Goal: Task Accomplishment & Management: Use online tool/utility

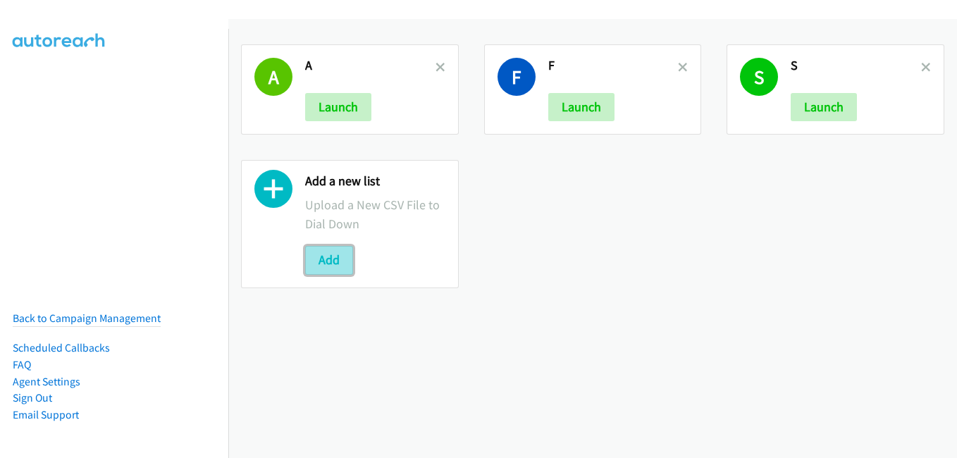
click at [333, 253] on button "Add" at bounding box center [329, 260] width 48 height 28
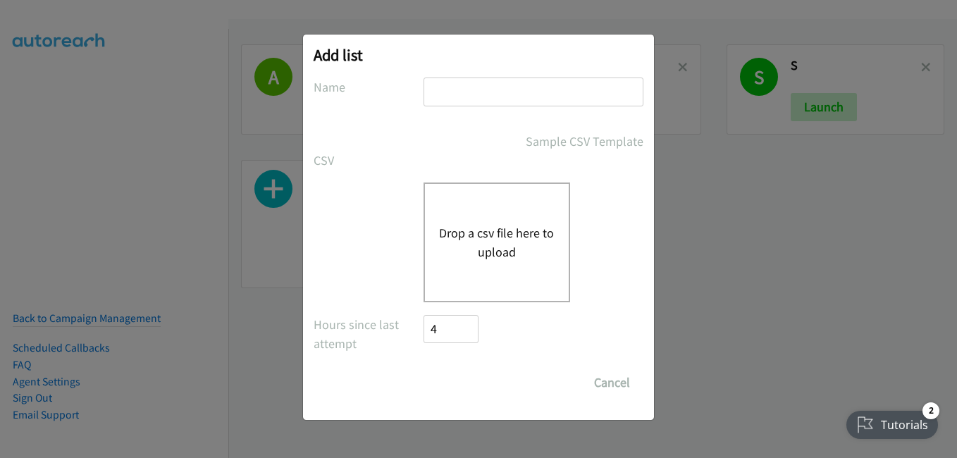
click at [462, 84] on input "text" at bounding box center [533, 92] width 220 height 29
type input "j"
click at [435, 234] on div "Drop a csv file here to upload" at bounding box center [496, 242] width 147 height 120
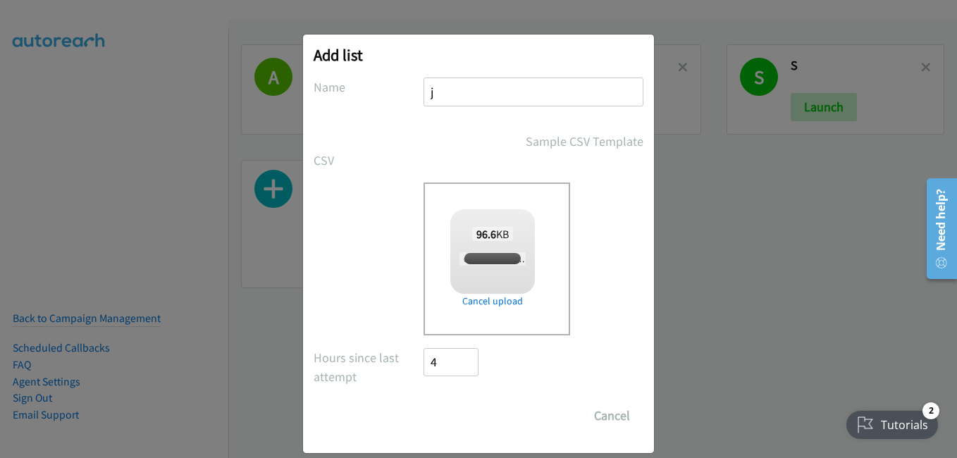
checkbox input "true"
click at [456, 406] on input "Save List" at bounding box center [460, 416] width 74 height 28
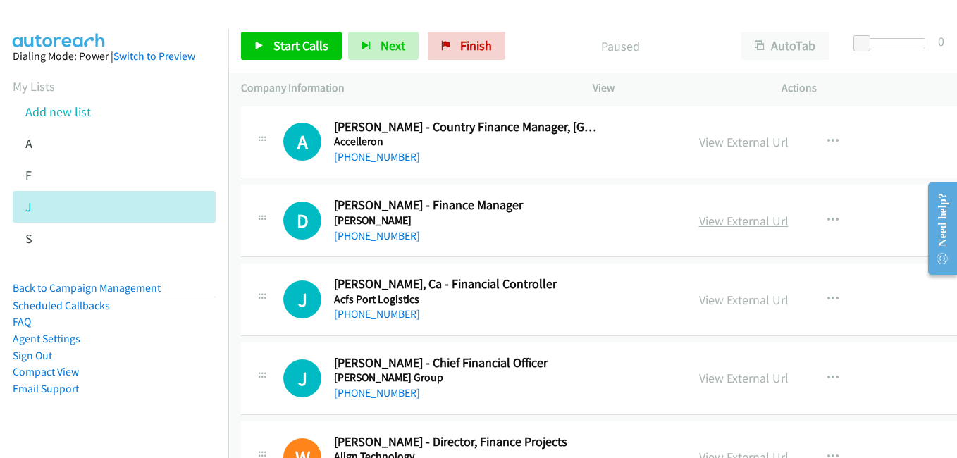
click at [767, 222] on link "View External Url" at bounding box center [743, 221] width 89 height 16
drag, startPoint x: 758, startPoint y: 298, endPoint x: 720, endPoint y: 289, distance: 39.1
click at [758, 298] on link "View External Url" at bounding box center [743, 300] width 89 height 16
click at [722, 383] on link "View External Url" at bounding box center [743, 378] width 89 height 16
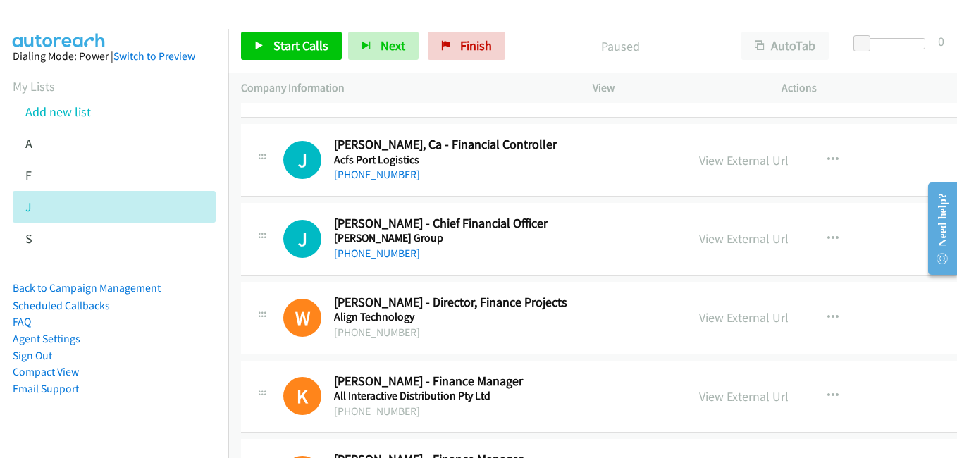
scroll to position [141, 0]
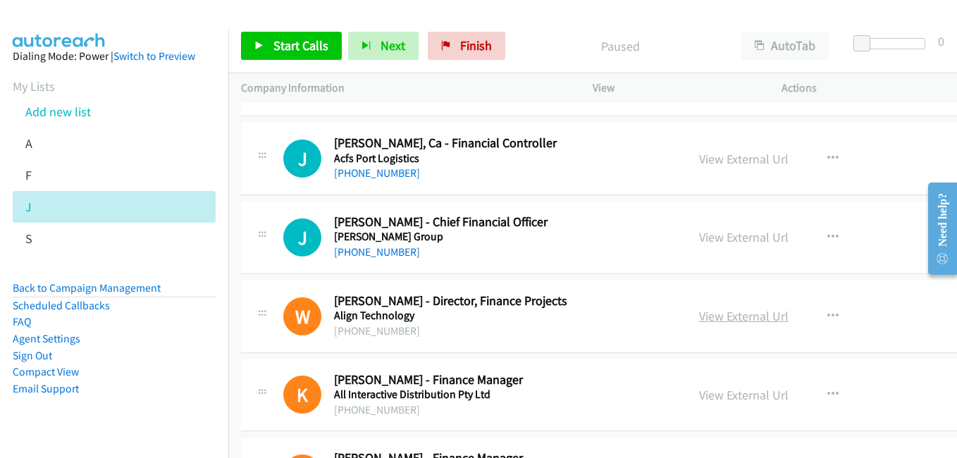
click at [744, 322] on link "View External Url" at bounding box center [743, 316] width 89 height 16
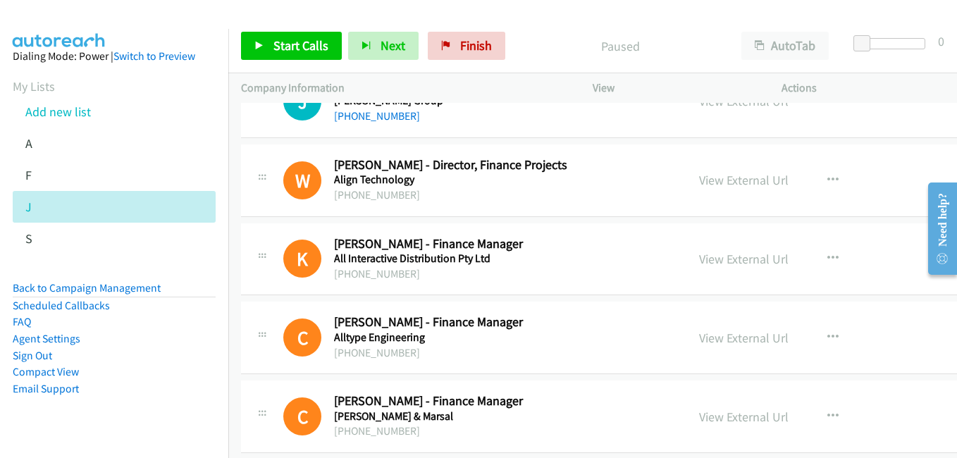
scroll to position [282, 0]
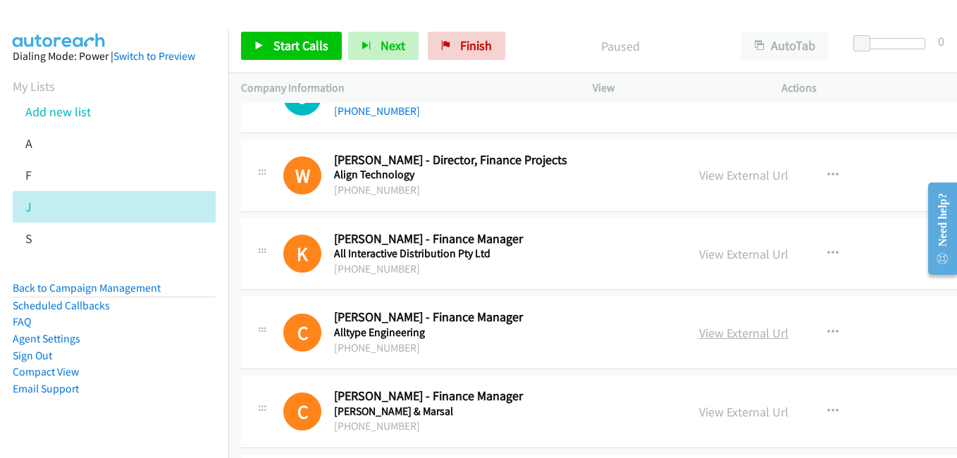
click at [743, 332] on link "View External Url" at bounding box center [743, 333] width 89 height 16
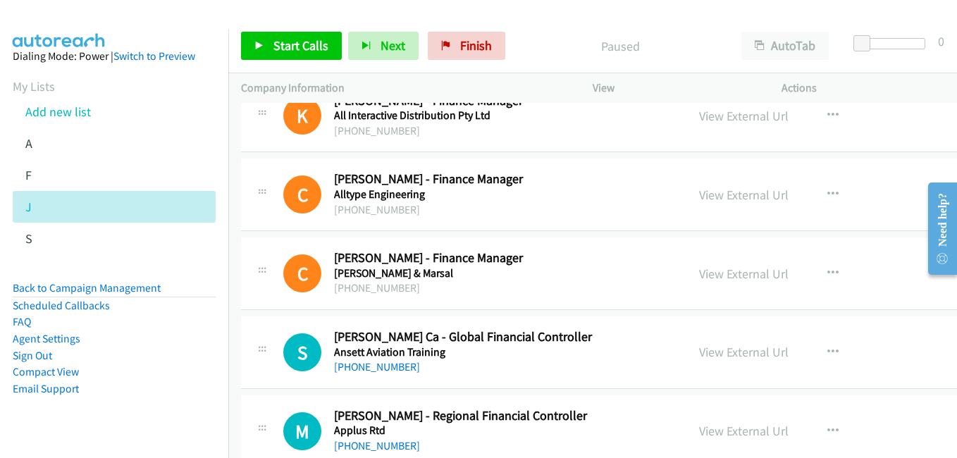
scroll to position [493, 0]
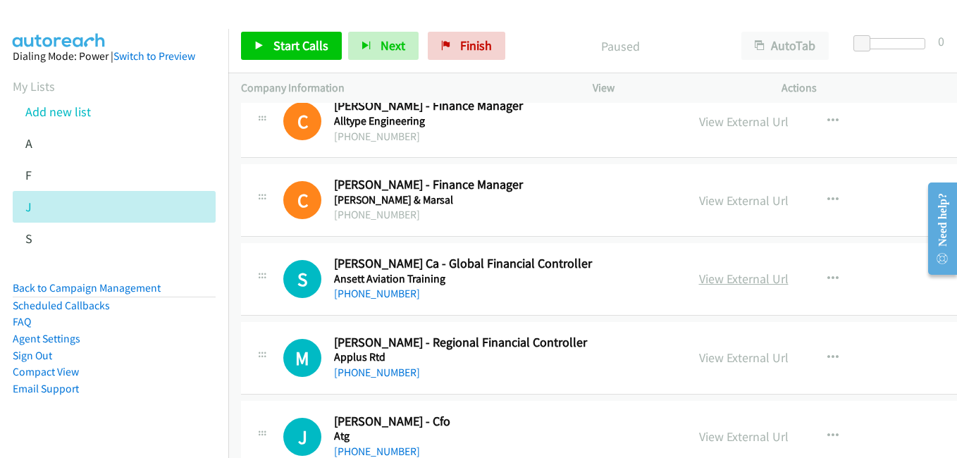
click at [762, 278] on link "View External Url" at bounding box center [743, 279] width 89 height 16
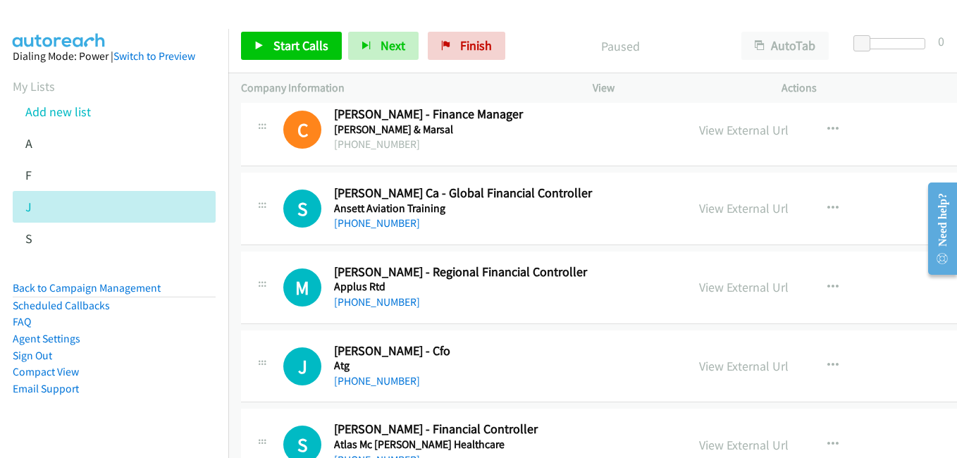
scroll to position [705, 0]
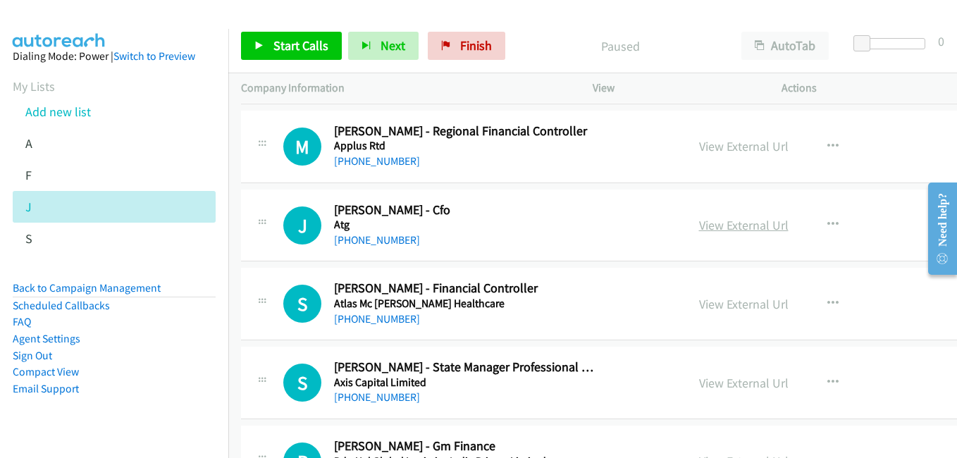
click at [766, 231] on link "View External Url" at bounding box center [743, 225] width 89 height 16
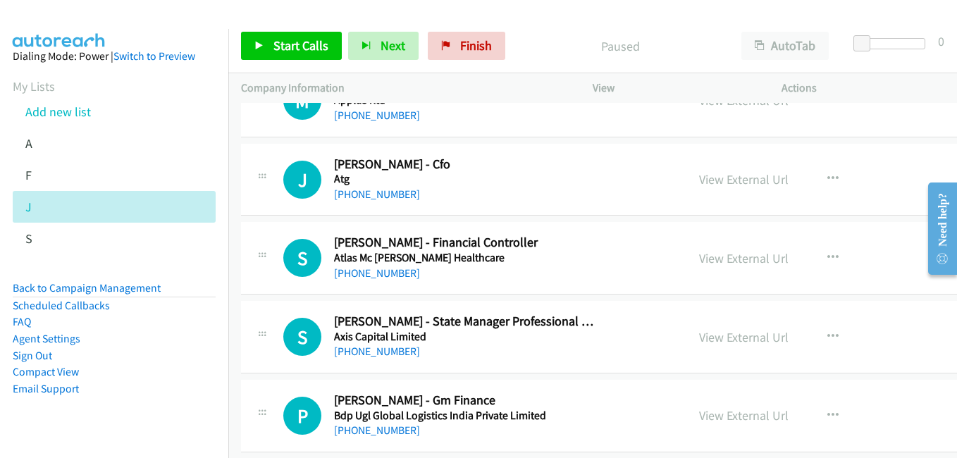
scroll to position [775, 0]
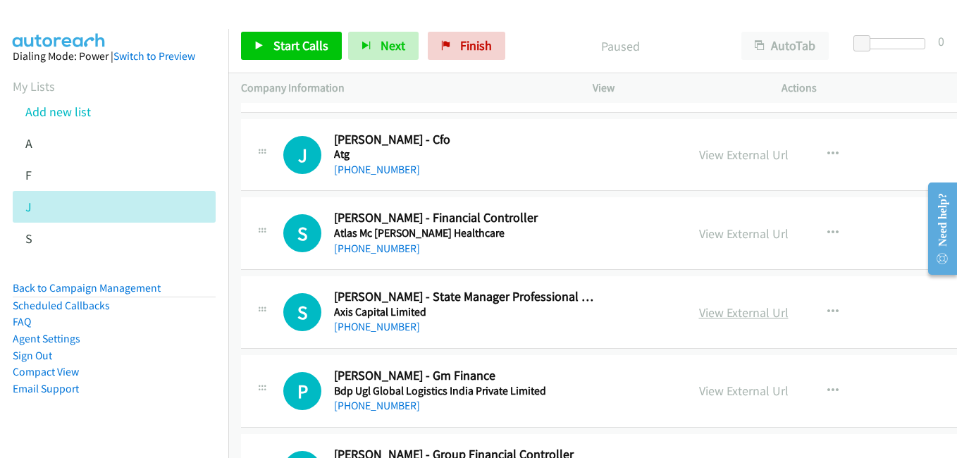
drag, startPoint x: 761, startPoint y: 310, endPoint x: 748, endPoint y: 309, distance: 13.5
click at [761, 310] on link "View External Url" at bounding box center [743, 312] width 89 height 16
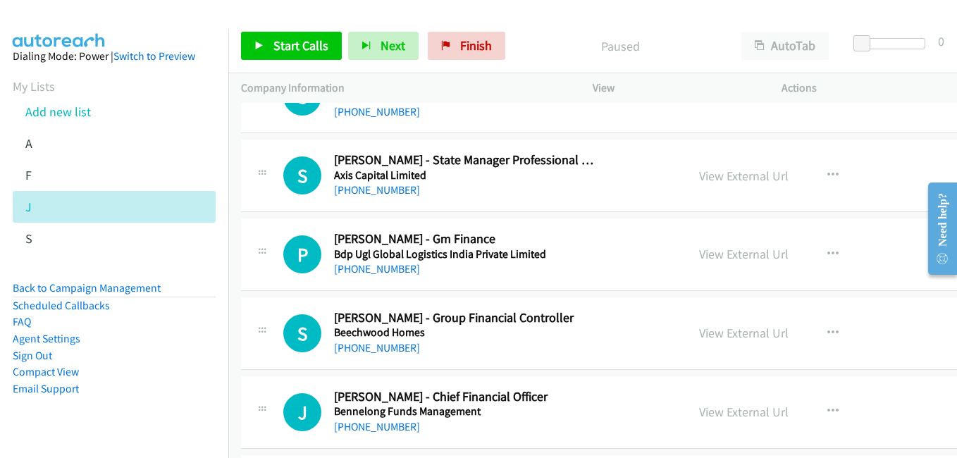
scroll to position [916, 0]
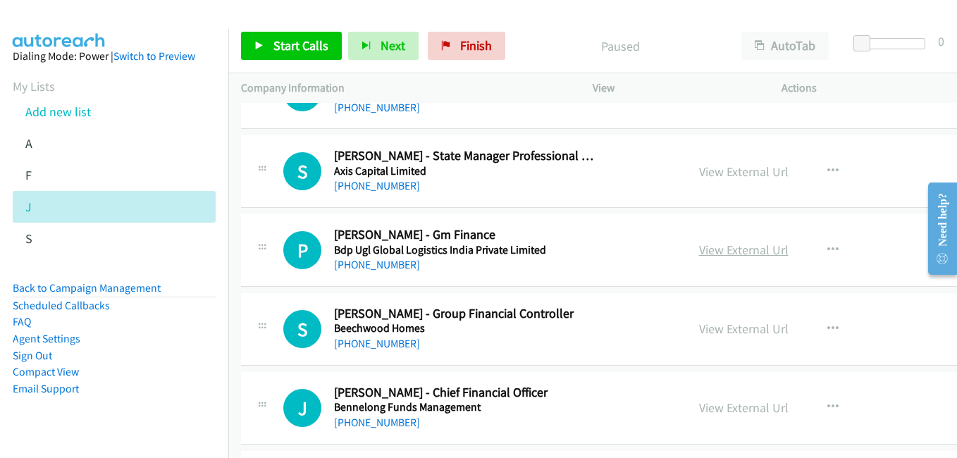
click at [741, 250] on link "View External Url" at bounding box center [743, 250] width 89 height 16
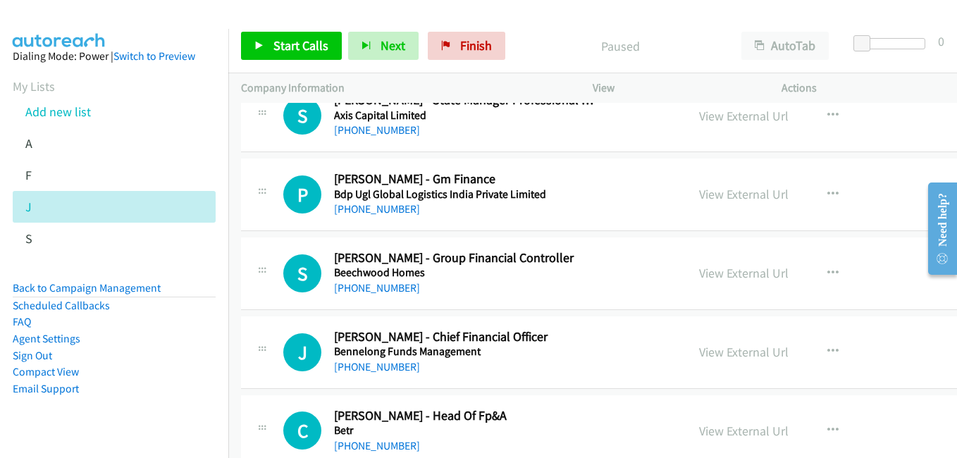
scroll to position [986, 0]
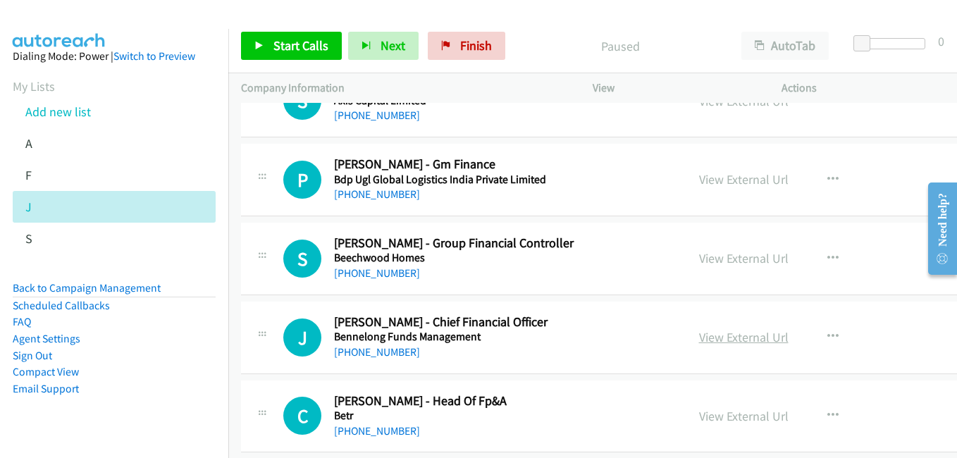
click at [761, 331] on link "View External Url" at bounding box center [743, 337] width 89 height 16
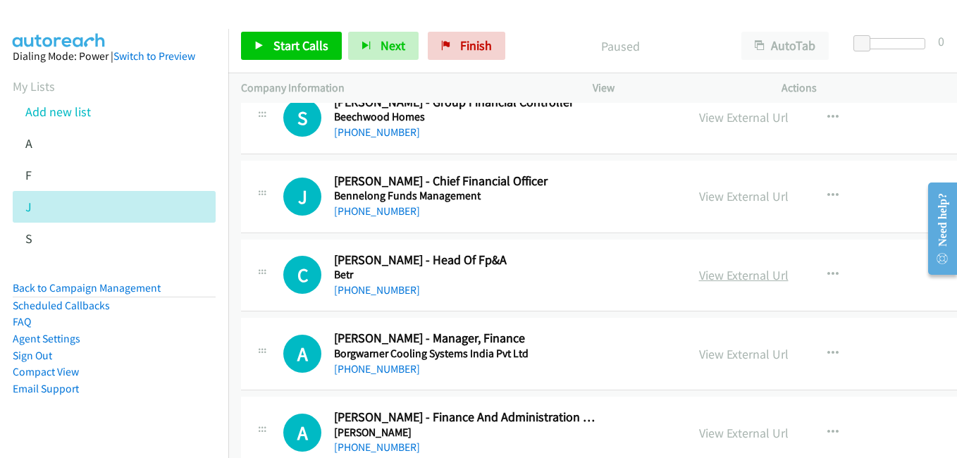
click at [765, 276] on link "View External Url" at bounding box center [743, 275] width 89 height 16
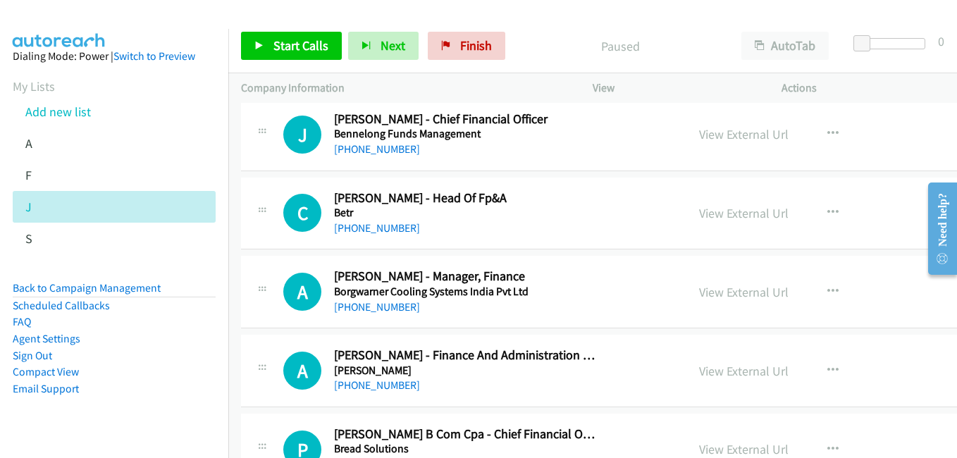
scroll to position [1198, 0]
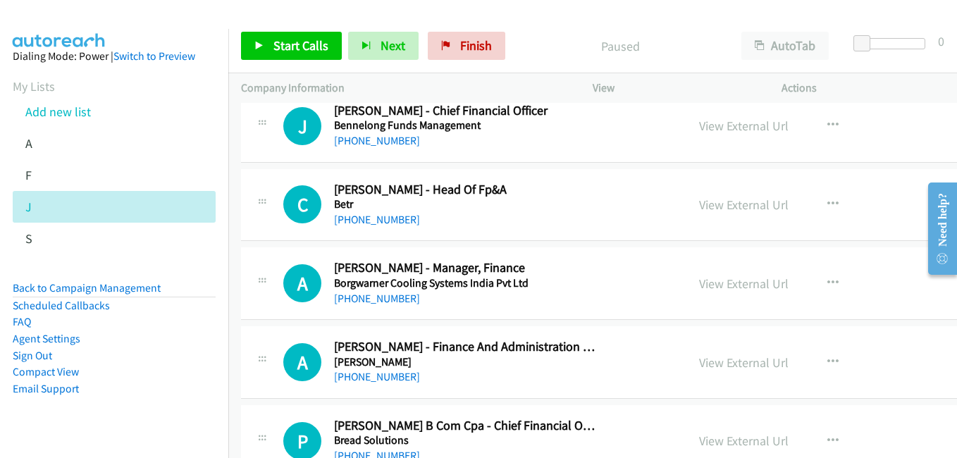
drag, startPoint x: 745, startPoint y: 358, endPoint x: 755, endPoint y: 371, distance: 16.6
click at [736, 366] on link "View External Url" at bounding box center [743, 362] width 89 height 16
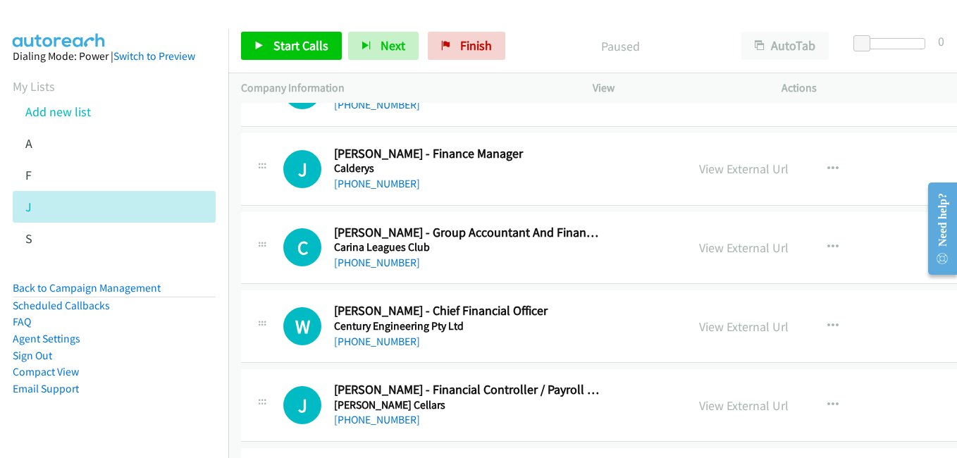
scroll to position [1550, 0]
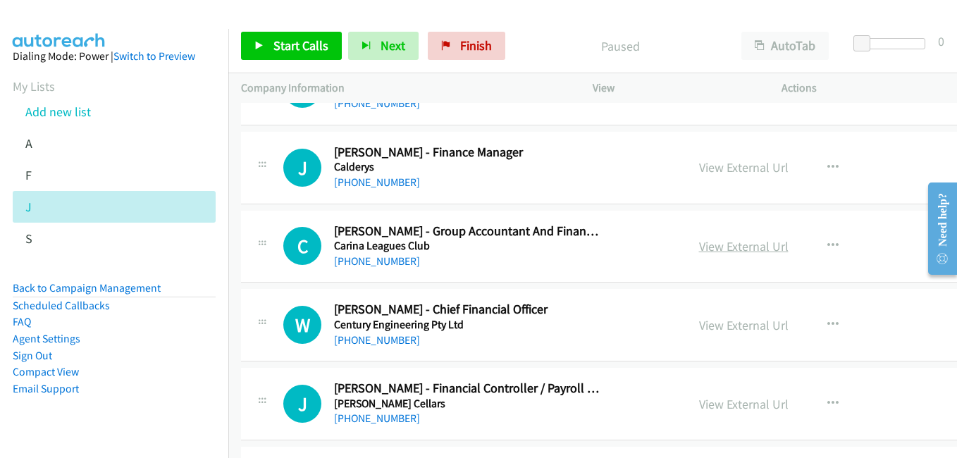
click at [753, 240] on link "View External Url" at bounding box center [743, 246] width 89 height 16
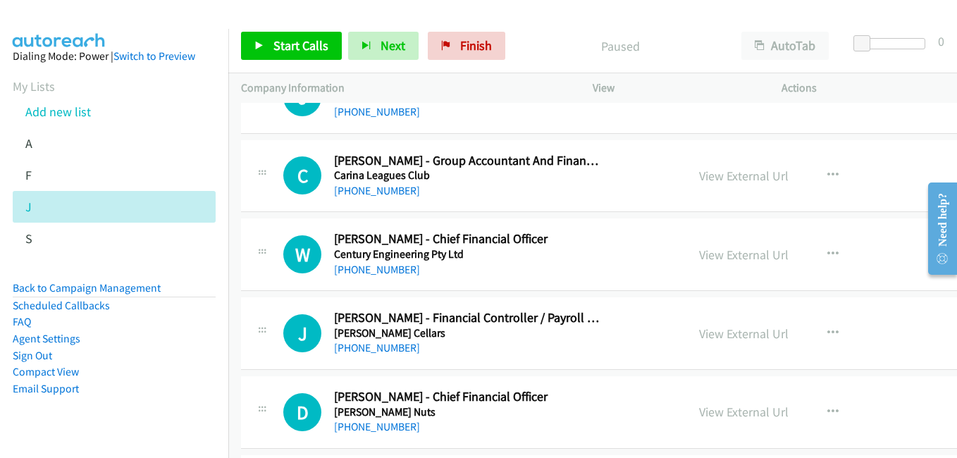
click at [735, 330] on link "View External Url" at bounding box center [743, 334] width 89 height 16
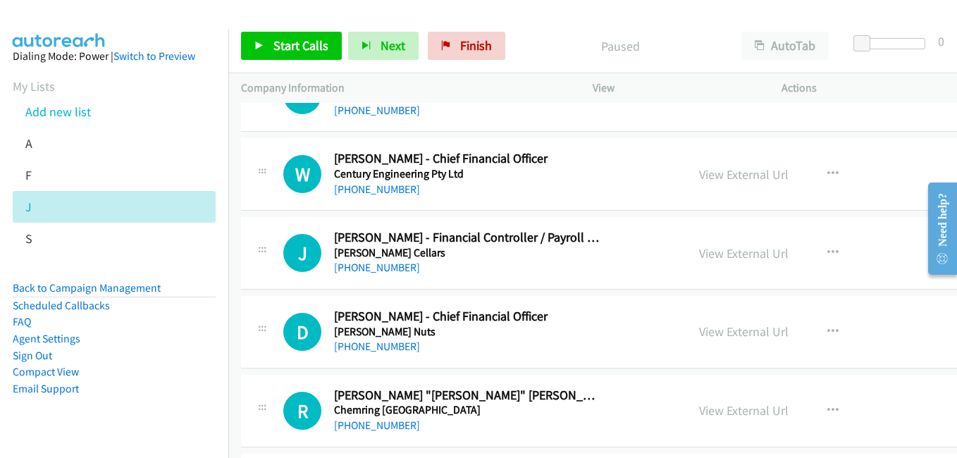
scroll to position [1761, 0]
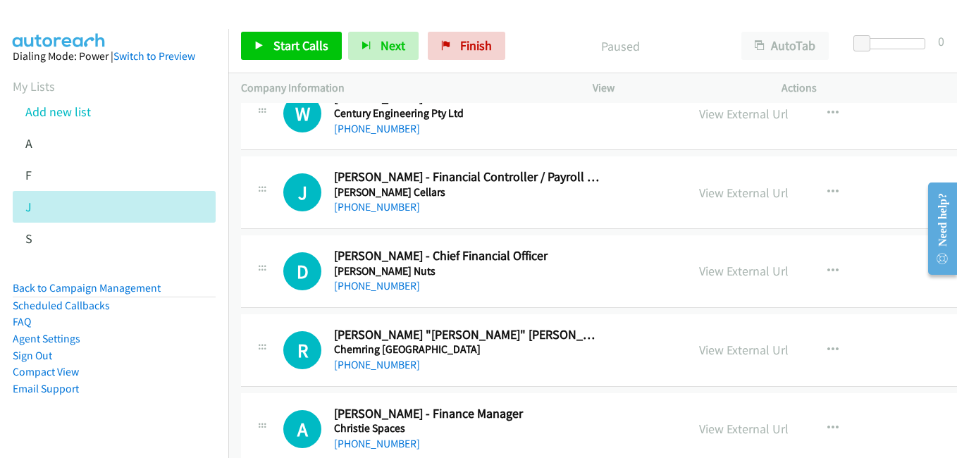
drag, startPoint x: 738, startPoint y: 354, endPoint x: 652, endPoint y: 295, distance: 104.4
click at [738, 354] on link "View External Url" at bounding box center [743, 350] width 89 height 16
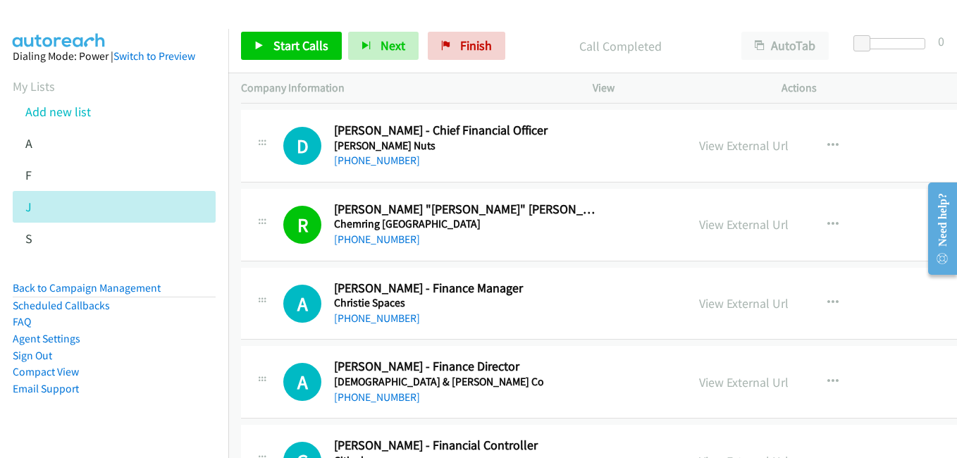
scroll to position [1902, 0]
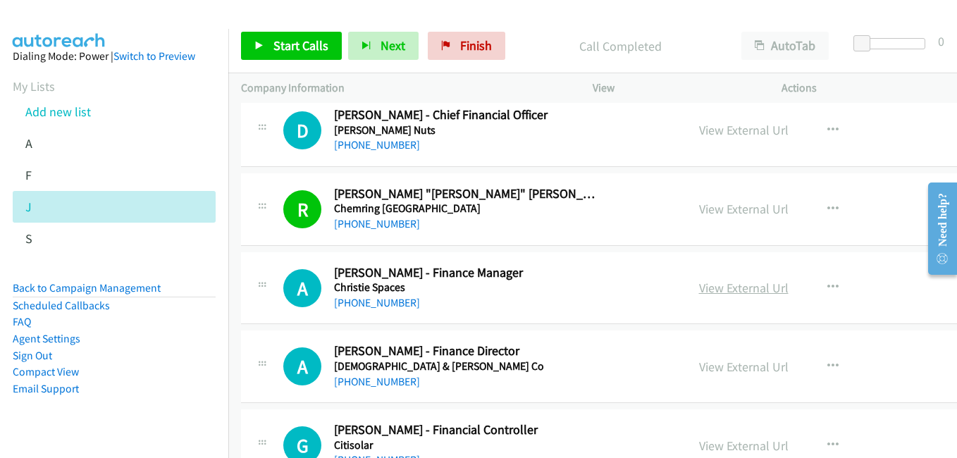
click at [744, 291] on link "View External Url" at bounding box center [743, 288] width 89 height 16
click at [722, 361] on link "View External Url" at bounding box center [743, 367] width 89 height 16
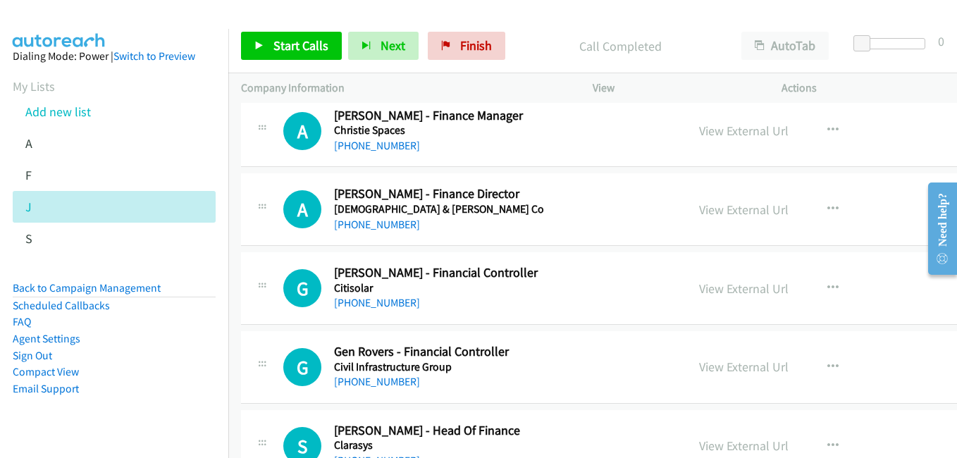
scroll to position [2114, 0]
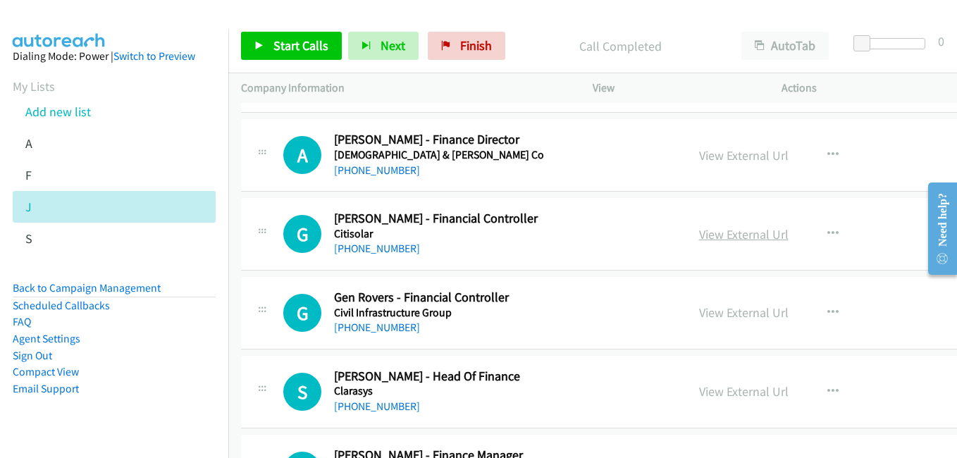
click at [755, 240] on link "View External Url" at bounding box center [743, 234] width 89 height 16
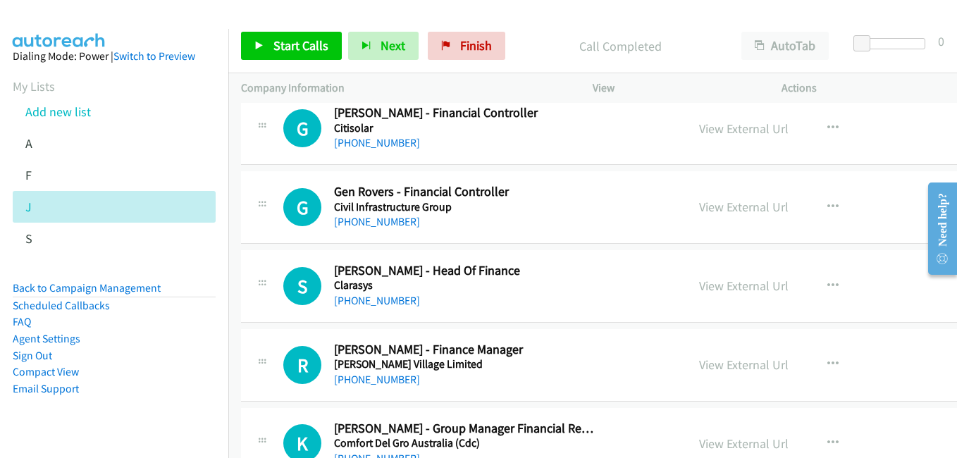
scroll to position [2255, 0]
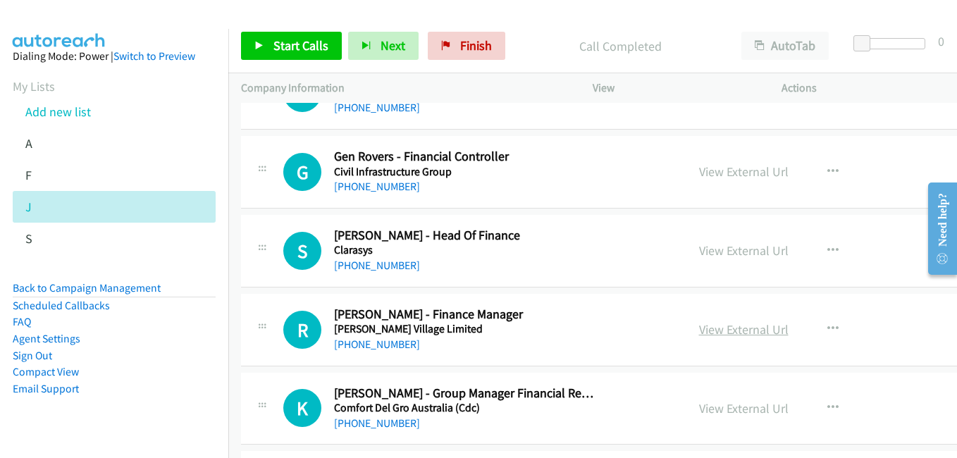
drag, startPoint x: 732, startPoint y: 334, endPoint x: 712, endPoint y: 330, distance: 20.7
click at [732, 334] on link "View External Url" at bounding box center [743, 329] width 89 height 16
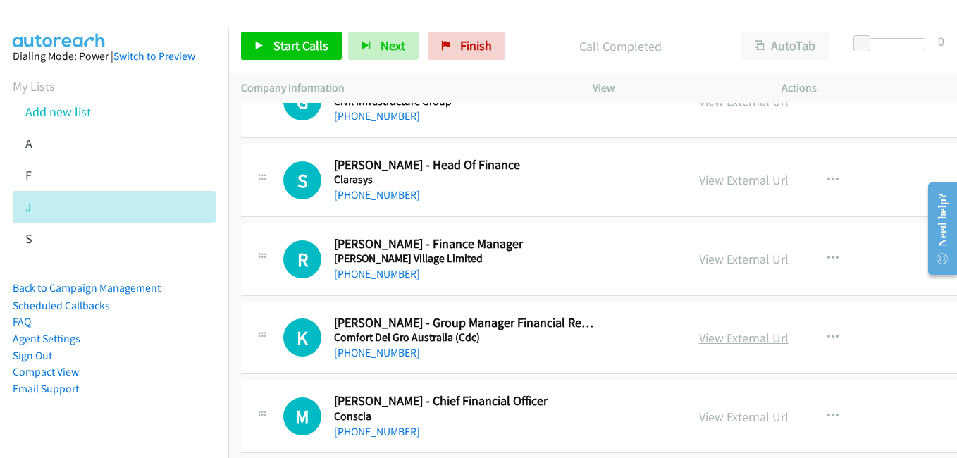
drag, startPoint x: 733, startPoint y: 344, endPoint x: 726, endPoint y: 343, distance: 7.1
click at [733, 344] on link "View External Url" at bounding box center [743, 338] width 89 height 16
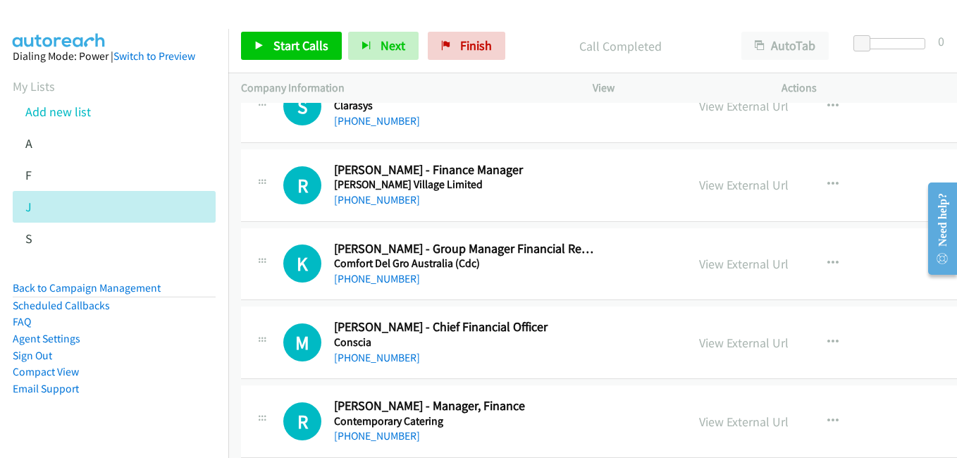
scroll to position [2466, 0]
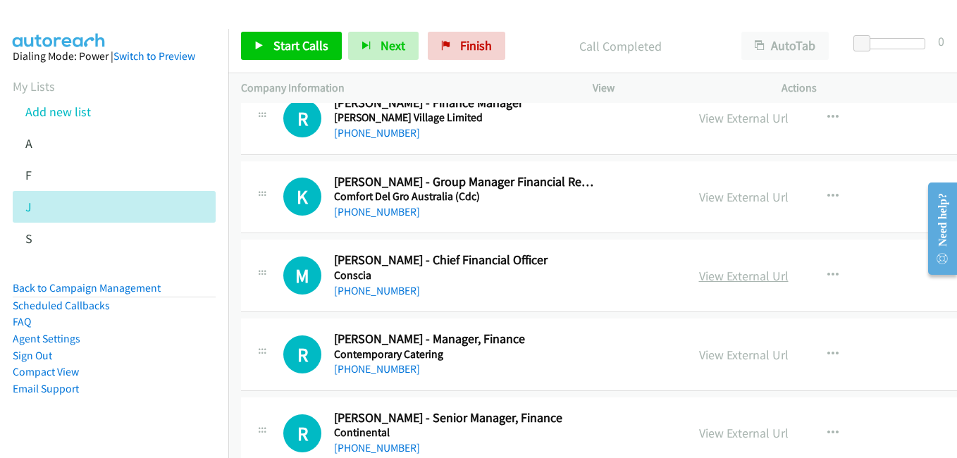
click at [717, 271] on link "View External Url" at bounding box center [743, 276] width 89 height 16
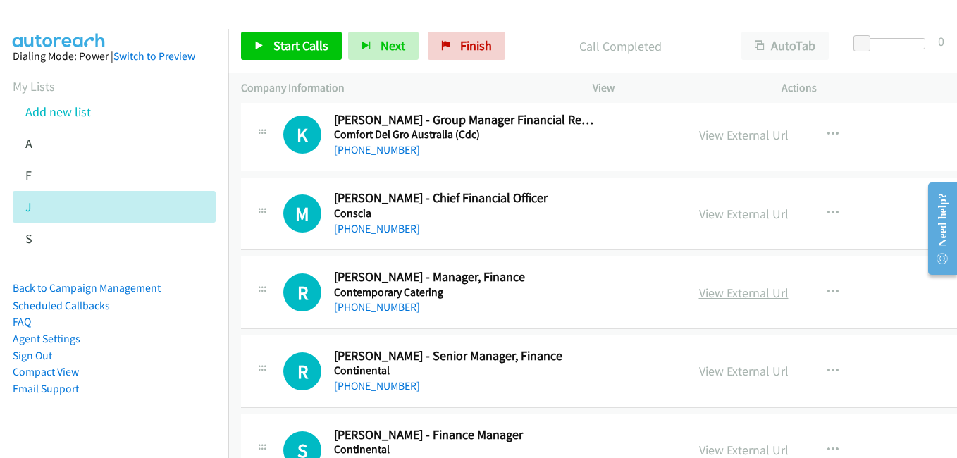
scroll to position [2537, 0]
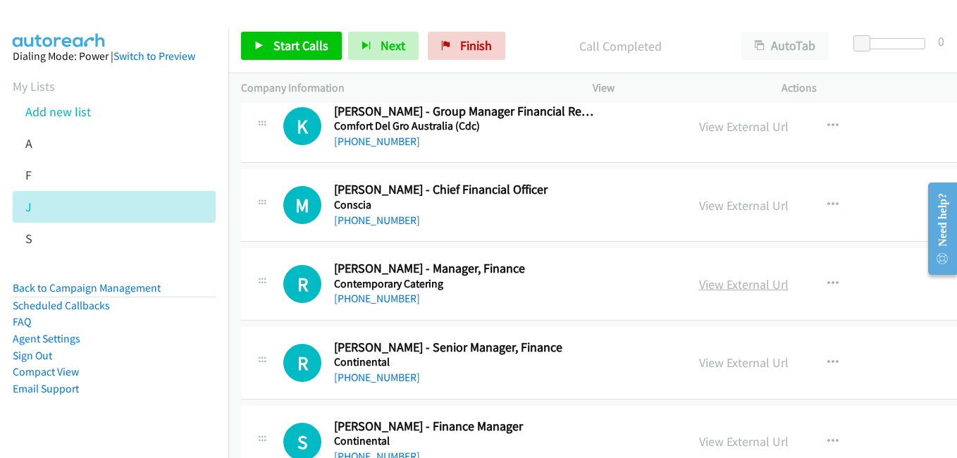
click at [749, 286] on link "View External Url" at bounding box center [743, 284] width 89 height 16
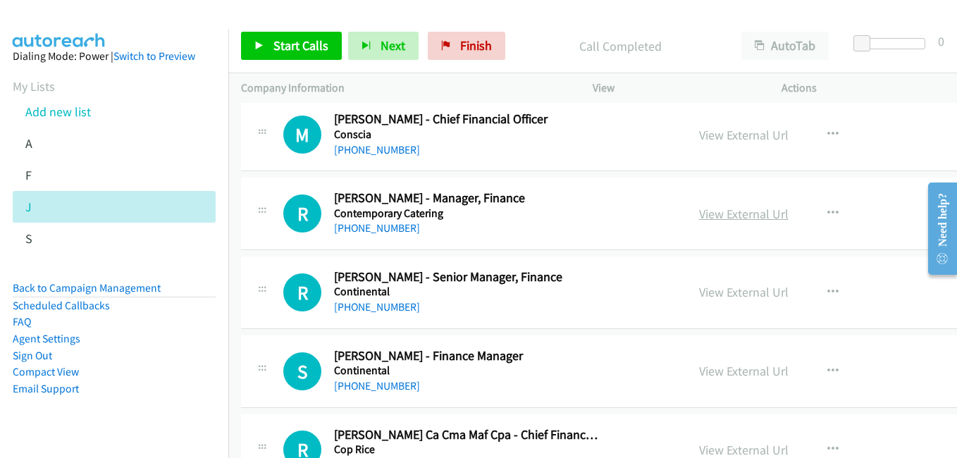
scroll to position [2677, 0]
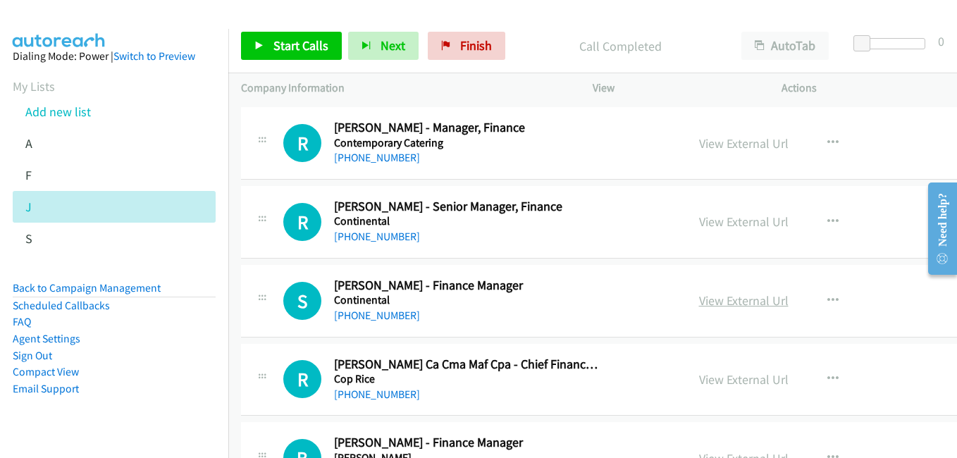
click at [740, 297] on link "View External Url" at bounding box center [743, 300] width 89 height 16
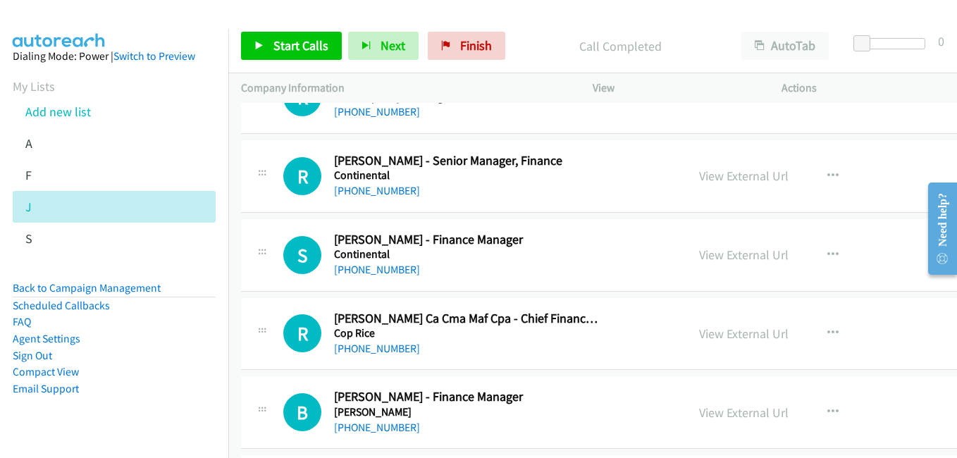
scroll to position [2748, 0]
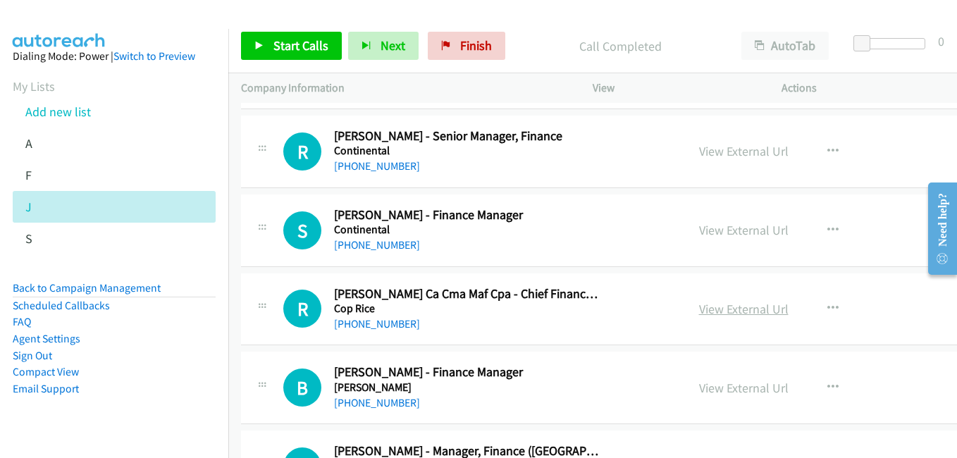
drag, startPoint x: 730, startPoint y: 311, endPoint x: 719, endPoint y: 309, distance: 10.7
click at [730, 311] on link "View External Url" at bounding box center [743, 309] width 89 height 16
click at [741, 388] on link "View External Url" at bounding box center [743, 388] width 89 height 16
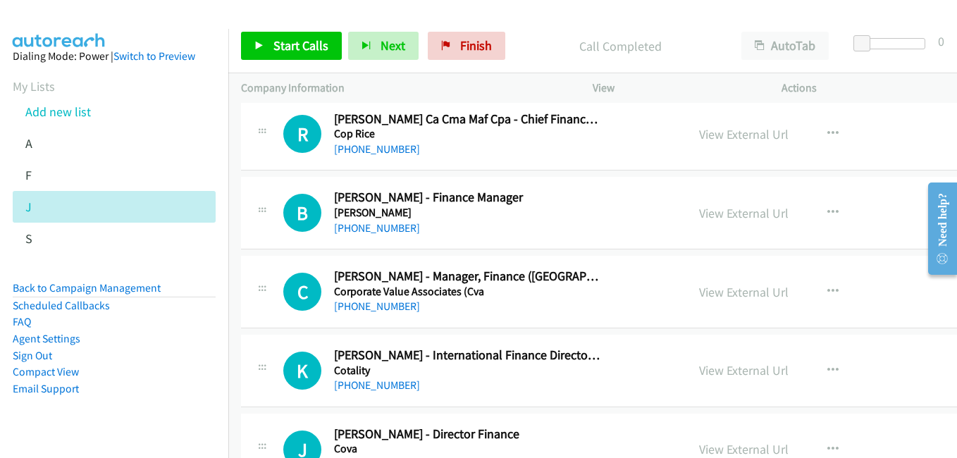
scroll to position [2959, 0]
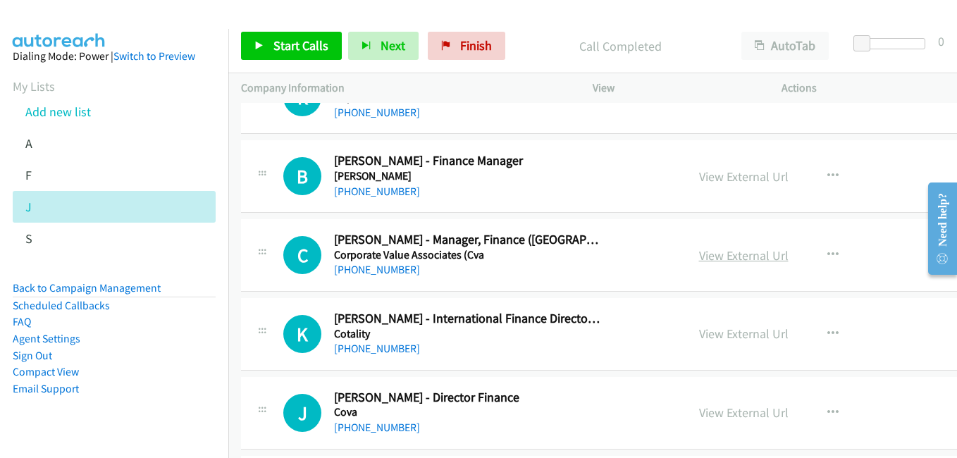
drag, startPoint x: 765, startPoint y: 261, endPoint x: 712, endPoint y: 248, distance: 54.5
click at [765, 261] on link "View External Url" at bounding box center [743, 255] width 89 height 16
drag, startPoint x: 755, startPoint y: 339, endPoint x: 694, endPoint y: 324, distance: 63.1
click at [755, 339] on link "View External Url" at bounding box center [743, 334] width 89 height 16
click at [757, 413] on link "View External Url" at bounding box center [743, 412] width 89 height 16
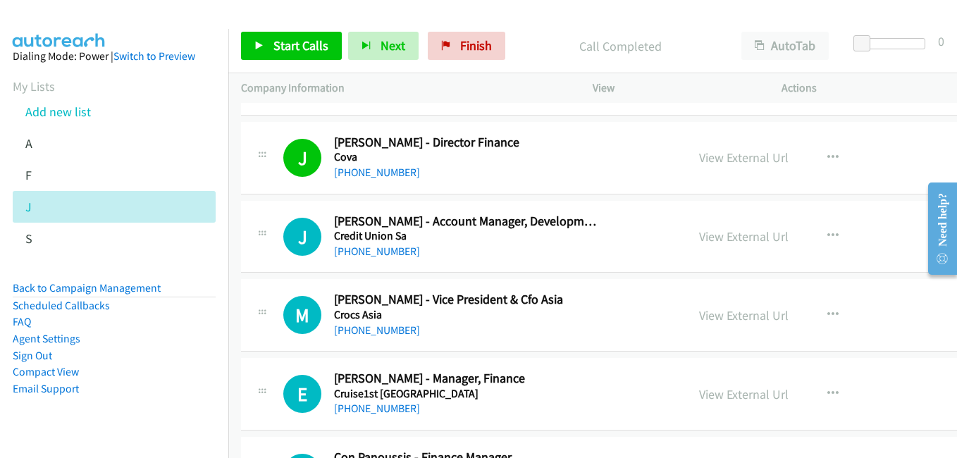
scroll to position [3241, 0]
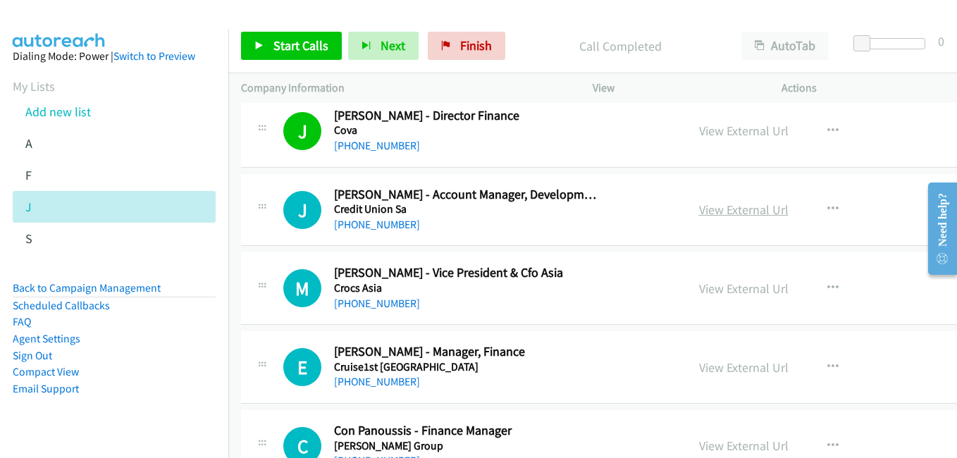
click at [743, 212] on link "View External Url" at bounding box center [743, 210] width 89 height 16
click at [722, 292] on link "View External Url" at bounding box center [743, 288] width 89 height 16
click at [739, 370] on link "View External Url" at bounding box center [743, 367] width 89 height 16
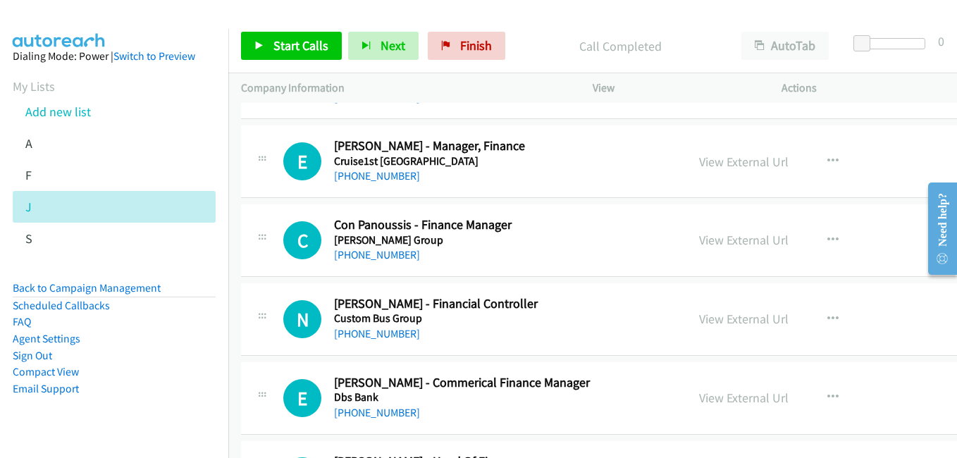
scroll to position [3452, 0]
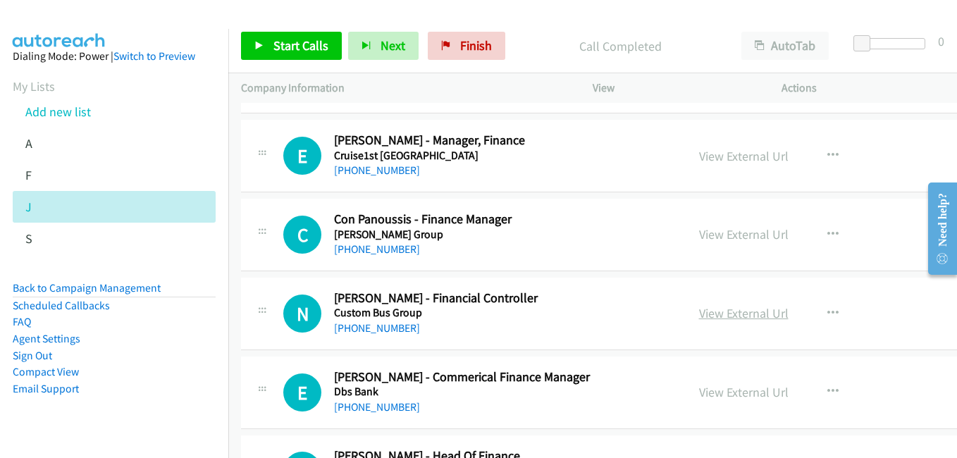
click at [773, 310] on link "View External Url" at bounding box center [743, 313] width 89 height 16
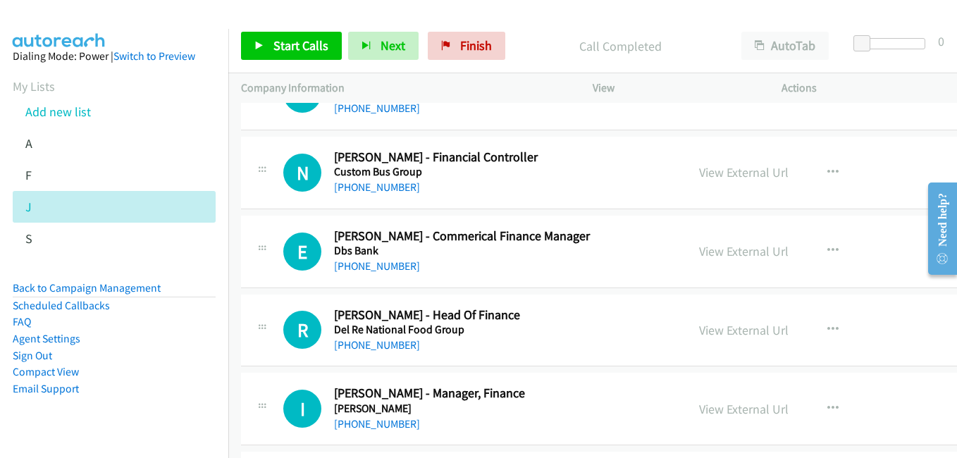
scroll to position [3664, 0]
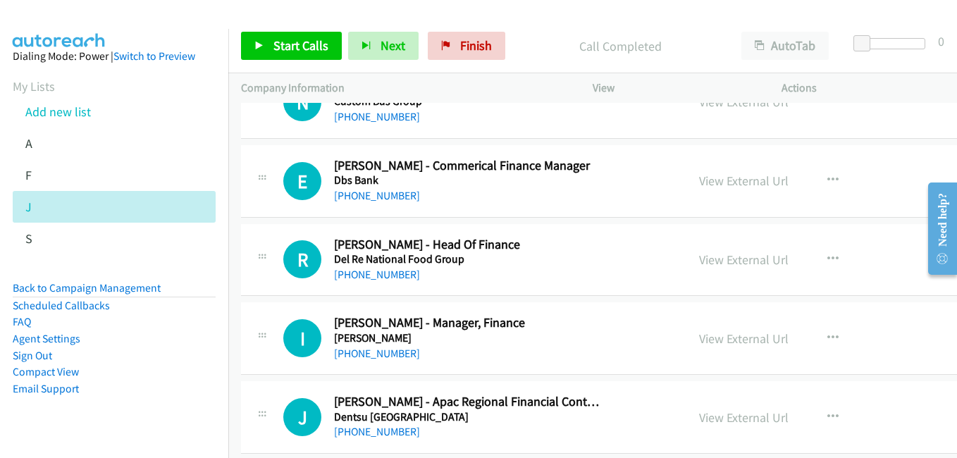
click at [741, 259] on link "View External Url" at bounding box center [743, 260] width 89 height 16
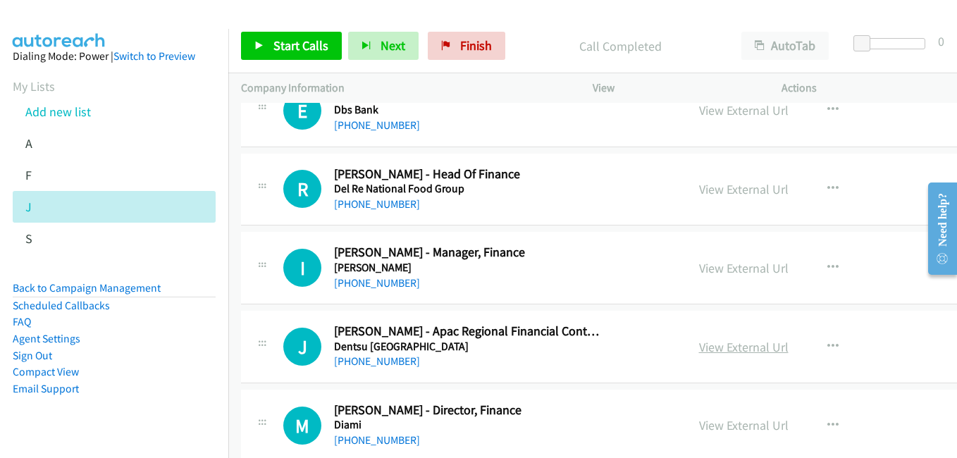
click at [753, 346] on link "View External Url" at bounding box center [743, 347] width 89 height 16
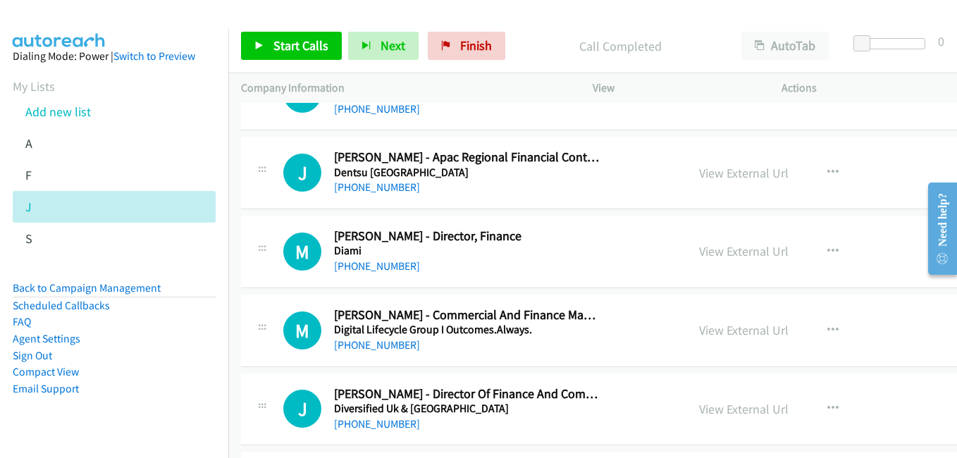
scroll to position [3946, 0]
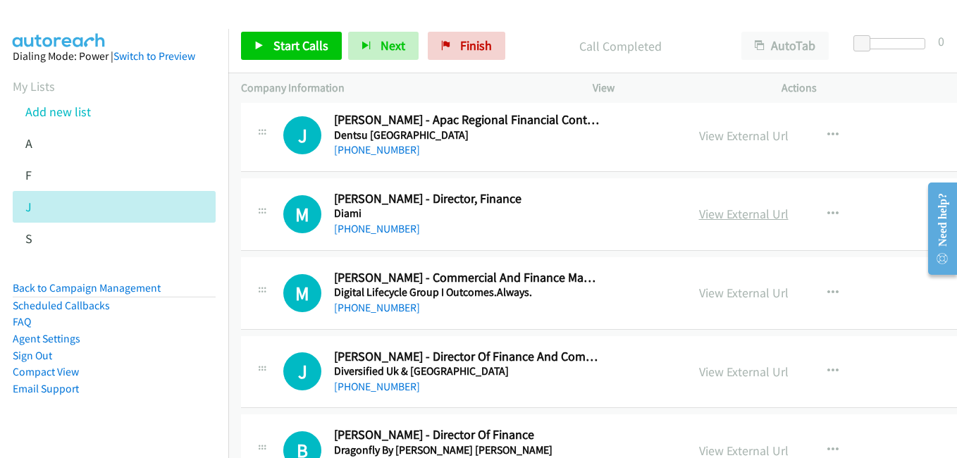
click at [751, 217] on link "View External Url" at bounding box center [743, 214] width 89 height 16
click at [750, 295] on link "View External Url" at bounding box center [743, 293] width 89 height 16
click at [741, 370] on link "View External Url" at bounding box center [743, 372] width 89 height 16
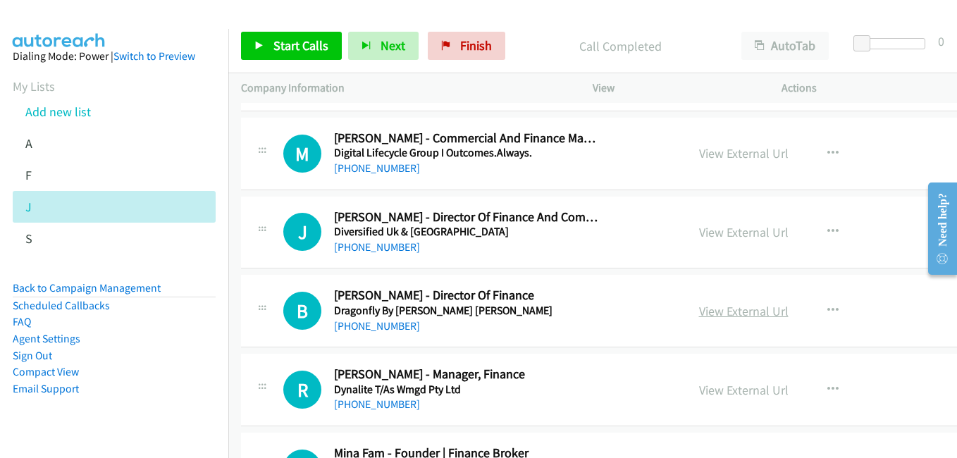
scroll to position [4087, 0]
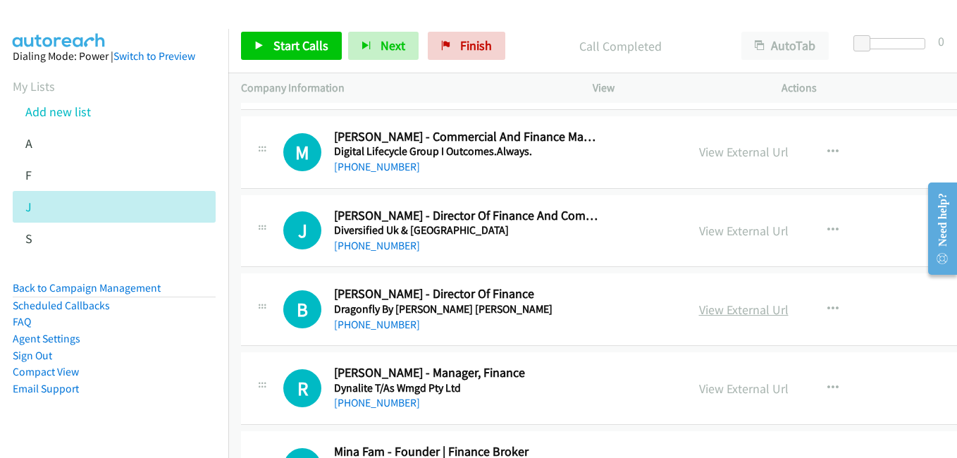
click at [754, 309] on link "View External Url" at bounding box center [743, 310] width 89 height 16
click at [633, 330] on div "B Callback Scheduled [PERSON_NAME] - Director Of Finance Dragonfly By [PERSON_N…" at bounding box center [478, 309] width 390 height 47
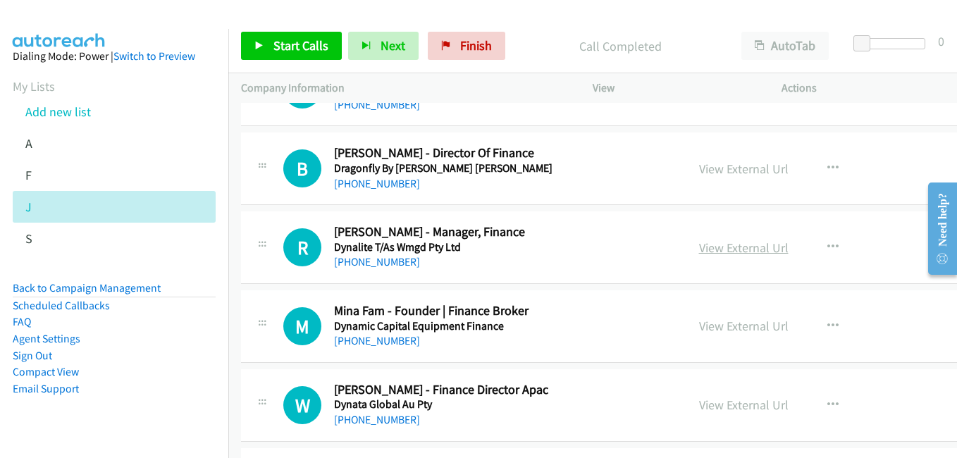
click at [757, 243] on link "View External Url" at bounding box center [743, 248] width 89 height 16
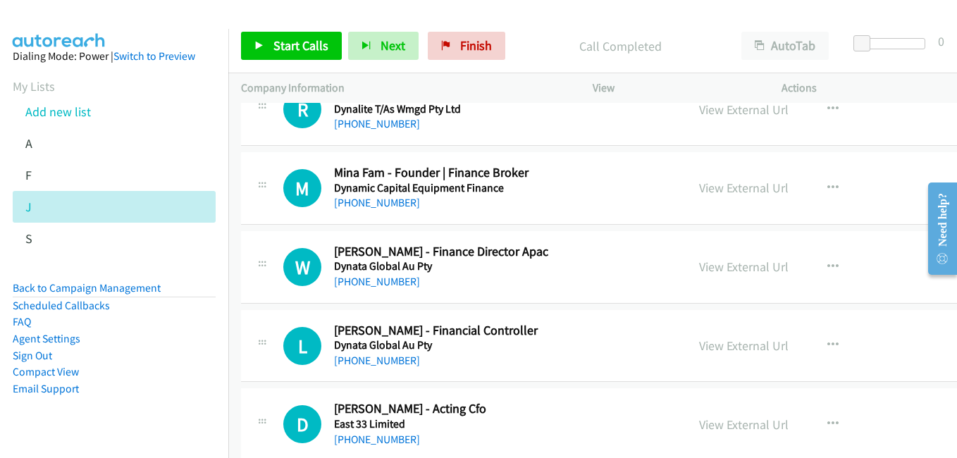
scroll to position [4368, 0]
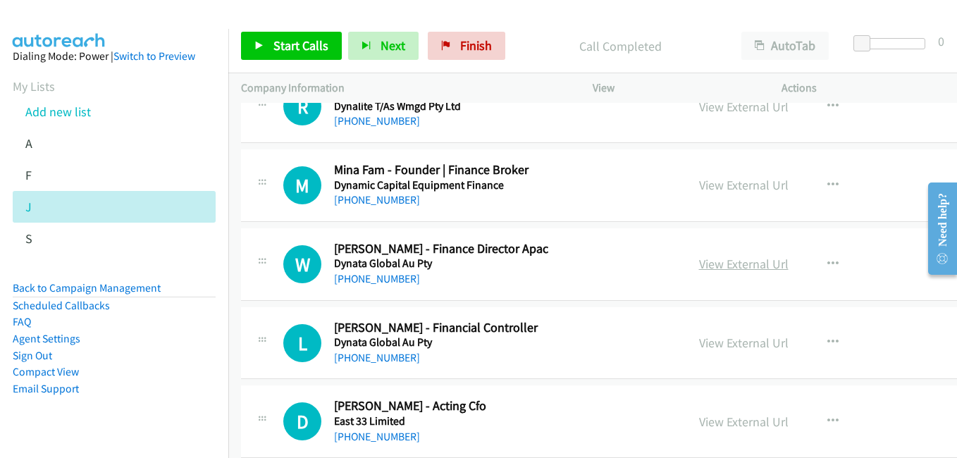
click at [758, 263] on link "View External Url" at bounding box center [743, 264] width 89 height 16
click at [745, 345] on link "View External Url" at bounding box center [743, 343] width 89 height 16
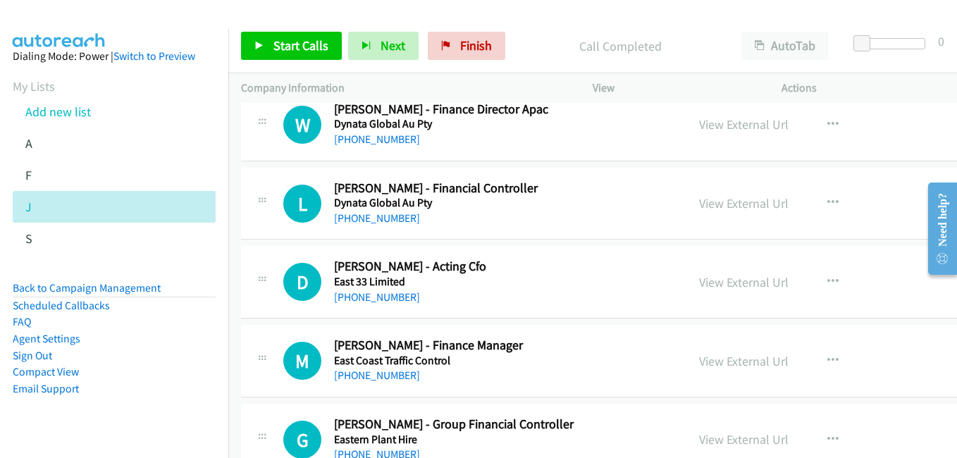
scroll to position [4509, 0]
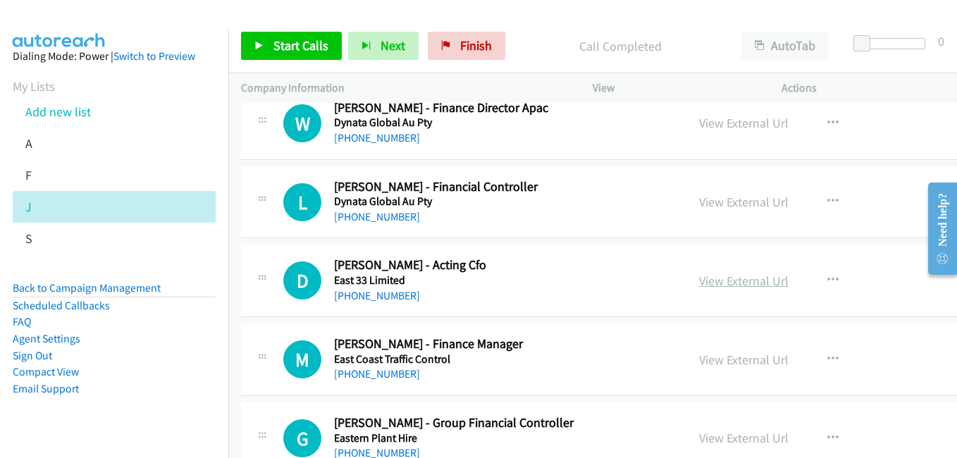
click at [752, 281] on link "View External Url" at bounding box center [743, 281] width 89 height 16
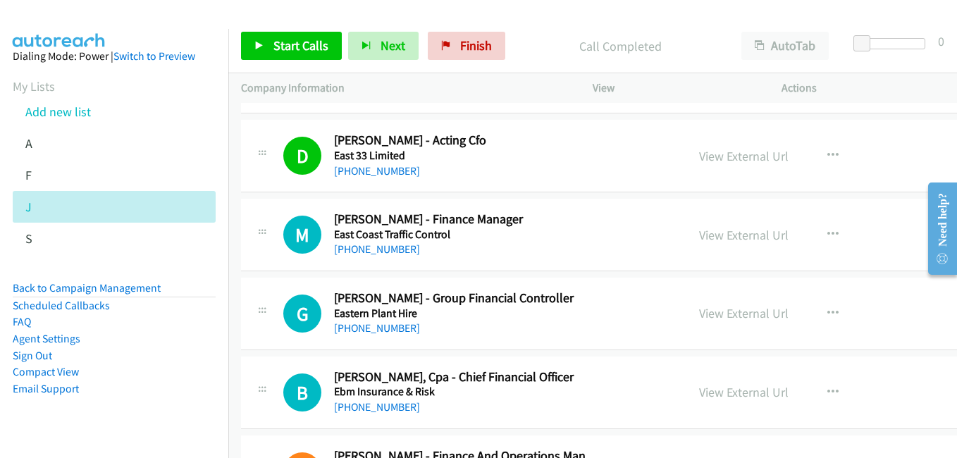
scroll to position [4650, 0]
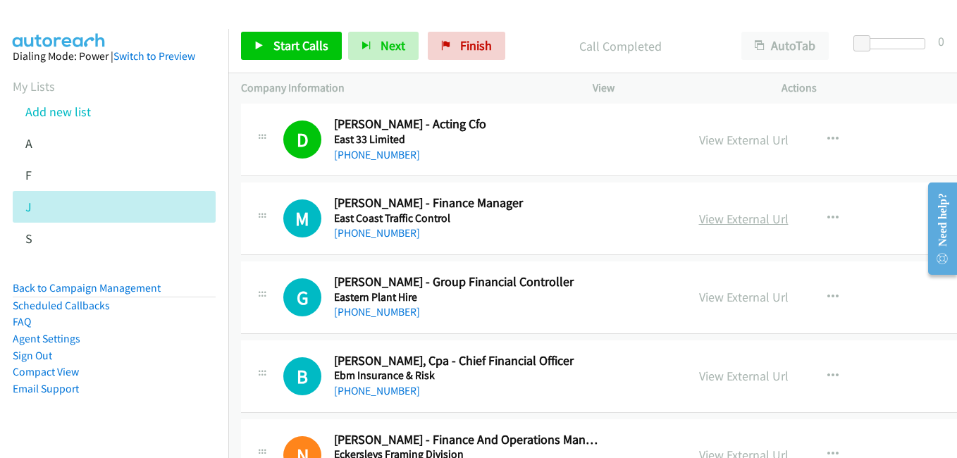
click at [768, 218] on link "View External Url" at bounding box center [743, 219] width 89 height 16
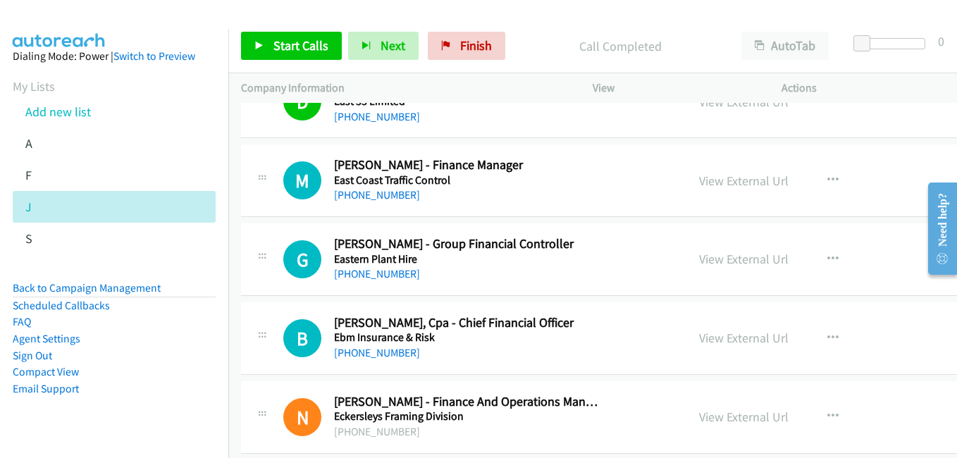
scroll to position [4721, 0]
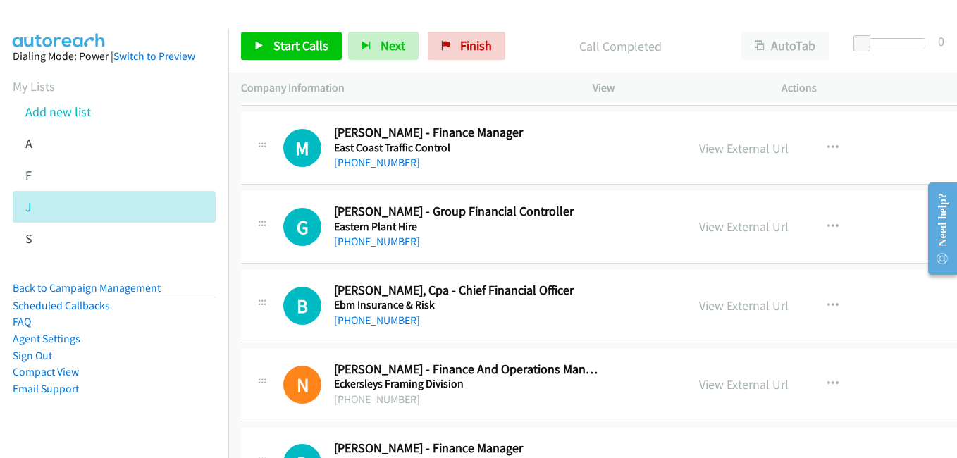
drag, startPoint x: 726, startPoint y: 310, endPoint x: 552, endPoint y: 51, distance: 311.7
click at [735, 306] on link "View External Url" at bounding box center [743, 305] width 89 height 16
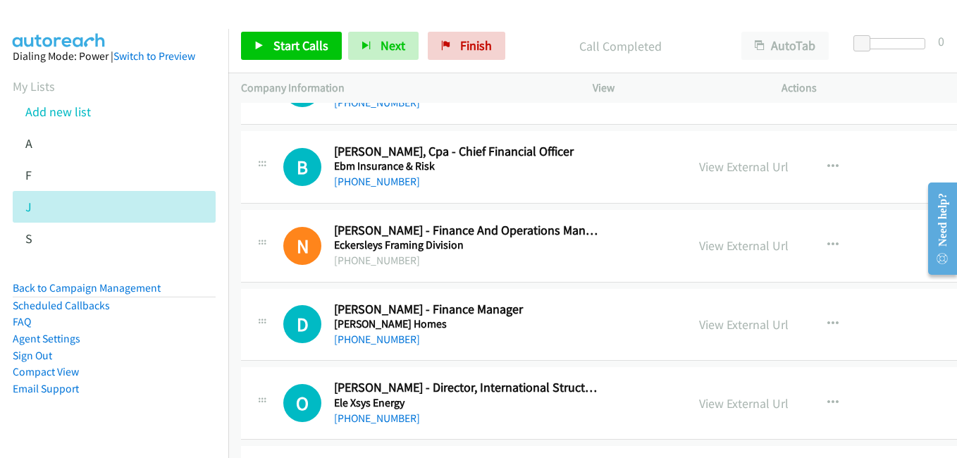
scroll to position [4862, 0]
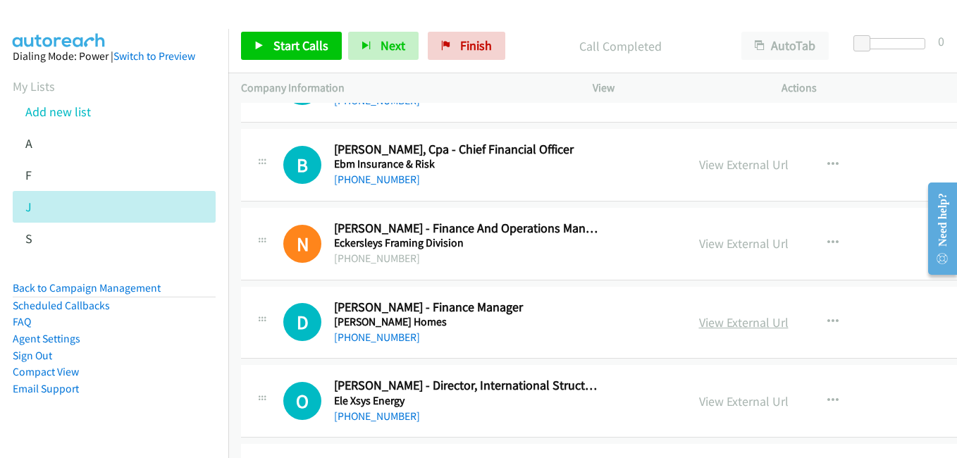
click at [733, 325] on link "View External Url" at bounding box center [743, 322] width 89 height 16
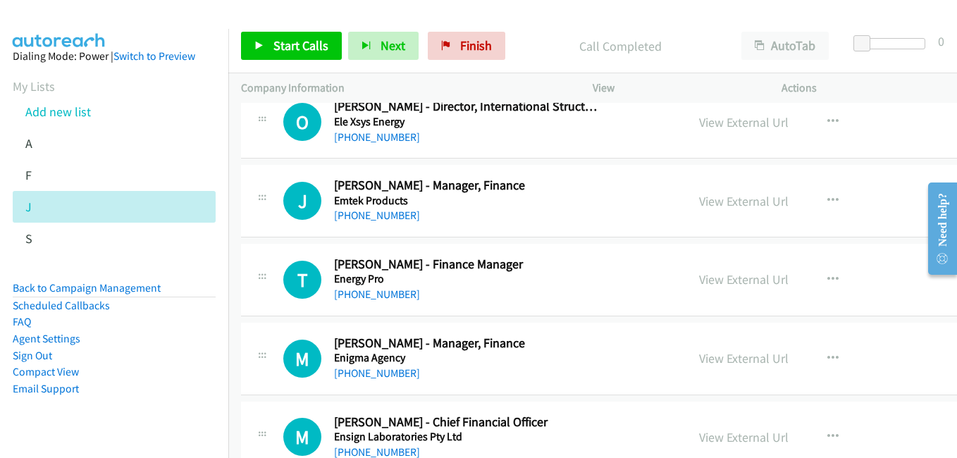
scroll to position [5144, 0]
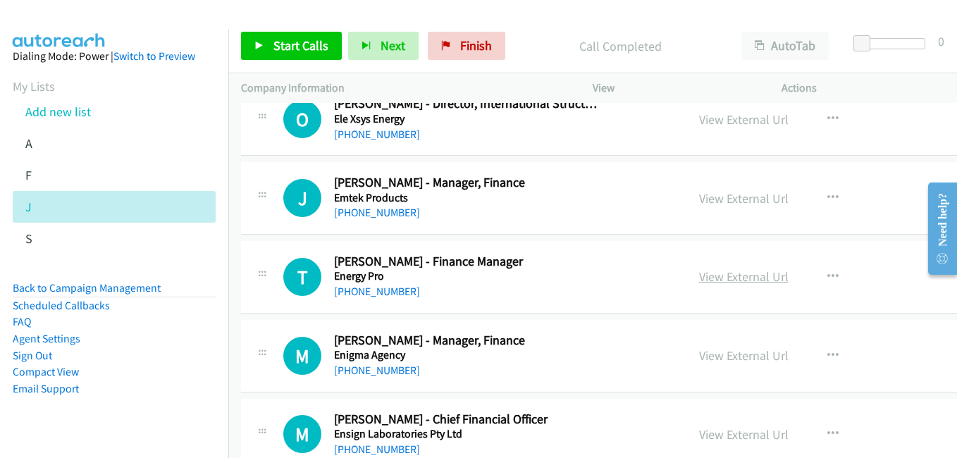
click at [760, 274] on link "View External Url" at bounding box center [743, 276] width 89 height 16
click at [731, 354] on link "View External Url" at bounding box center [743, 355] width 89 height 16
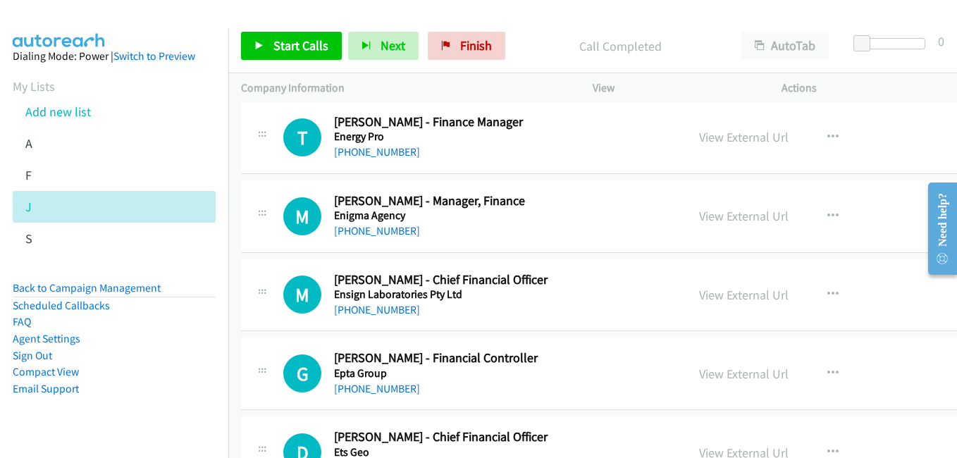
scroll to position [5284, 0]
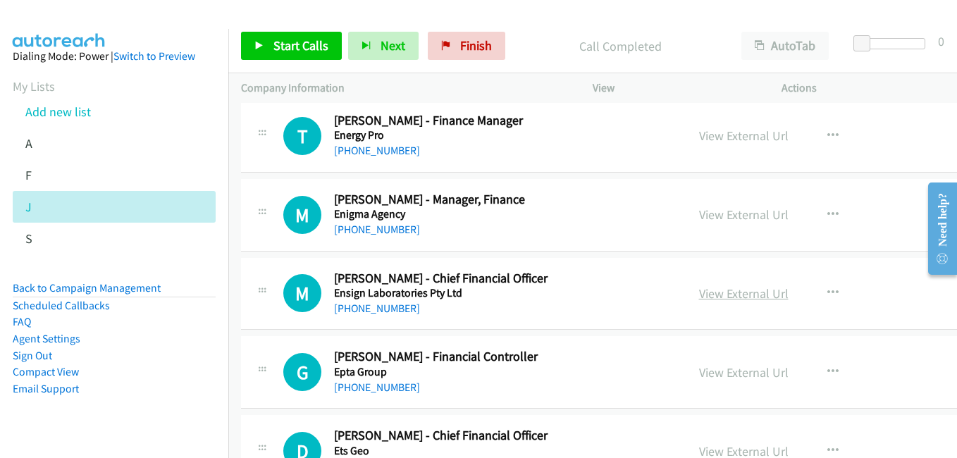
click at [733, 293] on link "View External Url" at bounding box center [743, 293] width 89 height 16
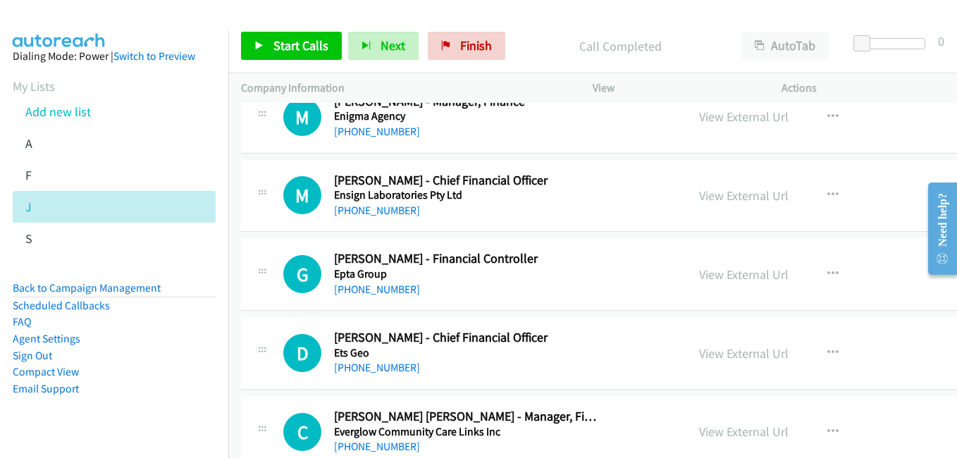
scroll to position [5425, 0]
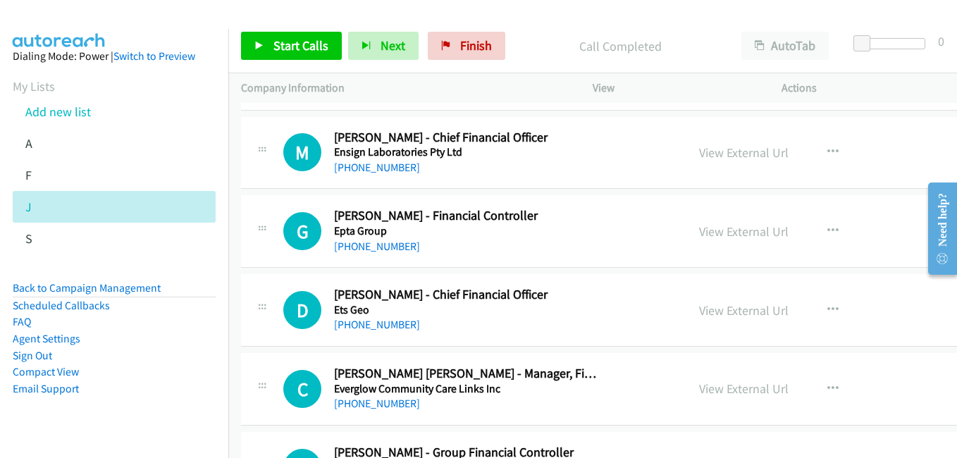
click at [741, 240] on div "View External Url" at bounding box center [743, 231] width 89 height 19
click at [745, 237] on link "View External Url" at bounding box center [743, 231] width 89 height 16
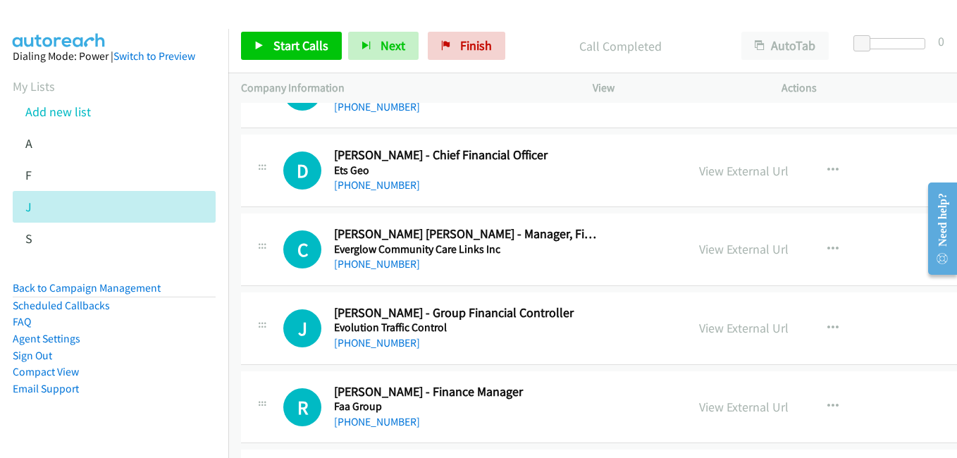
scroll to position [5566, 0]
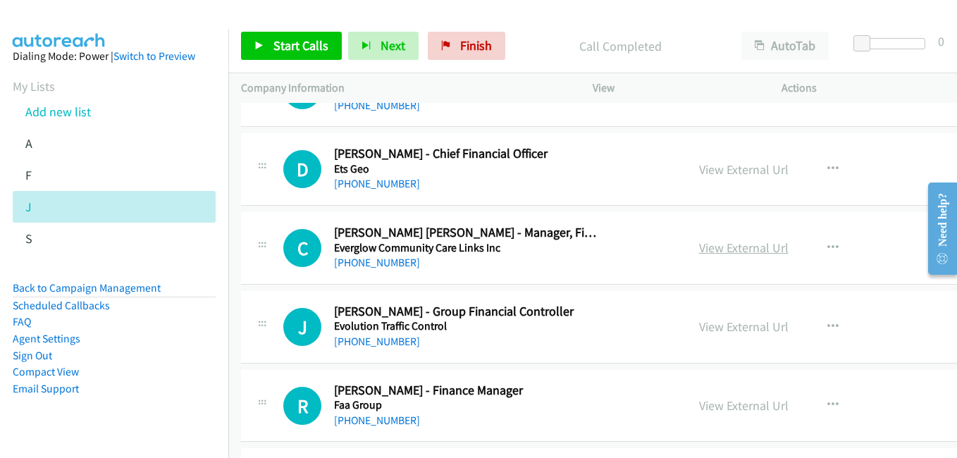
click at [736, 250] on link "View External Url" at bounding box center [743, 248] width 89 height 16
drag, startPoint x: 736, startPoint y: 331, endPoint x: 434, endPoint y: 187, distance: 335.0
click at [736, 331] on link "View External Url" at bounding box center [743, 326] width 89 height 16
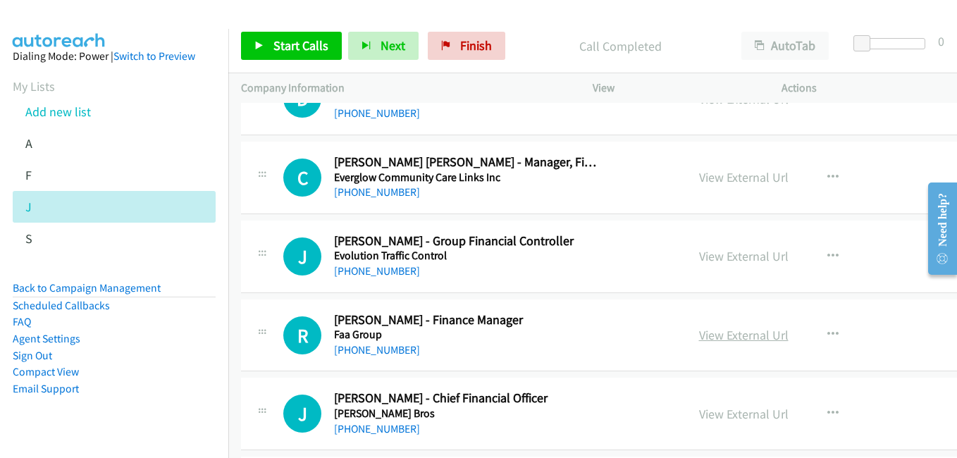
click at [739, 333] on link "View External Url" at bounding box center [743, 335] width 89 height 16
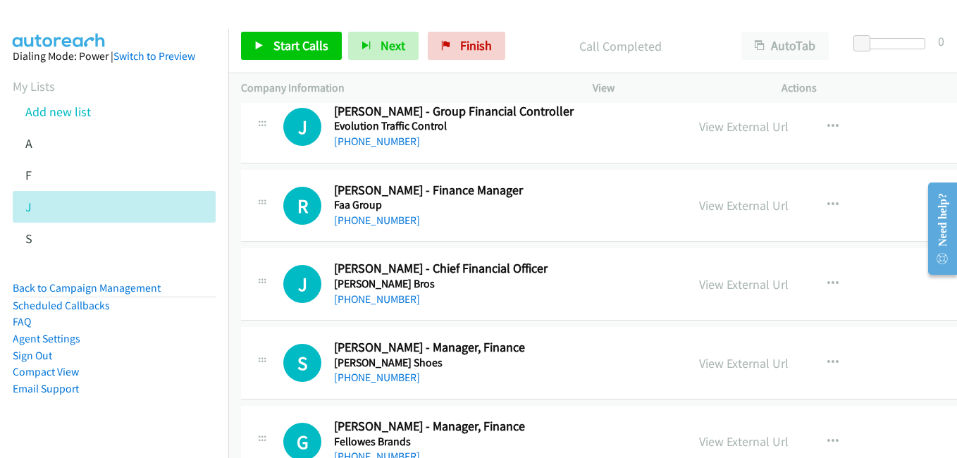
scroll to position [5778, 0]
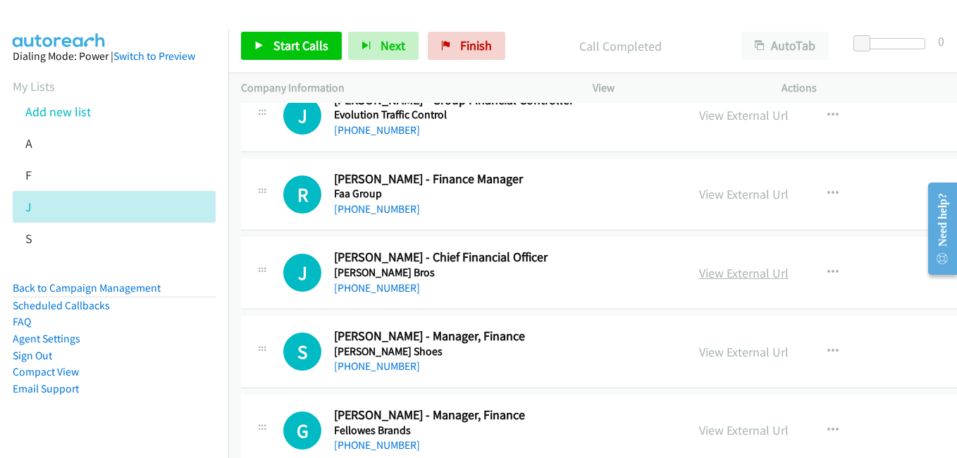
click at [736, 273] on link "View External Url" at bounding box center [743, 273] width 89 height 16
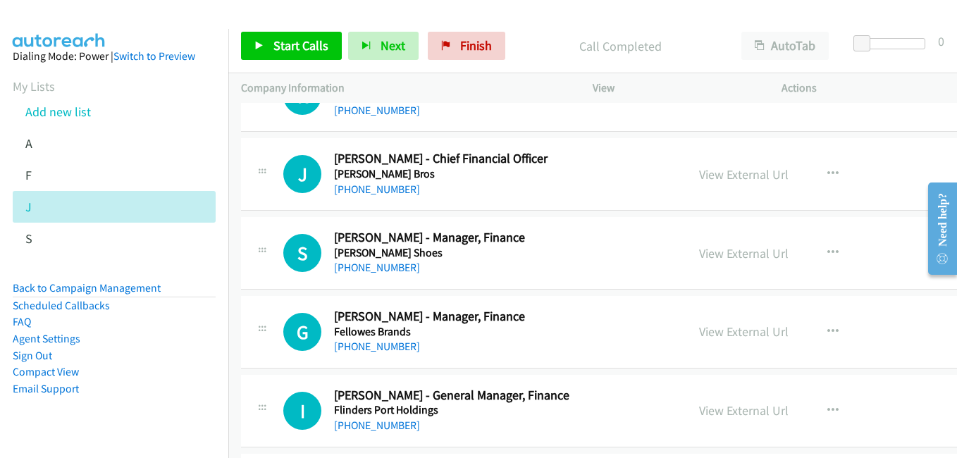
scroll to position [5919, 0]
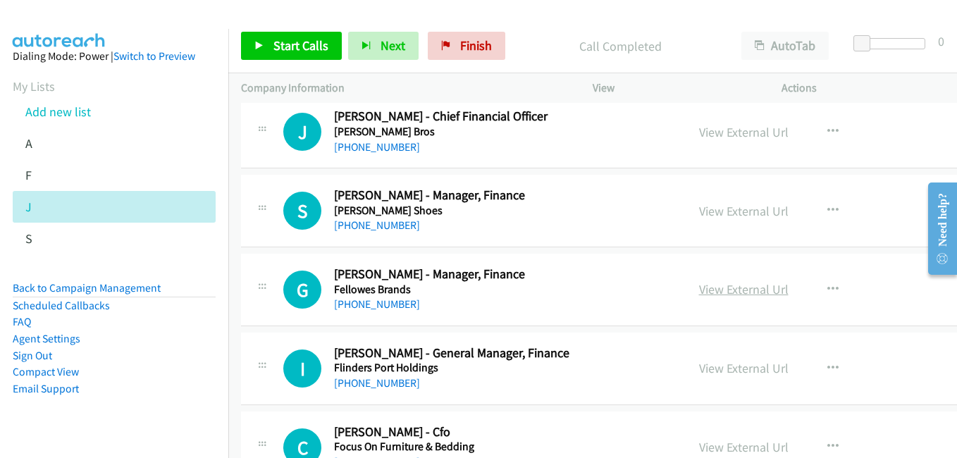
click at [741, 290] on link "View External Url" at bounding box center [743, 289] width 89 height 16
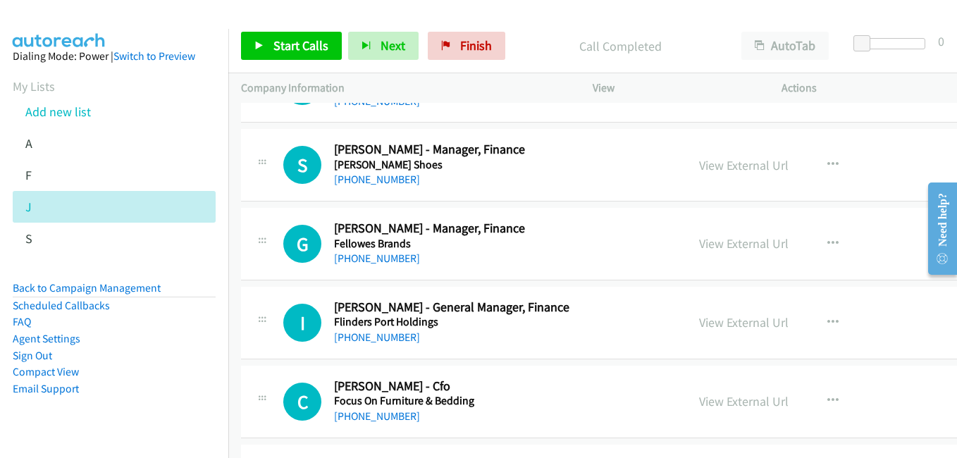
scroll to position [5989, 0]
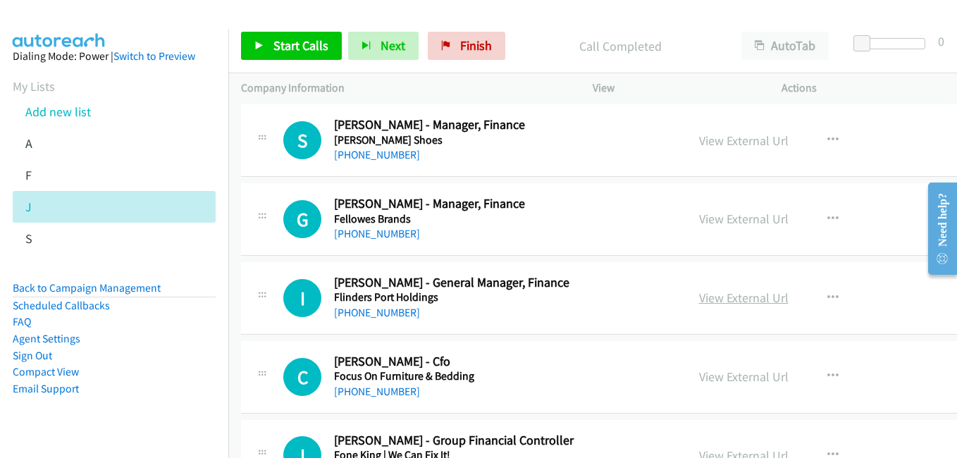
click at [741, 292] on link "View External Url" at bounding box center [743, 298] width 89 height 16
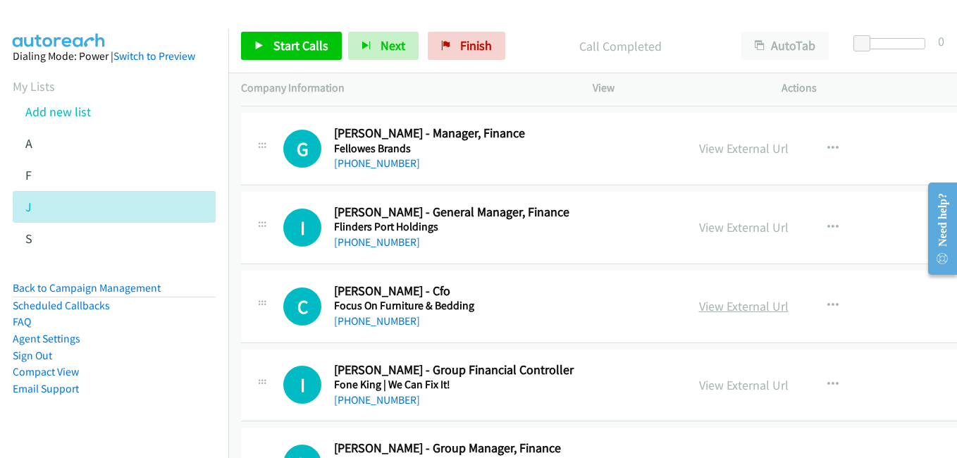
click at [748, 301] on link "View External Url" at bounding box center [743, 306] width 89 height 16
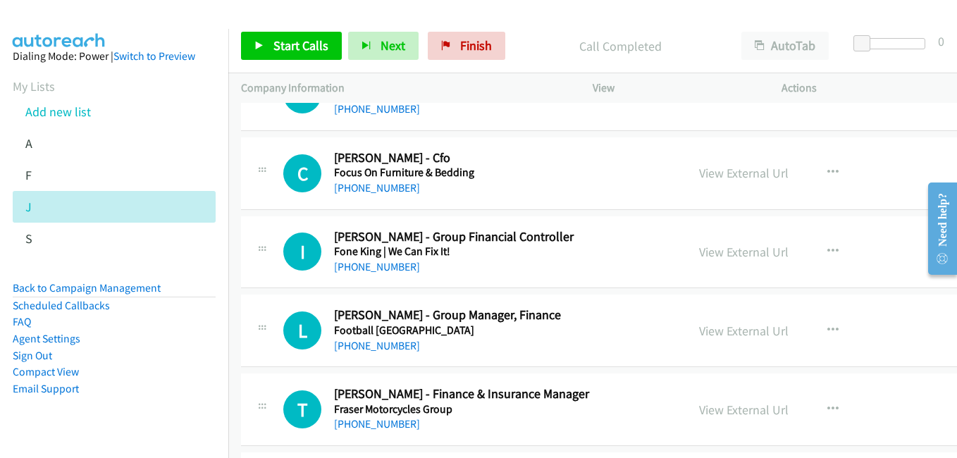
scroll to position [6200, 0]
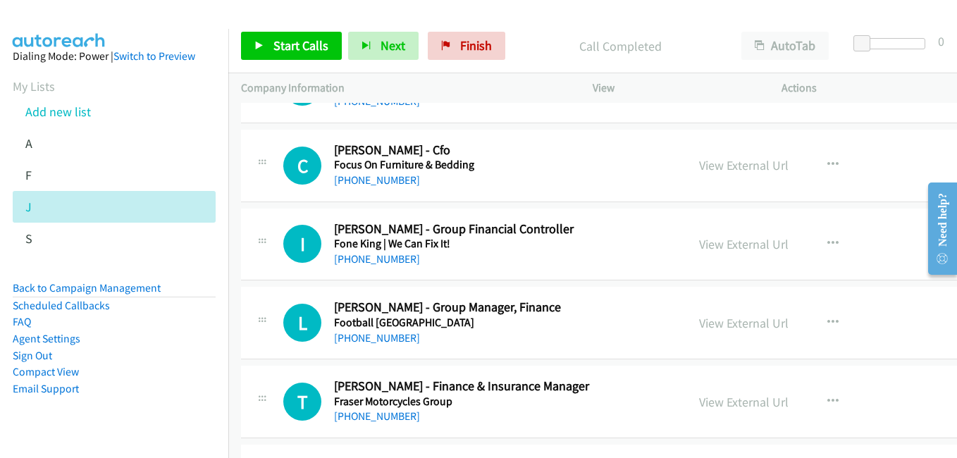
drag, startPoint x: 738, startPoint y: 245, endPoint x: 408, endPoint y: 135, distance: 348.3
click at [738, 245] on link "View External Url" at bounding box center [743, 244] width 89 height 16
click at [739, 326] on link "View External Url" at bounding box center [743, 323] width 89 height 16
click at [731, 402] on link "View External Url" at bounding box center [743, 402] width 89 height 16
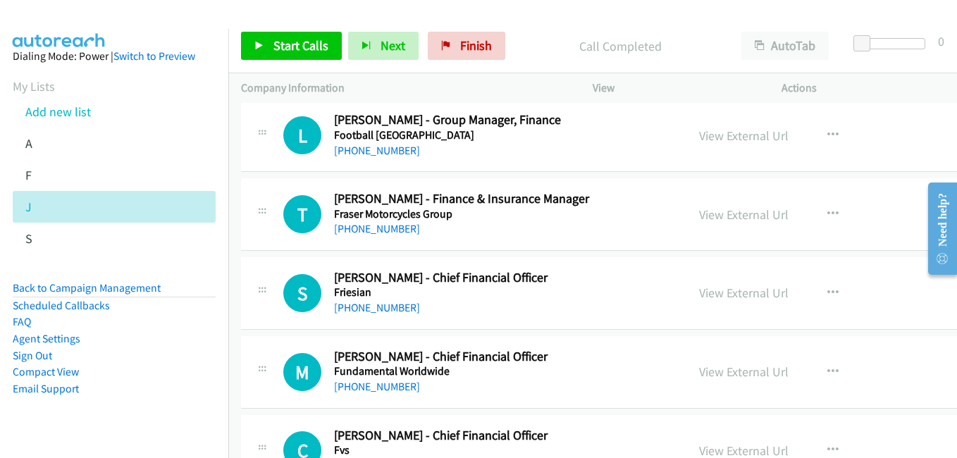
scroll to position [6412, 0]
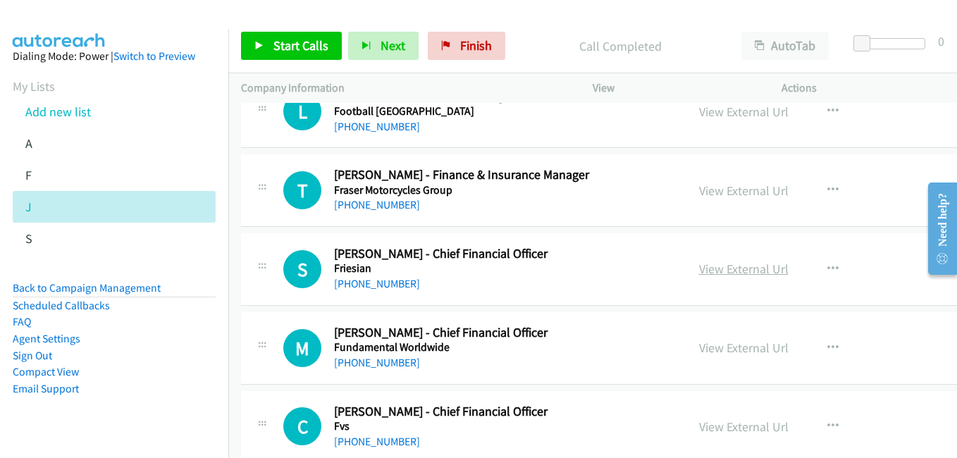
click at [743, 268] on link "View External Url" at bounding box center [743, 269] width 89 height 16
click at [725, 345] on link "View External Url" at bounding box center [743, 348] width 89 height 16
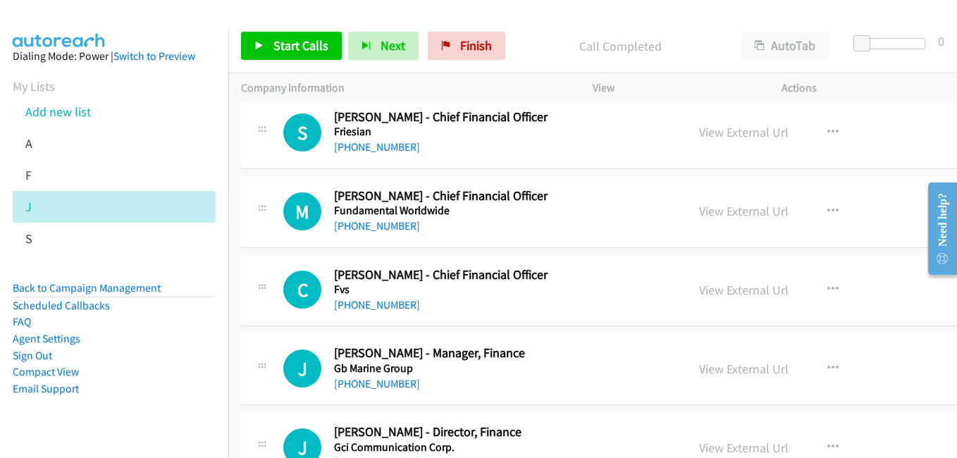
scroll to position [6553, 0]
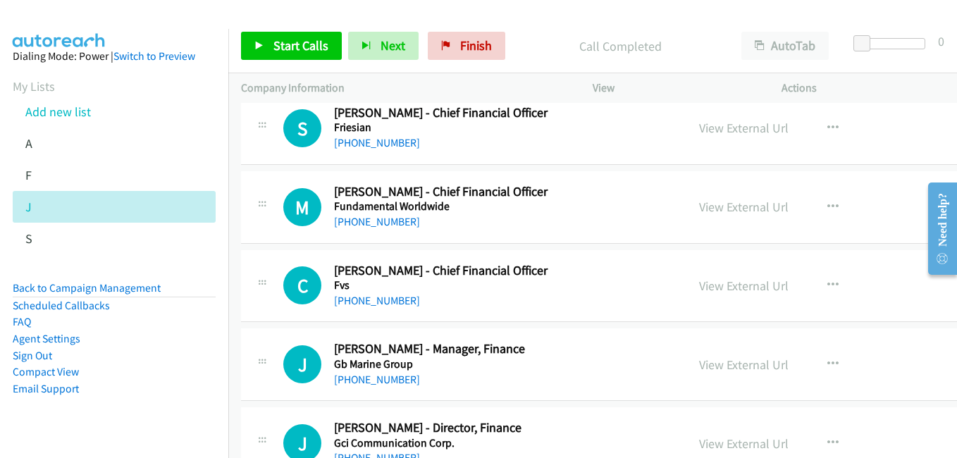
drag, startPoint x: 724, startPoint y: 280, endPoint x: 223, endPoint y: 19, distance: 564.1
click at [724, 280] on link "View External Url" at bounding box center [743, 286] width 89 height 16
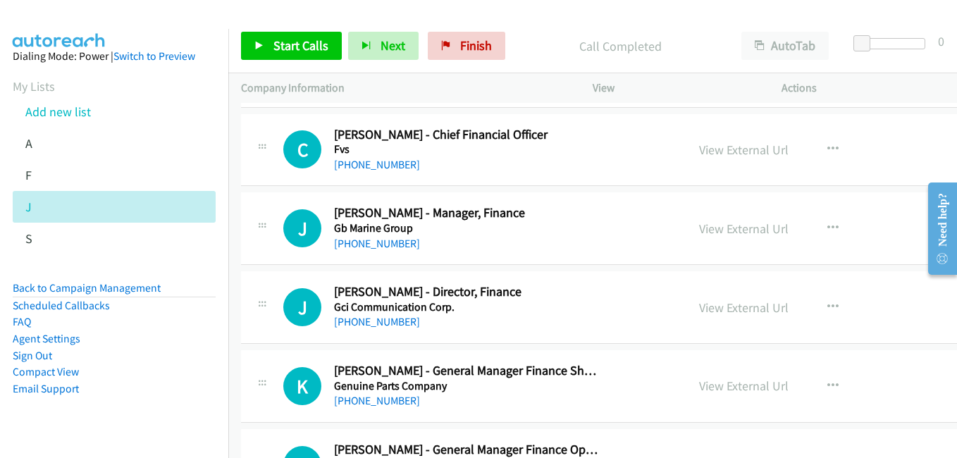
scroll to position [6694, 0]
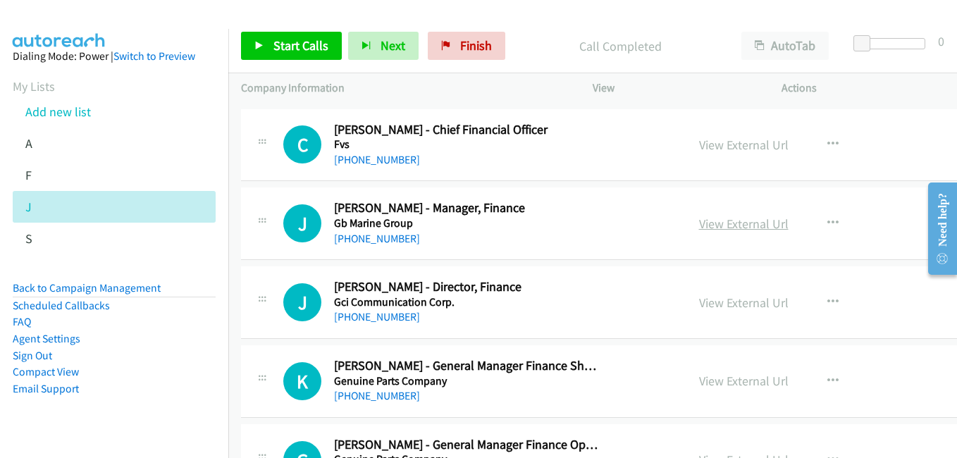
click at [723, 223] on link "View External Url" at bounding box center [743, 224] width 89 height 16
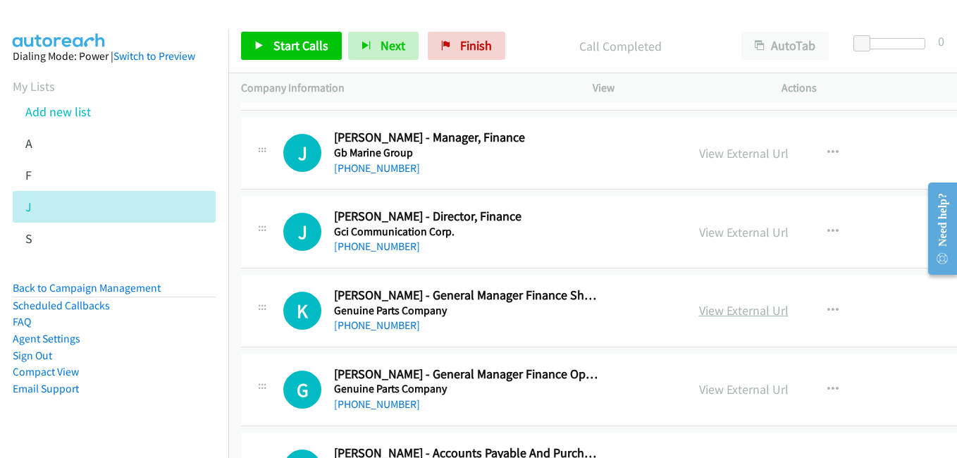
click at [755, 309] on link "View External Url" at bounding box center [743, 310] width 89 height 16
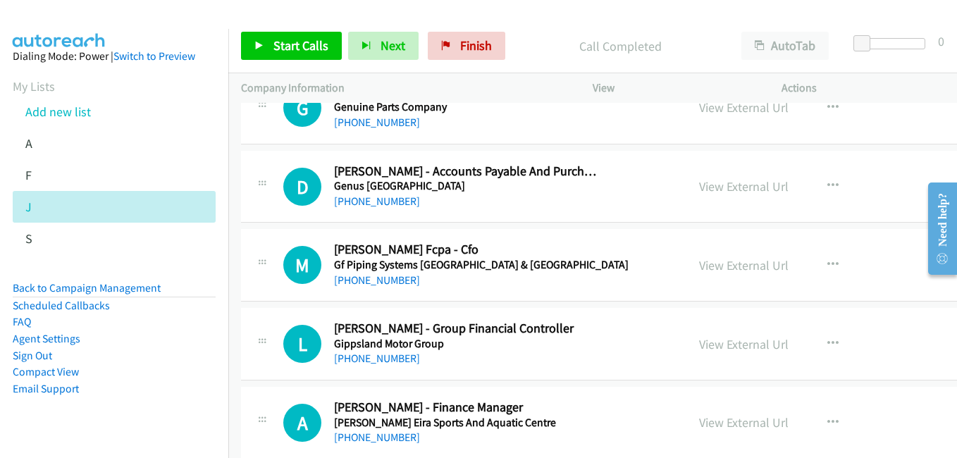
scroll to position [6975, 0]
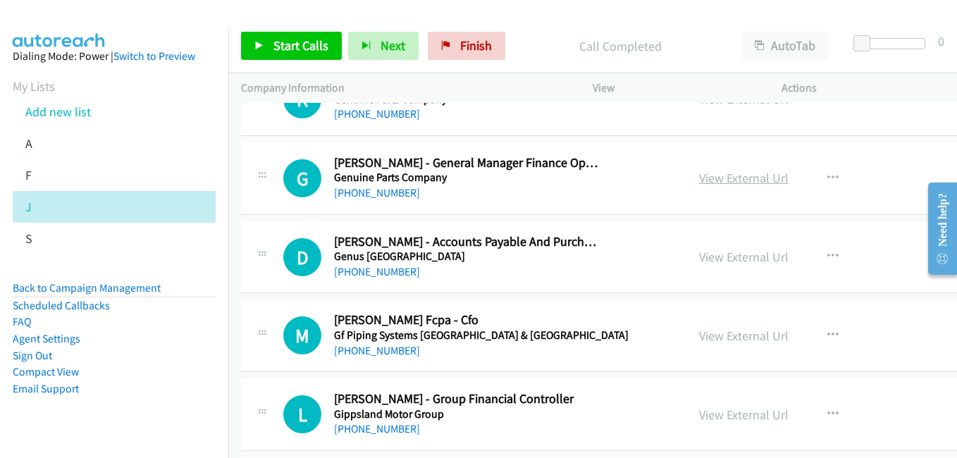
click at [745, 172] on link "View External Url" at bounding box center [743, 178] width 89 height 16
click at [748, 264] on link "View External Url" at bounding box center [743, 257] width 89 height 16
drag, startPoint x: 729, startPoint y: 336, endPoint x: 304, endPoint y: 27, distance: 525.1
click at [729, 336] on link "View External Url" at bounding box center [743, 336] width 89 height 16
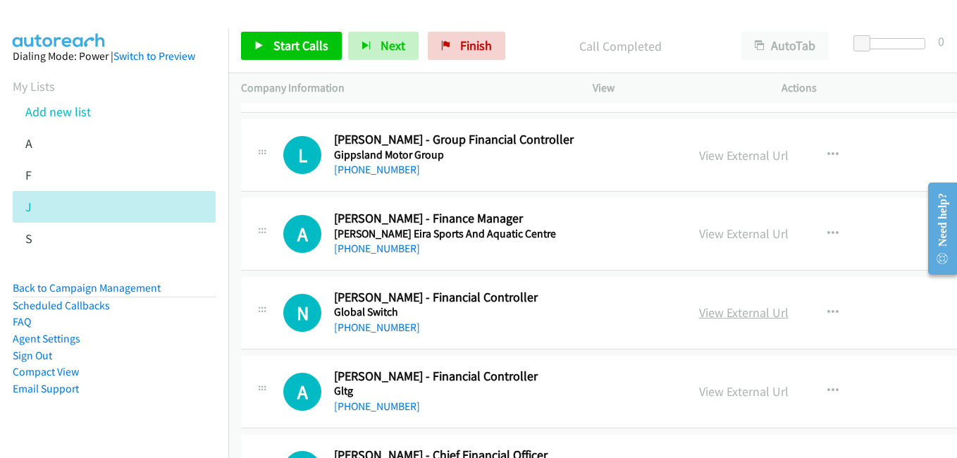
scroll to position [7257, 0]
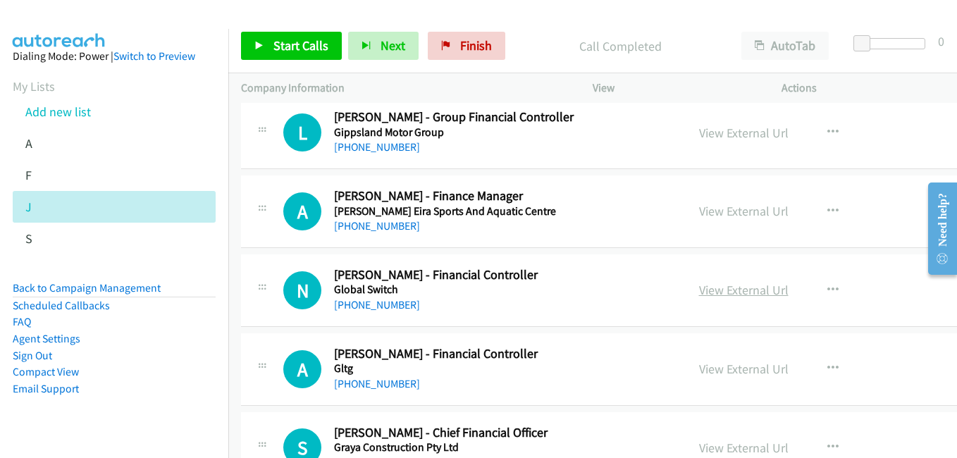
click at [757, 289] on link "View External Url" at bounding box center [743, 290] width 89 height 16
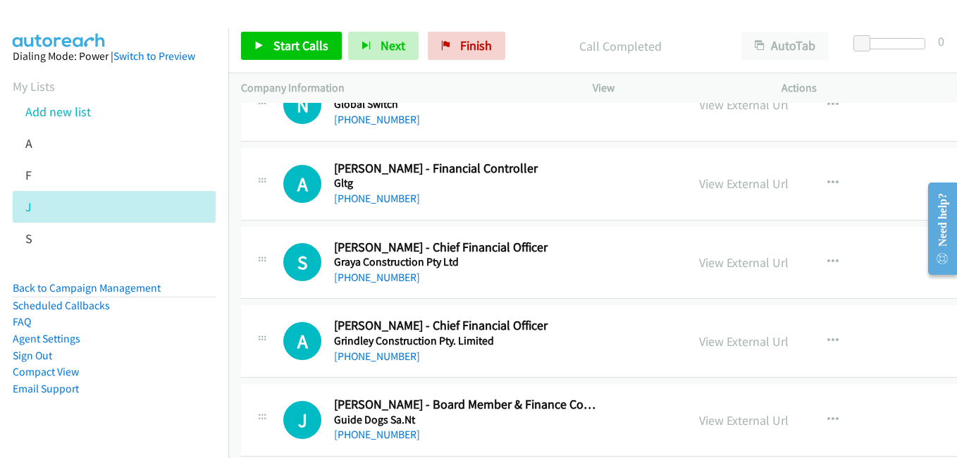
scroll to position [7469, 0]
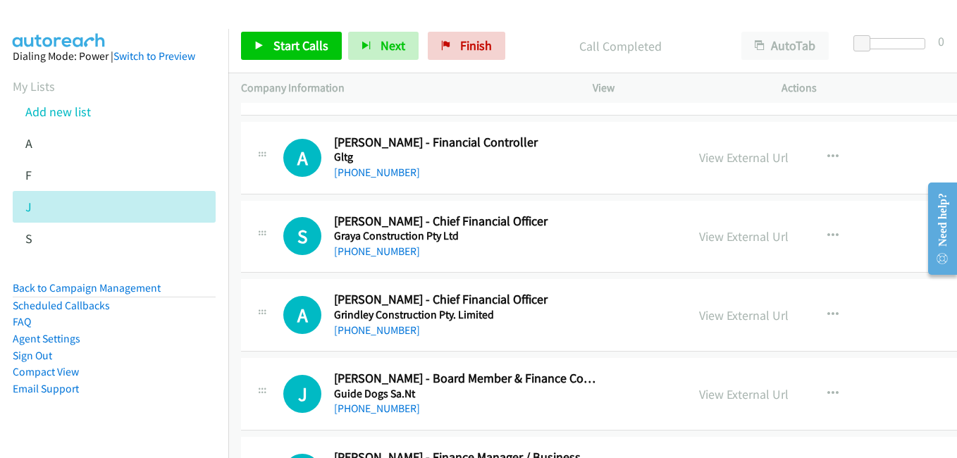
drag, startPoint x: 749, startPoint y: 238, endPoint x: 523, endPoint y: 162, distance: 238.6
click at [749, 238] on link "View External Url" at bounding box center [743, 236] width 89 height 16
click at [751, 317] on link "View External Url" at bounding box center [743, 315] width 89 height 16
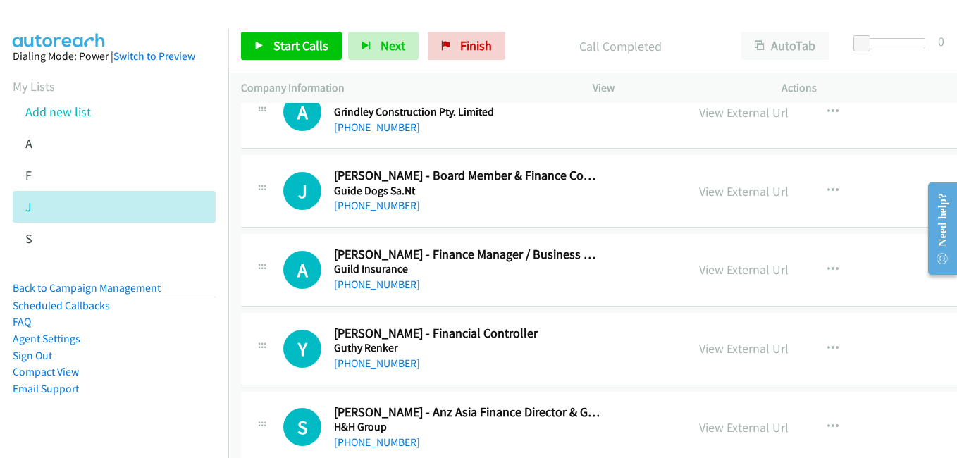
scroll to position [7680, 0]
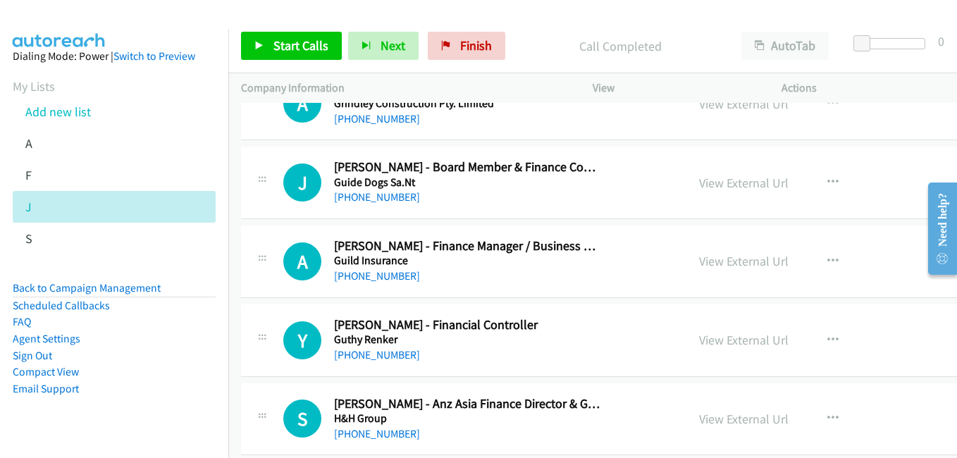
drag, startPoint x: 741, startPoint y: 337, endPoint x: 622, endPoint y: 305, distance: 123.2
click at [741, 337] on link "View External Url" at bounding box center [743, 340] width 89 height 16
click at [739, 418] on link "View External Url" at bounding box center [743, 419] width 89 height 16
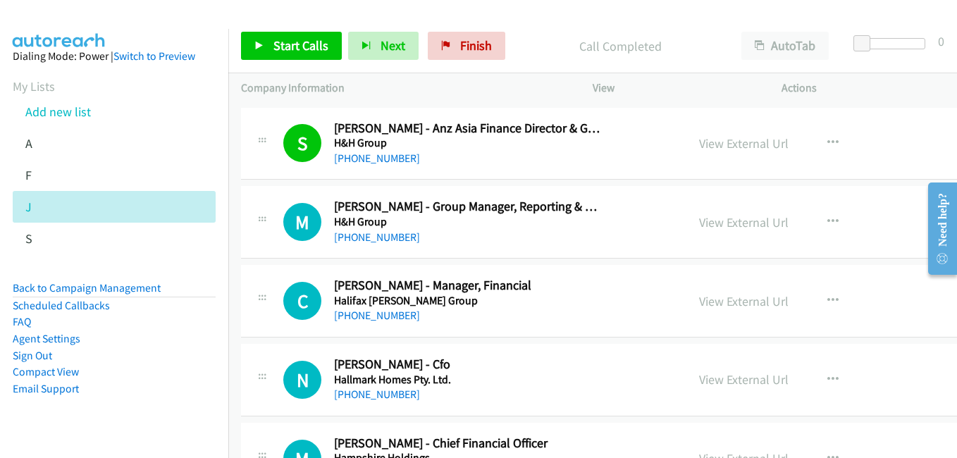
scroll to position [7962, 0]
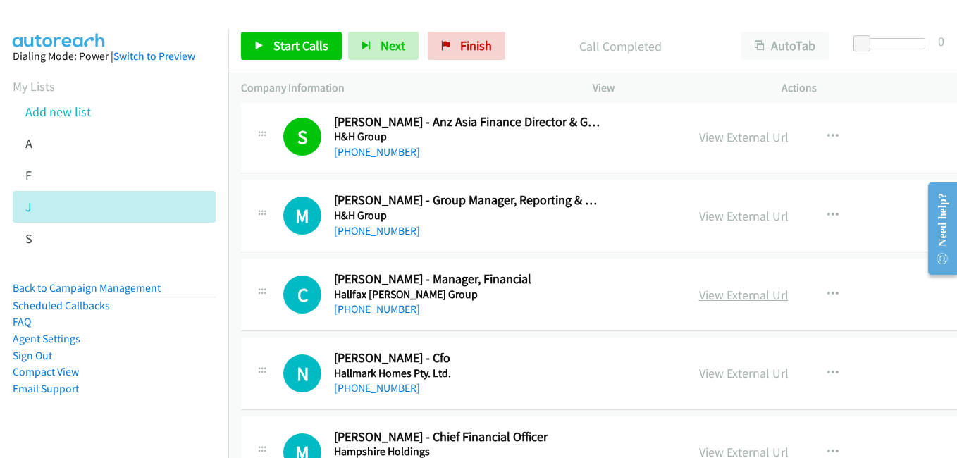
click at [713, 295] on link "View External Url" at bounding box center [743, 295] width 89 height 16
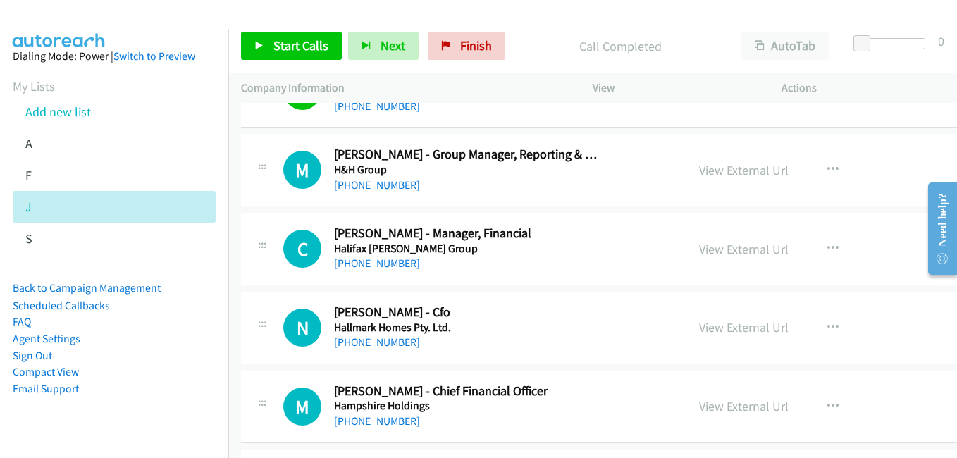
scroll to position [8103, 0]
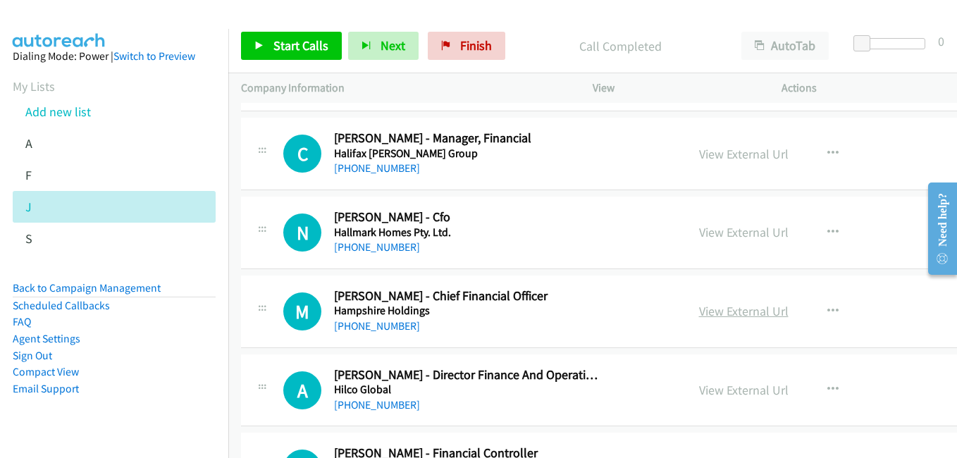
click at [741, 311] on link "View External Url" at bounding box center [743, 311] width 89 height 16
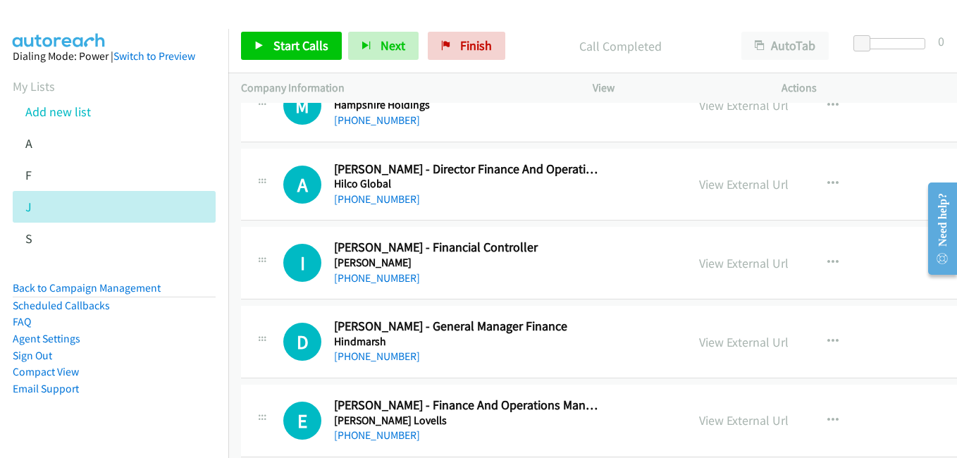
scroll to position [8314, 0]
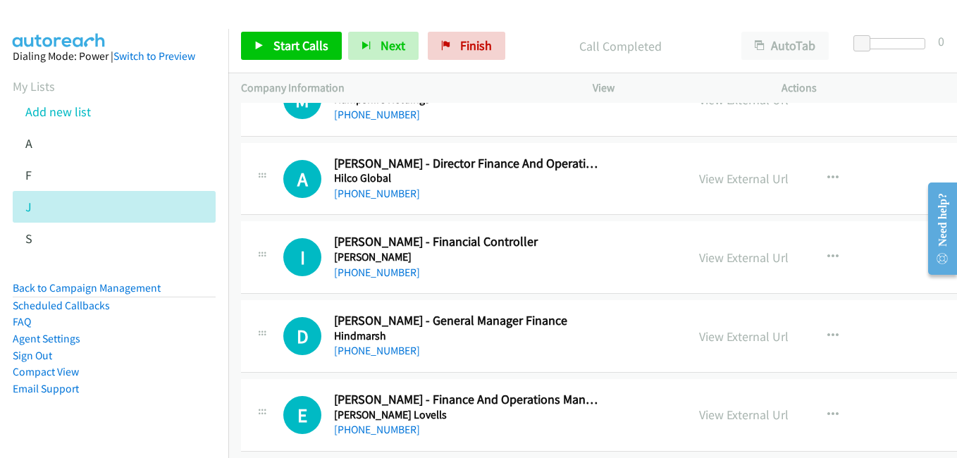
drag, startPoint x: 726, startPoint y: 249, endPoint x: 441, endPoint y: 154, distance: 300.8
click at [726, 249] on link "View External Url" at bounding box center [743, 257] width 89 height 16
click at [734, 337] on link "View External Url" at bounding box center [743, 336] width 89 height 16
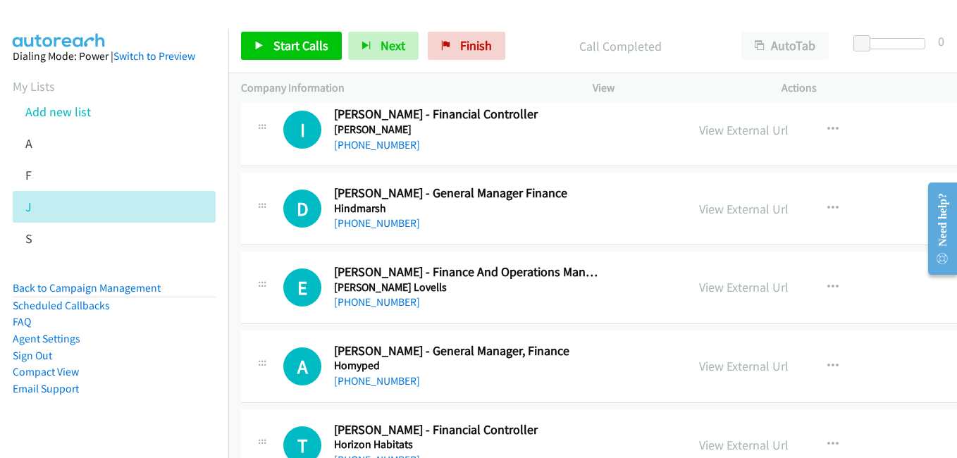
scroll to position [8455, 0]
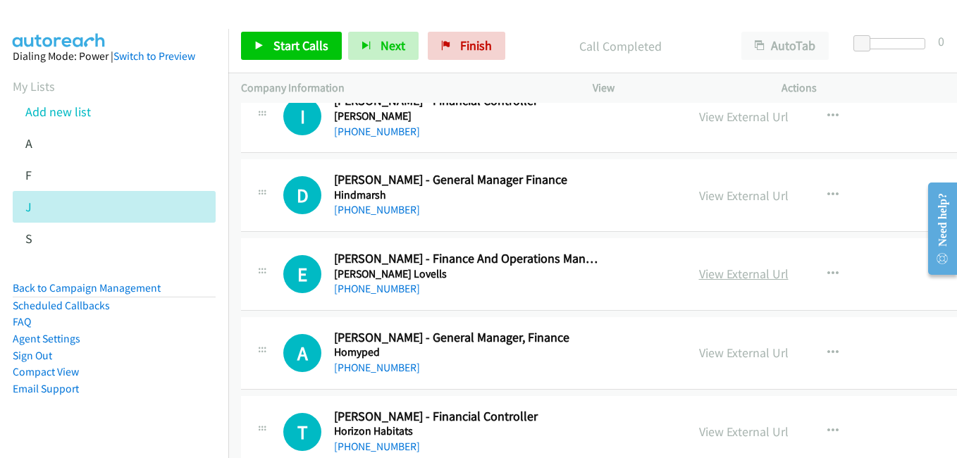
click at [736, 276] on link "View External Url" at bounding box center [743, 274] width 89 height 16
click at [726, 350] on link "View External Url" at bounding box center [743, 353] width 89 height 16
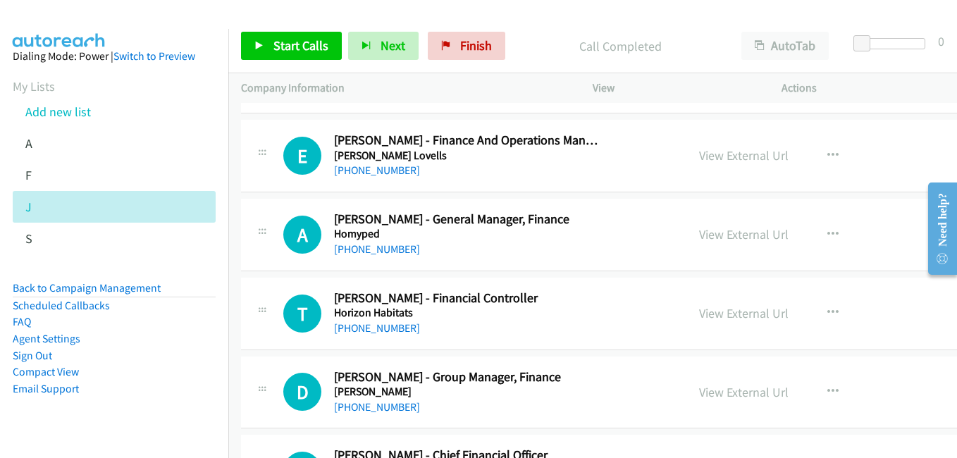
scroll to position [8596, 0]
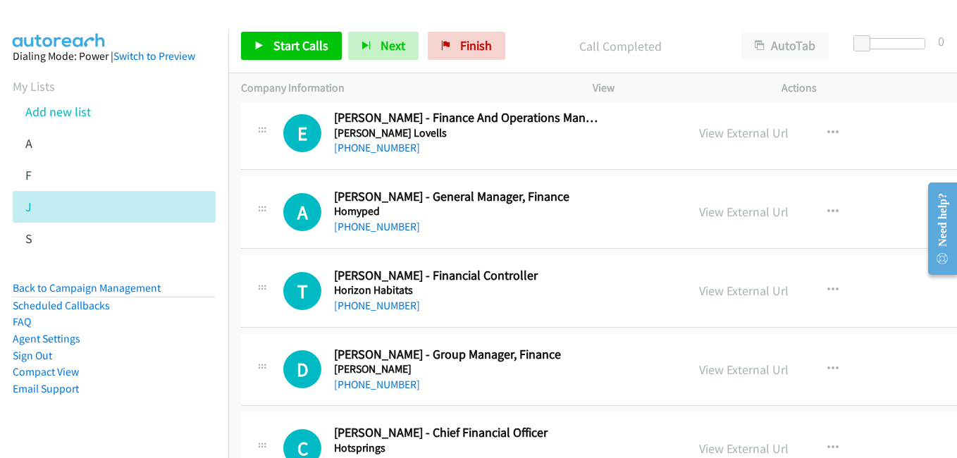
drag, startPoint x: 719, startPoint y: 290, endPoint x: 445, endPoint y: 199, distance: 289.0
click at [731, 295] on link "View External Url" at bounding box center [743, 291] width 89 height 16
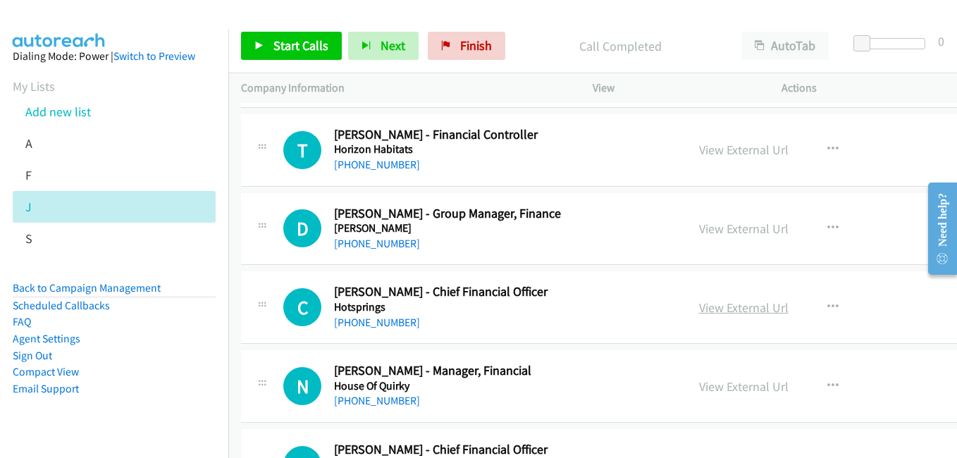
scroll to position [8807, 0]
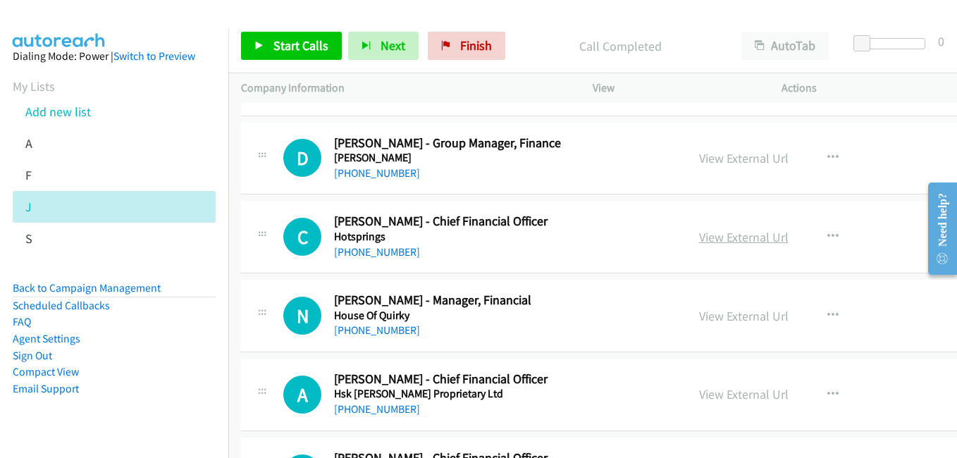
click at [750, 240] on link "View External Url" at bounding box center [743, 237] width 89 height 16
drag, startPoint x: 753, startPoint y: 321, endPoint x: 742, endPoint y: 320, distance: 11.3
click at [753, 321] on link "View External Url" at bounding box center [743, 316] width 89 height 16
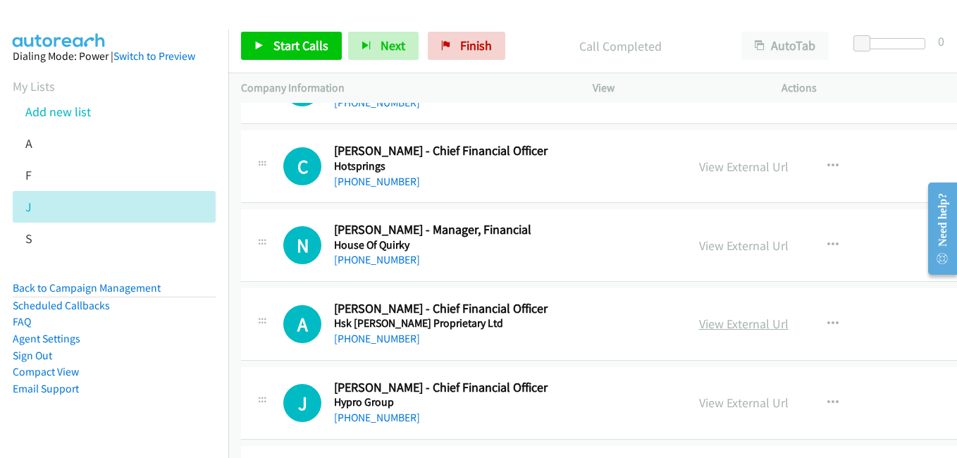
click at [752, 327] on link "View External Url" at bounding box center [743, 324] width 89 height 16
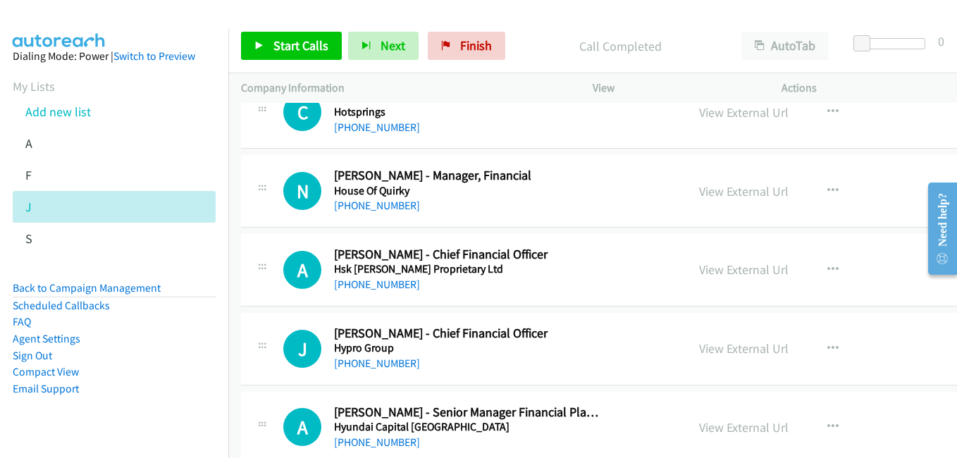
scroll to position [8948, 0]
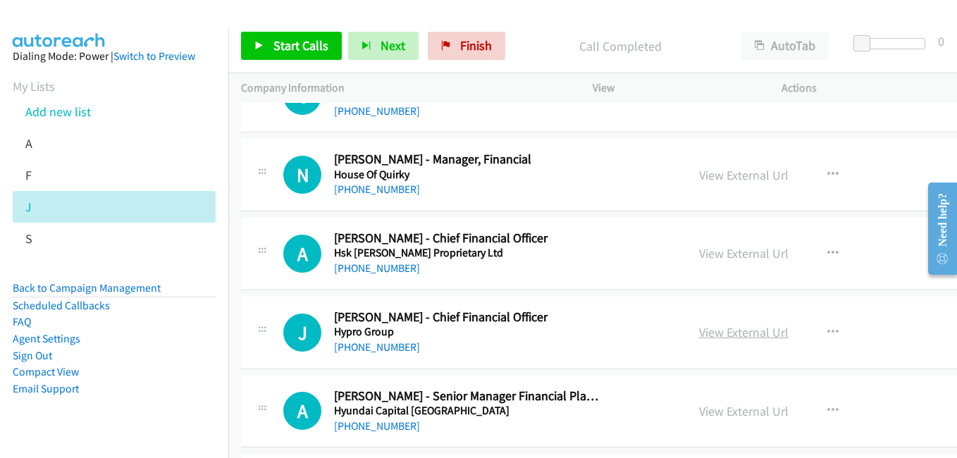
click at [764, 334] on link "View External Url" at bounding box center [743, 332] width 89 height 16
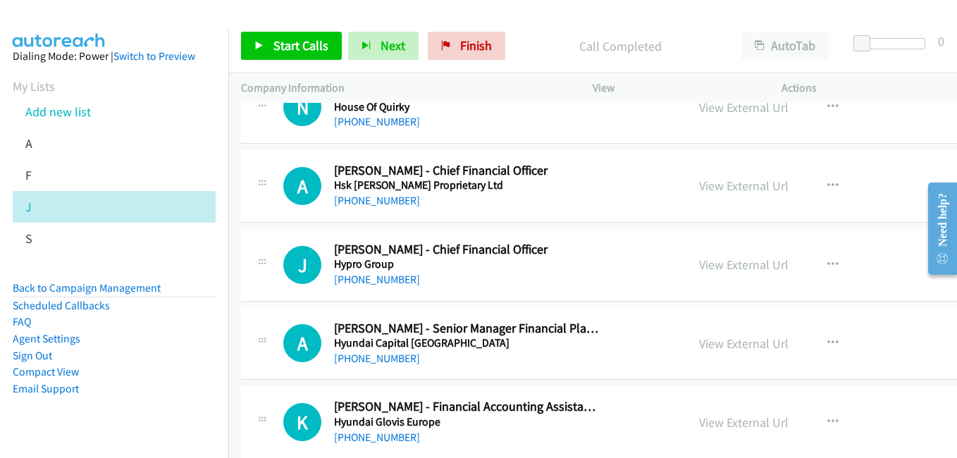
scroll to position [9019, 0]
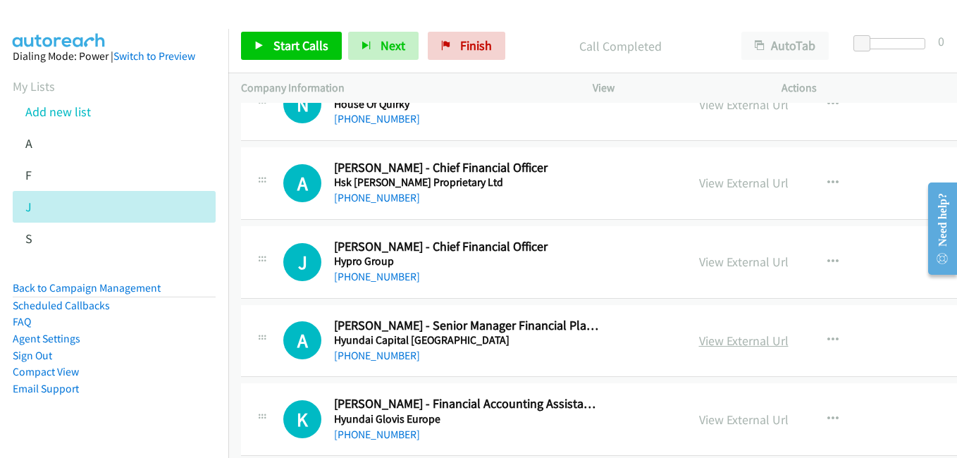
click at [726, 337] on link "View External Url" at bounding box center [743, 341] width 89 height 16
click at [733, 416] on link "View External Url" at bounding box center [743, 419] width 89 height 16
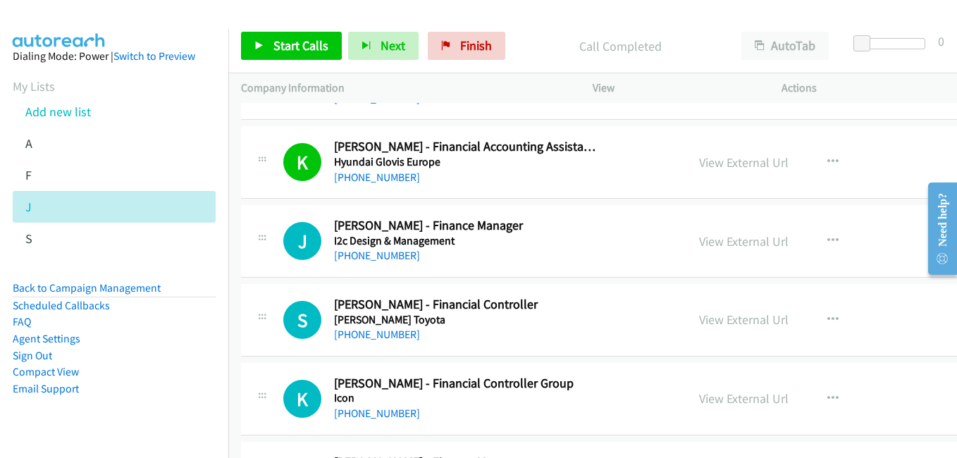
scroll to position [9301, 0]
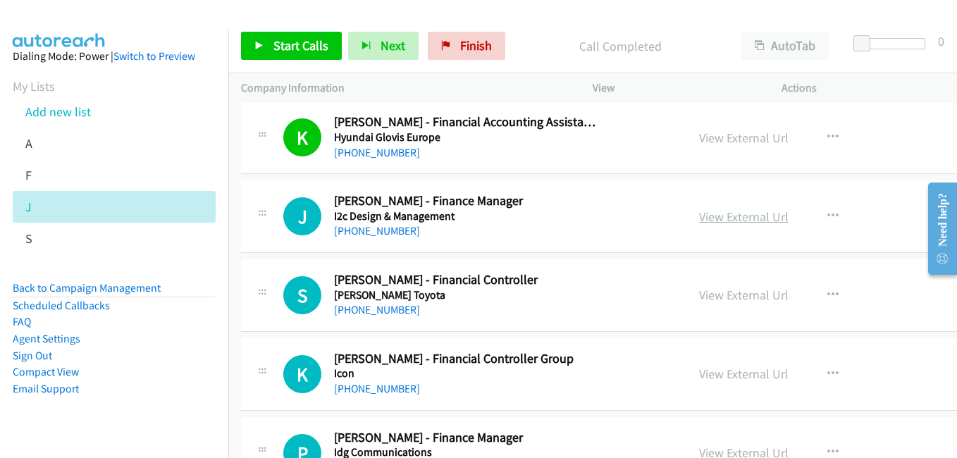
click at [738, 220] on link "View External Url" at bounding box center [743, 217] width 89 height 16
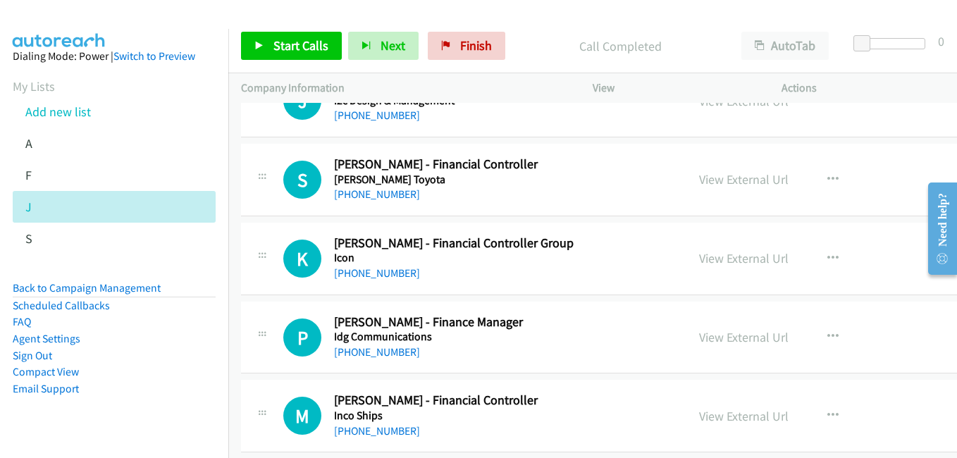
scroll to position [9442, 0]
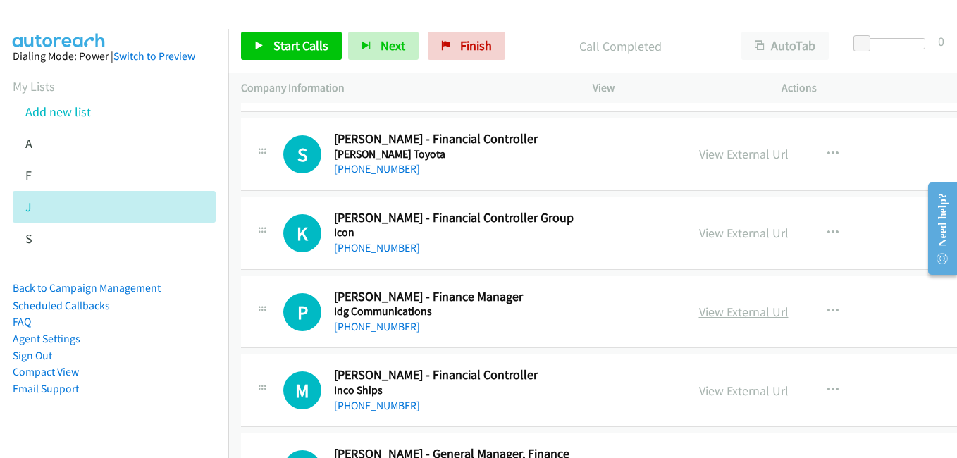
click at [731, 309] on link "View External Url" at bounding box center [743, 312] width 89 height 16
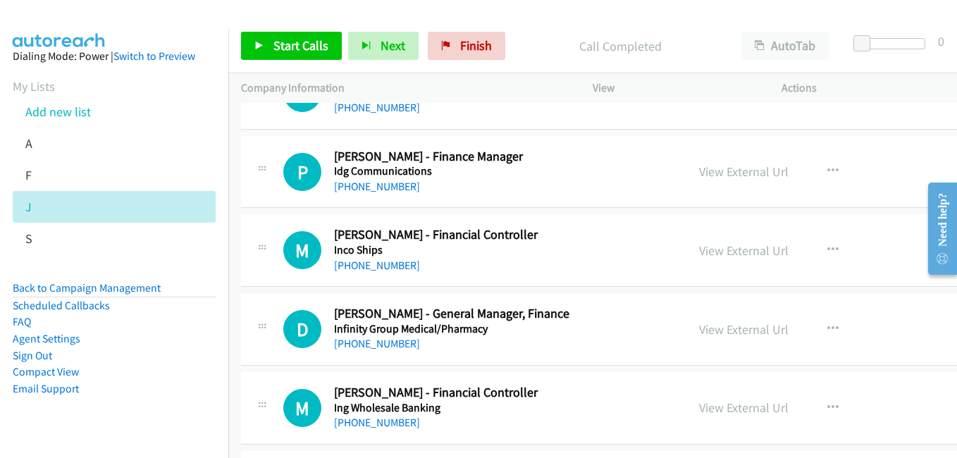
scroll to position [9582, 0]
click at [731, 248] on link "View External Url" at bounding box center [743, 250] width 89 height 16
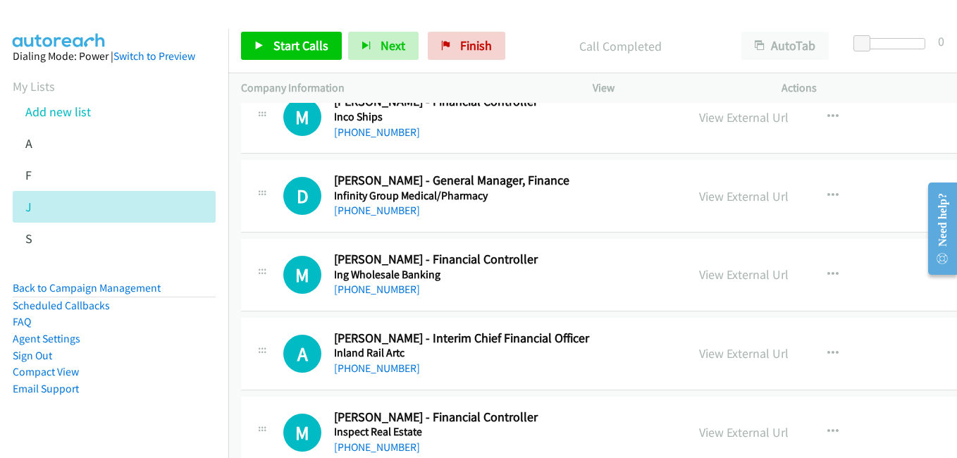
scroll to position [9723, 0]
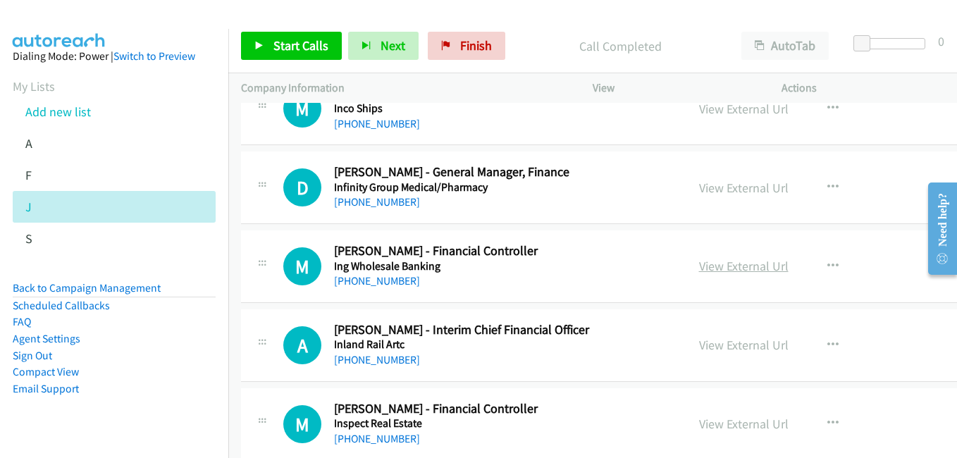
click at [738, 269] on link "View External Url" at bounding box center [743, 266] width 89 height 16
drag, startPoint x: 731, startPoint y: 340, endPoint x: 658, endPoint y: 321, distance: 75.7
click at [731, 340] on link "View External Url" at bounding box center [743, 345] width 89 height 16
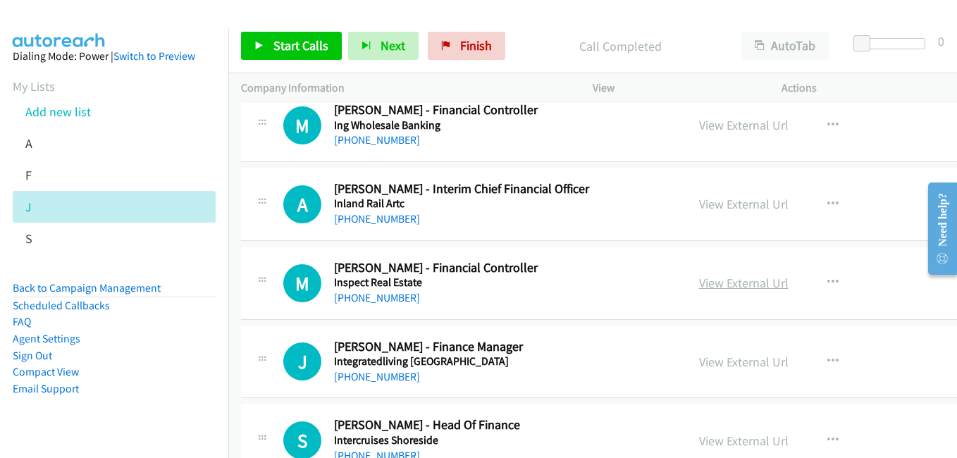
click at [753, 281] on link "View External Url" at bounding box center [743, 283] width 89 height 16
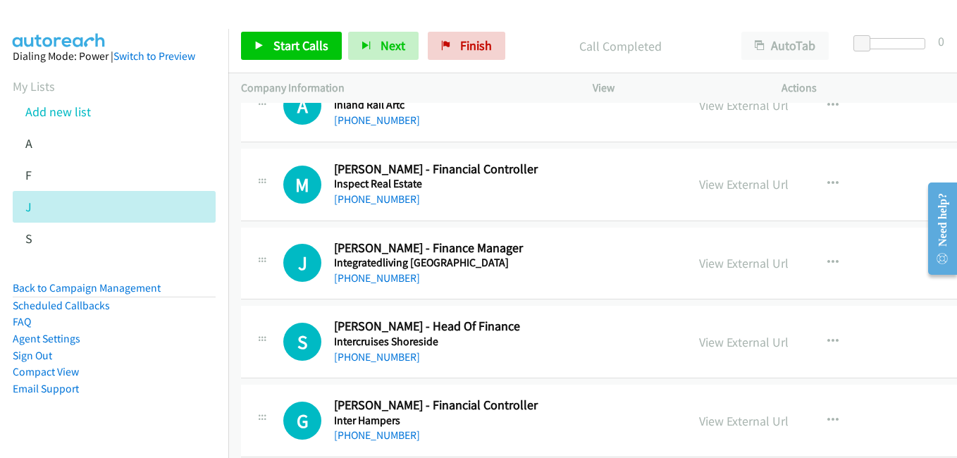
scroll to position [10005, 0]
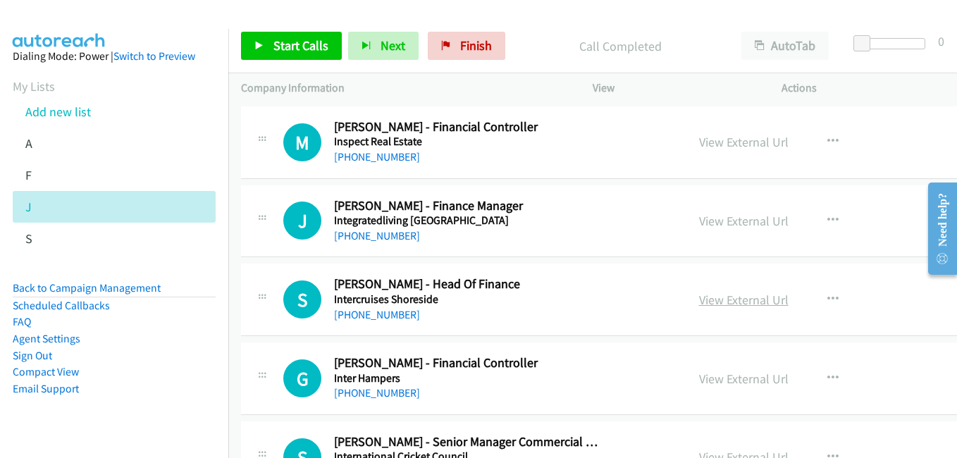
click at [743, 300] on link "View External Url" at bounding box center [743, 300] width 89 height 16
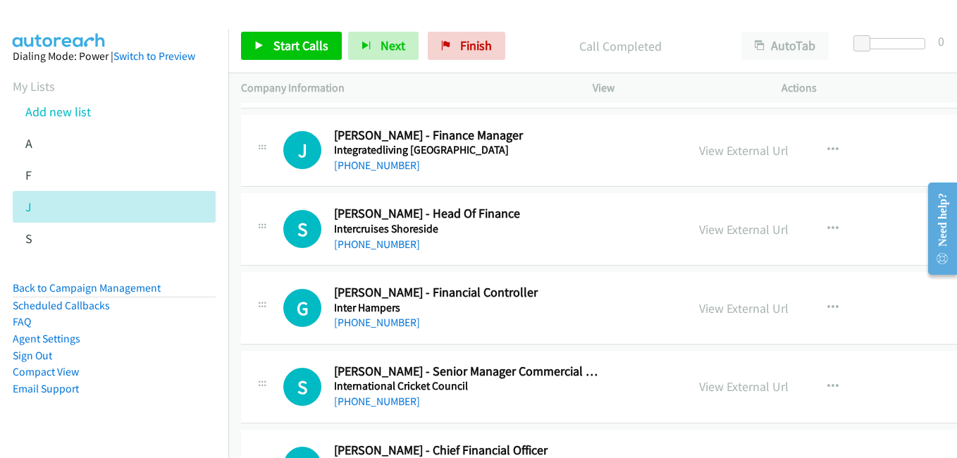
drag, startPoint x: 736, startPoint y: 303, endPoint x: 455, endPoint y: 201, distance: 299.1
click at [736, 303] on link "View External Url" at bounding box center [743, 308] width 89 height 16
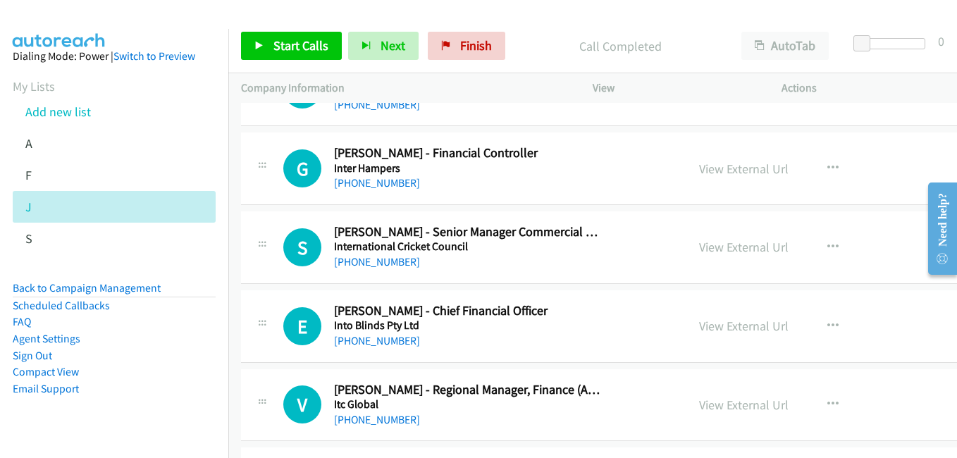
scroll to position [10217, 0]
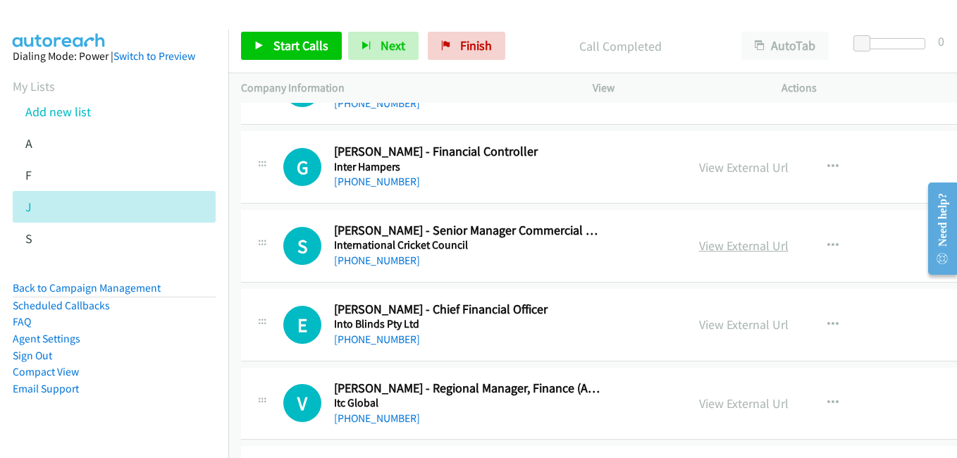
click at [741, 249] on link "View External Url" at bounding box center [743, 245] width 89 height 16
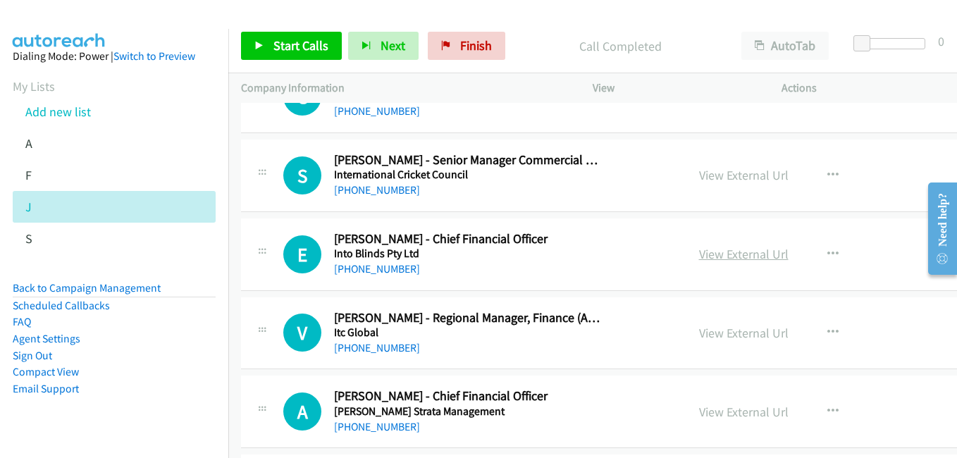
click at [742, 258] on link "View External Url" at bounding box center [743, 254] width 89 height 16
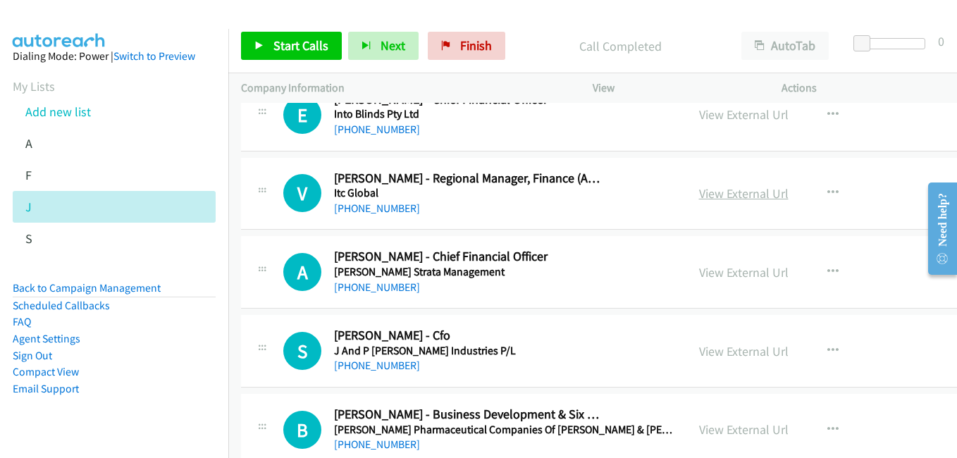
scroll to position [10428, 0]
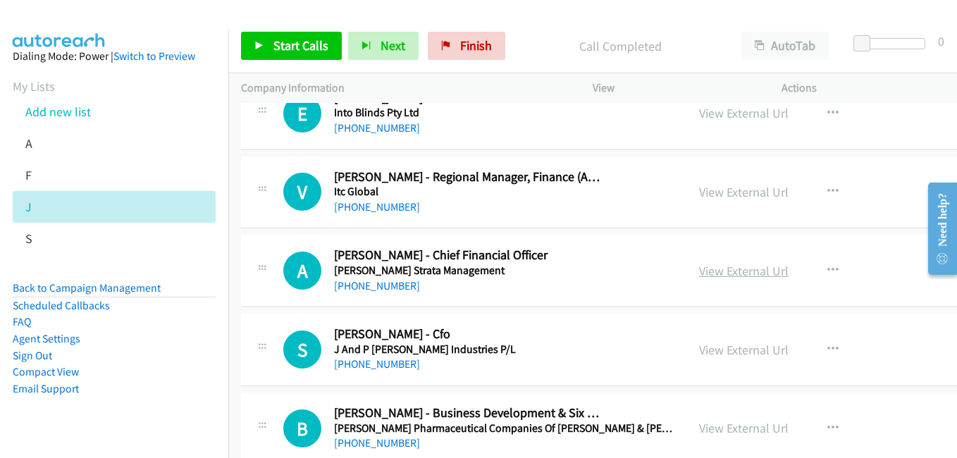
click at [754, 267] on link "View External Url" at bounding box center [743, 271] width 89 height 16
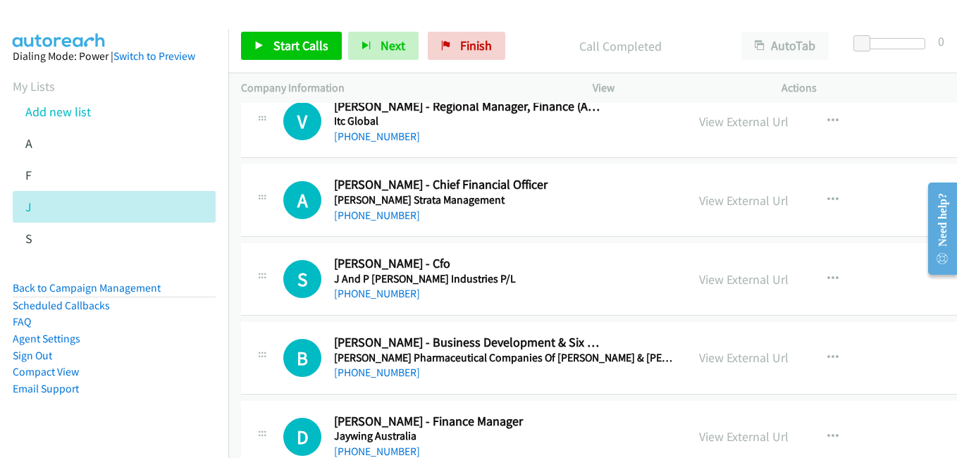
drag, startPoint x: 750, startPoint y: 285, endPoint x: 817, endPoint y: 383, distance: 118.6
click at [750, 285] on link "View External Url" at bounding box center [743, 279] width 89 height 16
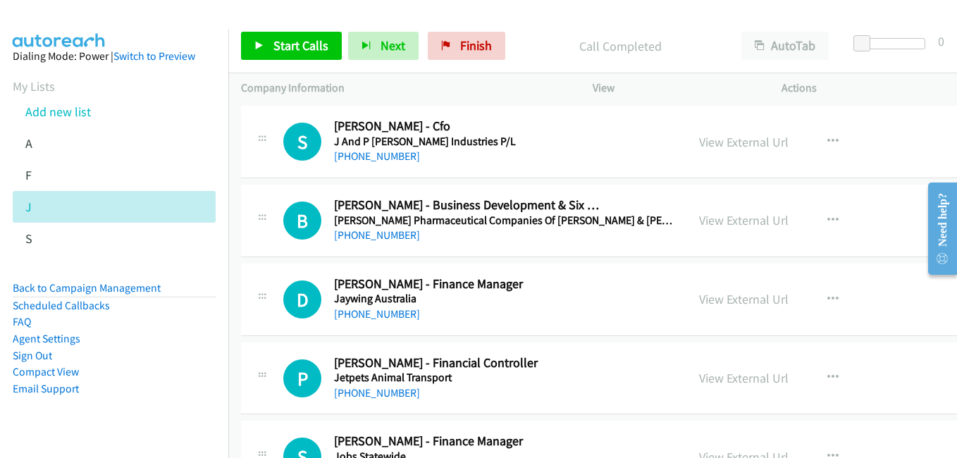
scroll to position [10639, 0]
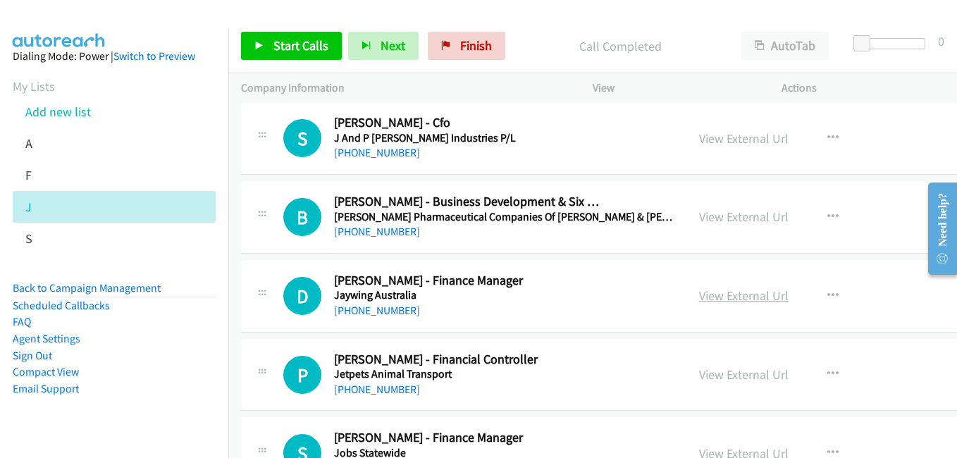
click at [744, 296] on link "View External Url" at bounding box center [743, 295] width 89 height 16
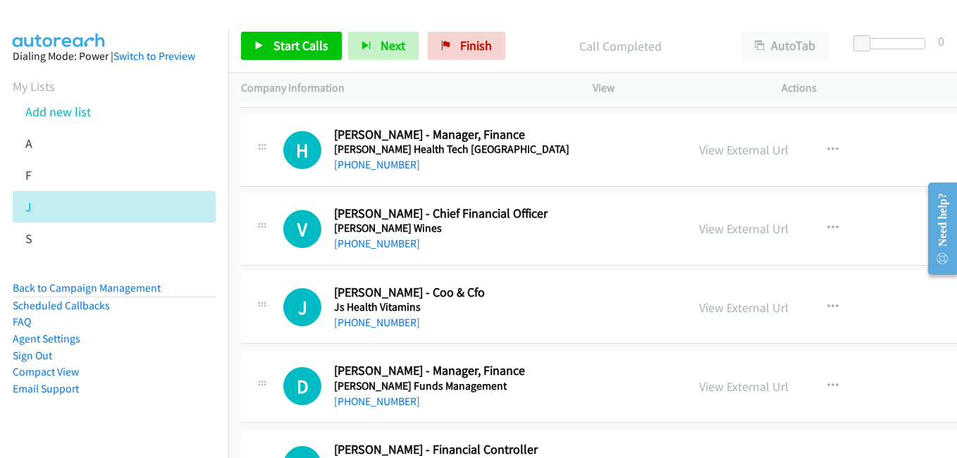
scroll to position [11203, 0]
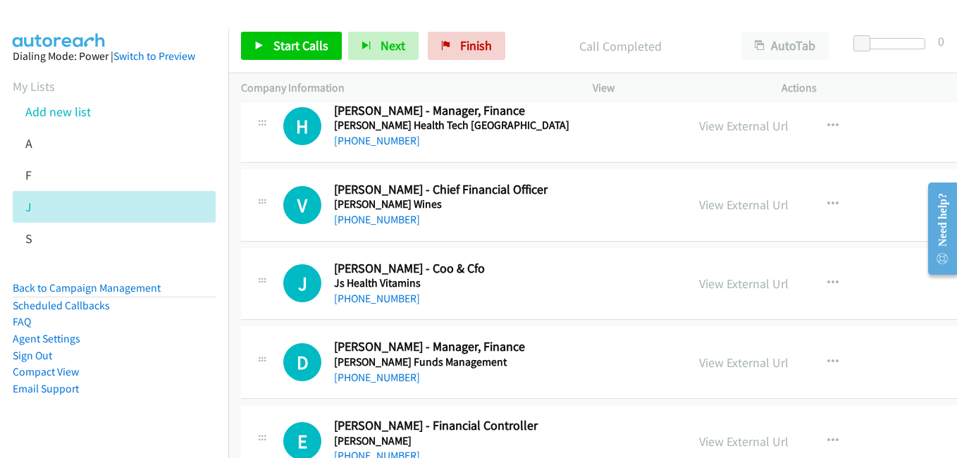
drag, startPoint x: 745, startPoint y: 285, endPoint x: 685, endPoint y: 281, distance: 60.7
click at [745, 285] on link "View External Url" at bounding box center [743, 283] width 89 height 16
drag, startPoint x: 733, startPoint y: 365, endPoint x: 646, endPoint y: 322, distance: 96.7
click at [733, 365] on link "View External Url" at bounding box center [743, 362] width 89 height 16
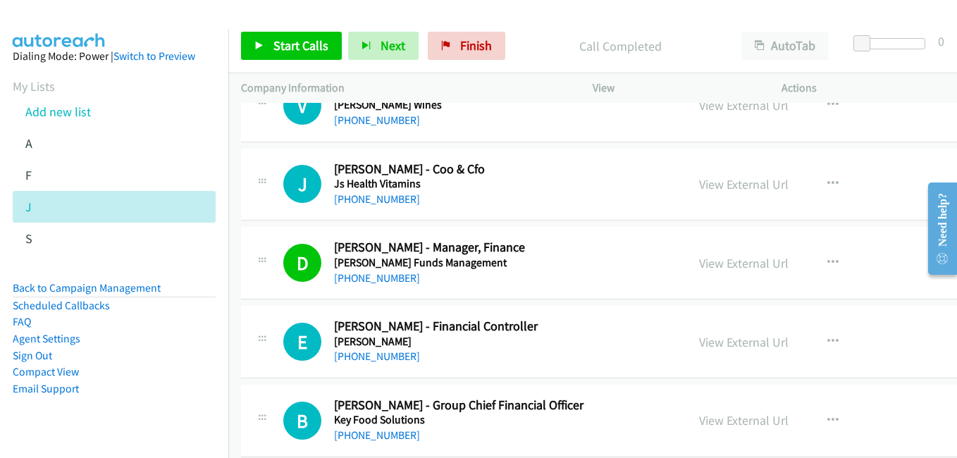
scroll to position [11414, 0]
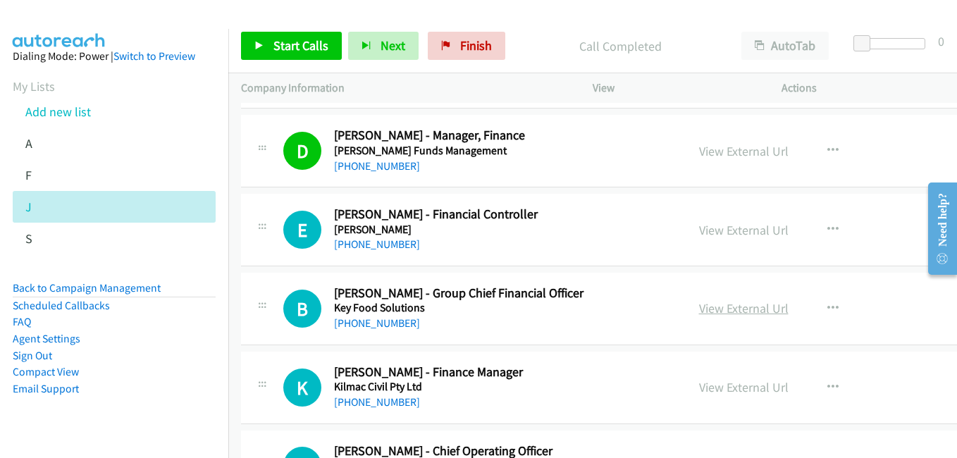
click at [735, 308] on link "View External Url" at bounding box center [743, 308] width 89 height 16
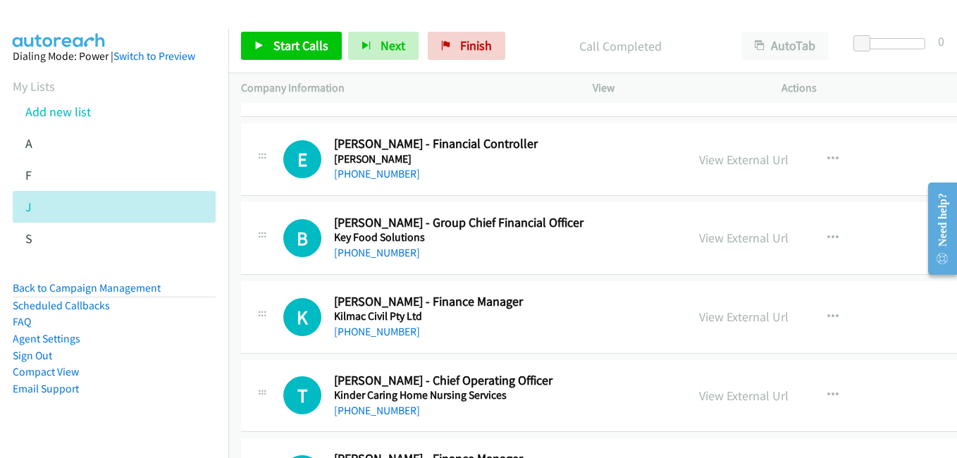
click at [729, 316] on link "View External Url" at bounding box center [743, 317] width 89 height 16
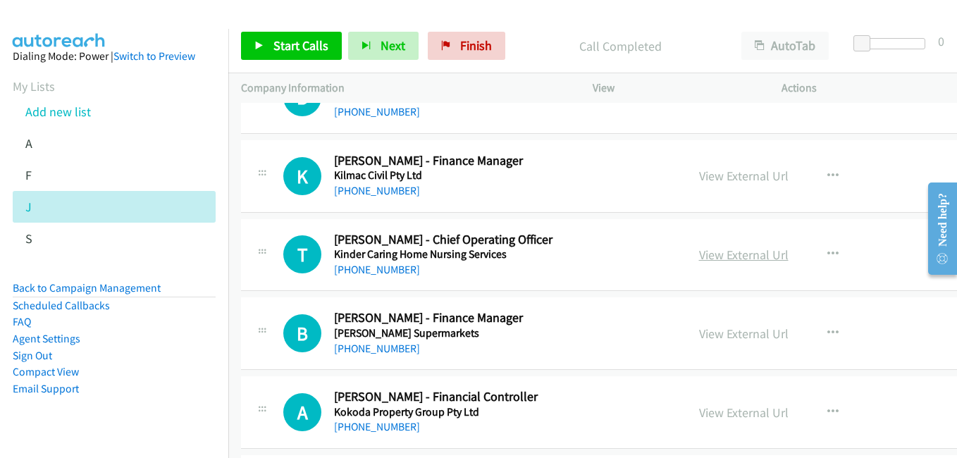
click at [734, 262] on link "View External Url" at bounding box center [743, 255] width 89 height 16
click at [708, 335] on link "View External Url" at bounding box center [743, 334] width 89 height 16
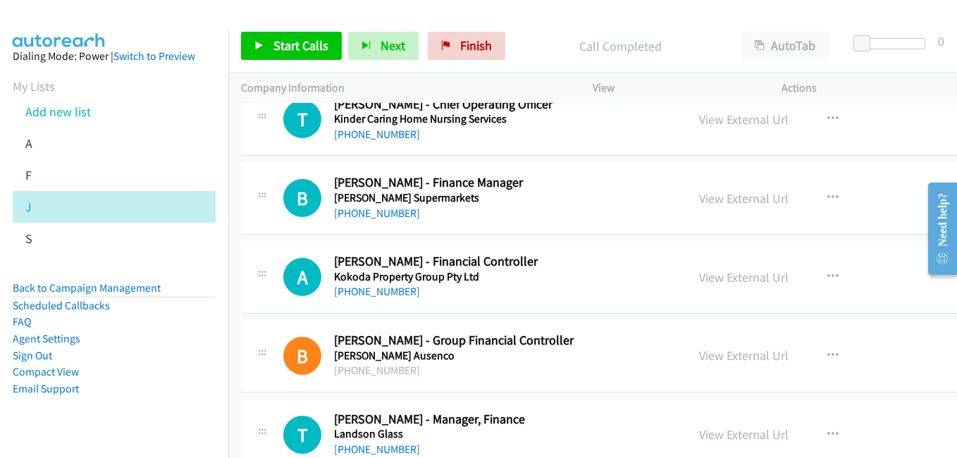
scroll to position [11767, 0]
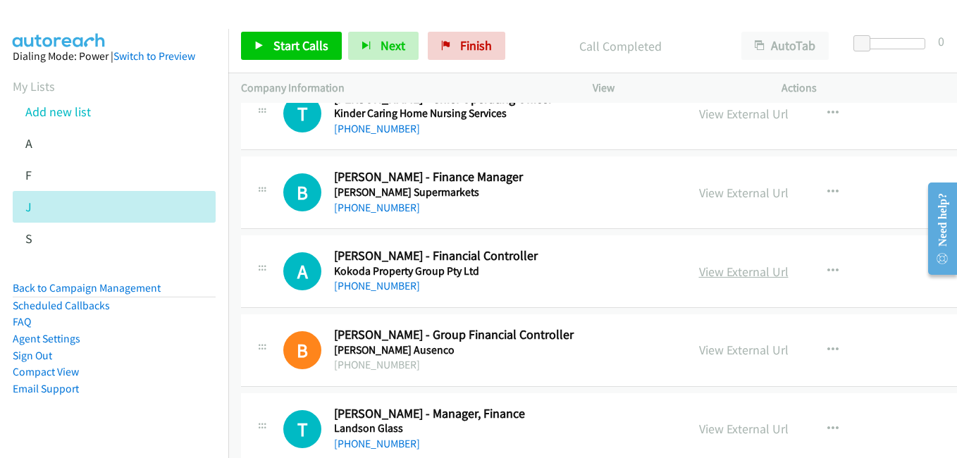
click at [741, 274] on link "View External Url" at bounding box center [743, 272] width 89 height 16
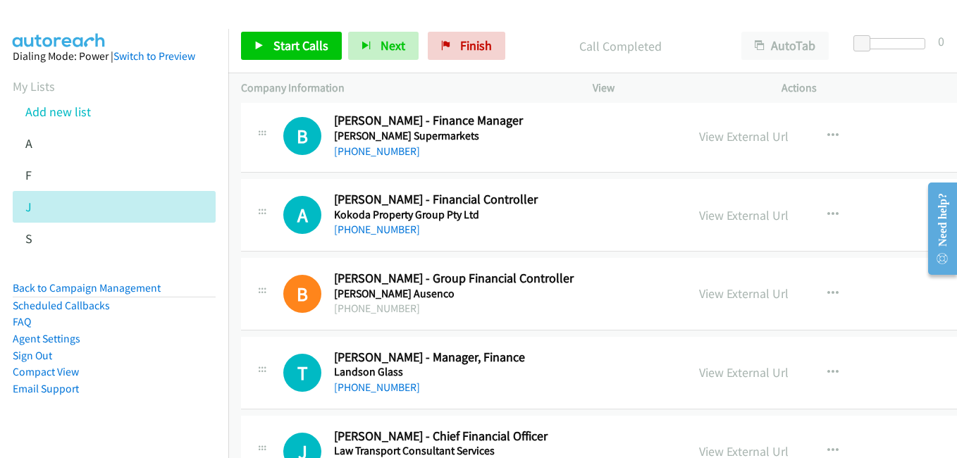
scroll to position [11908, 0]
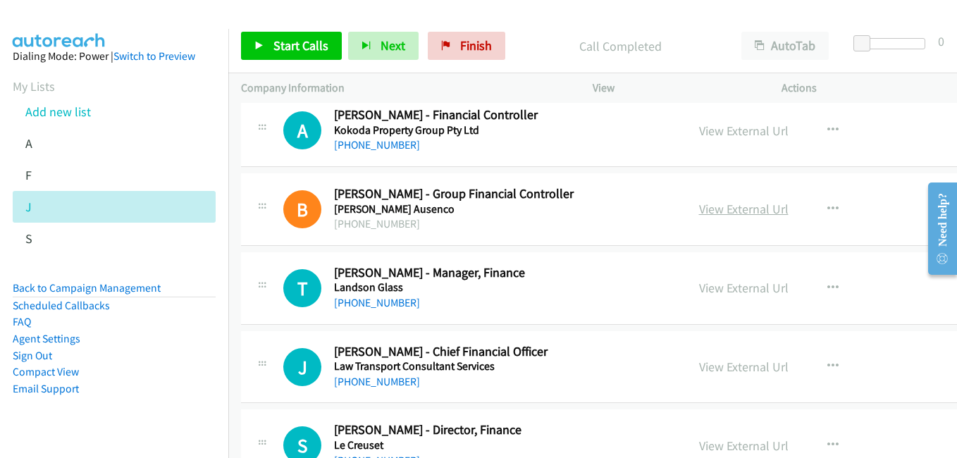
click at [719, 213] on link "View External Url" at bounding box center [743, 209] width 89 height 16
click at [725, 290] on link "View External Url" at bounding box center [743, 288] width 89 height 16
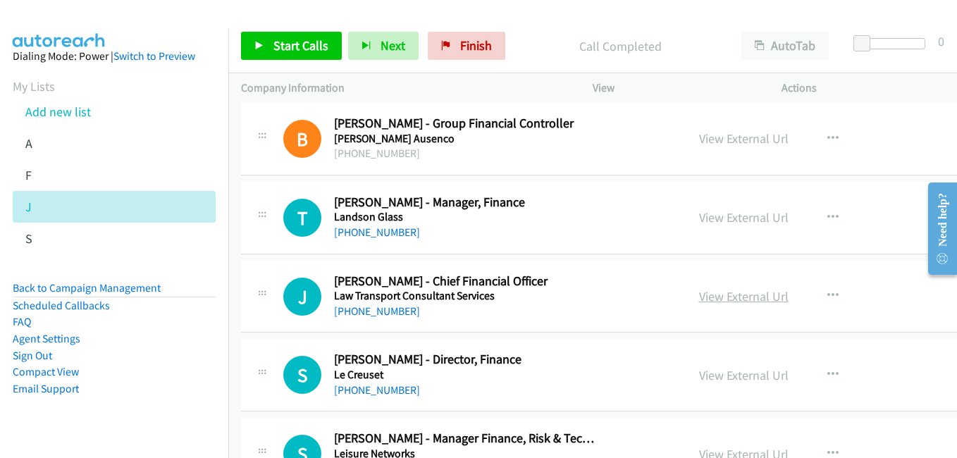
click at [724, 297] on link "View External Url" at bounding box center [743, 296] width 89 height 16
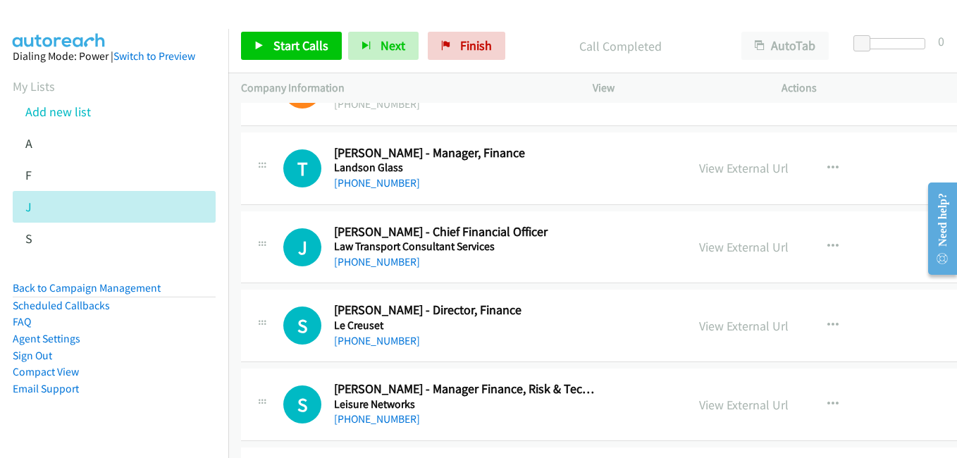
scroll to position [12119, 0]
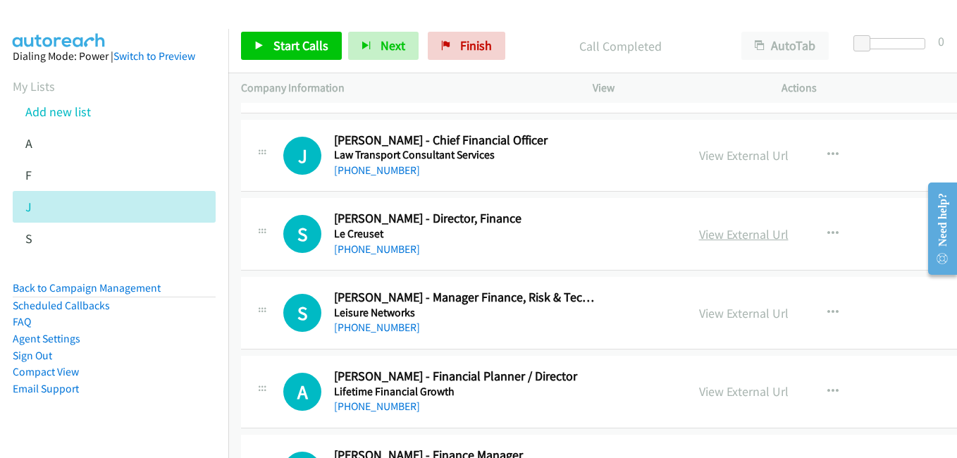
click at [742, 242] on link "View External Url" at bounding box center [743, 234] width 89 height 16
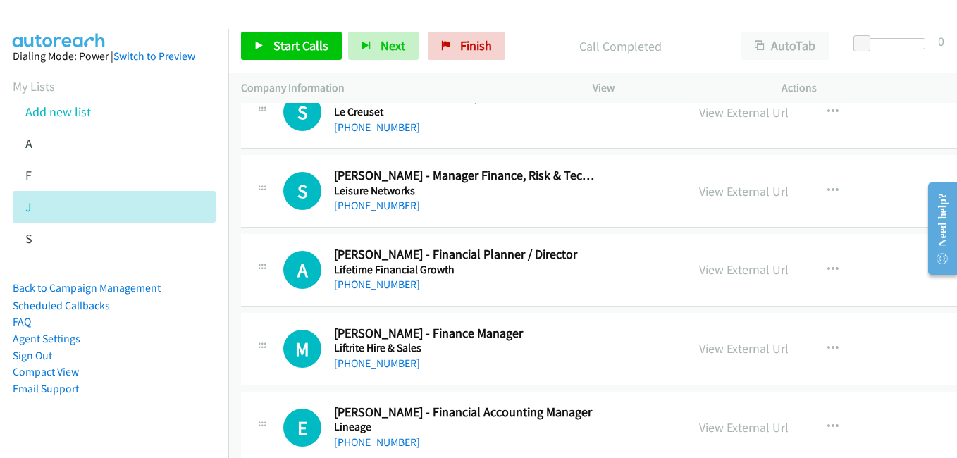
scroll to position [12330, 0]
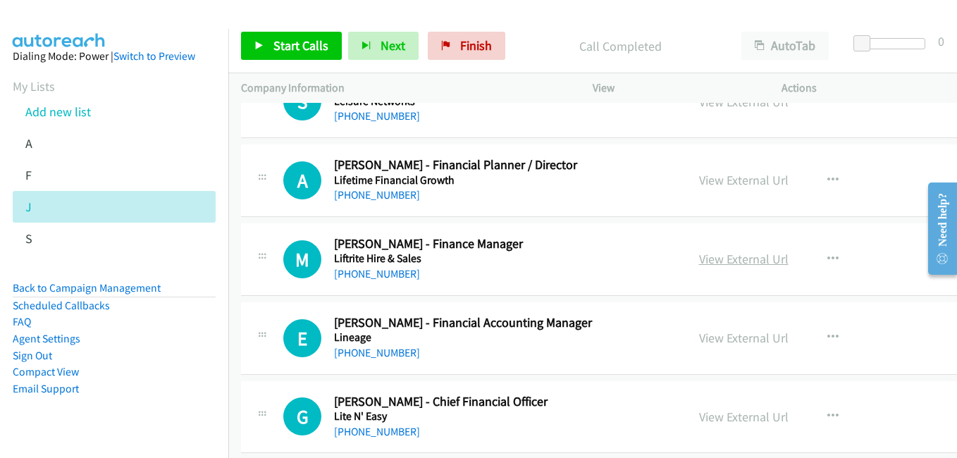
click at [738, 263] on link "View External Url" at bounding box center [743, 259] width 89 height 16
click at [756, 336] on link "View External Url" at bounding box center [743, 338] width 89 height 16
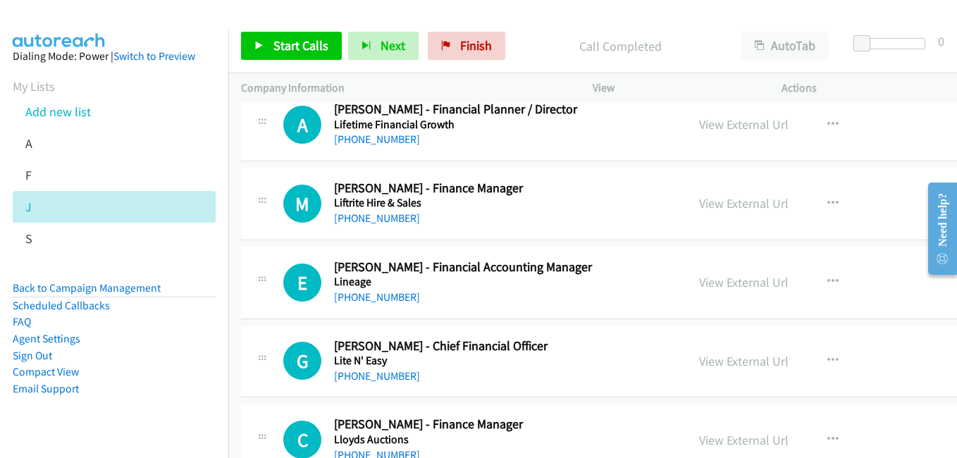
scroll to position [12401, 0]
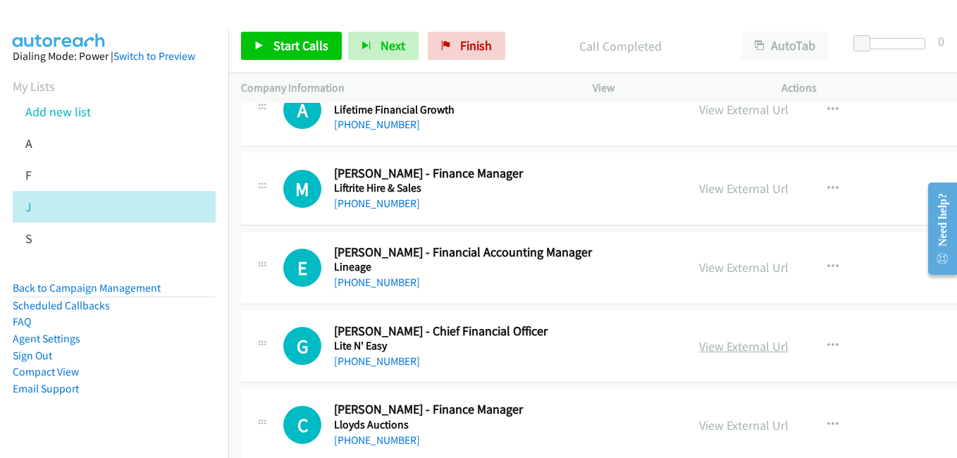
click at [740, 339] on link "View External Url" at bounding box center [743, 346] width 89 height 16
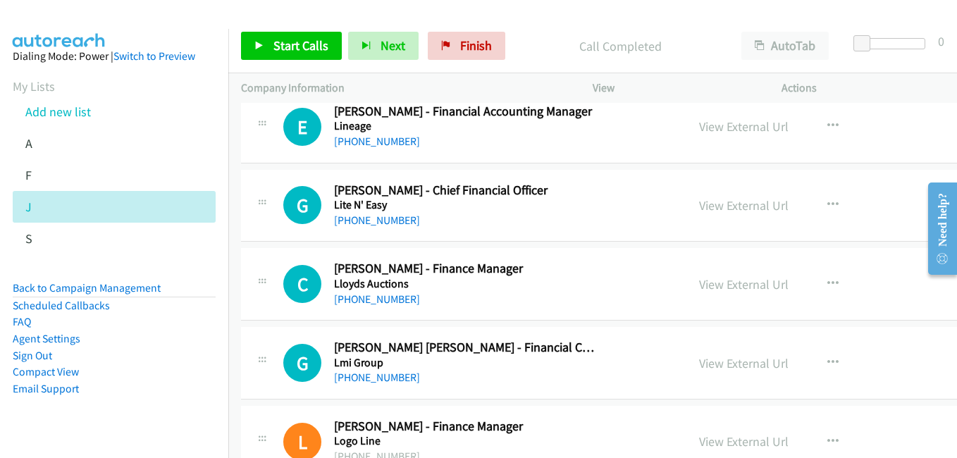
scroll to position [12612, 0]
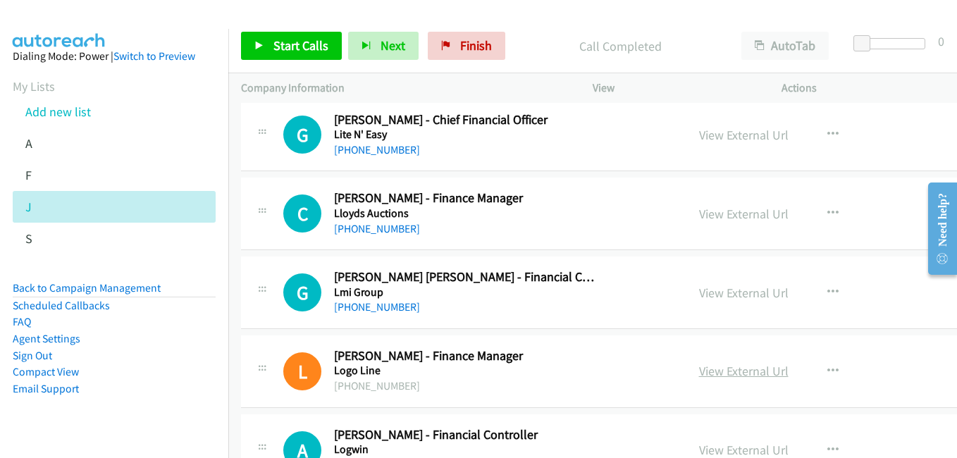
click at [747, 374] on link "View External Url" at bounding box center [743, 371] width 89 height 16
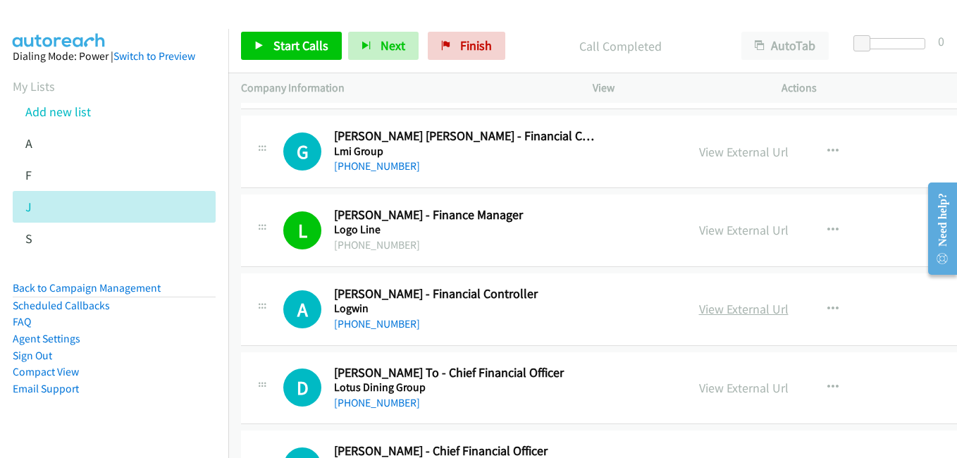
click at [729, 313] on link "View External Url" at bounding box center [743, 309] width 89 height 16
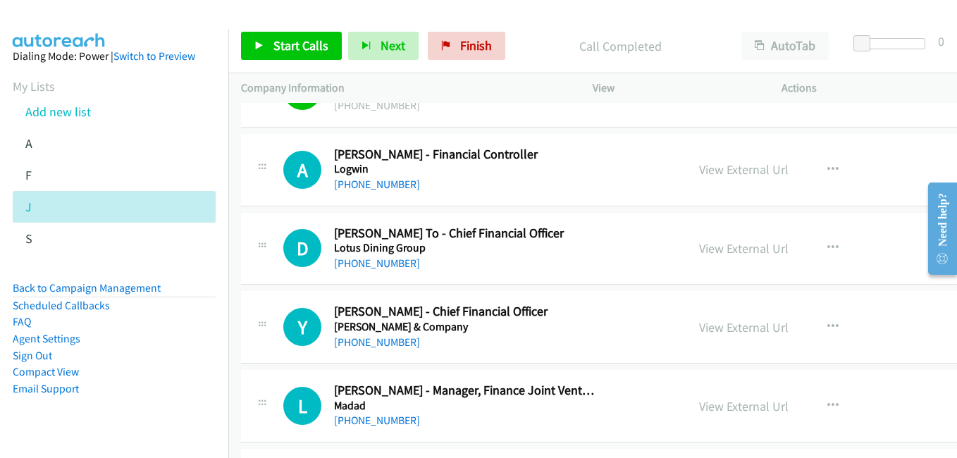
scroll to position [12894, 0]
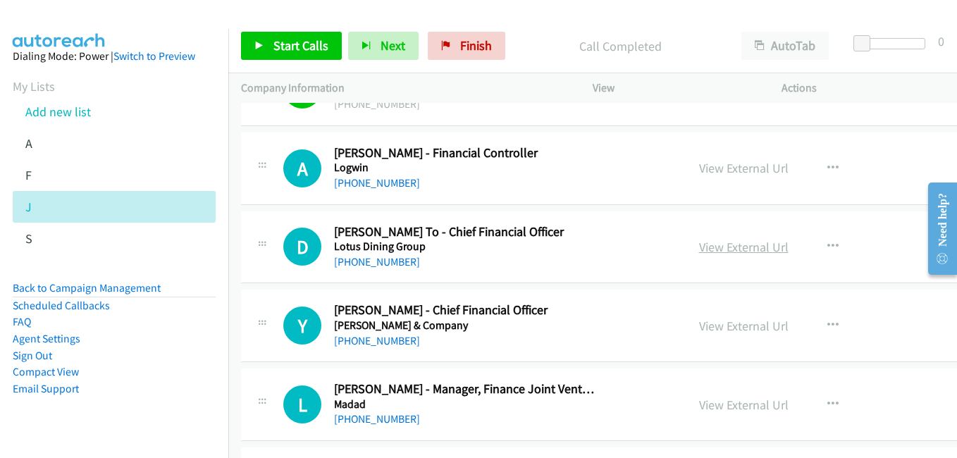
click at [742, 250] on link "View External Url" at bounding box center [743, 247] width 89 height 16
click at [733, 330] on link "View External Url" at bounding box center [743, 326] width 89 height 16
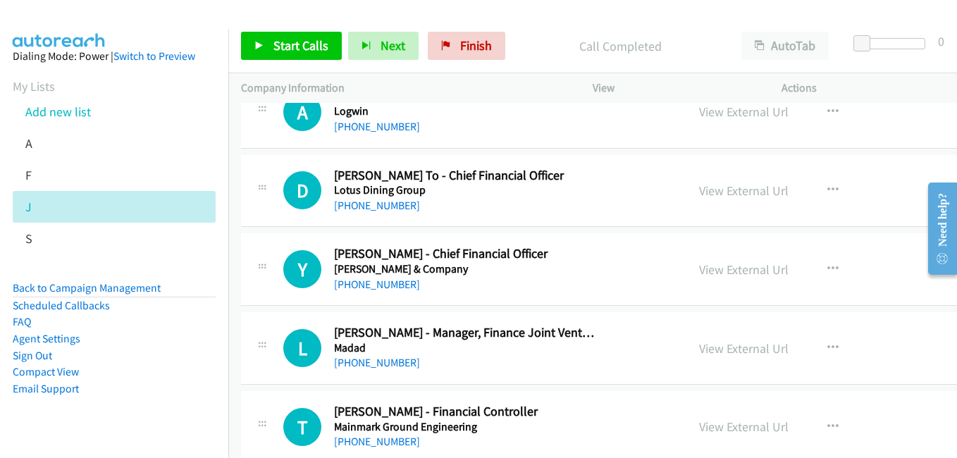
scroll to position [13105, 0]
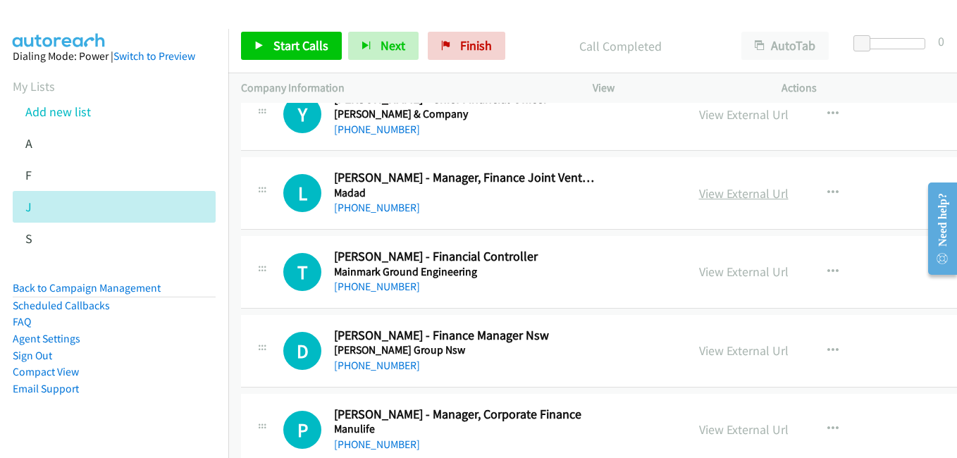
click at [741, 194] on link "View External Url" at bounding box center [743, 193] width 89 height 16
drag, startPoint x: 744, startPoint y: 268, endPoint x: 733, endPoint y: 268, distance: 11.3
click at [744, 268] on link "View External Url" at bounding box center [743, 272] width 89 height 16
click at [744, 349] on link "View External Url" at bounding box center [743, 350] width 89 height 16
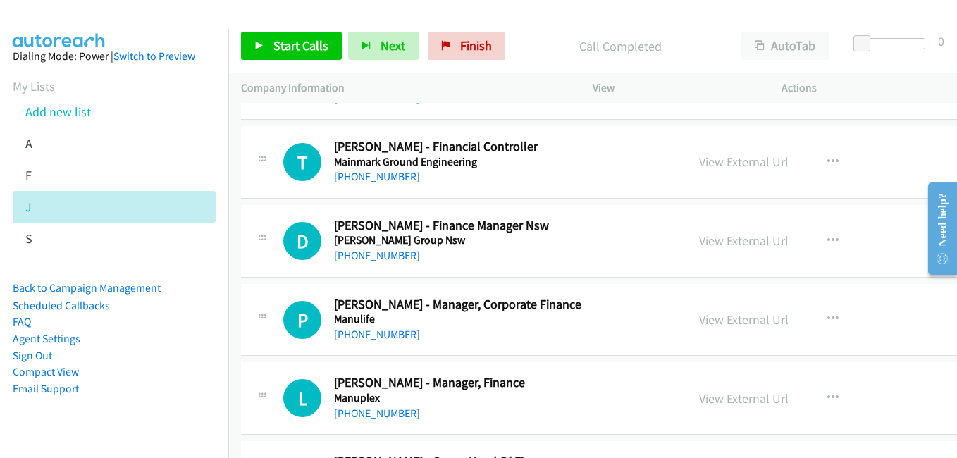
scroll to position [13246, 0]
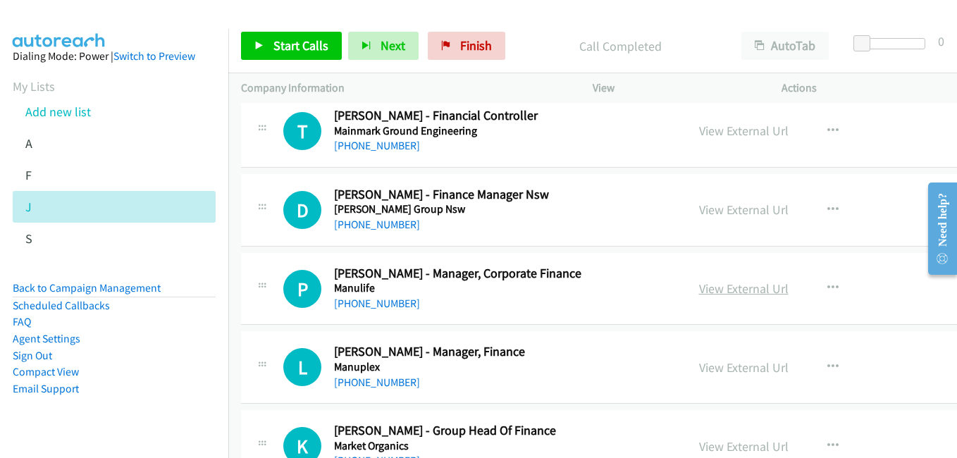
click at [732, 289] on link "View External Url" at bounding box center [743, 288] width 89 height 16
click at [741, 363] on link "View External Url" at bounding box center [743, 367] width 89 height 16
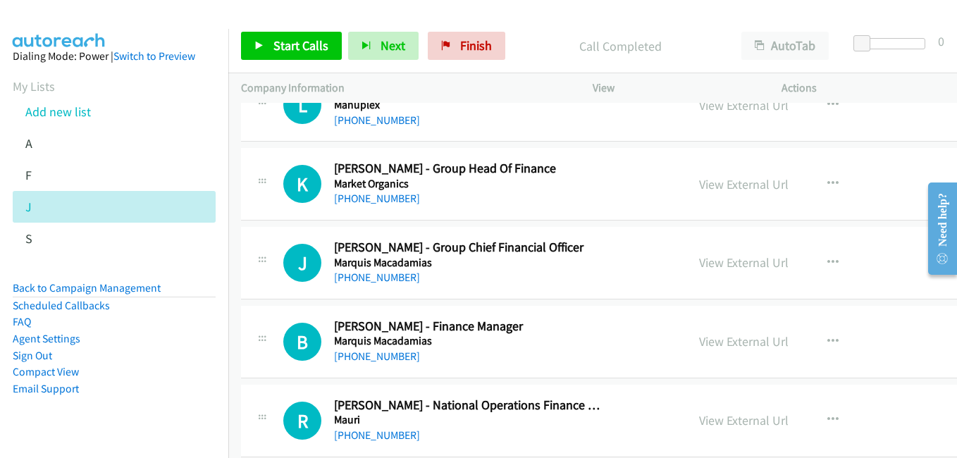
scroll to position [13528, 0]
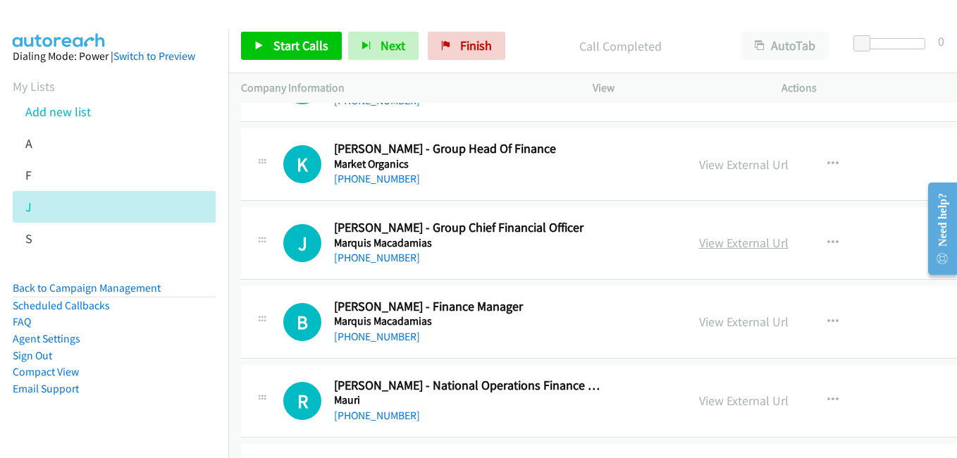
click at [739, 241] on link "View External Url" at bounding box center [743, 243] width 89 height 16
click at [733, 322] on link "View External Url" at bounding box center [743, 322] width 89 height 16
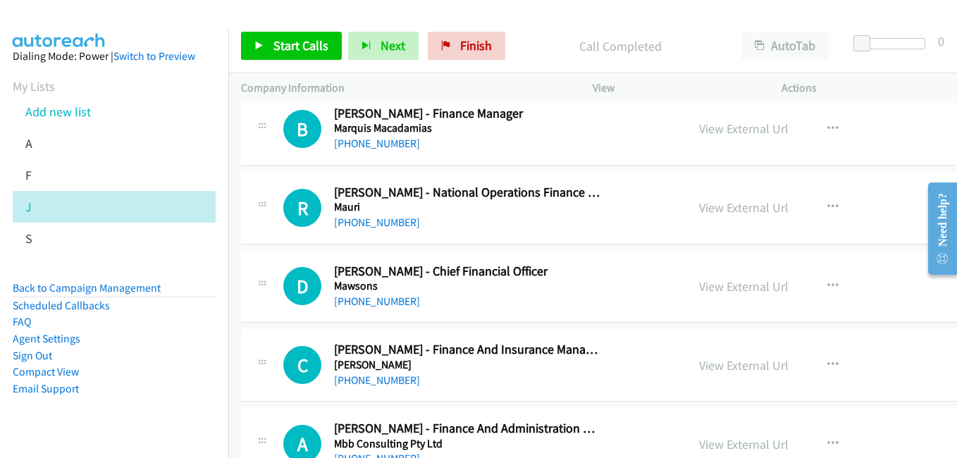
scroll to position [13740, 0]
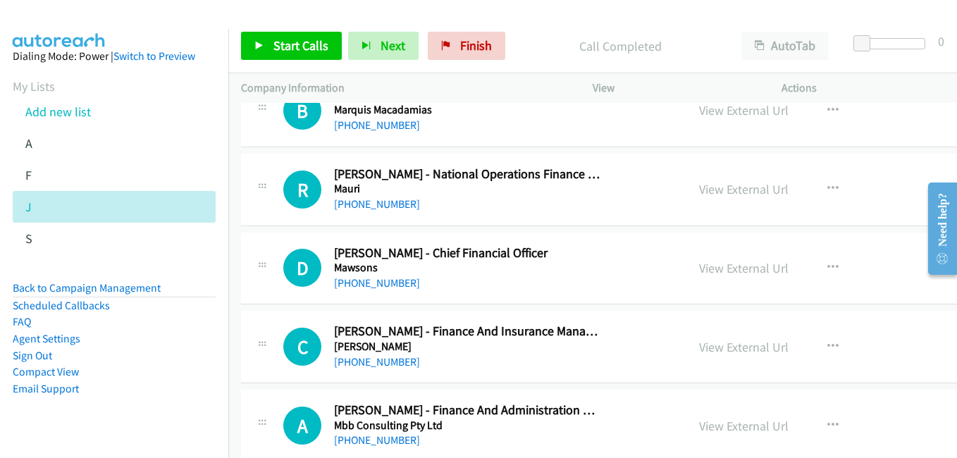
drag, startPoint x: 759, startPoint y: 187, endPoint x: 546, endPoint y: 113, distance: 225.5
click at [759, 187] on link "View External Url" at bounding box center [743, 189] width 89 height 16
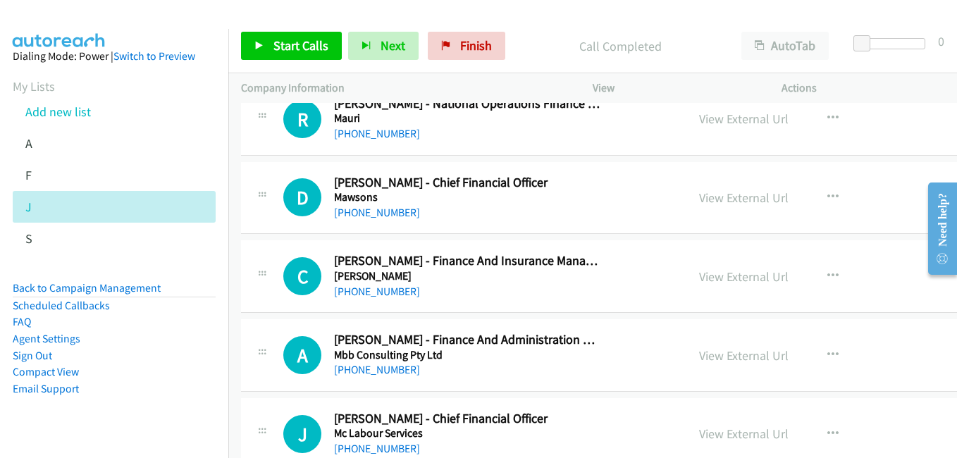
drag, startPoint x: 734, startPoint y: 279, endPoint x: 560, endPoint y: 215, distance: 185.5
click at [734, 279] on link "View External Url" at bounding box center [743, 276] width 89 height 16
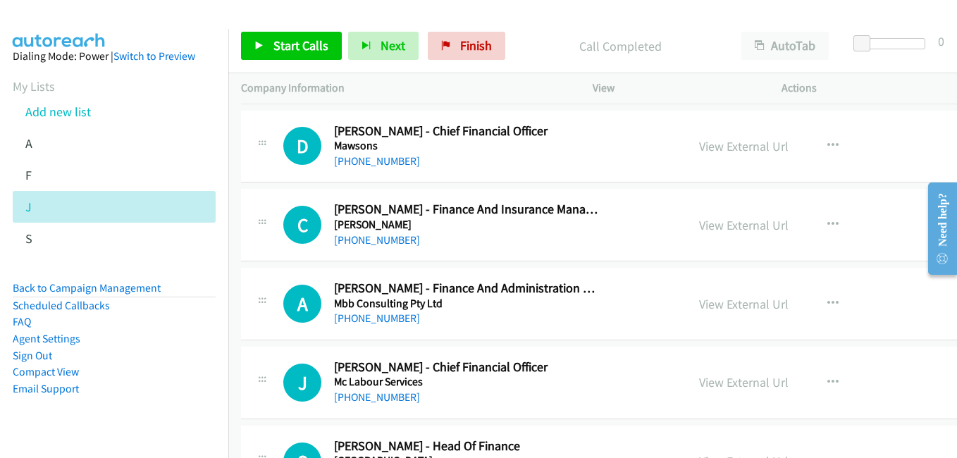
scroll to position [13951, 0]
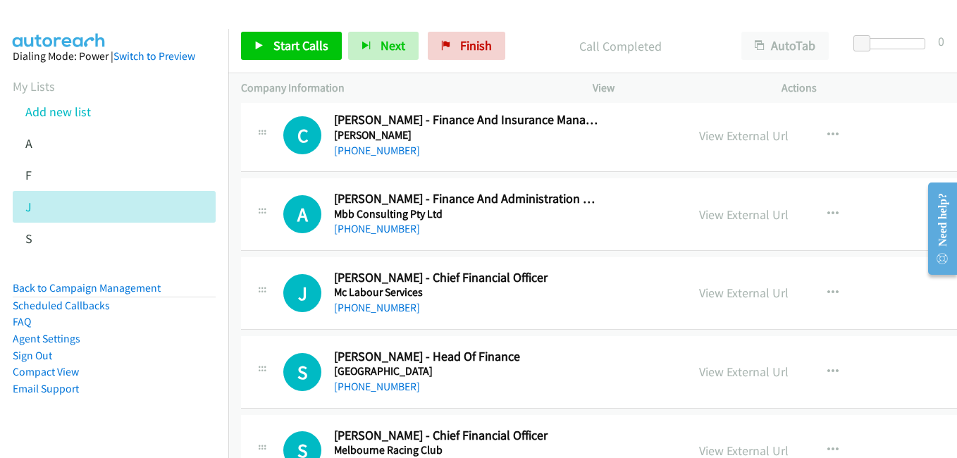
drag, startPoint x: 738, startPoint y: 215, endPoint x: 429, endPoint y: 104, distance: 327.8
click at [738, 215] on link "View External Url" at bounding box center [743, 214] width 89 height 16
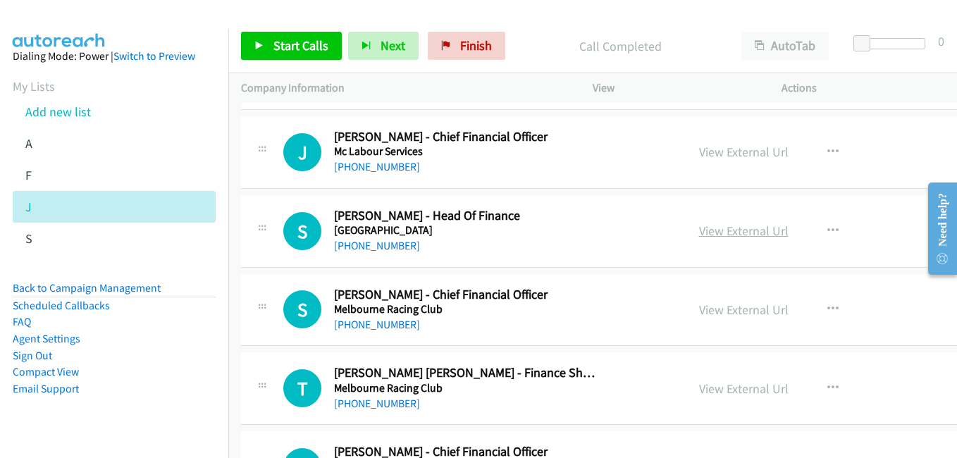
click at [738, 233] on link "View External Url" at bounding box center [743, 231] width 89 height 16
click at [745, 310] on link "View External Url" at bounding box center [743, 310] width 89 height 16
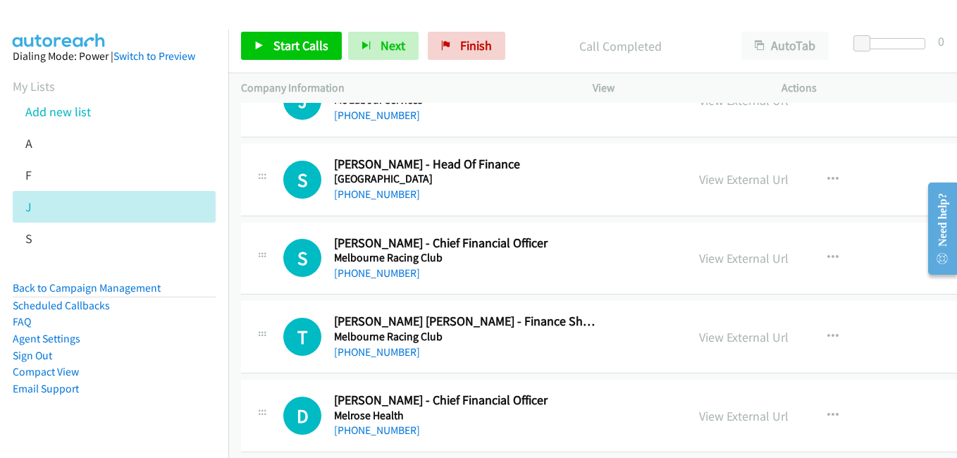
scroll to position [14233, 0]
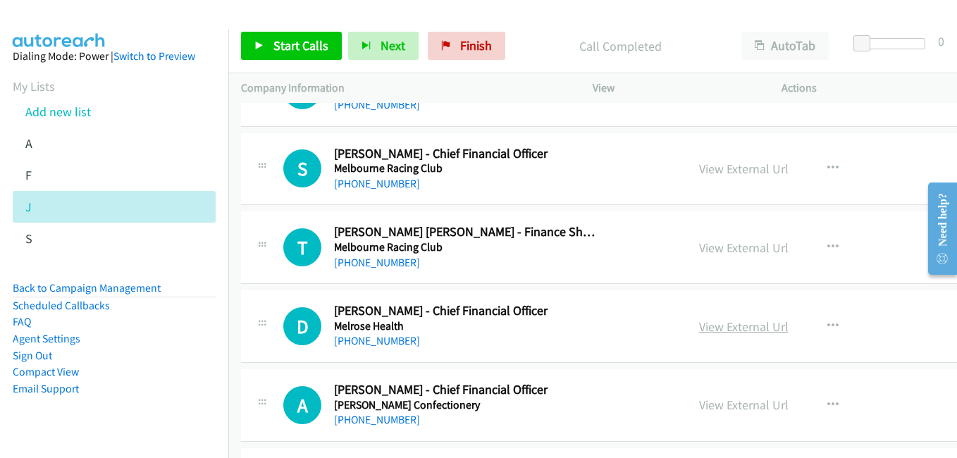
click at [727, 327] on link "View External Url" at bounding box center [743, 326] width 89 height 16
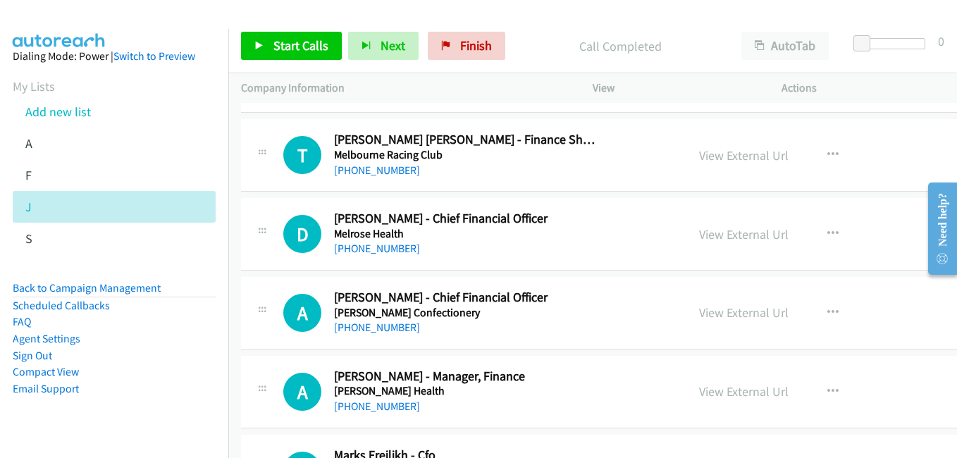
scroll to position [14374, 0]
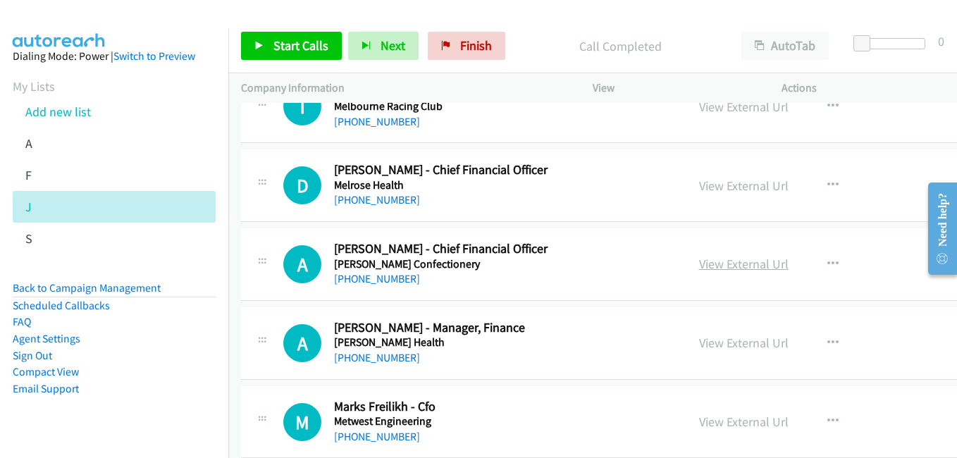
click at [738, 266] on link "View External Url" at bounding box center [743, 264] width 89 height 16
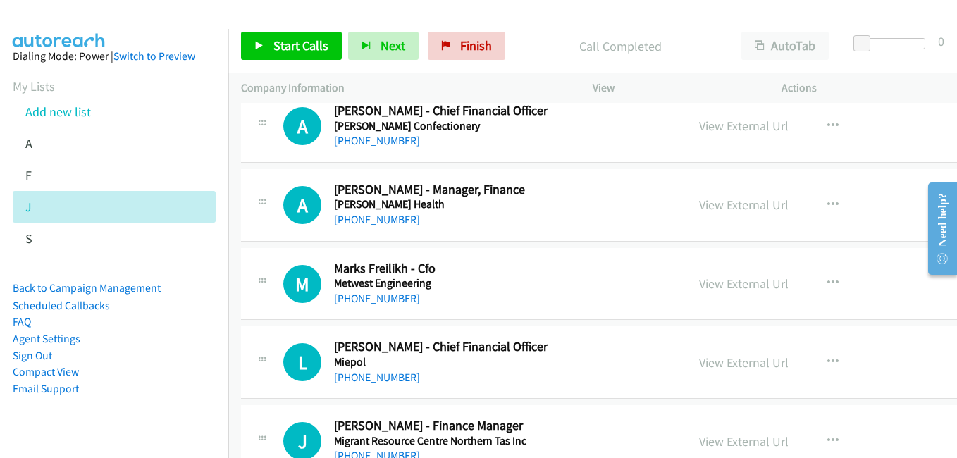
scroll to position [14515, 0]
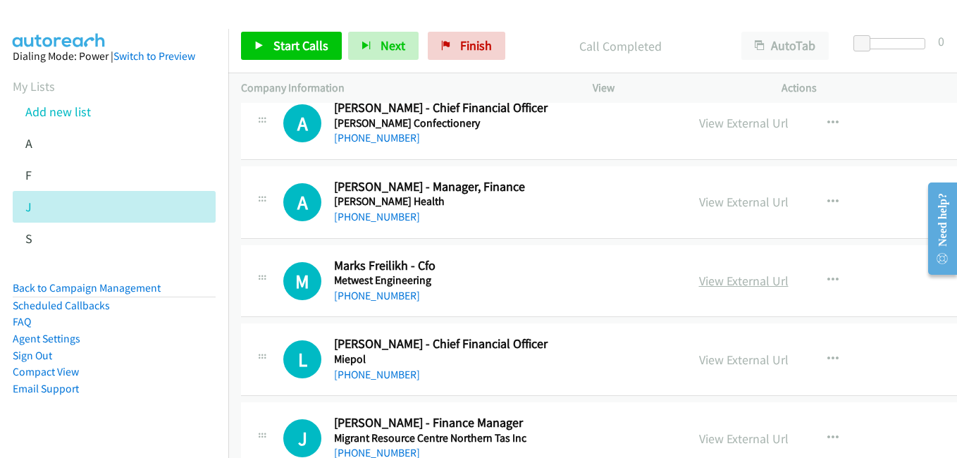
click at [747, 276] on link "View External Url" at bounding box center [743, 281] width 89 height 16
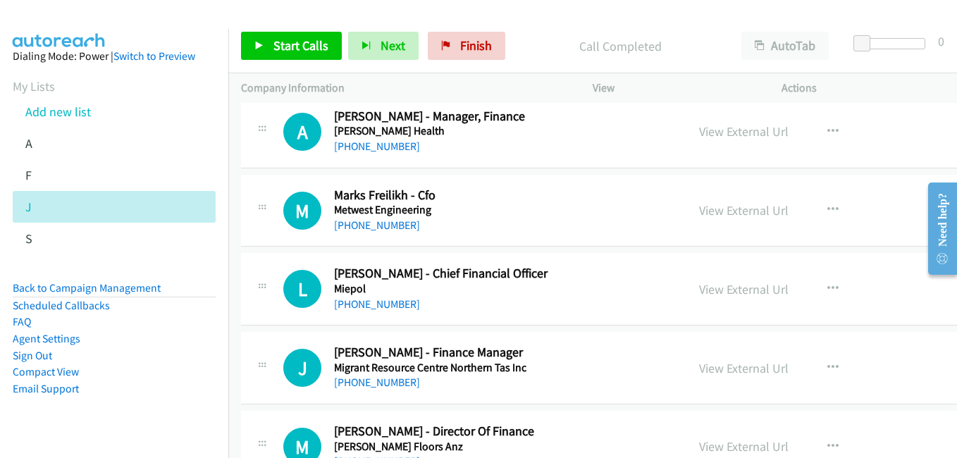
scroll to position [14655, 0]
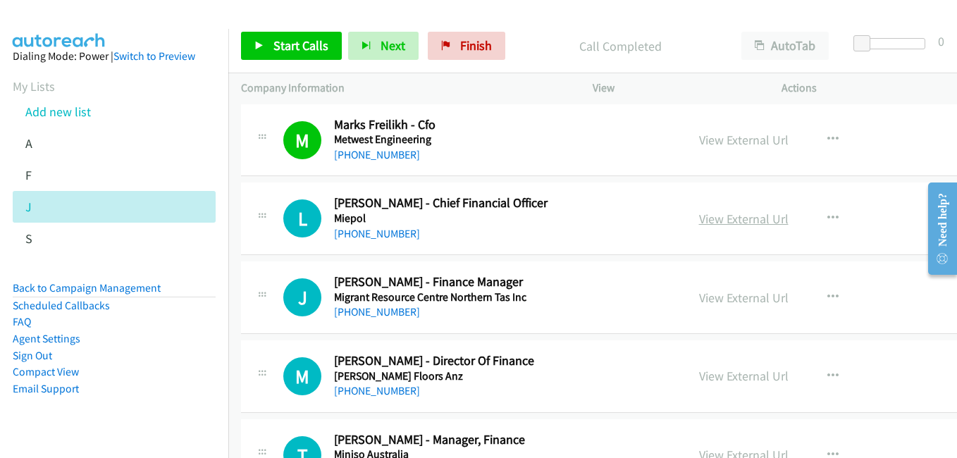
drag, startPoint x: 745, startPoint y: 221, endPoint x: 730, endPoint y: 210, distance: 19.2
click at [745, 221] on link "View External Url" at bounding box center [743, 219] width 89 height 16
click at [738, 299] on link "View External Url" at bounding box center [743, 298] width 89 height 16
drag, startPoint x: 758, startPoint y: 376, endPoint x: 717, endPoint y: 357, distance: 45.7
click at [758, 376] on link "View External Url" at bounding box center [743, 376] width 89 height 16
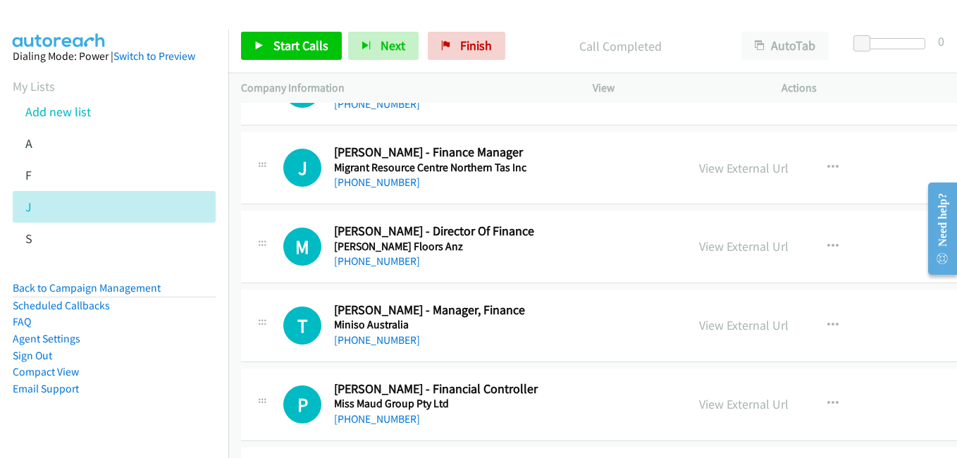
scroll to position [14796, 0]
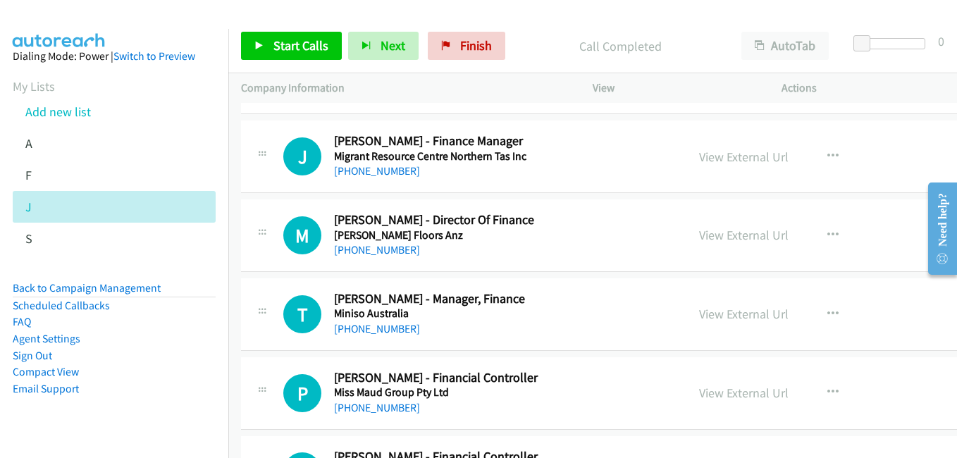
drag, startPoint x: 729, startPoint y: 313, endPoint x: 622, endPoint y: 293, distance: 108.9
click at [729, 313] on link "View External Url" at bounding box center [743, 314] width 89 height 16
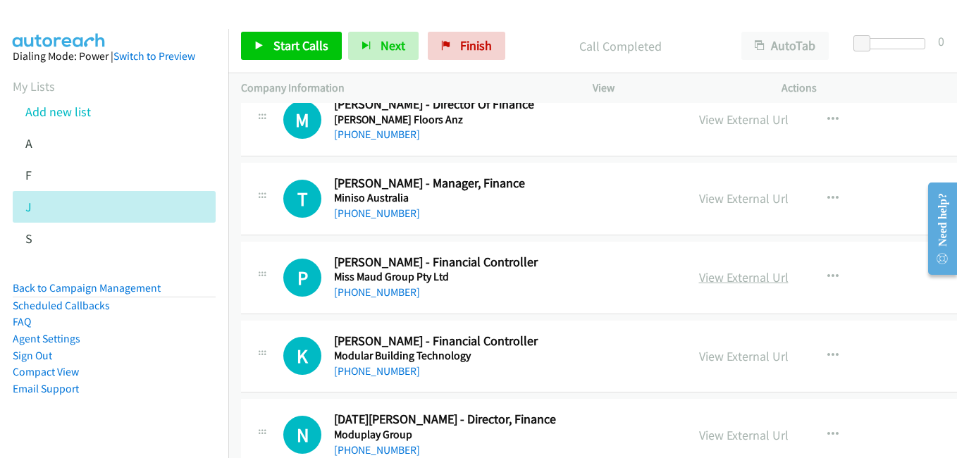
scroll to position [14937, 0]
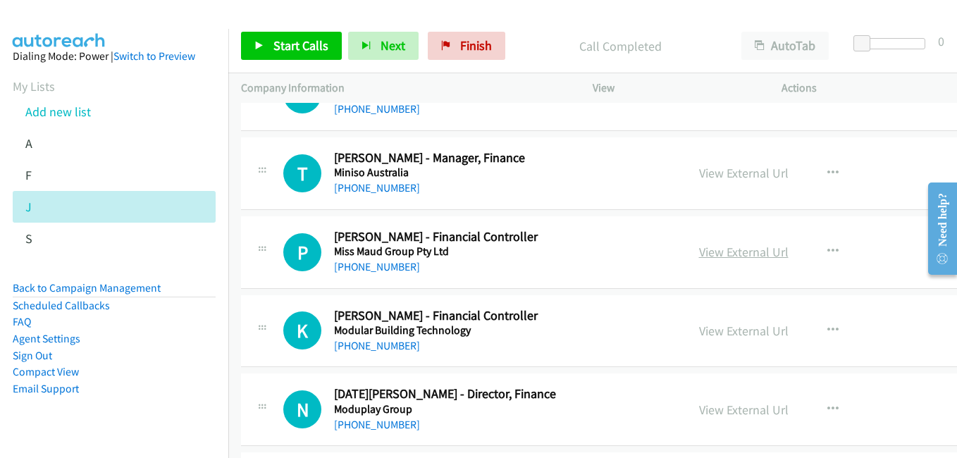
click at [732, 252] on link "View External Url" at bounding box center [743, 252] width 89 height 16
click at [748, 335] on link "View External Url" at bounding box center [743, 331] width 89 height 16
click at [777, 417] on link "View External Url" at bounding box center [743, 410] width 89 height 16
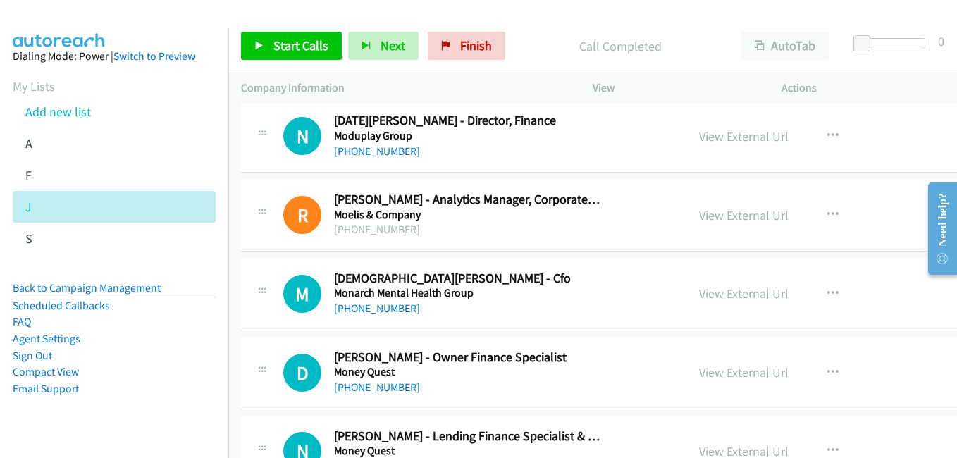
scroll to position [15219, 0]
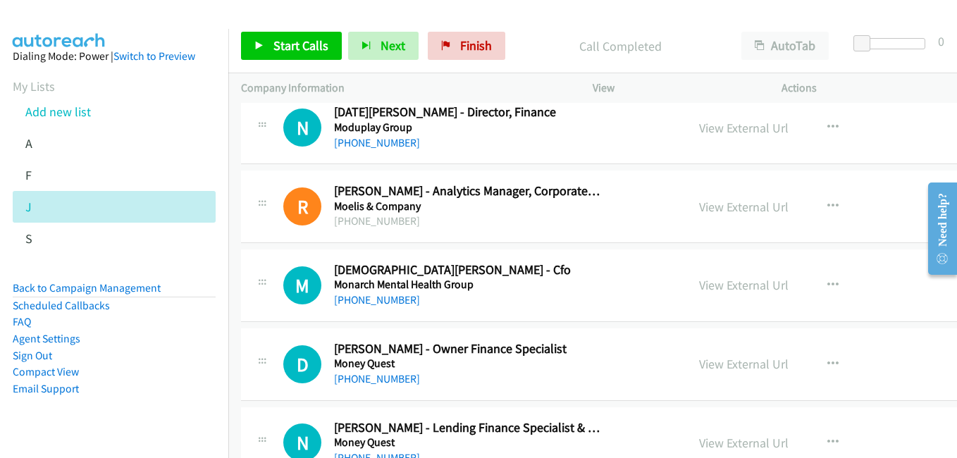
drag, startPoint x: 724, startPoint y: 285, endPoint x: 155, endPoint y: 2, distance: 634.9
click at [736, 290] on link "View External Url" at bounding box center [743, 285] width 89 height 16
click at [737, 358] on link "View External Url" at bounding box center [743, 364] width 89 height 16
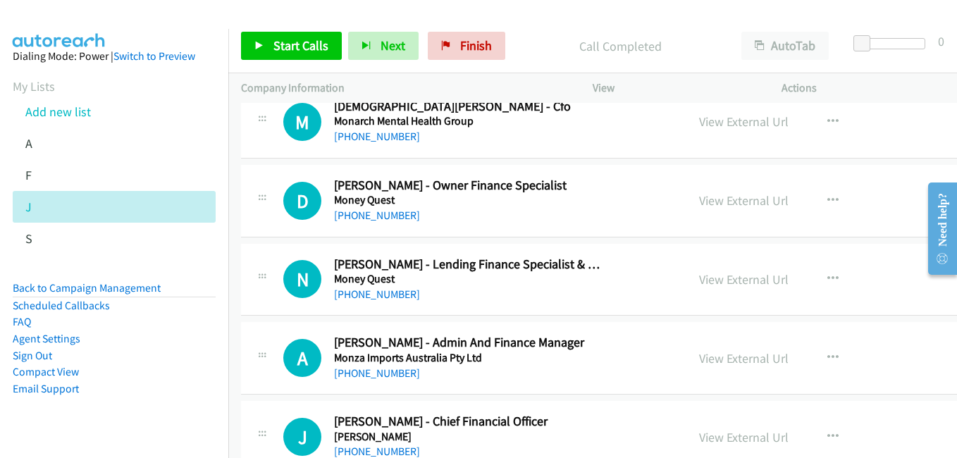
scroll to position [15431, 0]
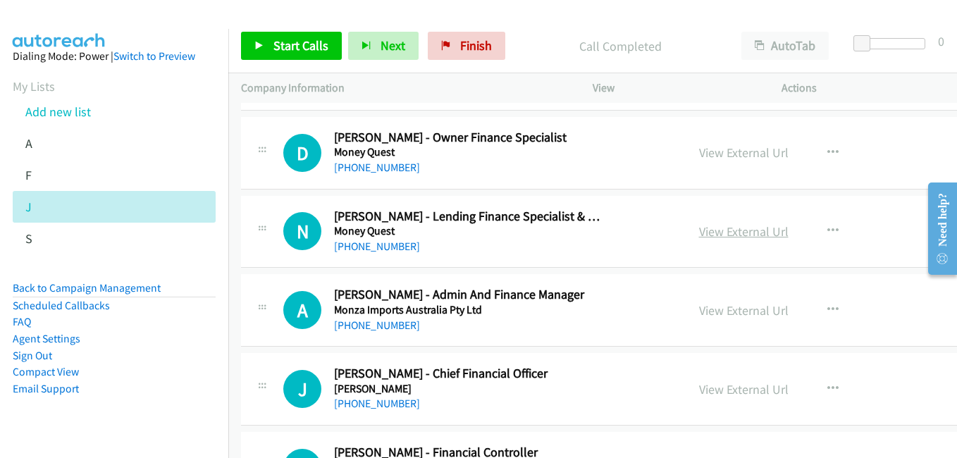
click at [751, 233] on link "View External Url" at bounding box center [743, 231] width 89 height 16
drag, startPoint x: 753, startPoint y: 316, endPoint x: 700, endPoint y: 304, distance: 53.7
click at [753, 316] on link "View External Url" at bounding box center [743, 310] width 89 height 16
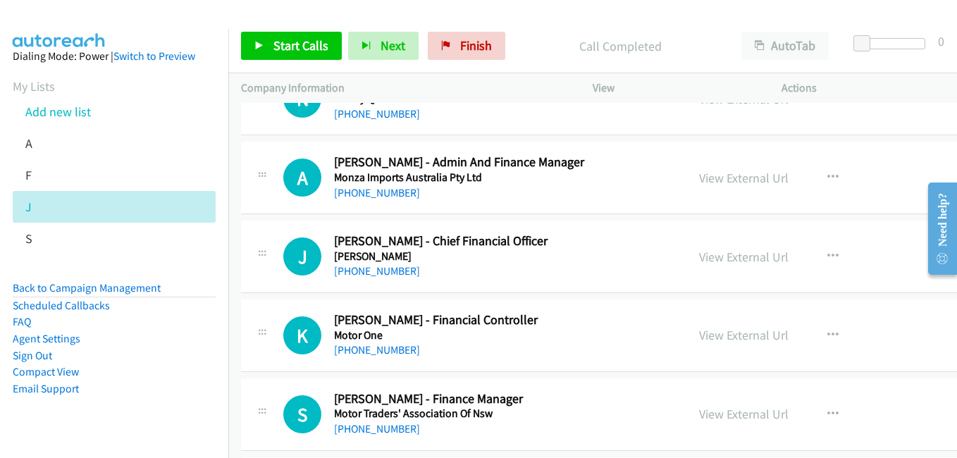
scroll to position [15571, 0]
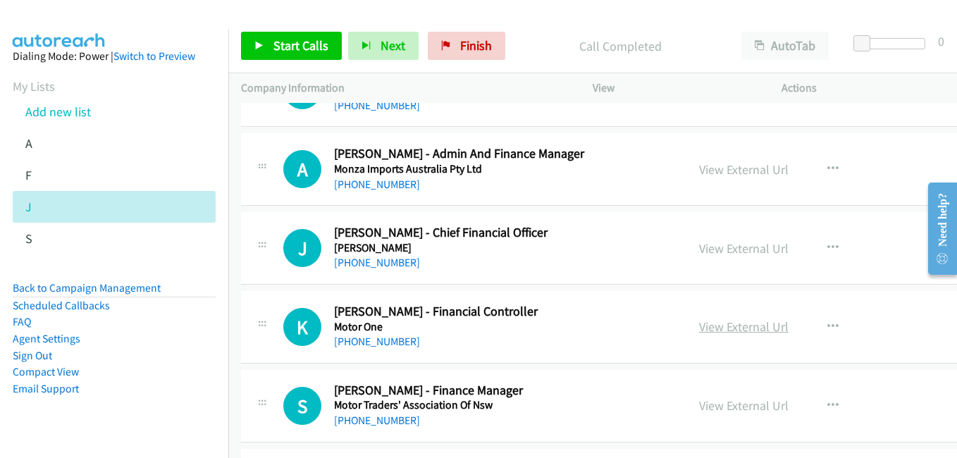
click at [724, 326] on link "View External Url" at bounding box center [743, 326] width 89 height 16
click at [762, 409] on link "View External Url" at bounding box center [743, 405] width 89 height 16
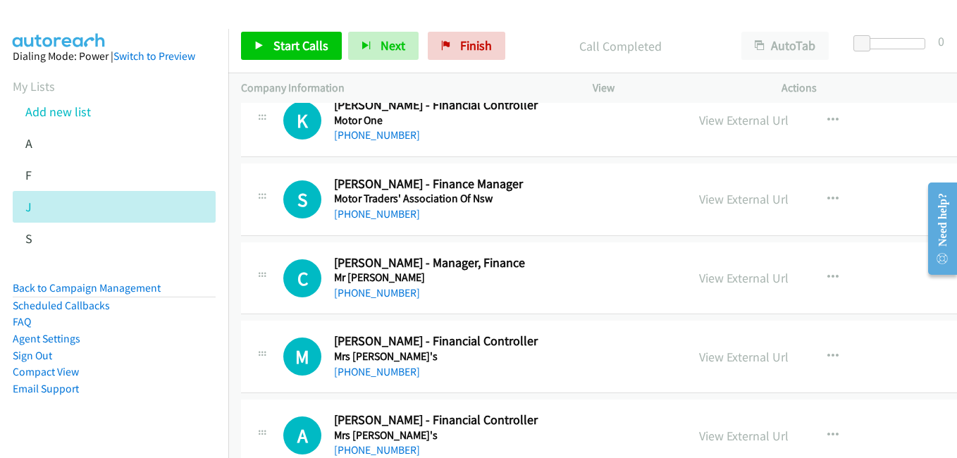
scroll to position [15783, 0]
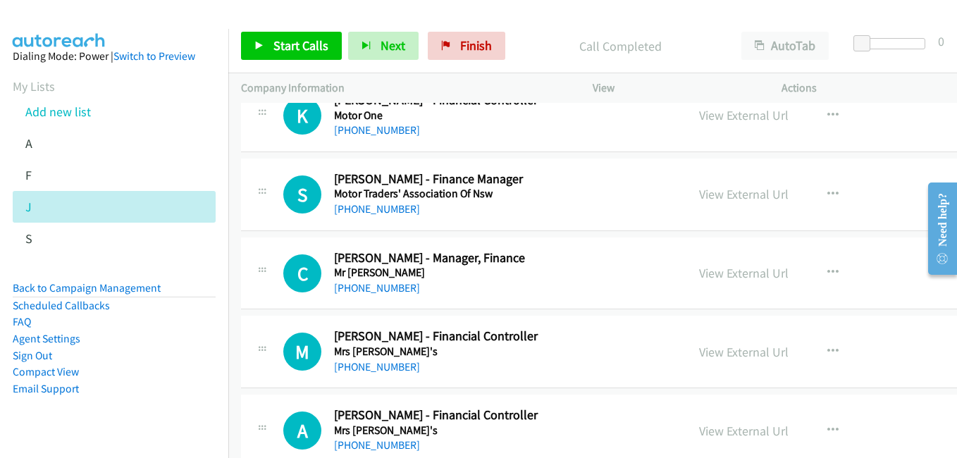
drag, startPoint x: 748, startPoint y: 349, endPoint x: 712, endPoint y: 341, distance: 36.8
click at [748, 349] on link "View External Url" at bounding box center [743, 352] width 89 height 16
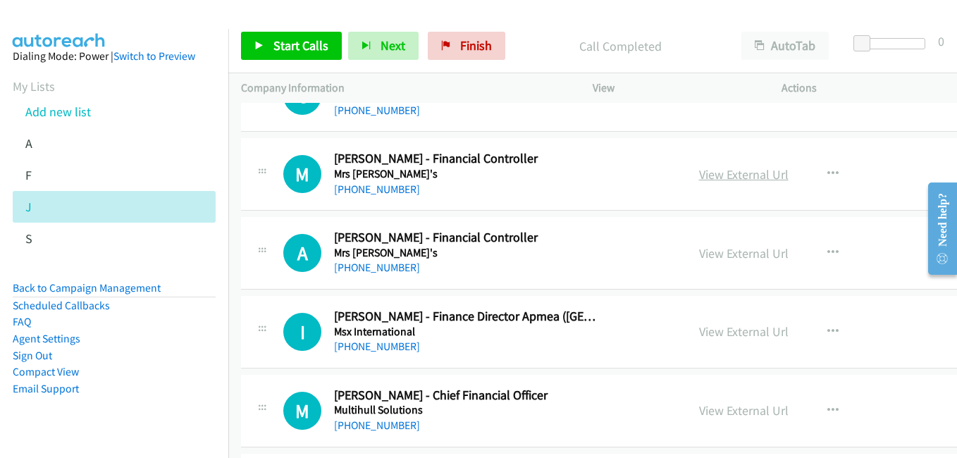
scroll to position [15994, 0]
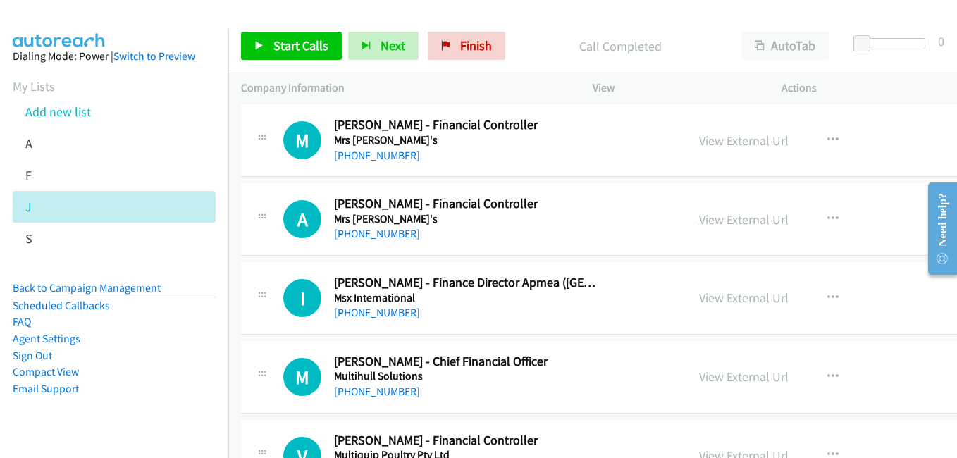
click at [726, 225] on link "View External Url" at bounding box center [743, 219] width 89 height 16
click at [760, 373] on link "View External Url" at bounding box center [743, 377] width 89 height 16
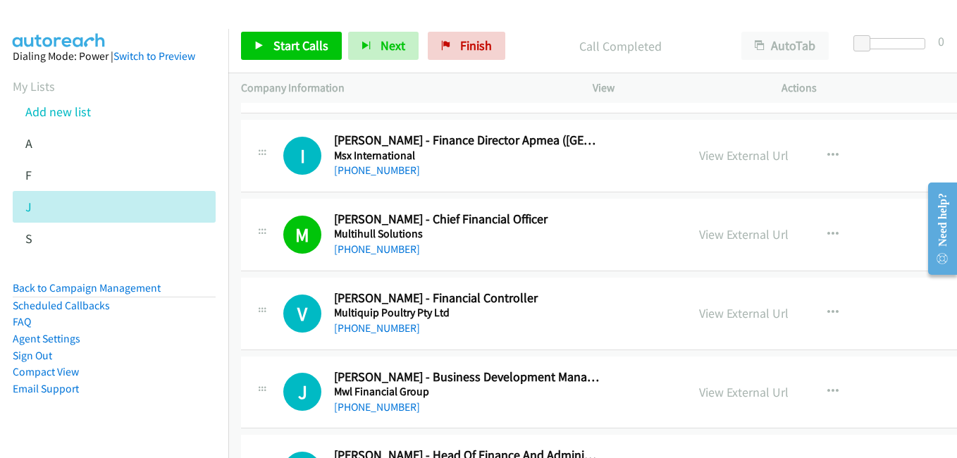
scroll to position [16135, 0]
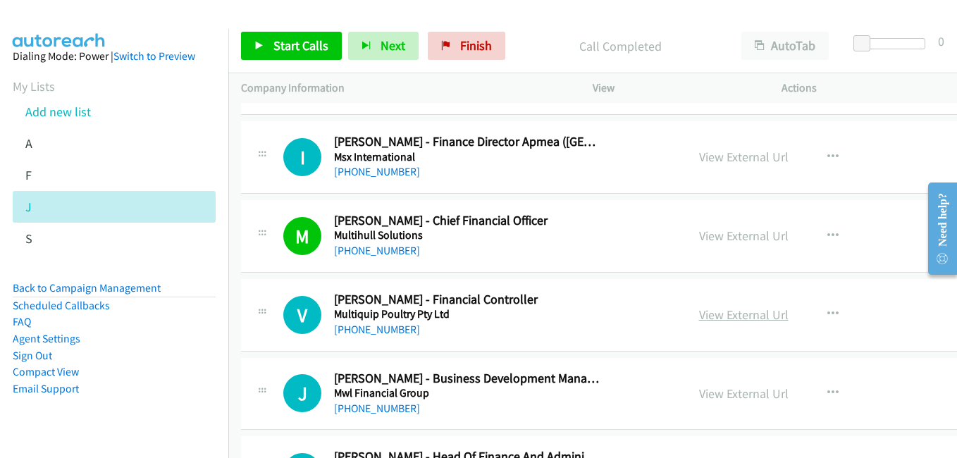
click at [729, 309] on link "View External Url" at bounding box center [743, 314] width 89 height 16
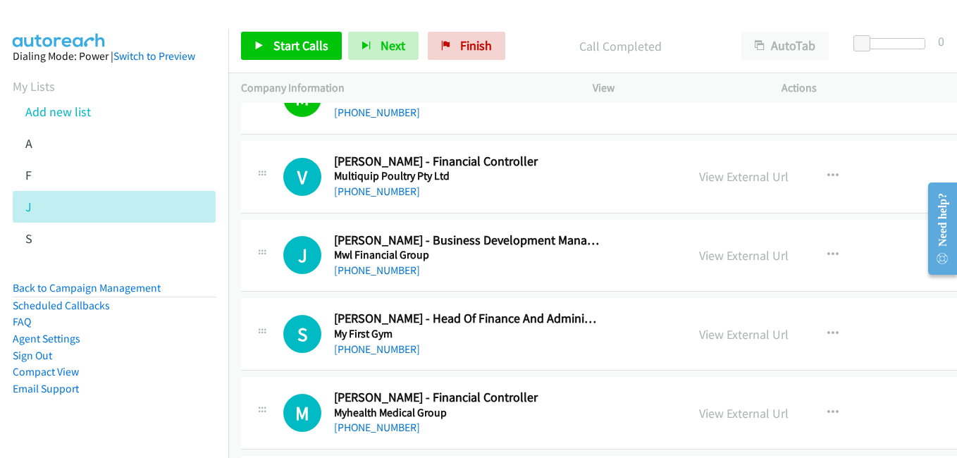
scroll to position [16276, 0]
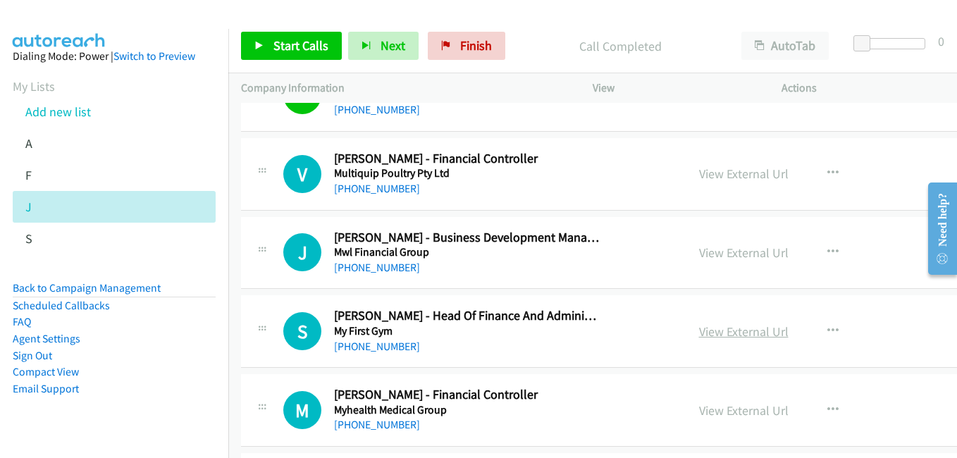
click at [744, 335] on link "View External Url" at bounding box center [743, 331] width 89 height 16
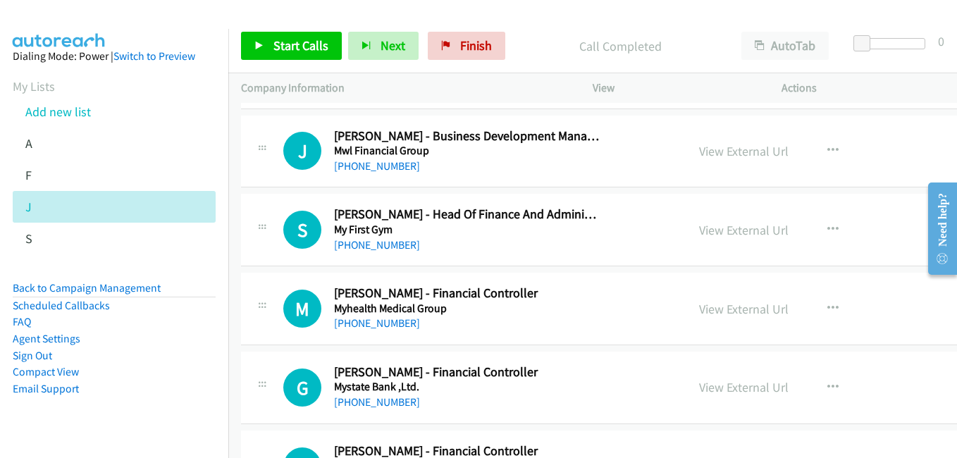
scroll to position [16487, 0]
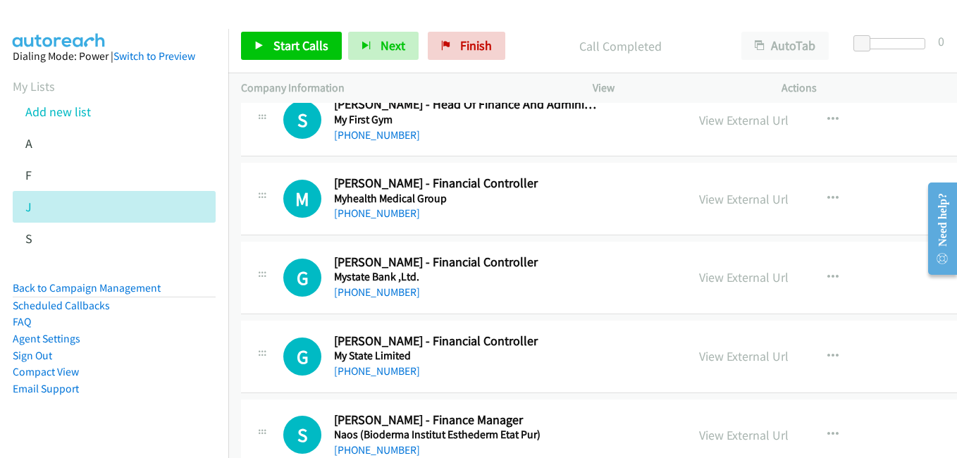
drag, startPoint x: 748, startPoint y: 277, endPoint x: 645, endPoint y: 249, distance: 106.7
click at [748, 277] on link "View External Url" at bounding box center [743, 277] width 89 height 16
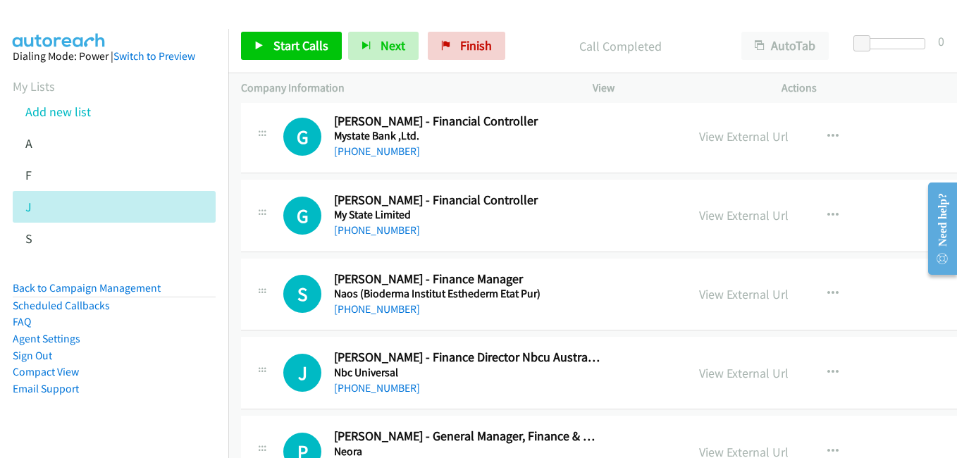
scroll to position [16699, 0]
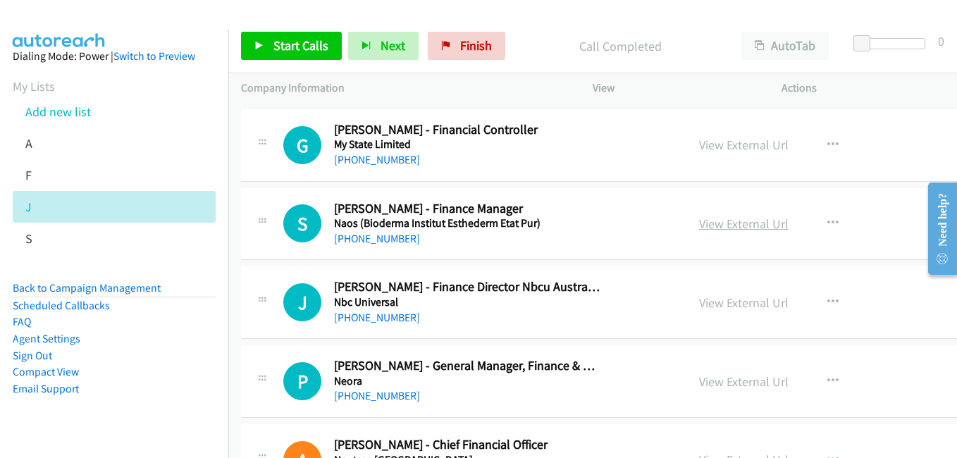
click at [740, 228] on link "View External Url" at bounding box center [743, 224] width 89 height 16
click at [746, 309] on link "View External Url" at bounding box center [743, 303] width 89 height 16
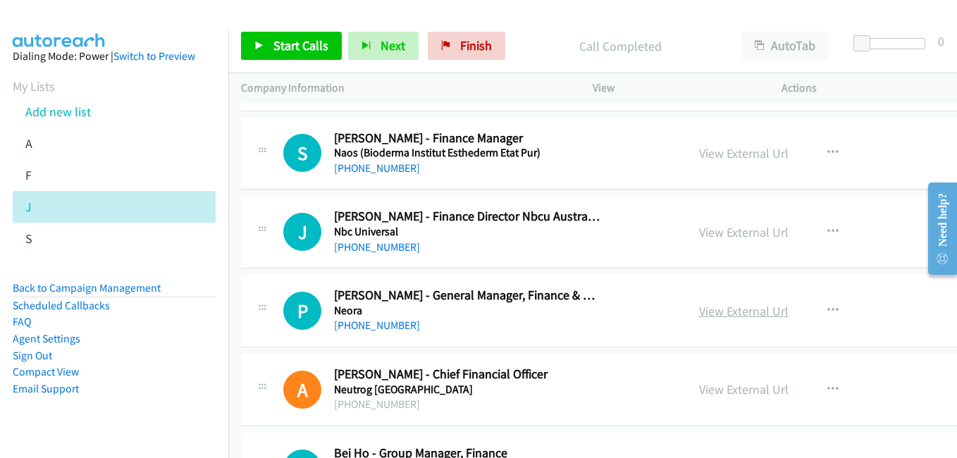
drag, startPoint x: 733, startPoint y: 311, endPoint x: 716, endPoint y: 309, distance: 17.0
click at [733, 311] on link "View External Url" at bounding box center [743, 311] width 89 height 16
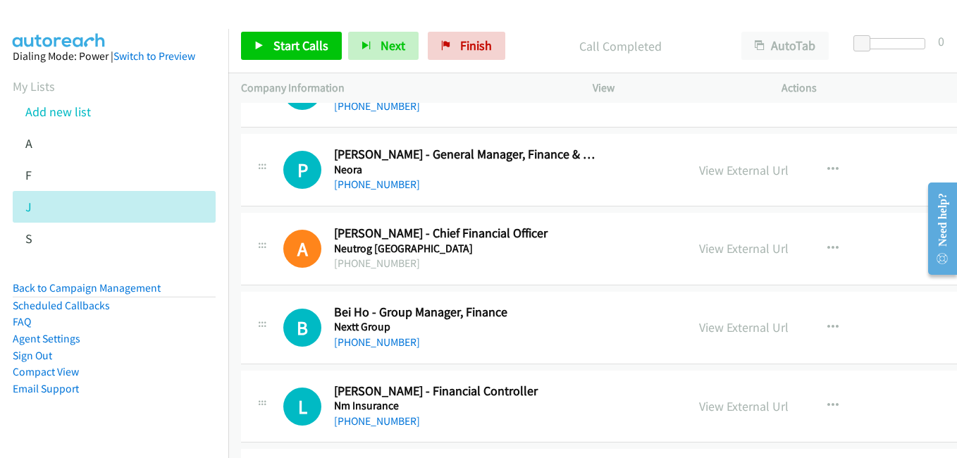
drag, startPoint x: 766, startPoint y: 252, endPoint x: 577, endPoint y: 209, distance: 193.5
click at [766, 252] on link "View External Url" at bounding box center [743, 248] width 89 height 16
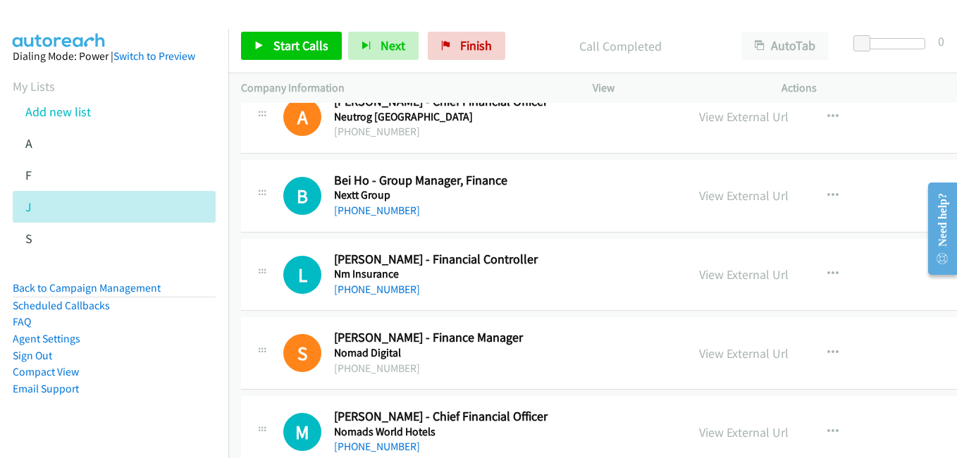
scroll to position [17051, 0]
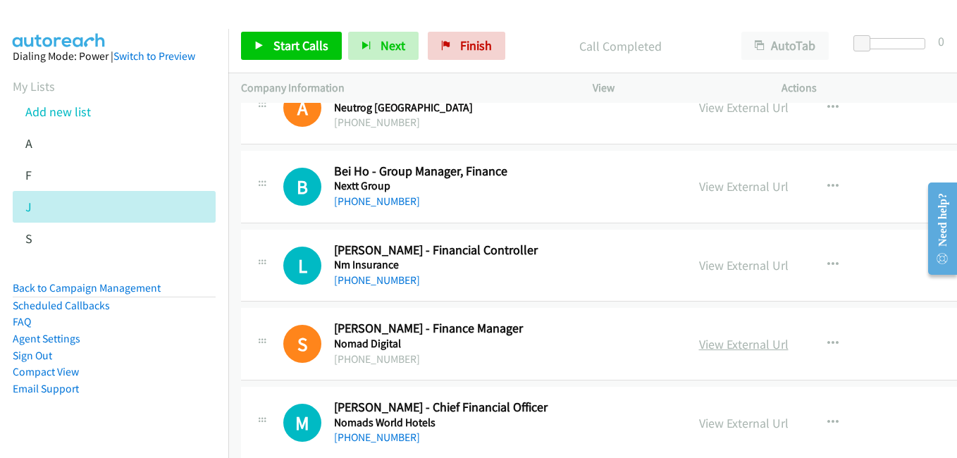
click at [733, 340] on link "View External Url" at bounding box center [743, 344] width 89 height 16
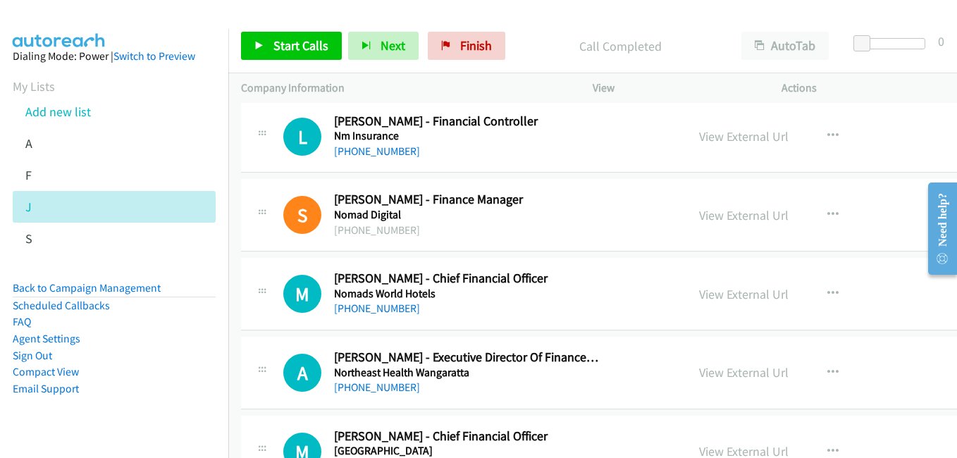
scroll to position [17192, 0]
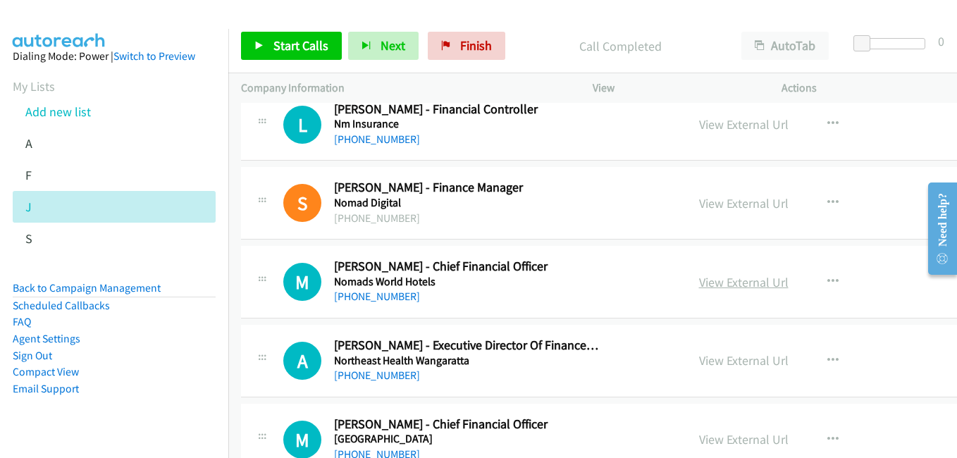
drag, startPoint x: 766, startPoint y: 285, endPoint x: 754, endPoint y: 285, distance: 12.0
click at [766, 285] on link "View External Url" at bounding box center [743, 282] width 89 height 16
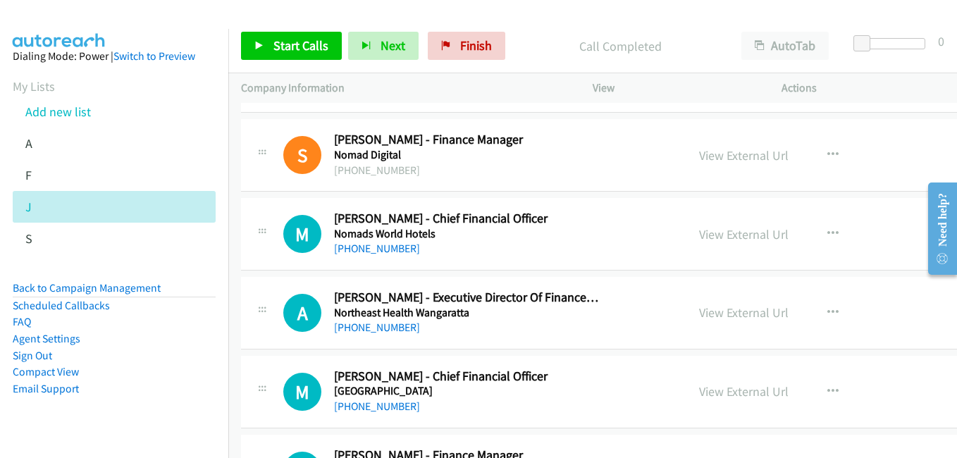
scroll to position [17262, 0]
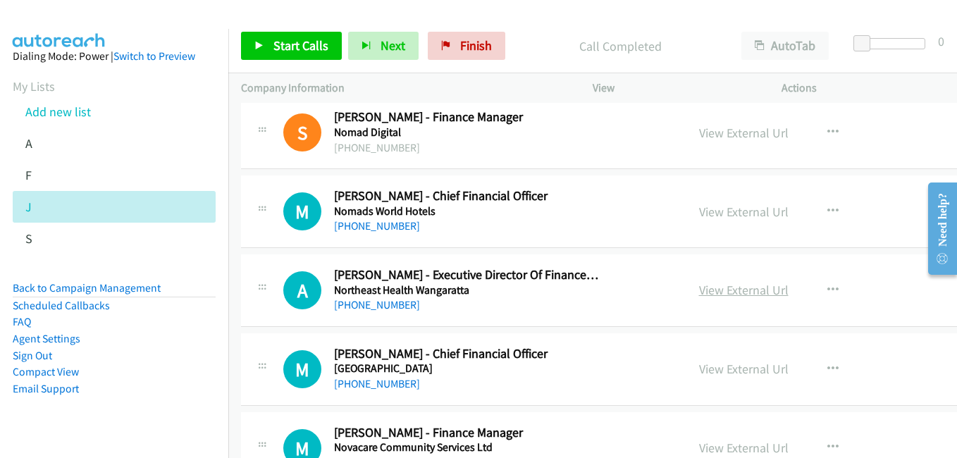
drag, startPoint x: 757, startPoint y: 289, endPoint x: 739, endPoint y: 289, distance: 18.3
click at [757, 289] on link "View External Url" at bounding box center [743, 290] width 89 height 16
click at [752, 366] on link "View External Url" at bounding box center [743, 369] width 89 height 16
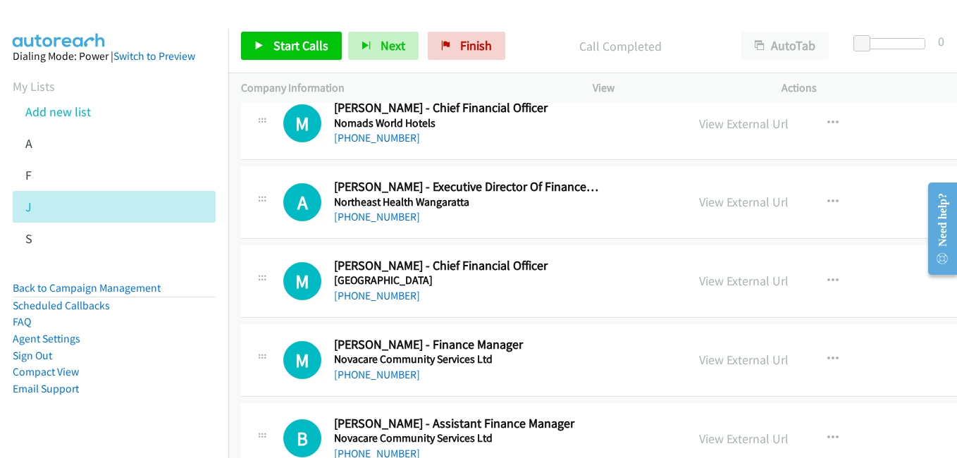
scroll to position [17403, 0]
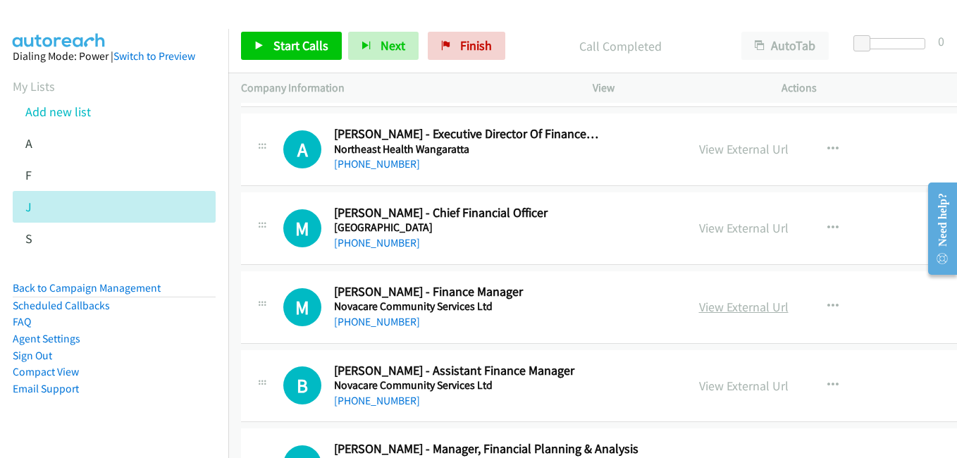
drag, startPoint x: 753, startPoint y: 310, endPoint x: 731, endPoint y: 309, distance: 21.9
click at [753, 310] on link "View External Url" at bounding box center [743, 307] width 89 height 16
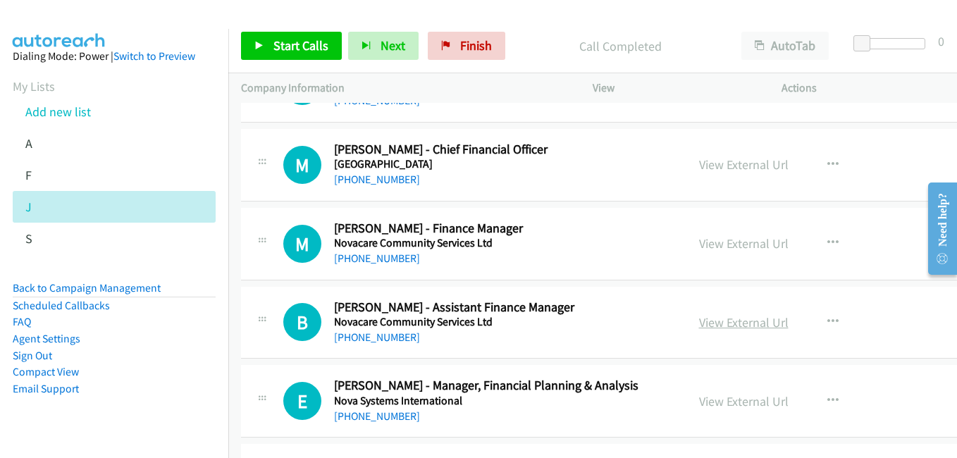
scroll to position [17474, 0]
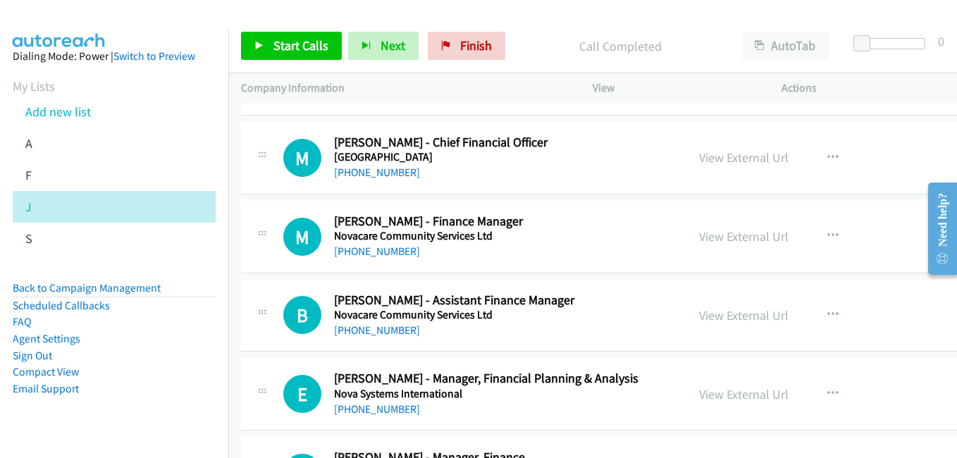
drag, startPoint x: 752, startPoint y: 323, endPoint x: 549, endPoint y: 244, distance: 217.7
click at [752, 323] on link "View External Url" at bounding box center [743, 315] width 89 height 16
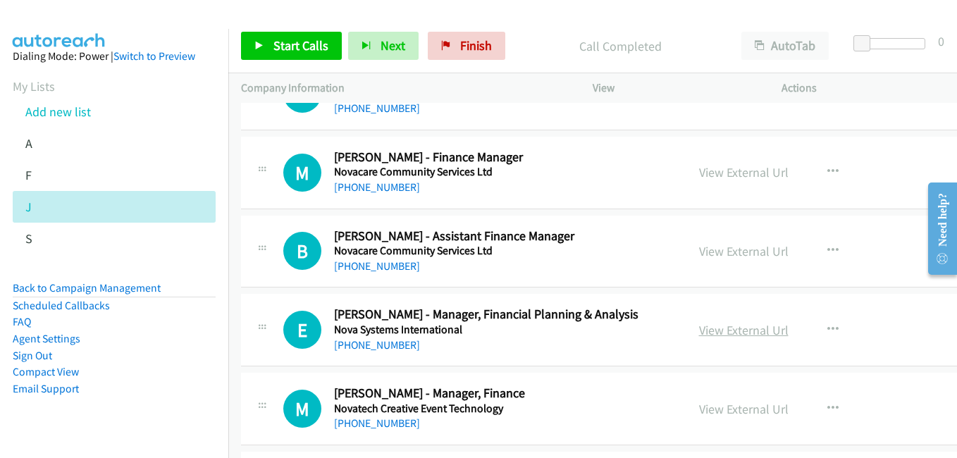
scroll to position [17544, 0]
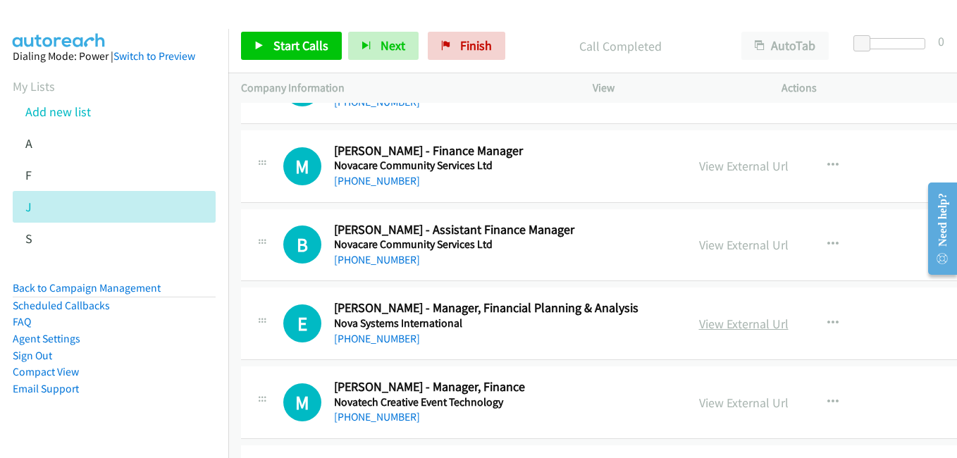
click at [750, 329] on link "View External Url" at bounding box center [743, 324] width 89 height 16
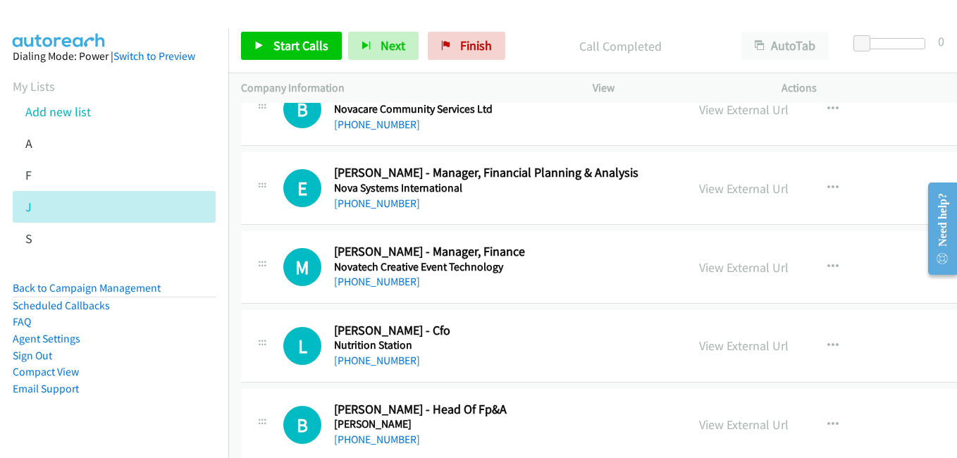
scroll to position [17685, 0]
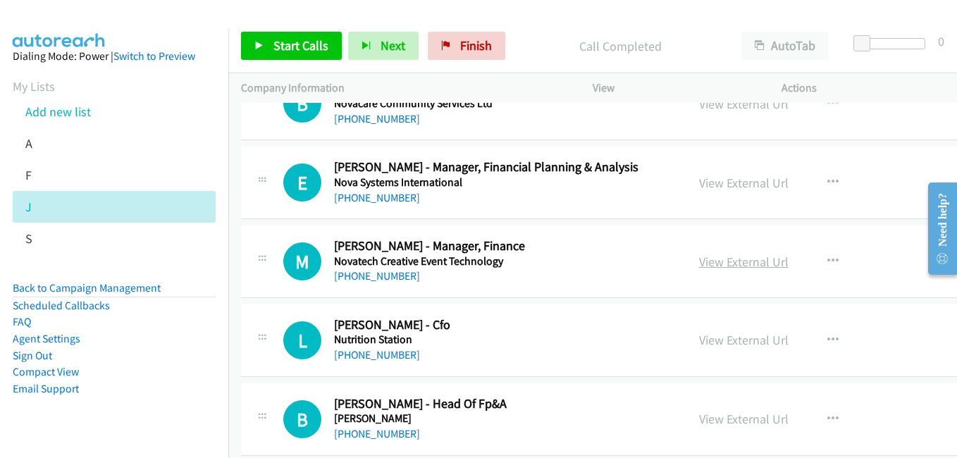
click at [742, 266] on link "View External Url" at bounding box center [743, 262] width 89 height 16
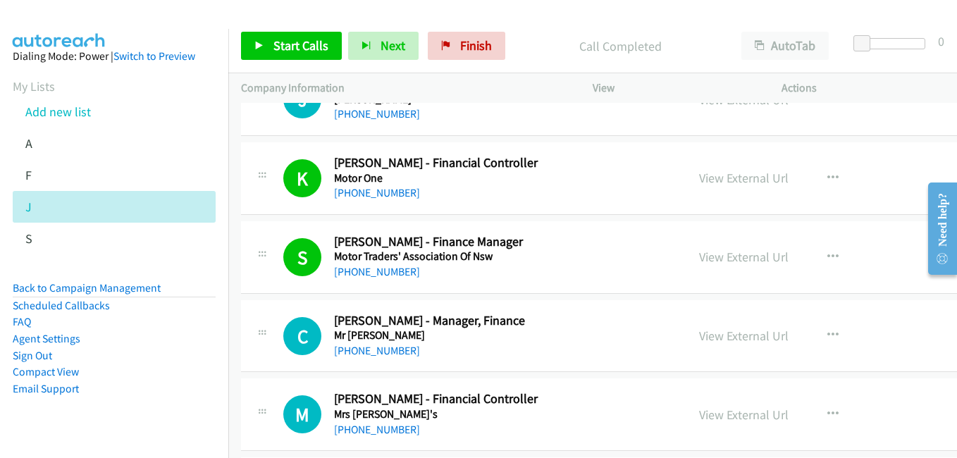
scroll to position [15712, 0]
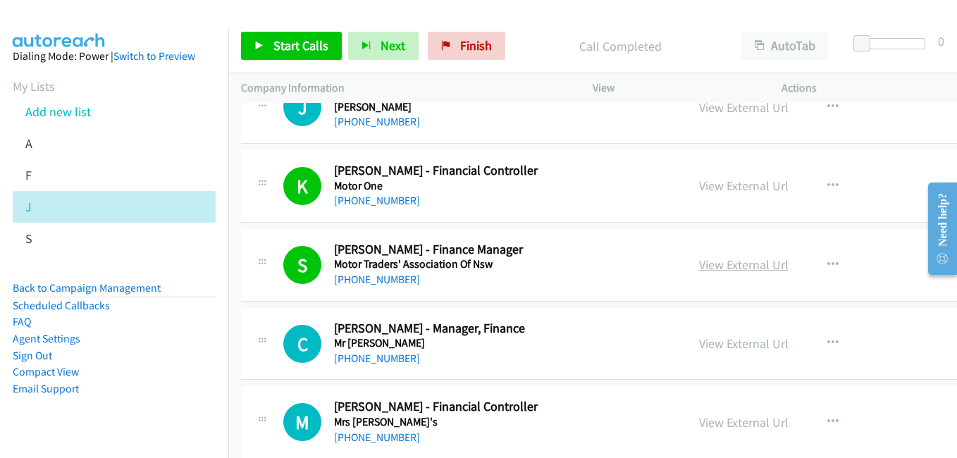
click at [741, 268] on link "View External Url" at bounding box center [743, 264] width 89 height 16
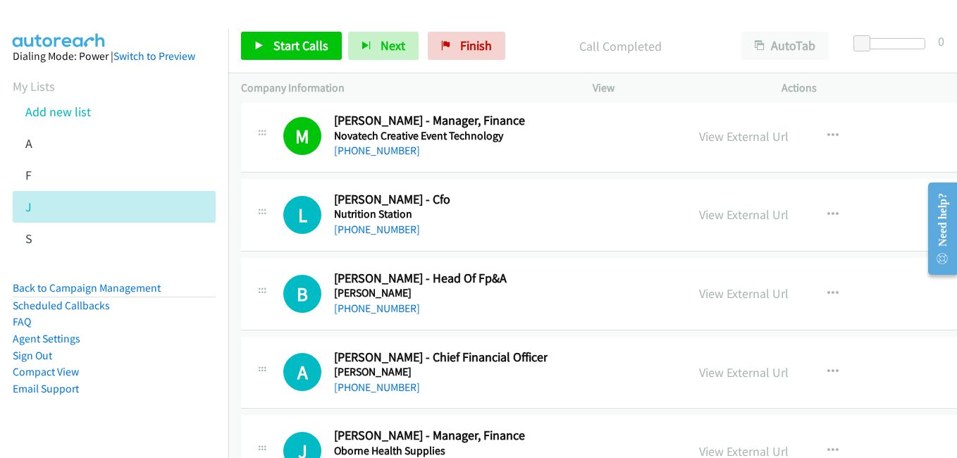
scroll to position [17826, 0]
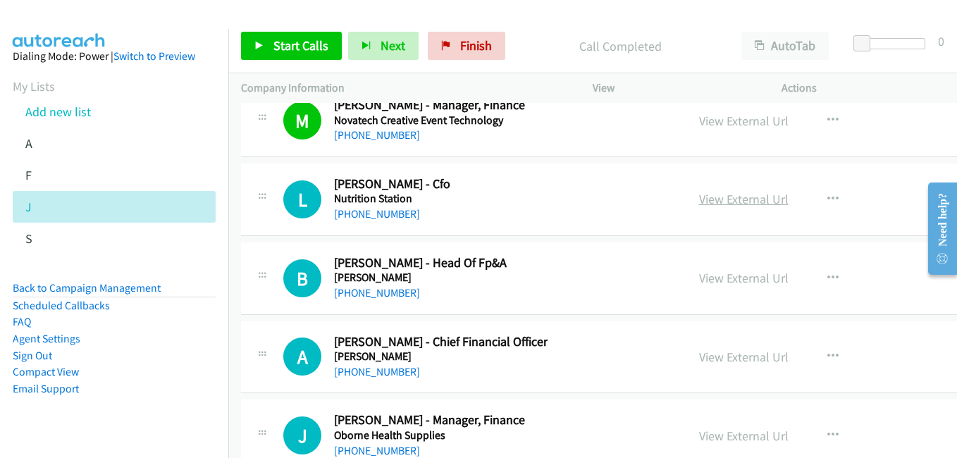
click at [749, 201] on link "View External Url" at bounding box center [743, 199] width 89 height 16
drag, startPoint x: 738, startPoint y: 271, endPoint x: 700, endPoint y: 266, distance: 39.1
click at [738, 271] on link "View External Url" at bounding box center [743, 278] width 89 height 16
drag, startPoint x: 733, startPoint y: 353, endPoint x: 725, endPoint y: 346, distance: 11.0
click at [733, 353] on link "View External Url" at bounding box center [743, 357] width 89 height 16
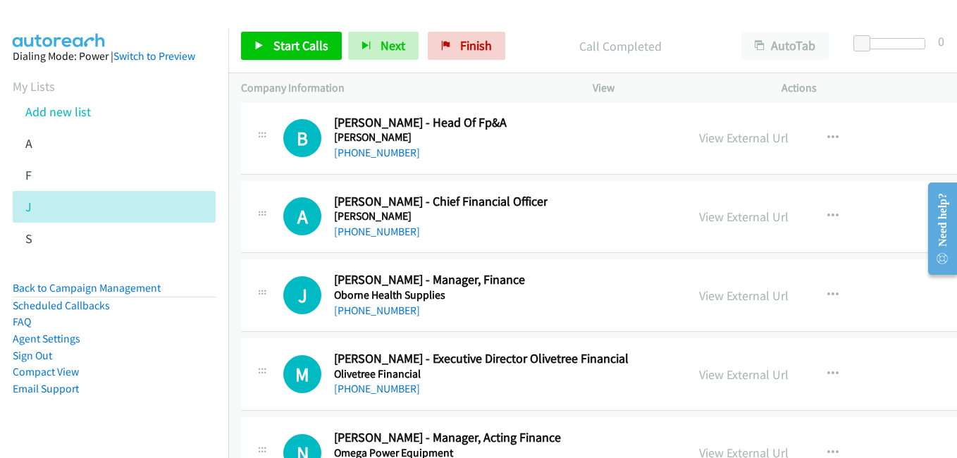
scroll to position [17967, 0]
click at [738, 291] on link "View External Url" at bounding box center [743, 295] width 89 height 16
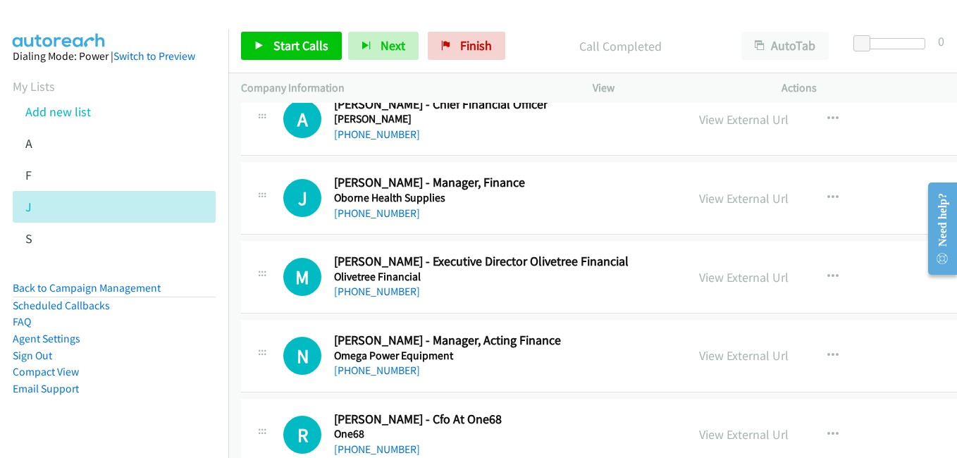
scroll to position [18108, 0]
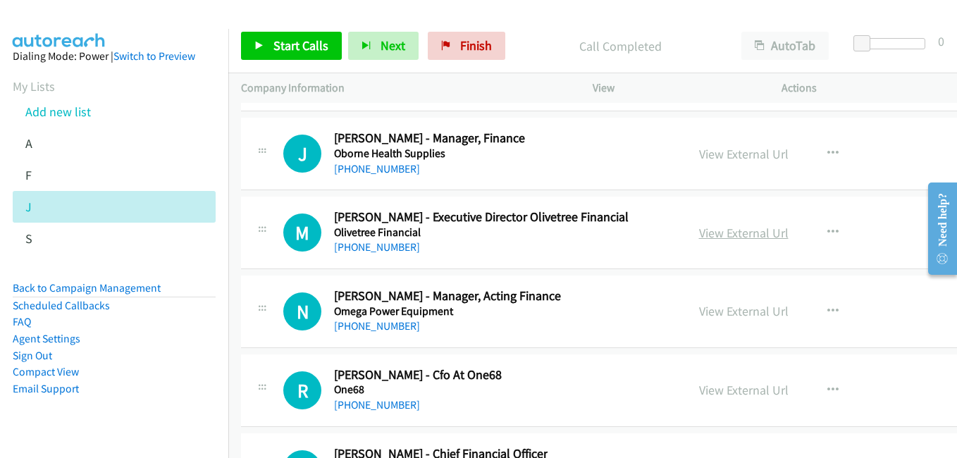
click at [739, 231] on link "View External Url" at bounding box center [743, 233] width 89 height 16
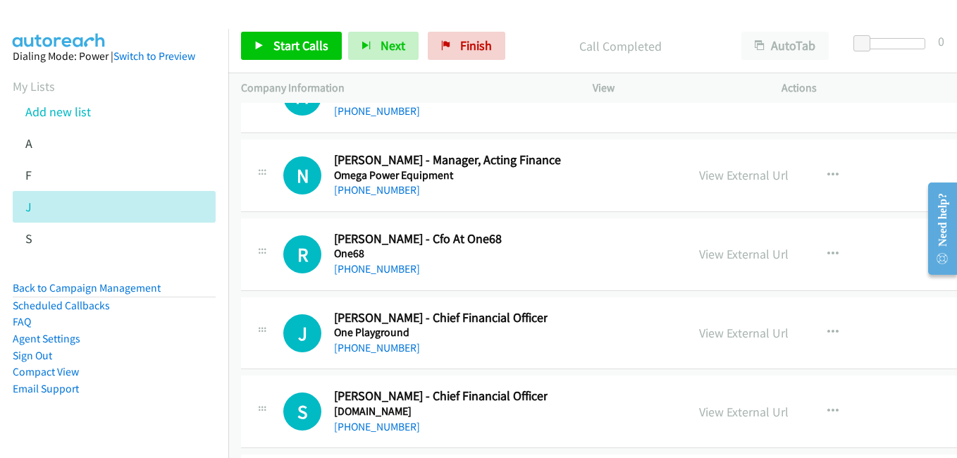
scroll to position [18249, 0]
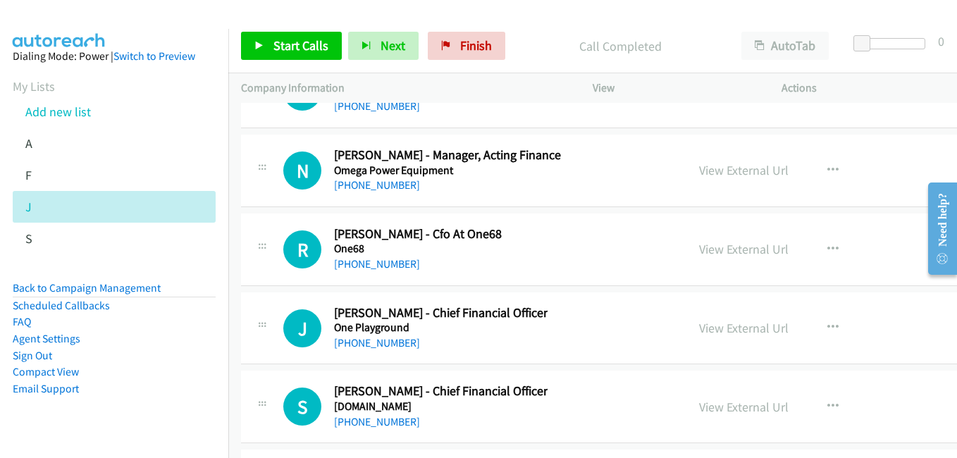
click at [724, 251] on link "View External Url" at bounding box center [743, 249] width 89 height 16
click at [736, 326] on link "View External Url" at bounding box center [743, 328] width 89 height 16
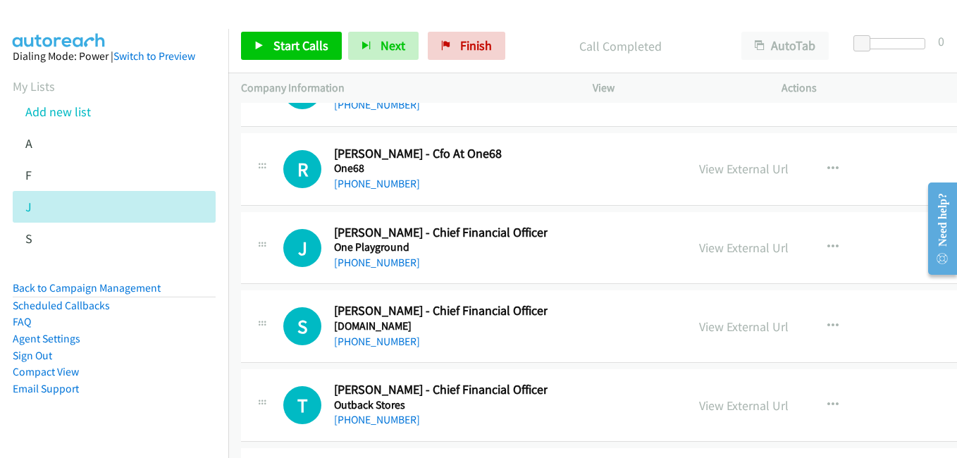
scroll to position [18390, 0]
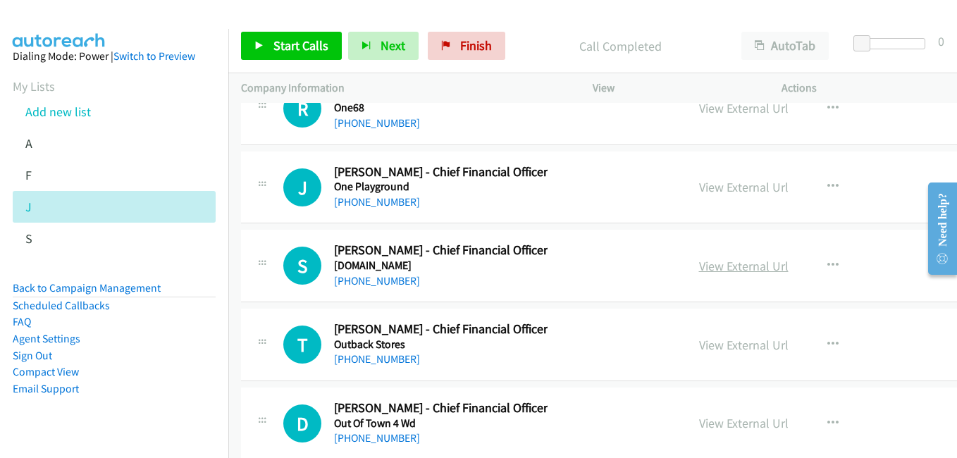
click at [762, 262] on link "View External Url" at bounding box center [743, 266] width 89 height 16
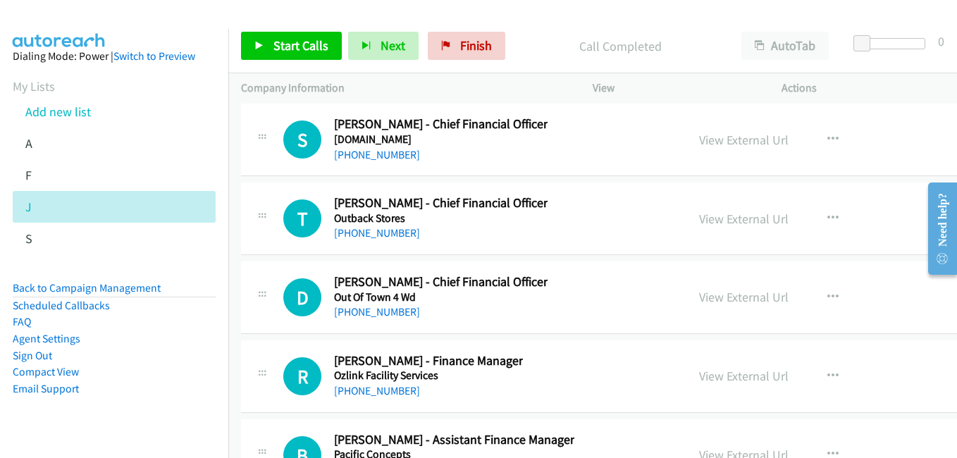
scroll to position [18531, 0]
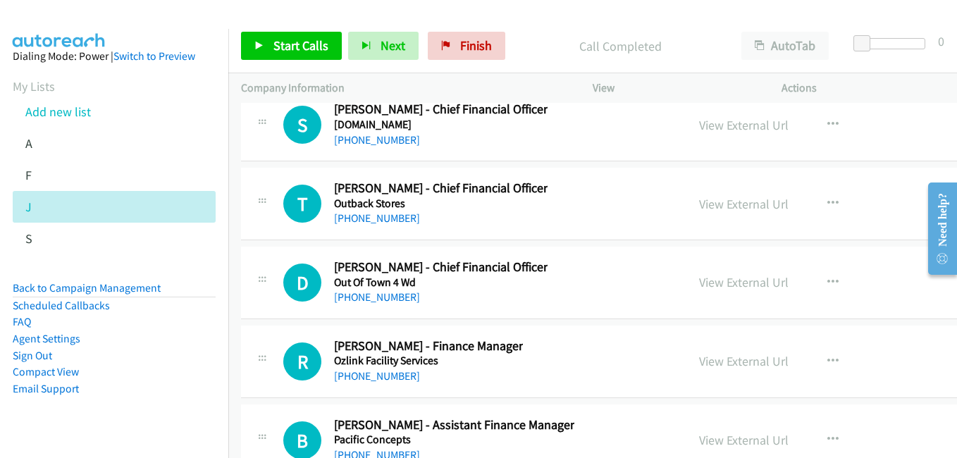
drag, startPoint x: 718, startPoint y: 283, endPoint x: 692, endPoint y: 276, distance: 27.0
click at [718, 283] on link "View External Url" at bounding box center [743, 282] width 89 height 16
click at [753, 364] on link "View External Url" at bounding box center [743, 361] width 89 height 16
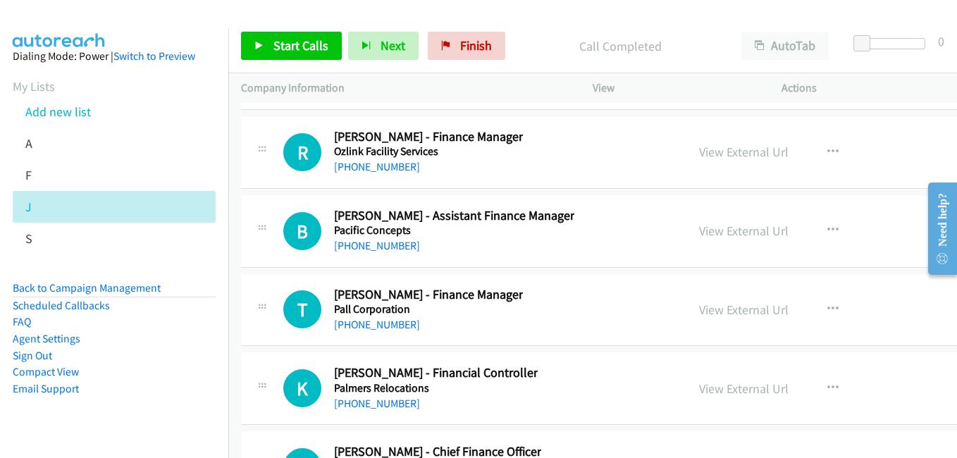
scroll to position [18742, 0]
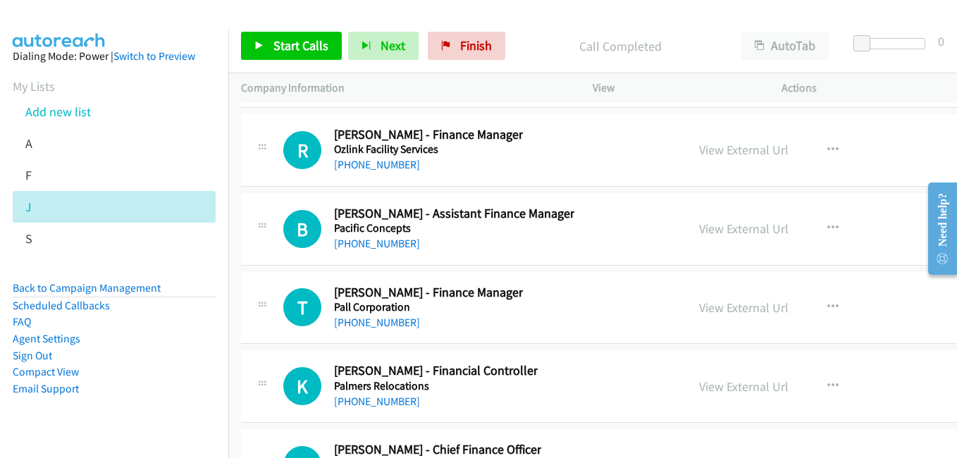
drag, startPoint x: 722, startPoint y: 230, endPoint x: 232, endPoint y: 20, distance: 532.8
click at [722, 230] on link "View External Url" at bounding box center [743, 229] width 89 height 16
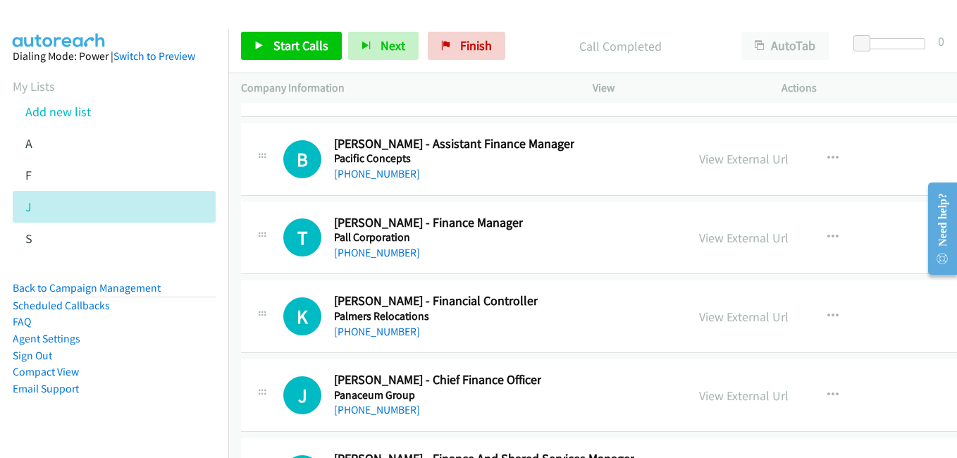
scroll to position [18813, 0]
click at [740, 322] on link "View External Url" at bounding box center [743, 316] width 89 height 16
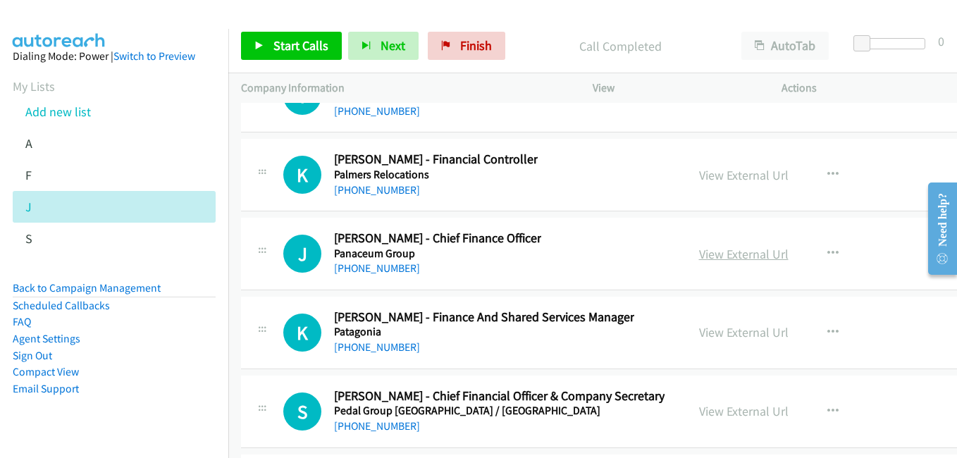
drag, startPoint x: 750, startPoint y: 250, endPoint x: 723, endPoint y: 246, distance: 27.8
click at [750, 250] on link "View External Url" at bounding box center [743, 254] width 89 height 16
drag, startPoint x: 749, startPoint y: 412, endPoint x: 676, endPoint y: 402, distance: 73.2
click at [749, 412] on link "View External Url" at bounding box center [743, 411] width 89 height 16
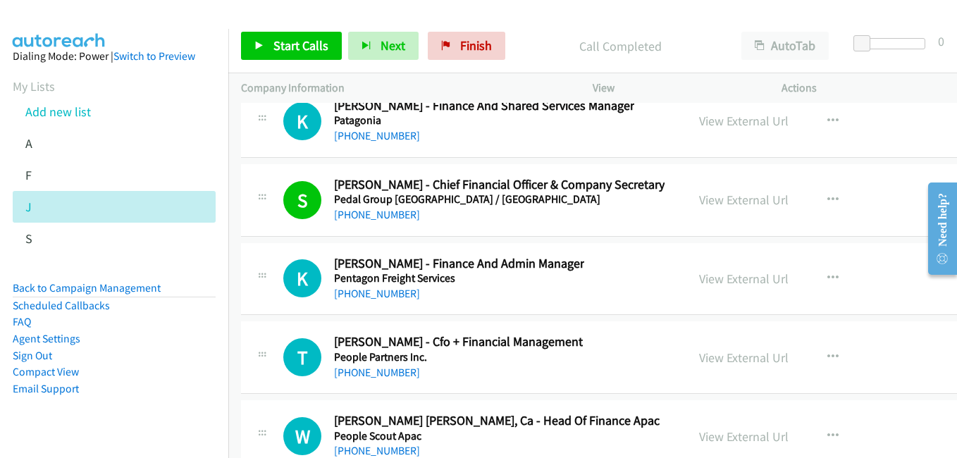
scroll to position [19235, 0]
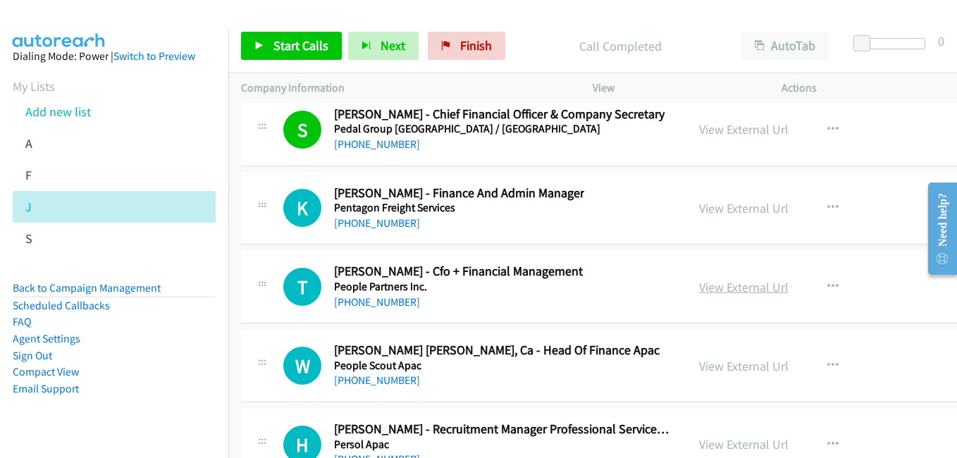
drag, startPoint x: 722, startPoint y: 293, endPoint x: 709, endPoint y: 290, distance: 13.8
click at [722, 293] on link "View External Url" at bounding box center [743, 287] width 89 height 16
drag, startPoint x: 734, startPoint y: 364, endPoint x: 712, endPoint y: 359, distance: 23.1
click at [734, 364] on link "View External Url" at bounding box center [743, 366] width 89 height 16
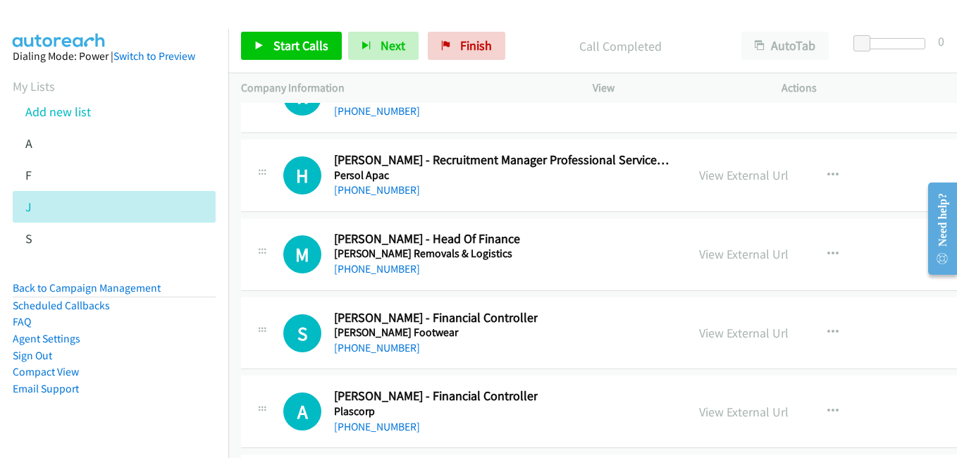
scroll to position [19517, 0]
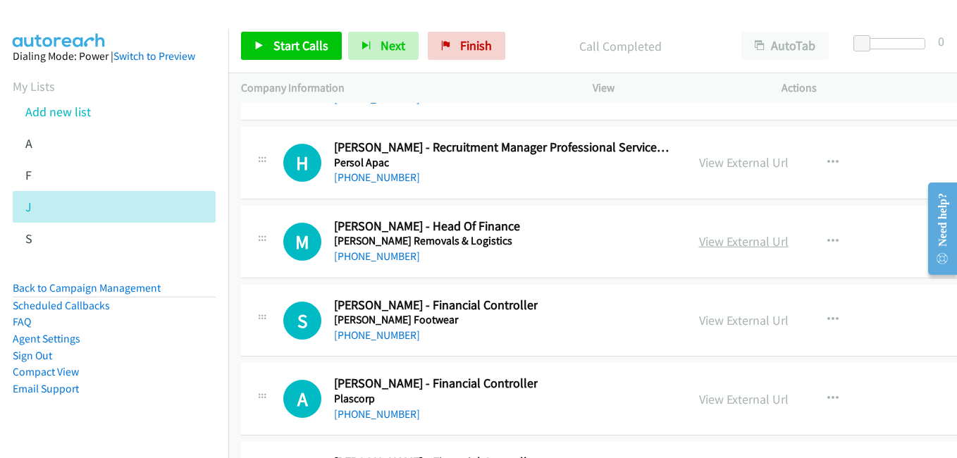
click at [731, 248] on link "View External Url" at bounding box center [743, 241] width 89 height 16
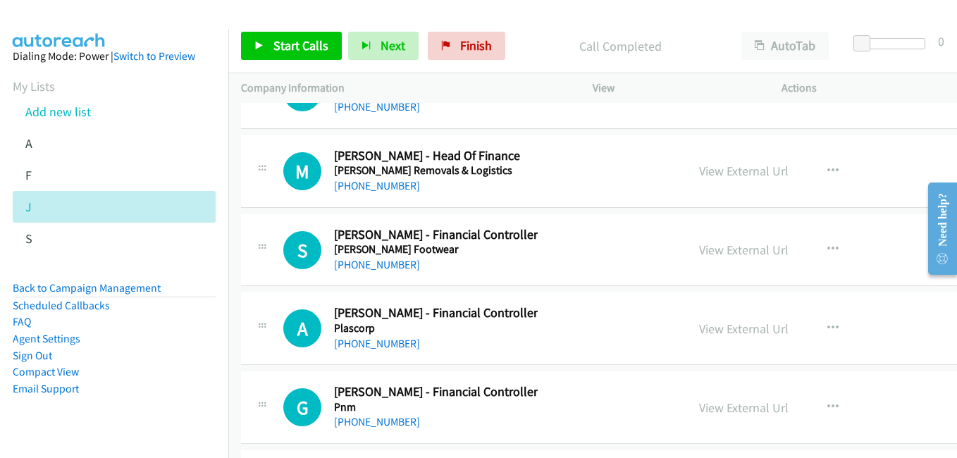
scroll to position [19658, 0]
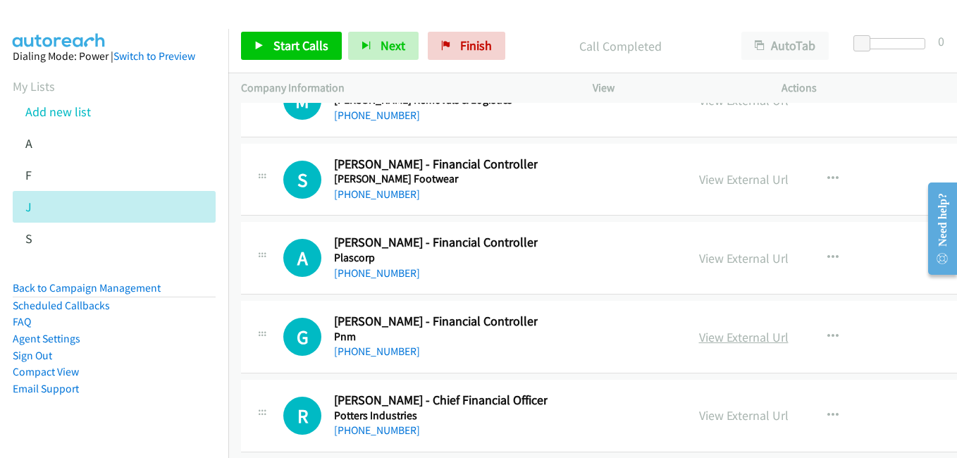
click at [724, 334] on link "View External Url" at bounding box center [743, 337] width 89 height 16
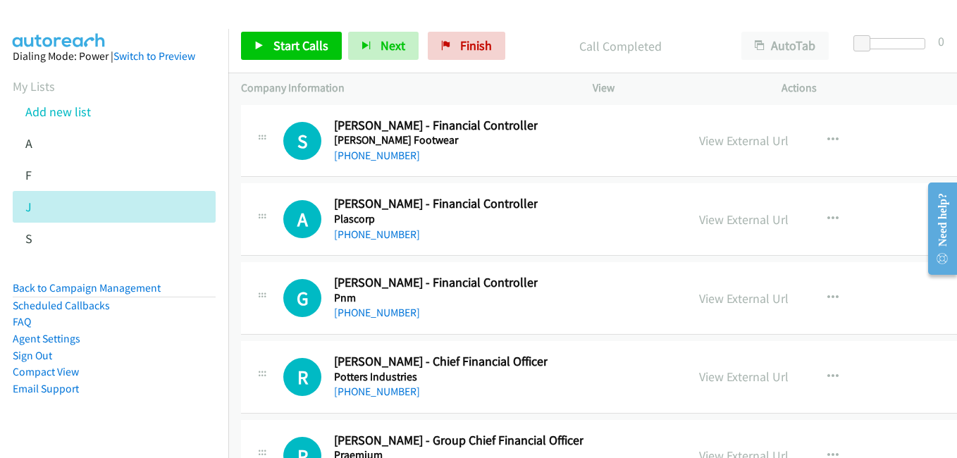
scroll to position [19799, 0]
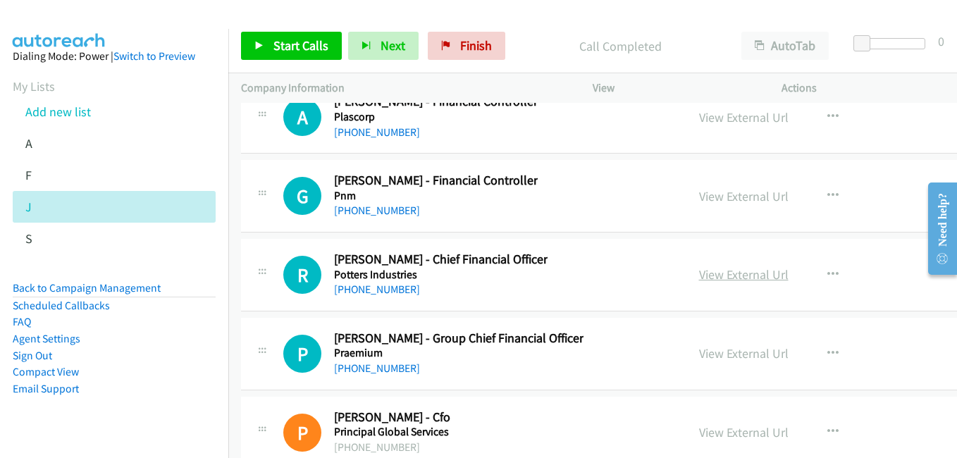
click at [733, 278] on link "View External Url" at bounding box center [743, 274] width 89 height 16
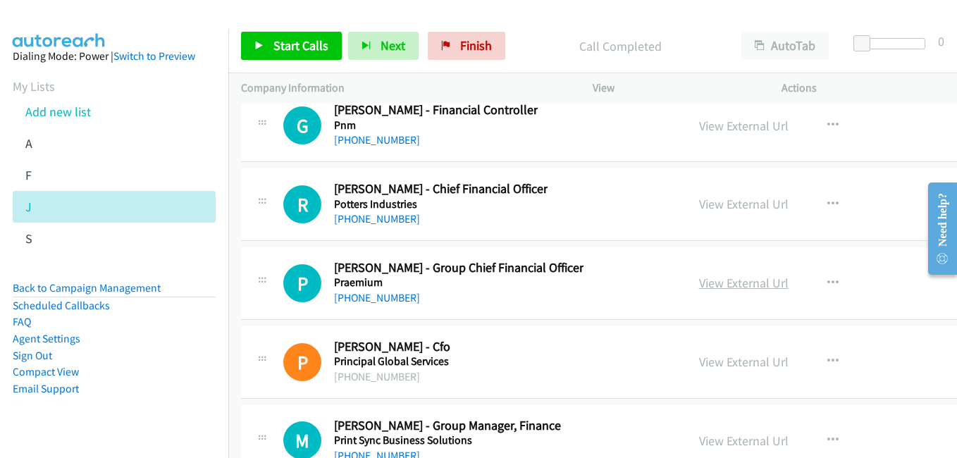
click at [730, 282] on link "View External Url" at bounding box center [743, 283] width 89 height 16
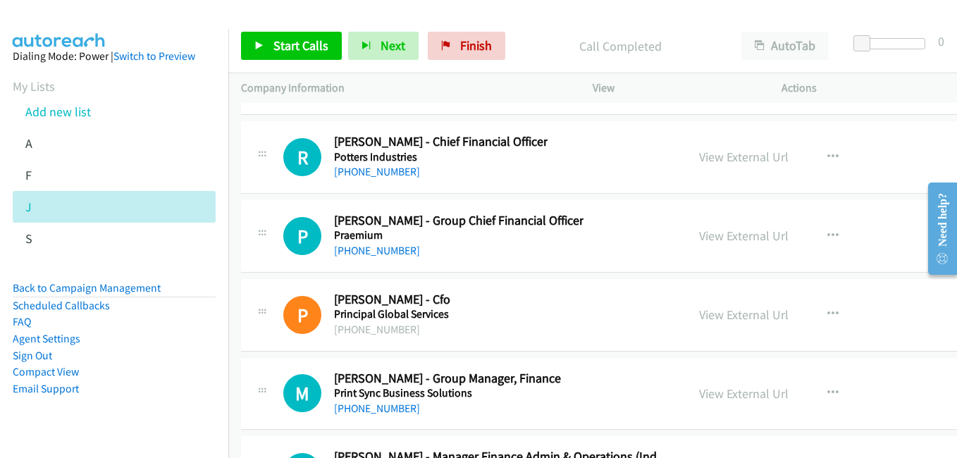
scroll to position [19940, 0]
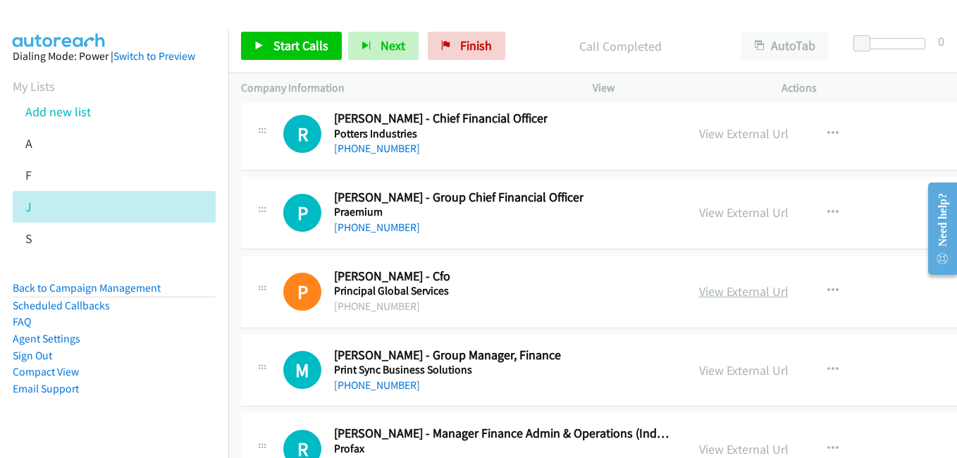
click at [723, 295] on link "View External Url" at bounding box center [743, 291] width 89 height 16
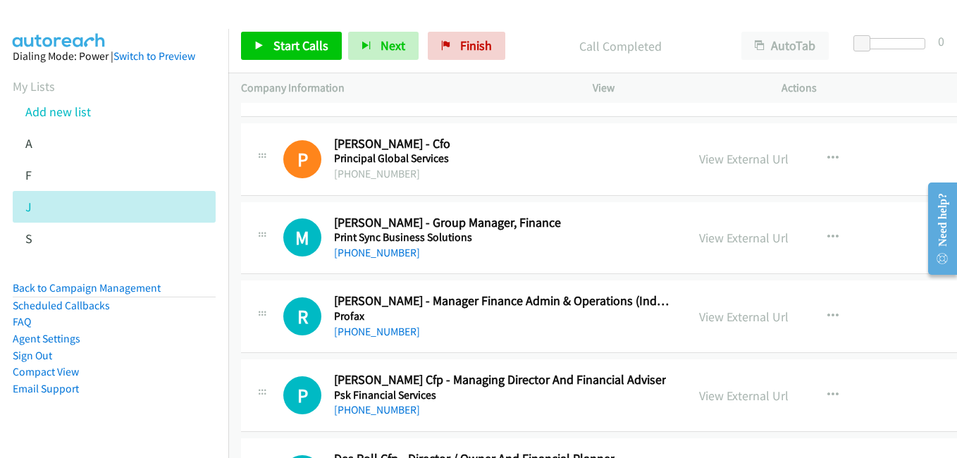
scroll to position [20081, 0]
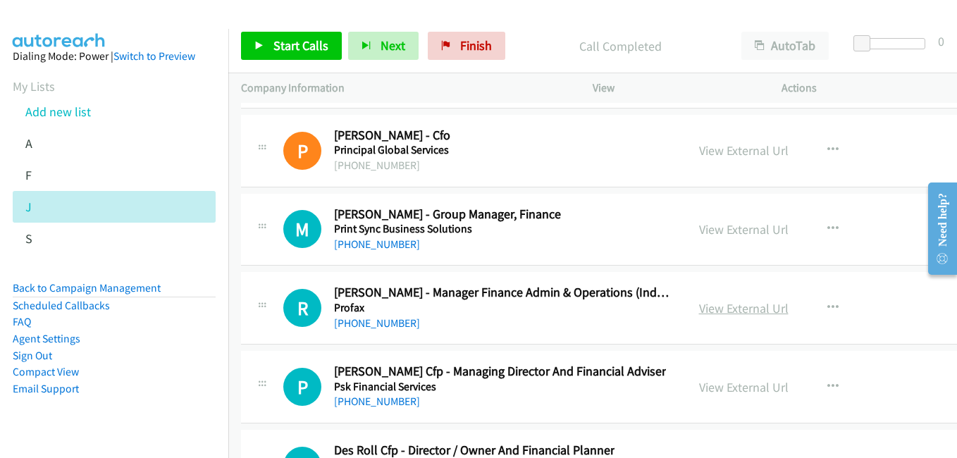
click at [745, 312] on link "View External Url" at bounding box center [743, 308] width 89 height 16
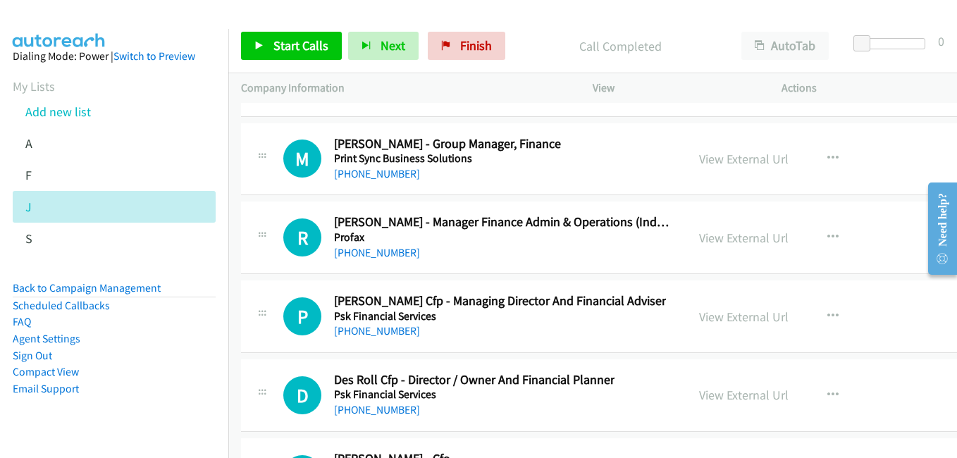
scroll to position [20222, 0]
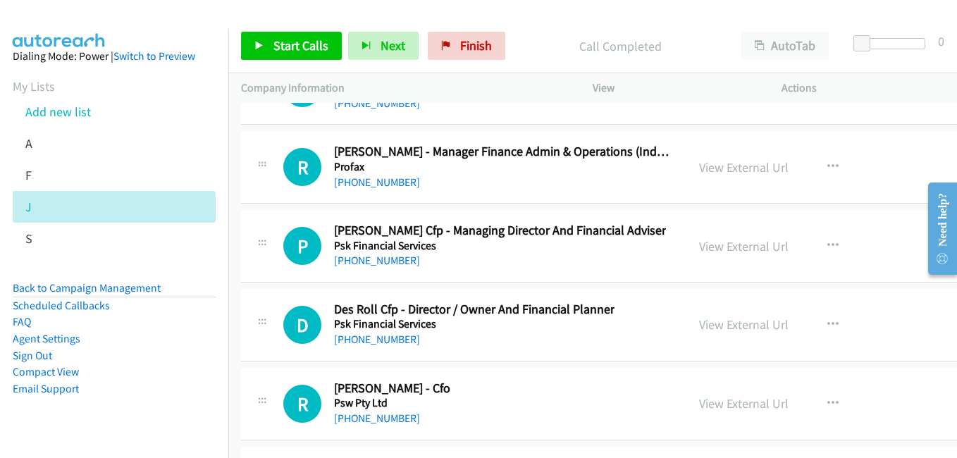
drag, startPoint x: 740, startPoint y: 321, endPoint x: 700, endPoint y: 311, distance: 40.7
click at [740, 321] on link "View External Url" at bounding box center [743, 324] width 89 height 16
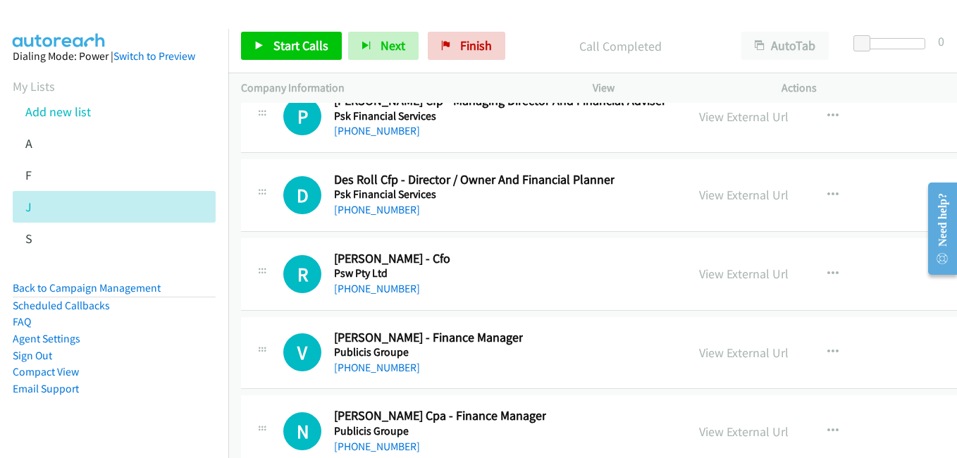
scroll to position [20363, 0]
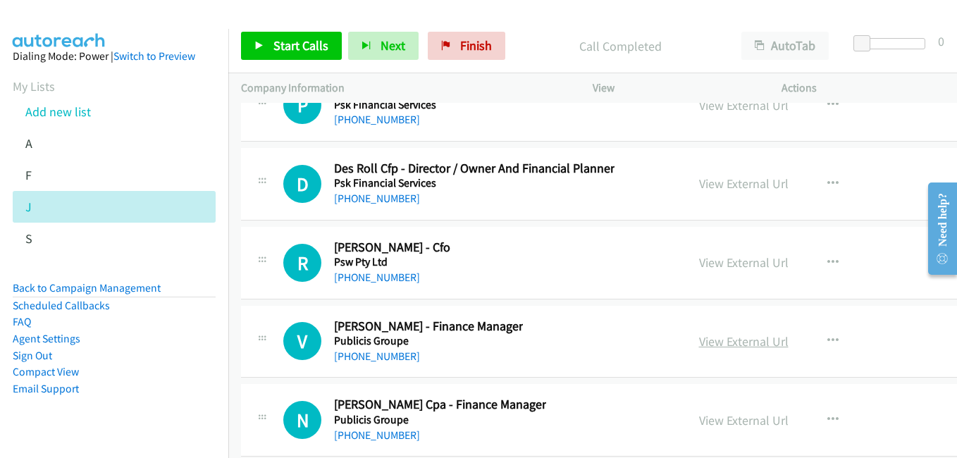
click at [733, 345] on link "View External Url" at bounding box center [743, 341] width 89 height 16
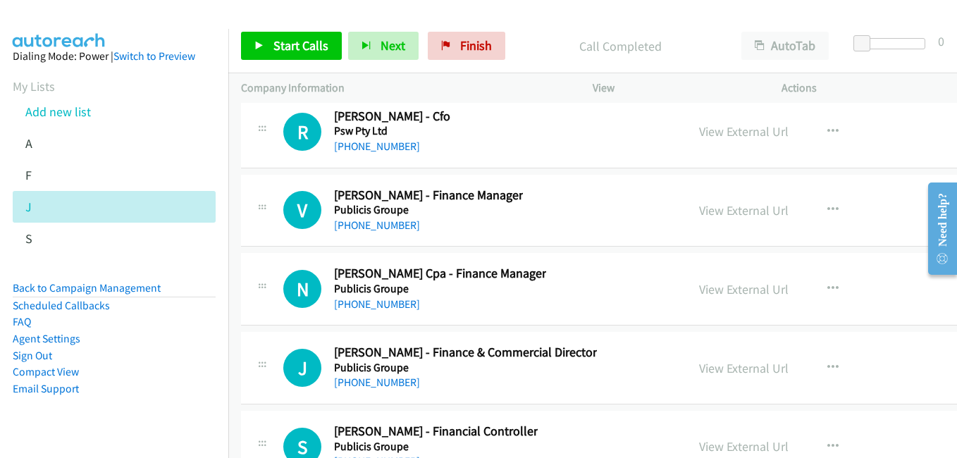
scroll to position [20504, 0]
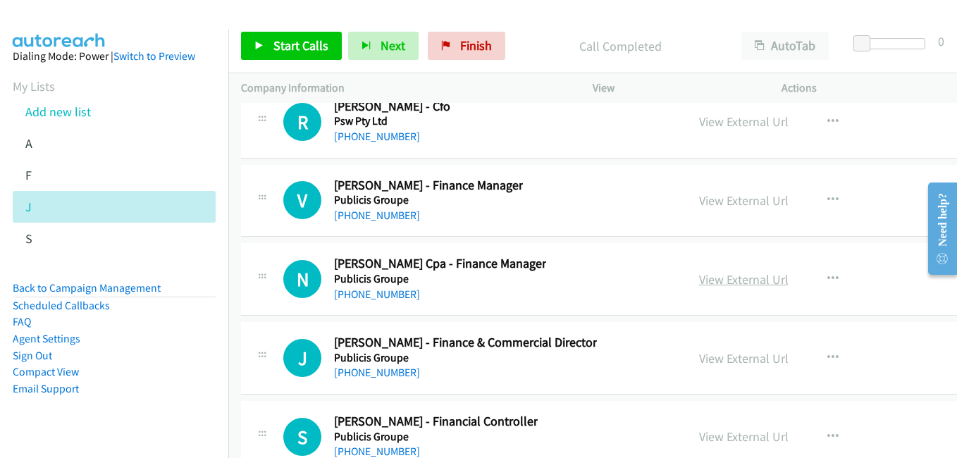
click at [748, 283] on link "View External Url" at bounding box center [743, 279] width 89 height 16
click at [778, 364] on link "View External Url" at bounding box center [743, 358] width 89 height 16
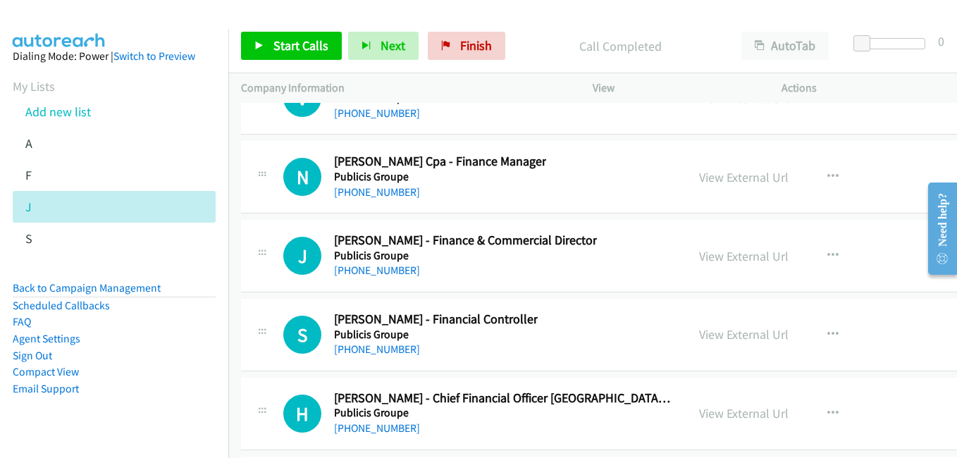
scroll to position [20644, 0]
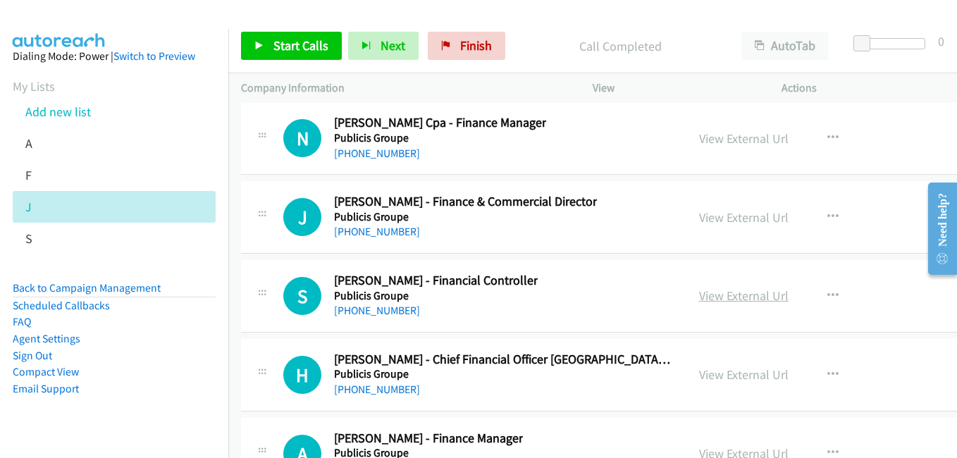
click at [739, 294] on link "View External Url" at bounding box center [743, 295] width 89 height 16
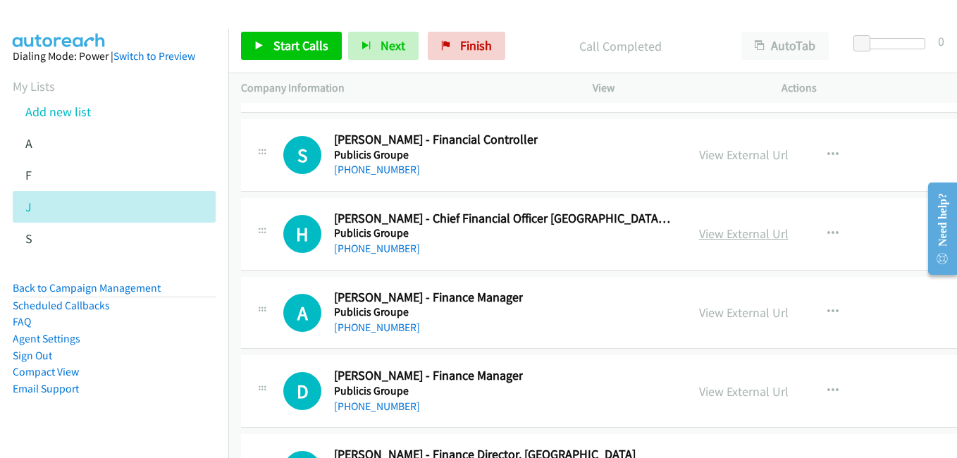
click at [755, 240] on link "View External Url" at bounding box center [743, 233] width 89 height 16
click at [747, 317] on link "View External Url" at bounding box center [743, 312] width 89 height 16
click at [740, 388] on link "View External Url" at bounding box center [743, 391] width 89 height 16
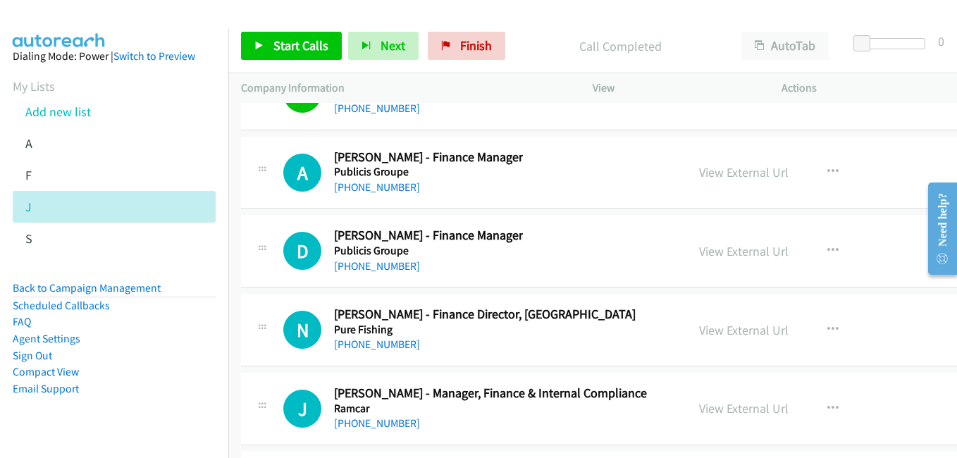
scroll to position [20926, 0]
click at [727, 333] on link "View External Url" at bounding box center [743, 329] width 89 height 16
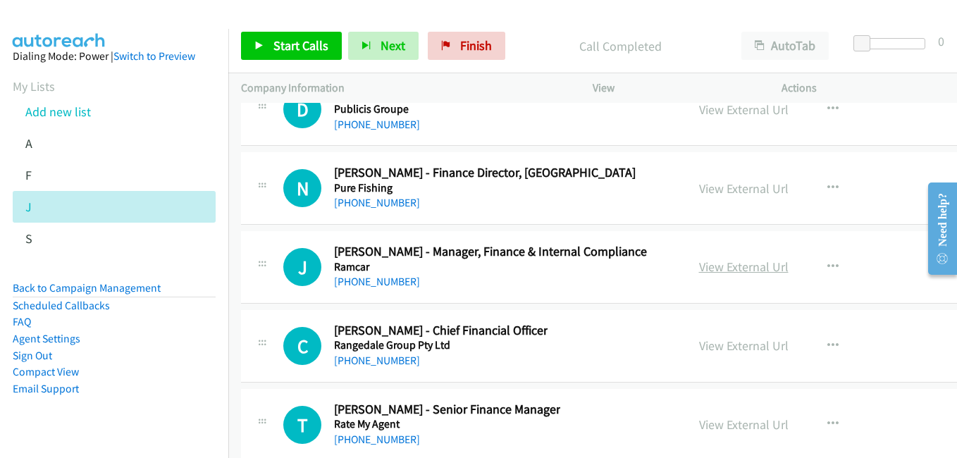
click at [732, 268] on link "View External Url" at bounding box center [743, 267] width 89 height 16
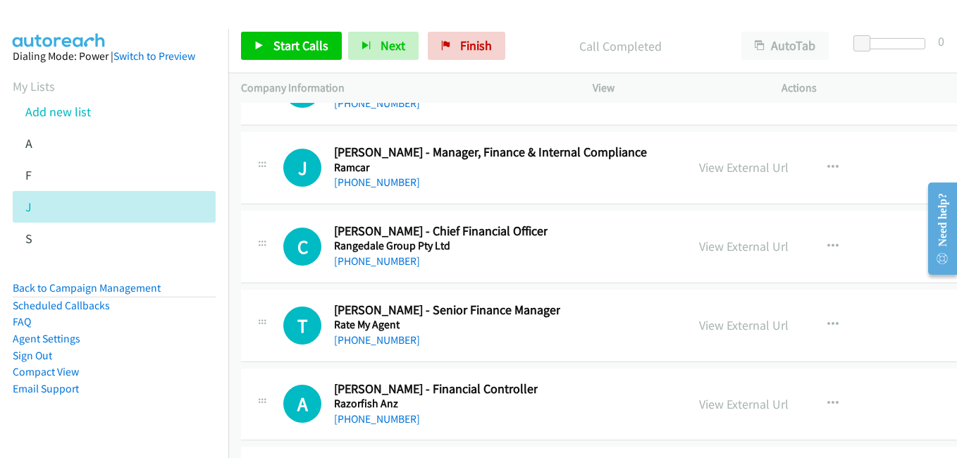
scroll to position [21208, 0]
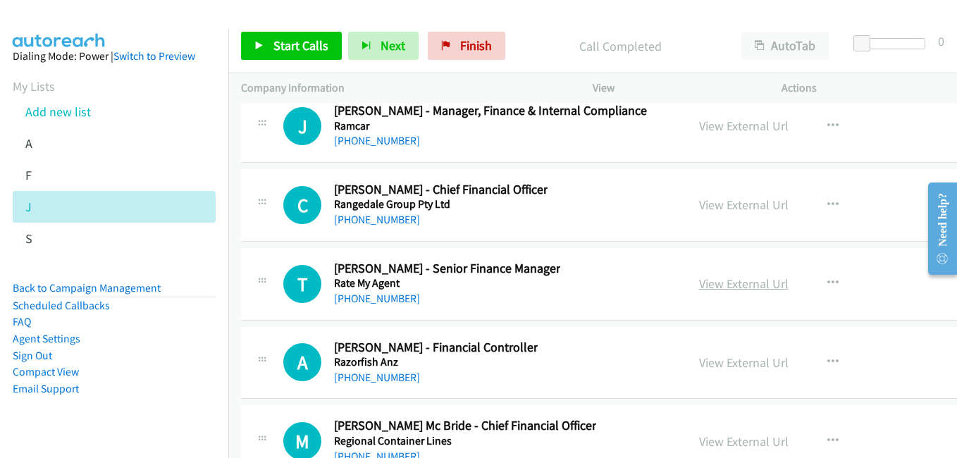
click at [732, 280] on link "View External Url" at bounding box center [743, 283] width 89 height 16
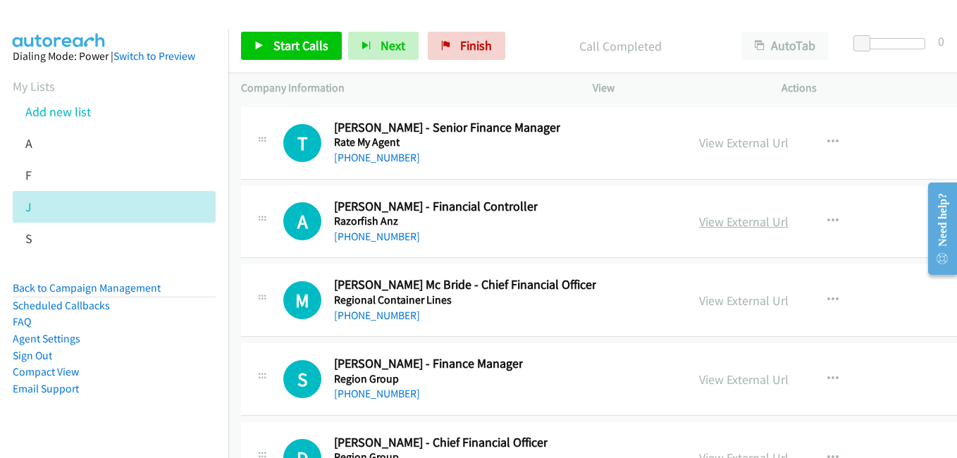
click at [744, 227] on link "View External Url" at bounding box center [743, 221] width 89 height 16
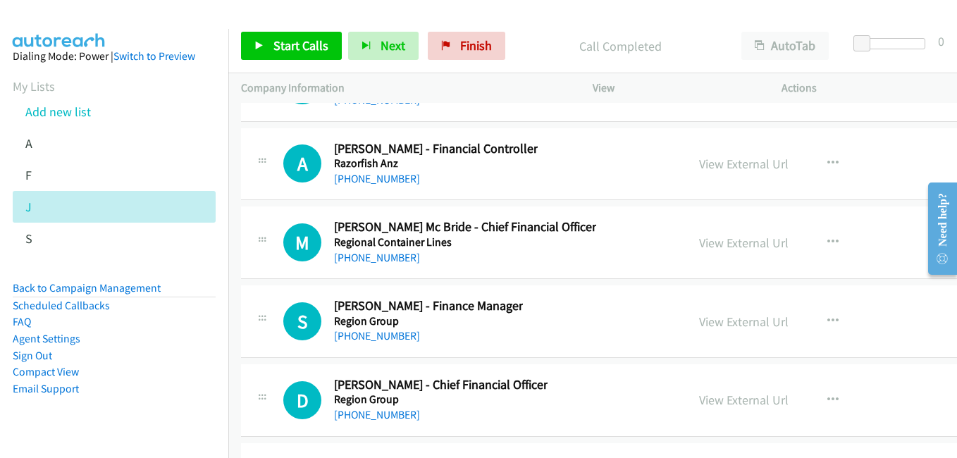
scroll to position [21420, 0]
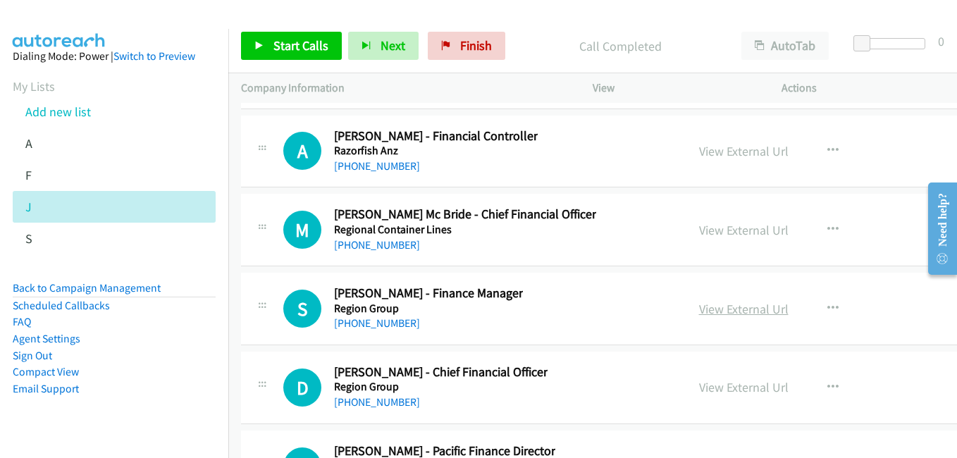
click at [731, 309] on link "View External Url" at bounding box center [743, 309] width 89 height 16
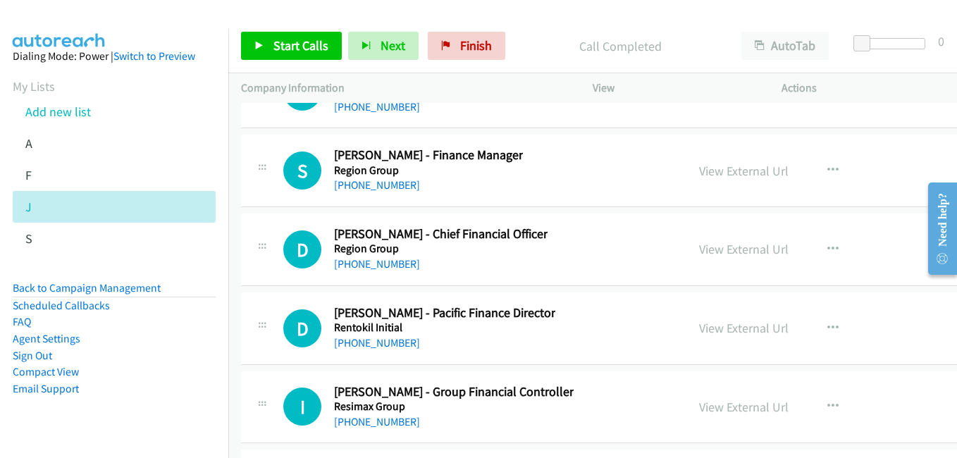
scroll to position [21560, 0]
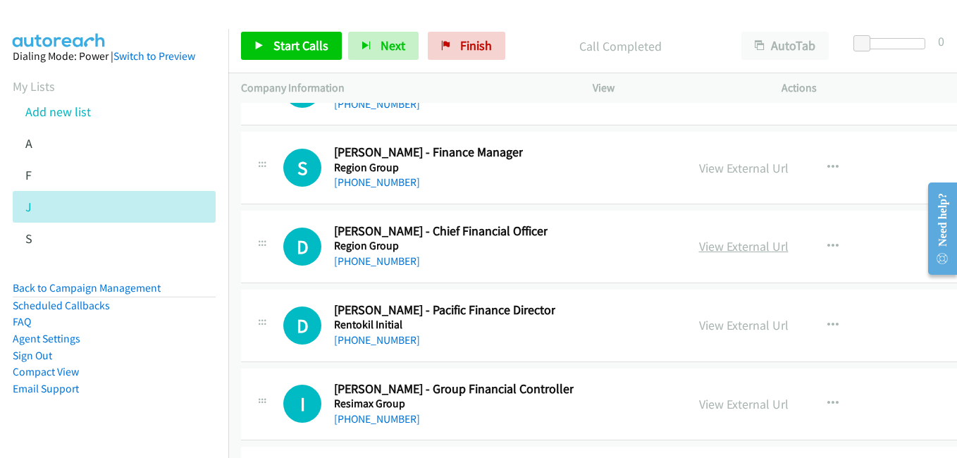
click at [743, 251] on link "View External Url" at bounding box center [743, 246] width 89 height 16
drag, startPoint x: 727, startPoint y: 323, endPoint x: 710, endPoint y: 318, distance: 18.1
click at [727, 323] on link "View External Url" at bounding box center [743, 325] width 89 height 16
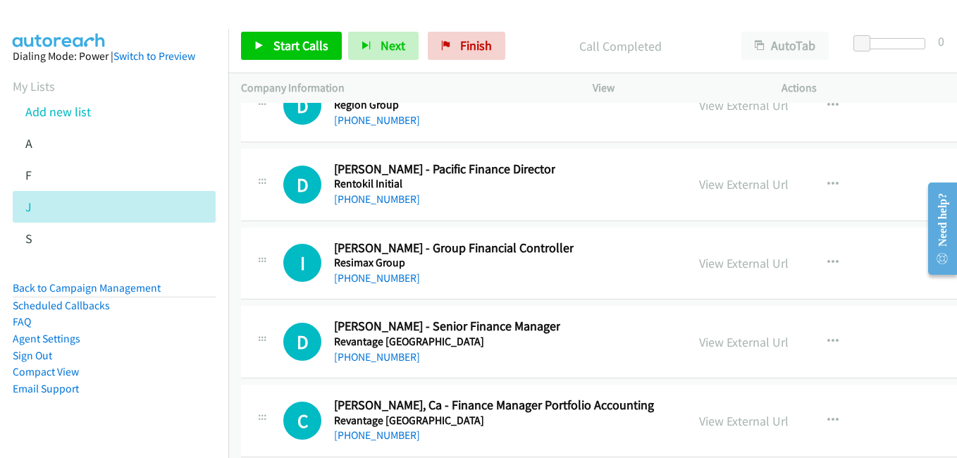
scroll to position [21772, 0]
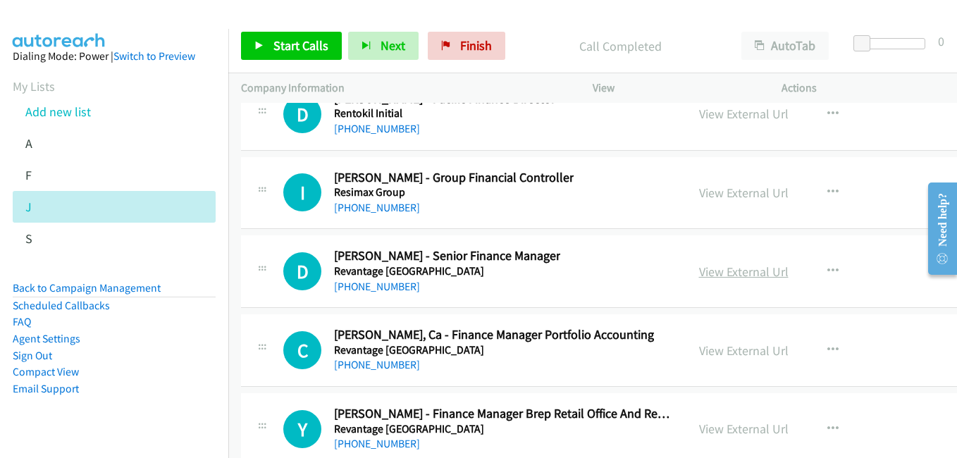
drag, startPoint x: 737, startPoint y: 270, endPoint x: 722, endPoint y: 268, distance: 14.9
click at [737, 270] on link "View External Url" at bounding box center [743, 272] width 89 height 16
click at [748, 357] on link "View External Url" at bounding box center [743, 350] width 89 height 16
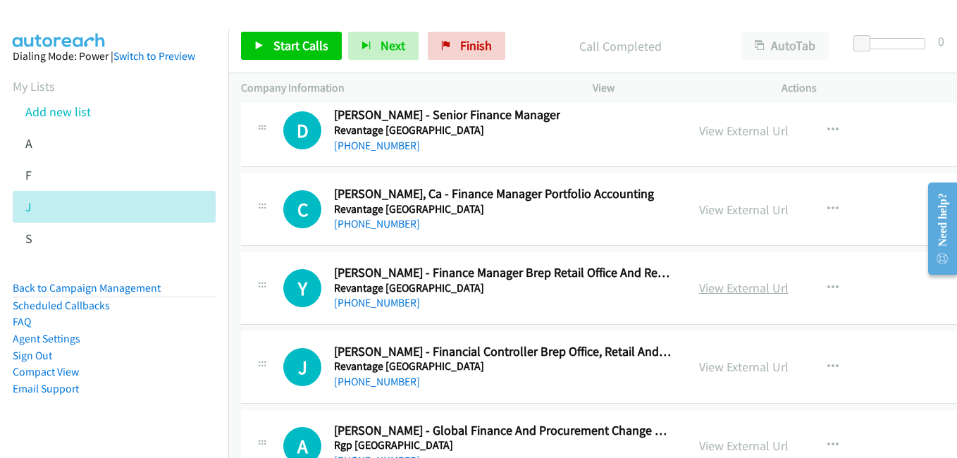
click at [739, 285] on link "View External Url" at bounding box center [743, 288] width 89 height 16
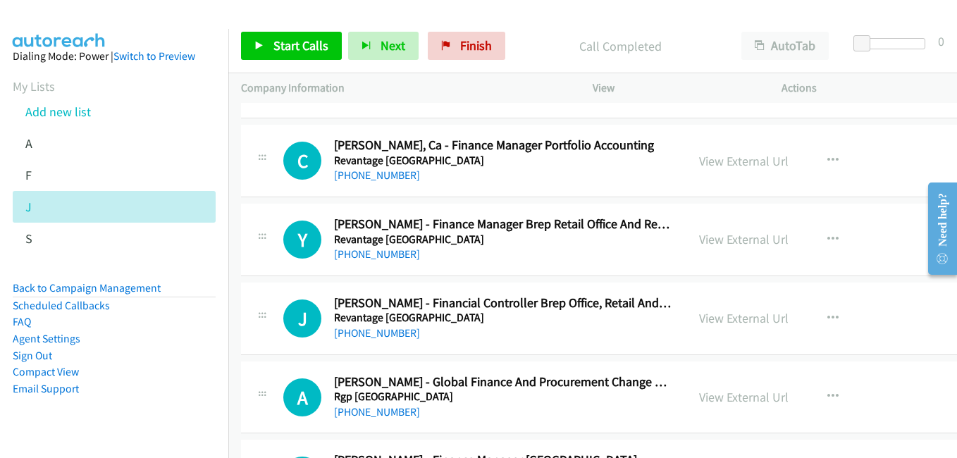
scroll to position [21983, 0]
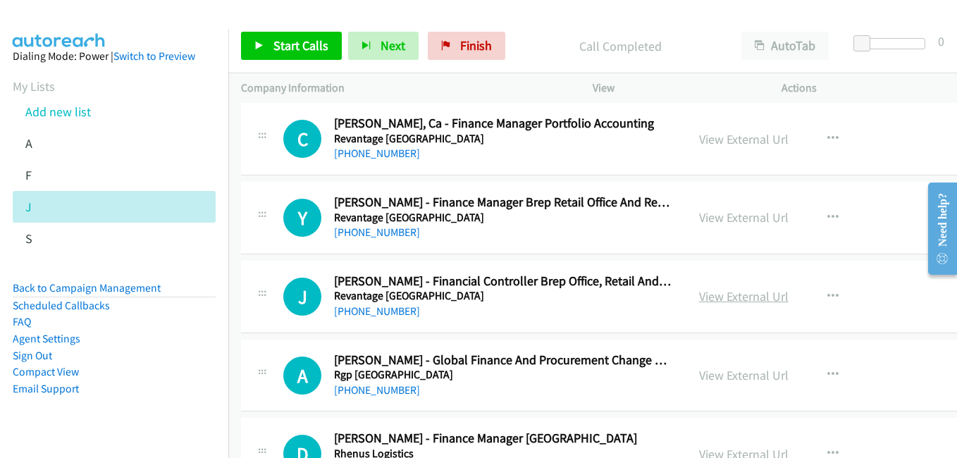
click at [753, 297] on link "View External Url" at bounding box center [743, 296] width 89 height 16
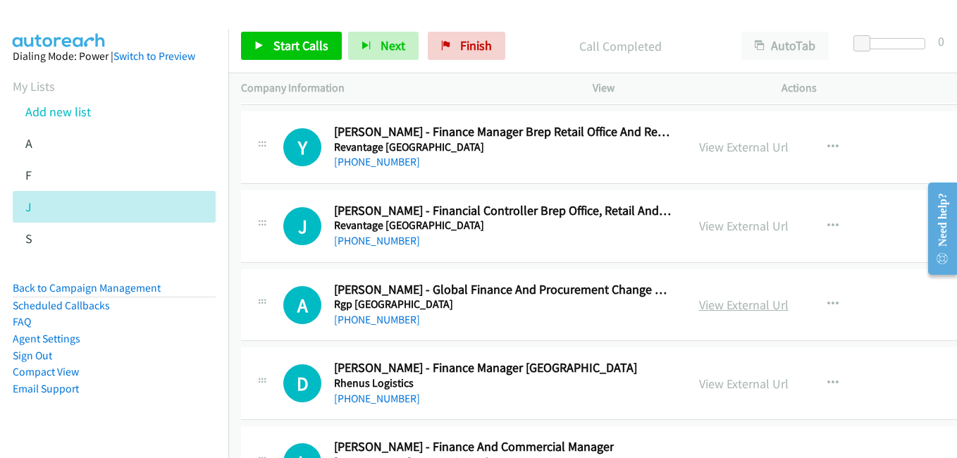
click at [747, 305] on link "View External Url" at bounding box center [743, 305] width 89 height 16
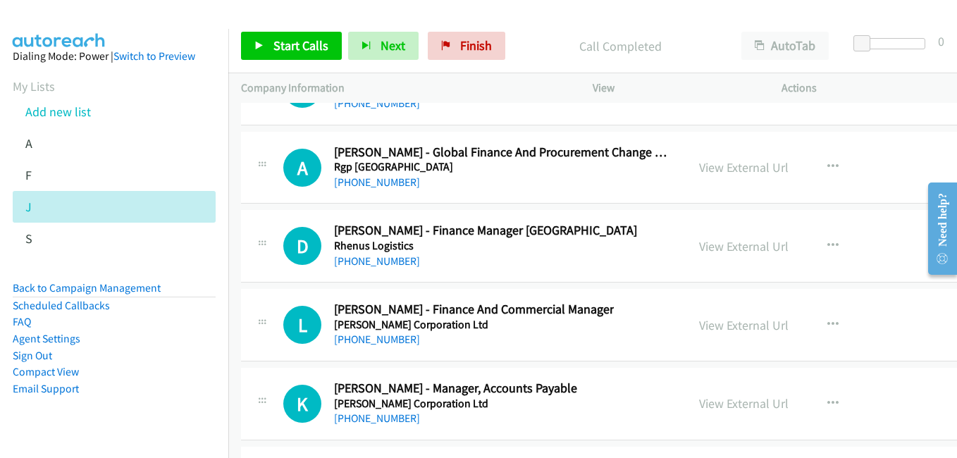
scroll to position [22195, 0]
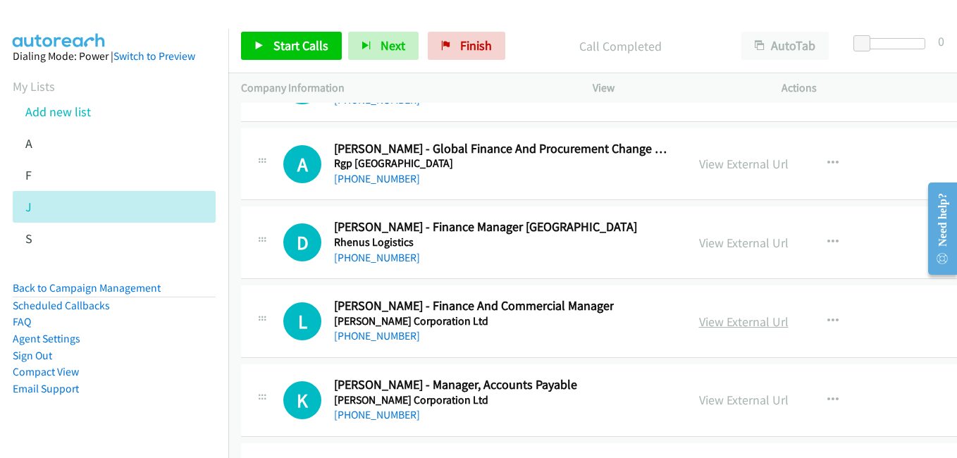
click at [736, 321] on link "View External Url" at bounding box center [743, 322] width 89 height 16
click at [739, 405] on link "View External Url" at bounding box center [743, 400] width 89 height 16
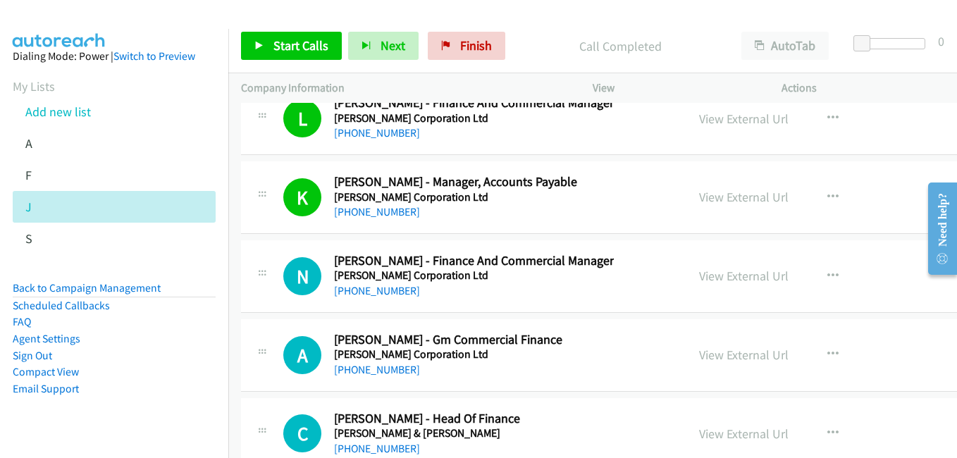
scroll to position [22406, 0]
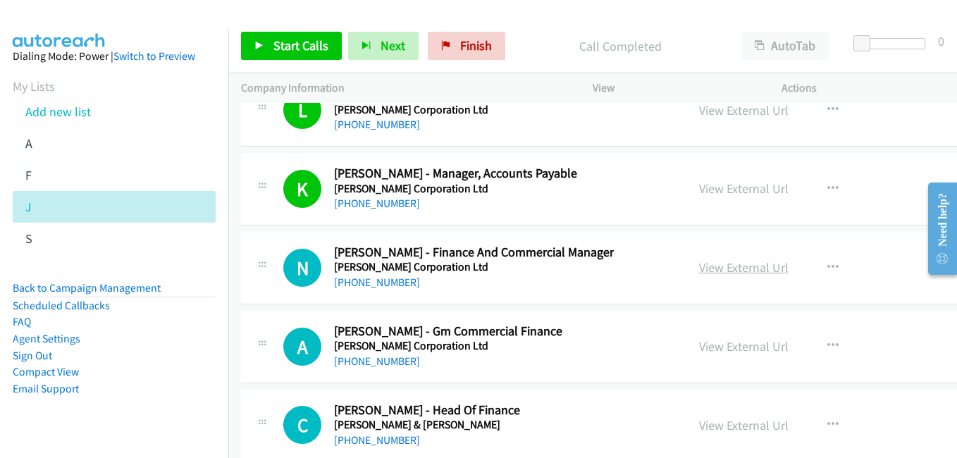
click at [738, 269] on link "View External Url" at bounding box center [743, 267] width 89 height 16
click at [746, 349] on link "View External Url" at bounding box center [743, 346] width 89 height 16
drag, startPoint x: 743, startPoint y: 422, endPoint x: 734, endPoint y: 418, distance: 9.5
click at [743, 422] on link "View External Url" at bounding box center [743, 425] width 89 height 16
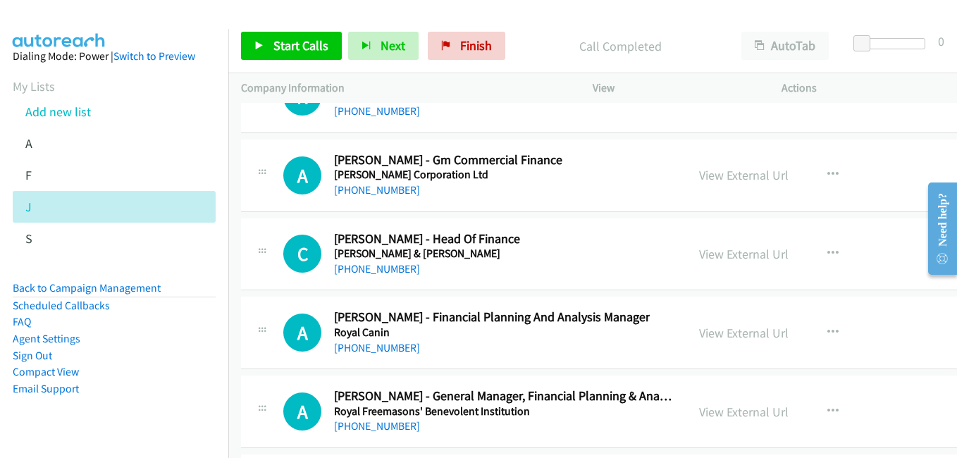
scroll to position [22617, 0]
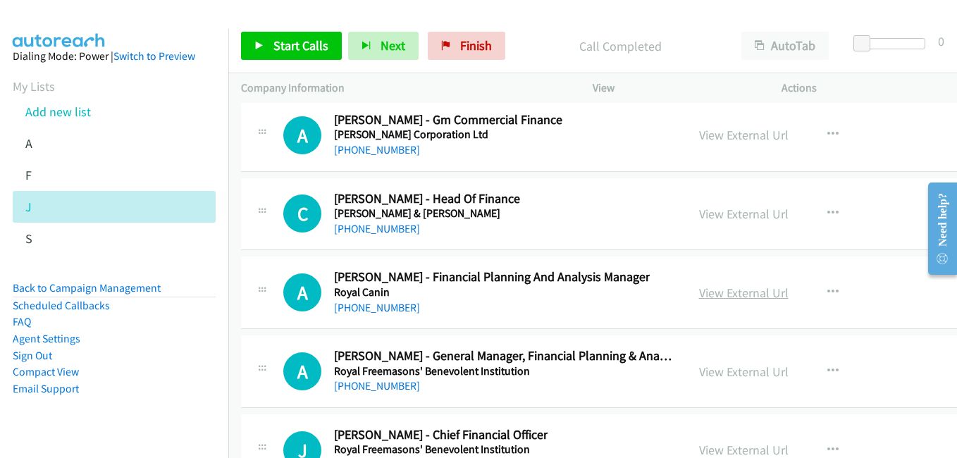
drag, startPoint x: 729, startPoint y: 293, endPoint x: 717, endPoint y: 291, distance: 12.2
click at [729, 293] on link "View External Url" at bounding box center [743, 293] width 89 height 16
drag, startPoint x: 749, startPoint y: 369, endPoint x: 565, endPoint y: 260, distance: 213.9
click at [749, 369] on link "View External Url" at bounding box center [743, 372] width 89 height 16
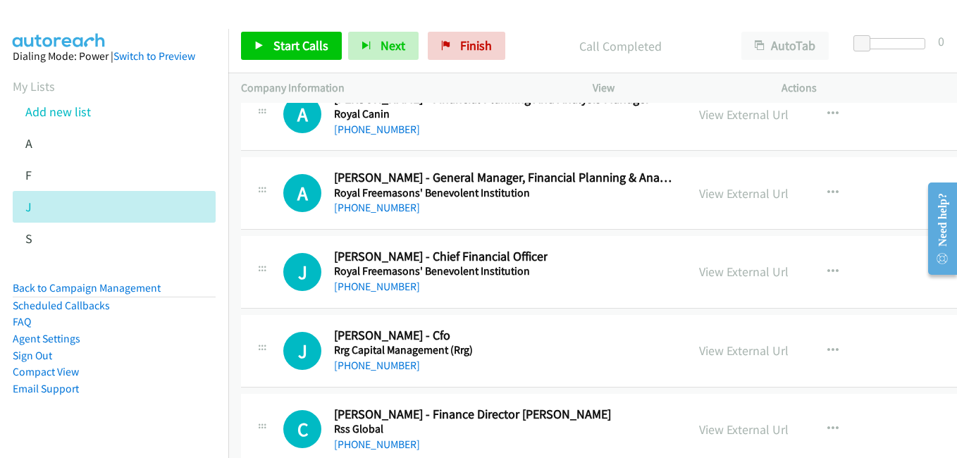
scroll to position [22829, 0]
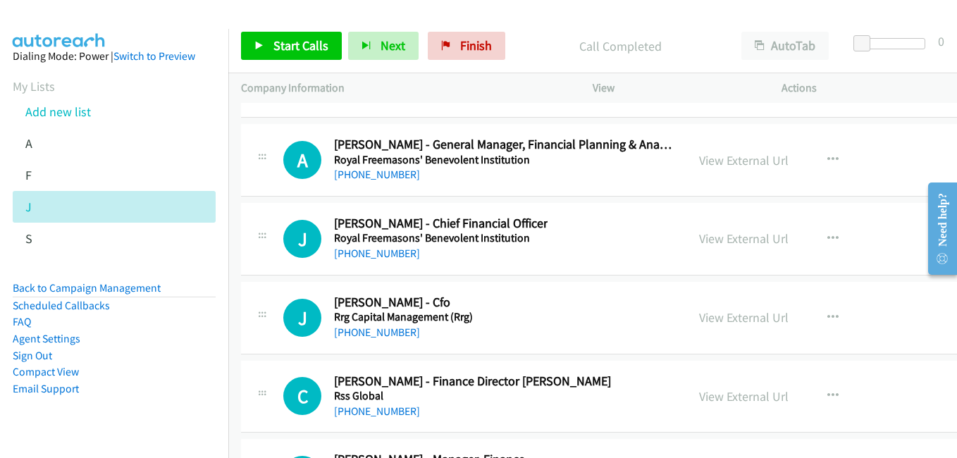
drag, startPoint x: 733, startPoint y: 241, endPoint x: 638, endPoint y: 216, distance: 98.4
click at [733, 241] on link "View External Url" at bounding box center [743, 238] width 89 height 16
drag, startPoint x: 736, startPoint y: 315, endPoint x: 701, endPoint y: 305, distance: 36.6
click at [736, 315] on link "View External Url" at bounding box center [743, 317] width 89 height 16
click at [736, 398] on link "View External Url" at bounding box center [743, 396] width 89 height 16
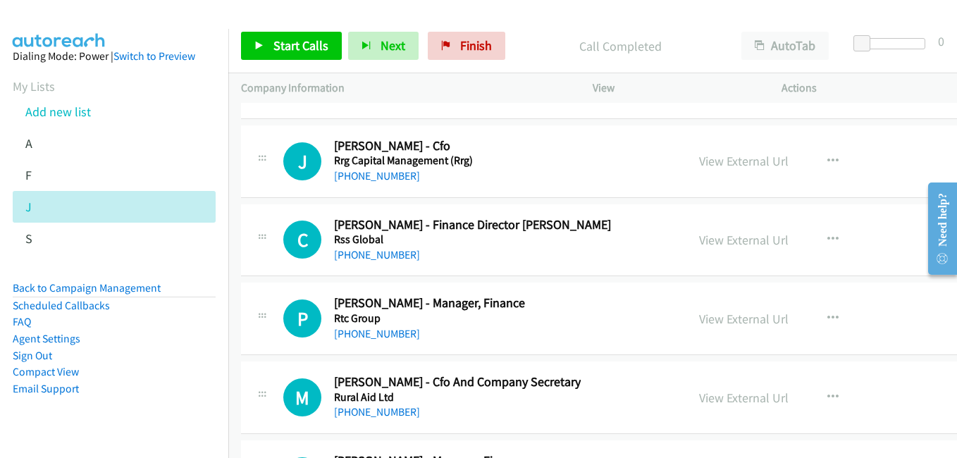
scroll to position [23040, 0]
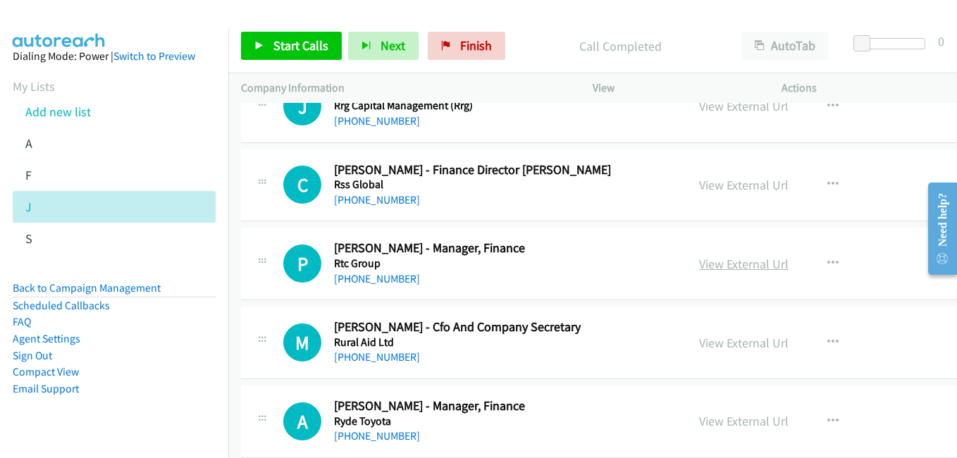
click at [726, 270] on link "View External Url" at bounding box center [743, 264] width 89 height 16
drag, startPoint x: 721, startPoint y: 342, endPoint x: 681, endPoint y: 318, distance: 46.2
click at [721, 342] on link "View External Url" at bounding box center [743, 343] width 89 height 16
click at [760, 417] on link "View External Url" at bounding box center [743, 421] width 89 height 16
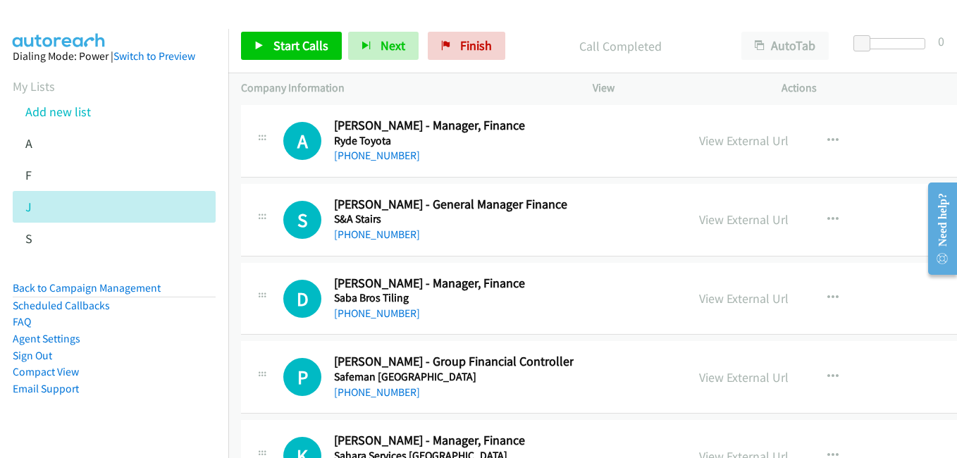
scroll to position [23322, 0]
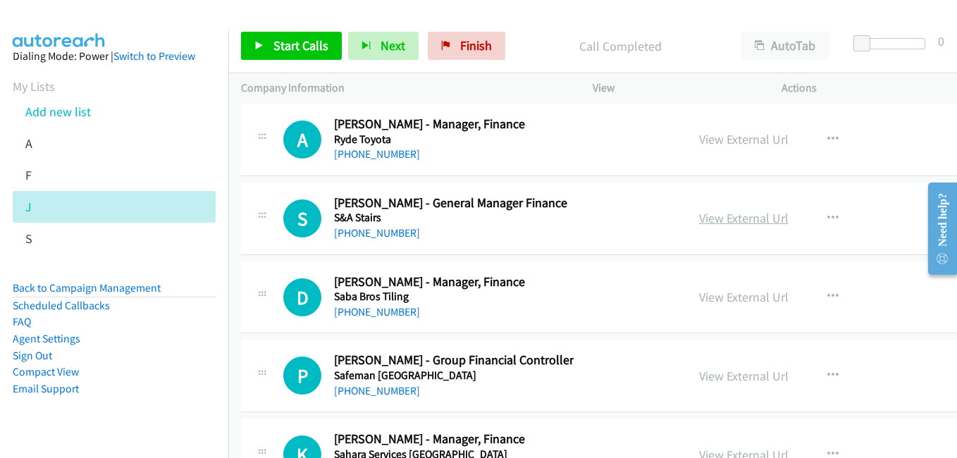
click at [731, 223] on link "View External Url" at bounding box center [743, 218] width 89 height 16
drag, startPoint x: 744, startPoint y: 302, endPoint x: 278, endPoint y: 19, distance: 545.3
click at [744, 302] on link "View External Url" at bounding box center [743, 297] width 89 height 16
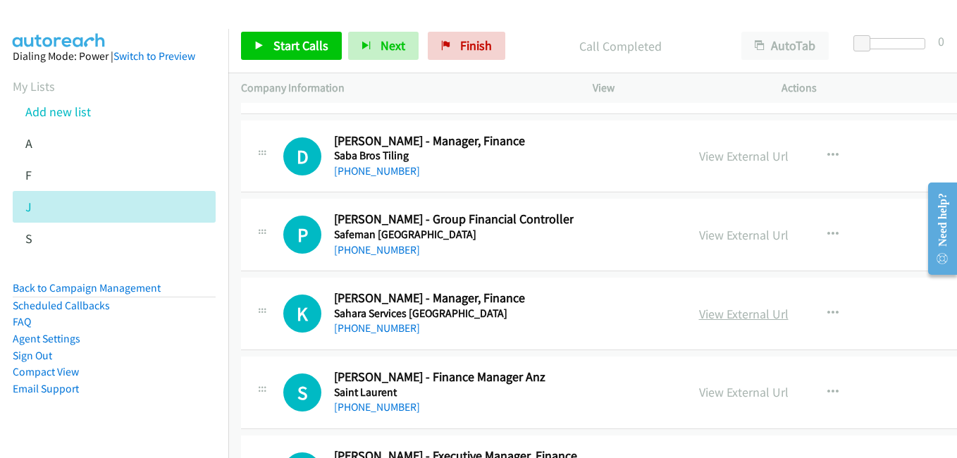
click at [755, 309] on link "View External Url" at bounding box center [743, 314] width 89 height 16
click at [736, 392] on link "View External Url" at bounding box center [743, 392] width 89 height 16
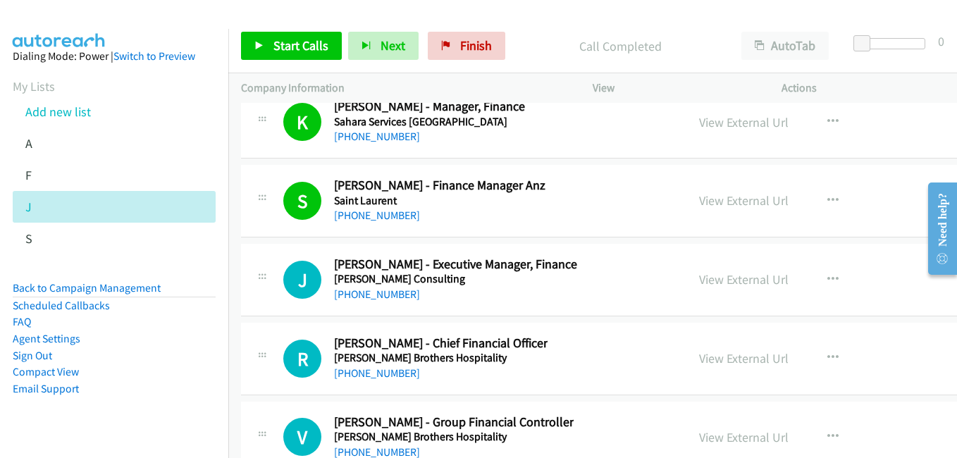
scroll to position [23674, 0]
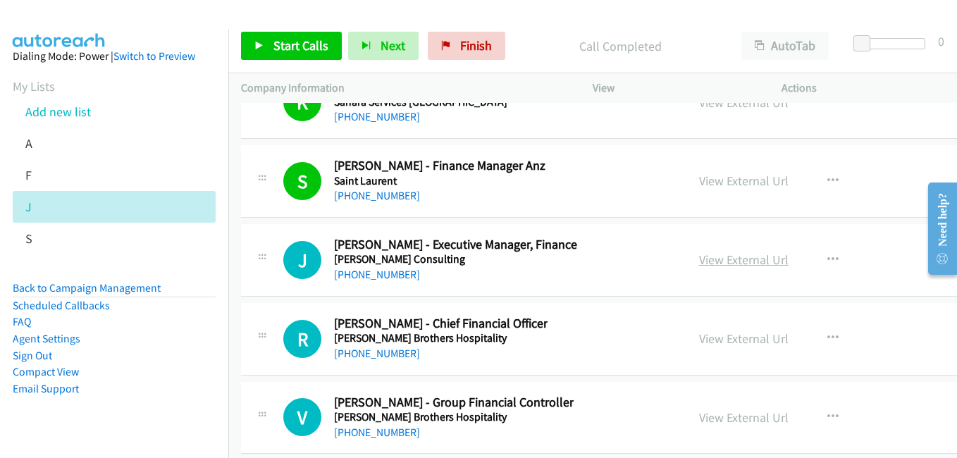
click at [733, 259] on link "View External Url" at bounding box center [743, 260] width 89 height 16
click at [732, 338] on link "View External Url" at bounding box center [743, 338] width 89 height 16
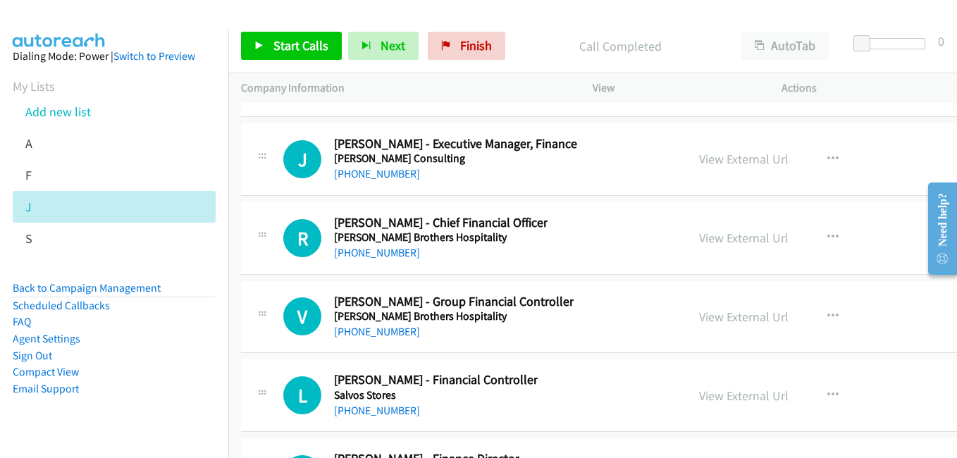
scroll to position [23815, 0]
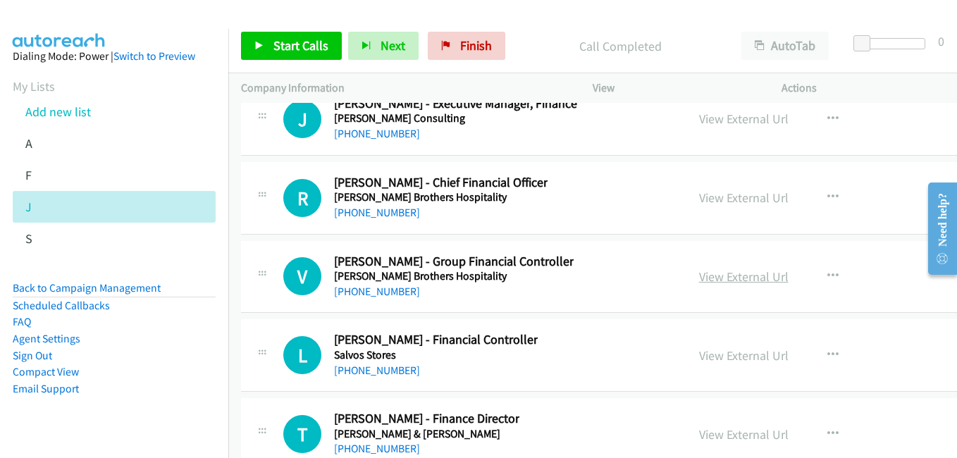
click at [764, 282] on link "View External Url" at bounding box center [743, 276] width 89 height 16
drag, startPoint x: 742, startPoint y: 360, endPoint x: 735, endPoint y: 359, distance: 7.1
click at [742, 360] on link "View External Url" at bounding box center [743, 355] width 89 height 16
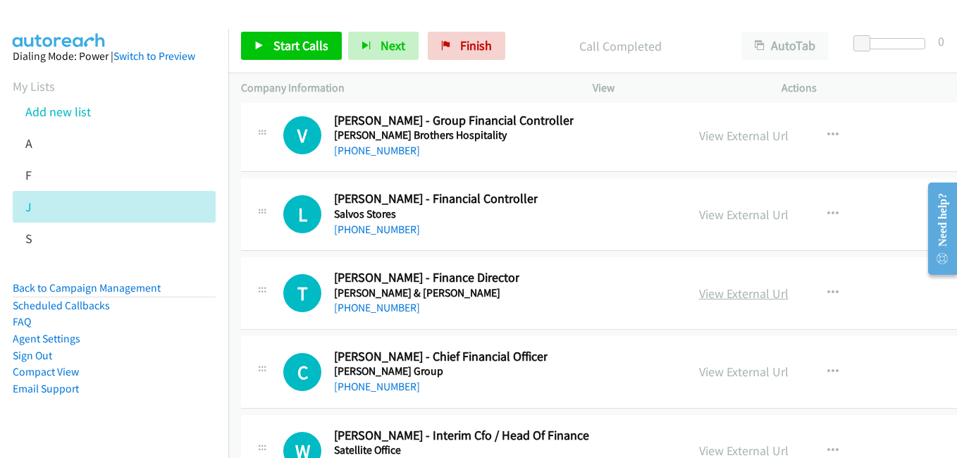
click at [759, 295] on link "View External Url" at bounding box center [743, 293] width 89 height 16
click at [764, 371] on link "View External Url" at bounding box center [743, 372] width 89 height 16
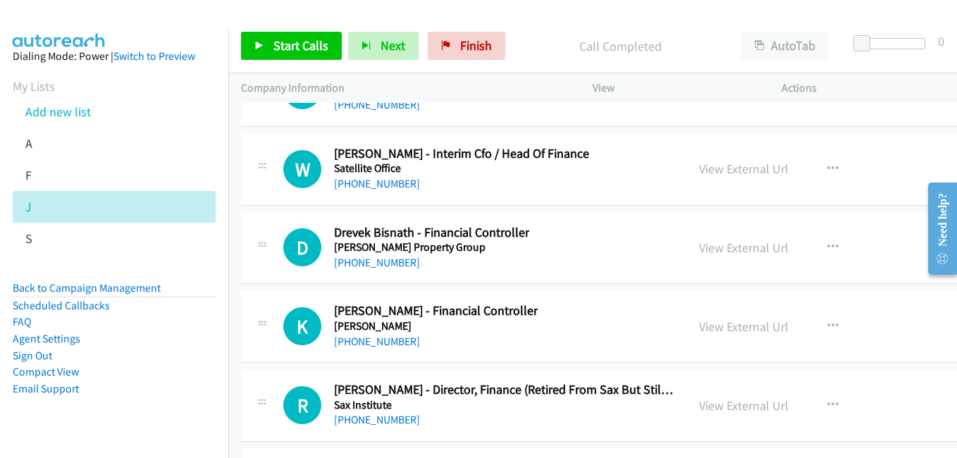
drag, startPoint x: 736, startPoint y: 171, endPoint x: 800, endPoint y: 210, distance: 75.3
click at [736, 171] on link "View External Url" at bounding box center [743, 169] width 89 height 16
click at [733, 249] on link "View External Url" at bounding box center [743, 248] width 89 height 16
click at [743, 327] on link "View External Url" at bounding box center [743, 326] width 89 height 16
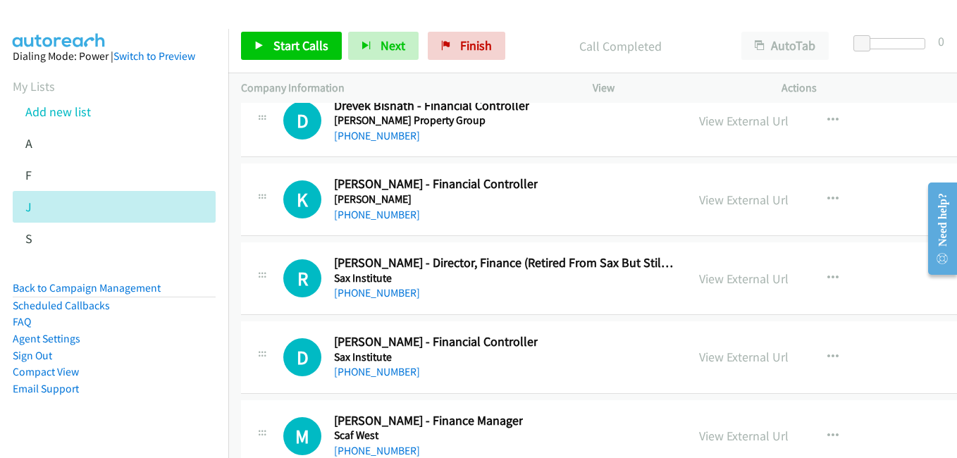
scroll to position [24379, 0]
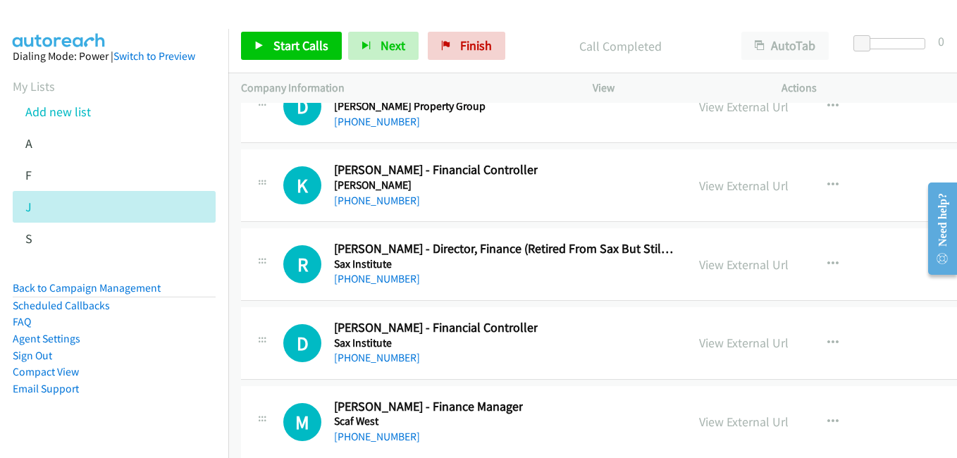
drag, startPoint x: 781, startPoint y: 342, endPoint x: 538, endPoint y: 212, distance: 275.2
click at [781, 342] on link "View External Url" at bounding box center [743, 343] width 89 height 16
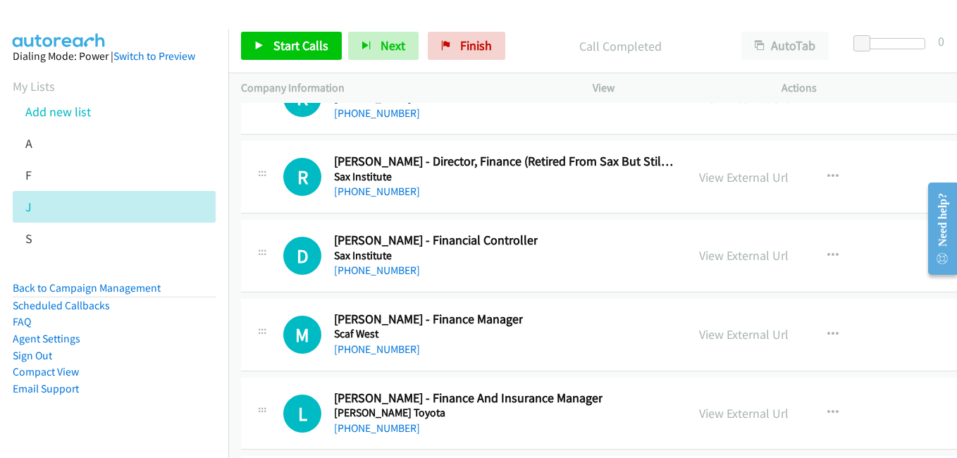
scroll to position [24520, 0]
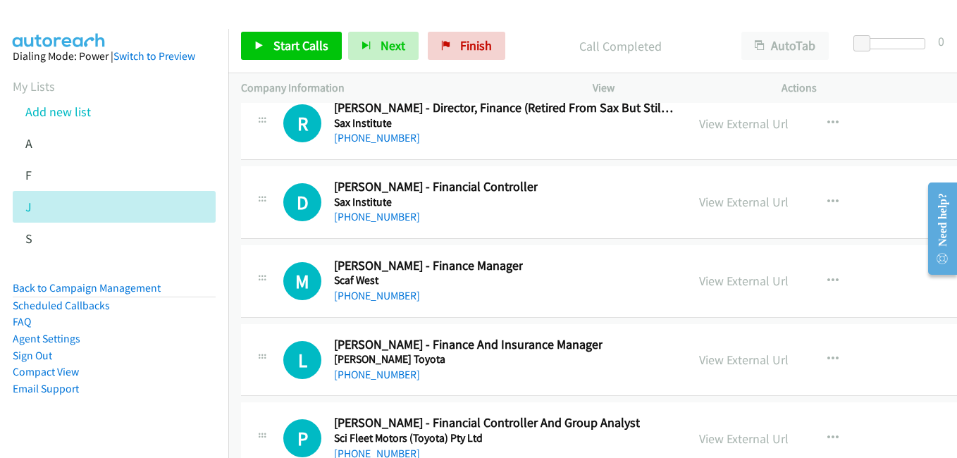
click at [719, 285] on link "View External Url" at bounding box center [743, 281] width 89 height 16
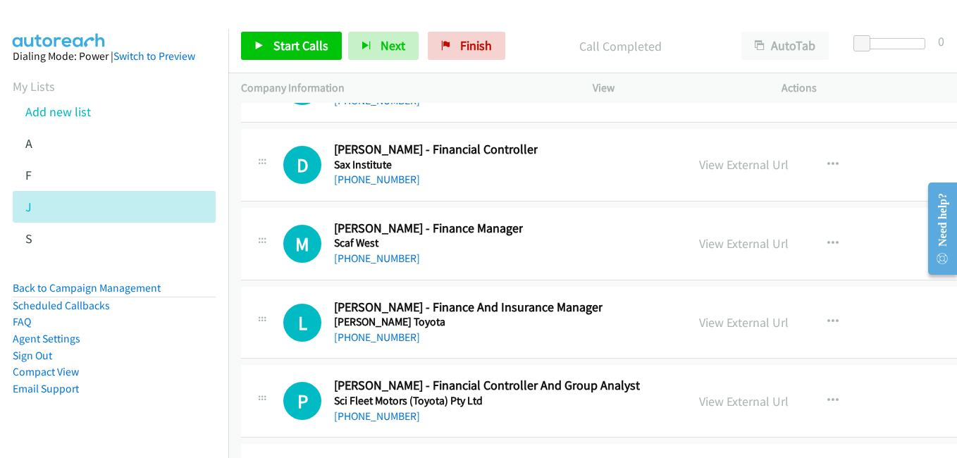
scroll to position [24590, 0]
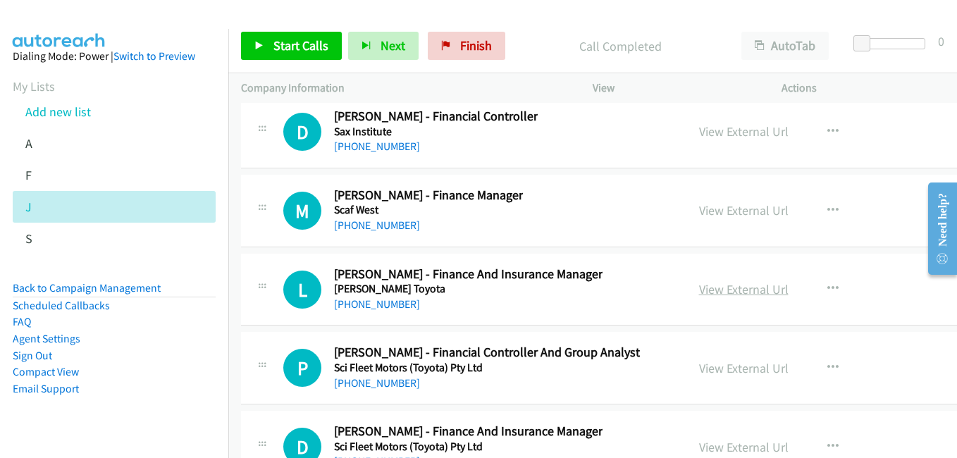
click at [735, 296] on link "View External Url" at bounding box center [743, 289] width 89 height 16
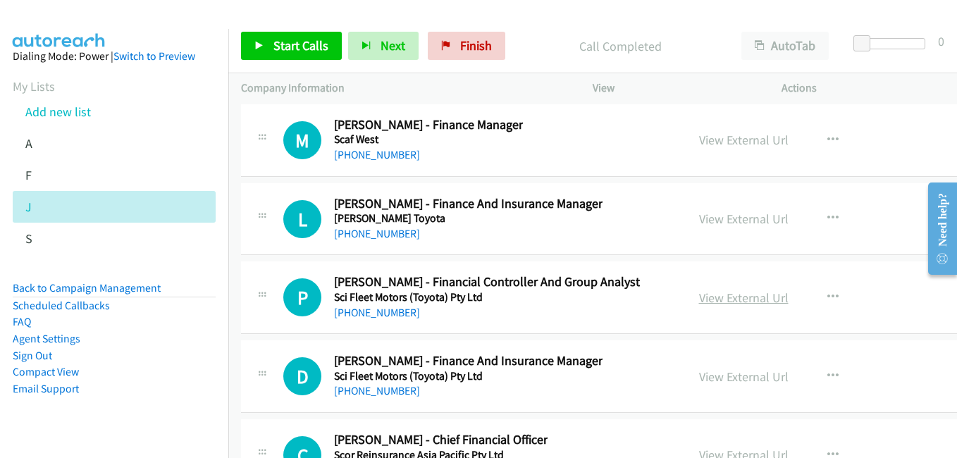
click at [761, 304] on link "View External Url" at bounding box center [743, 298] width 89 height 16
click at [765, 373] on link "View External Url" at bounding box center [743, 377] width 89 height 16
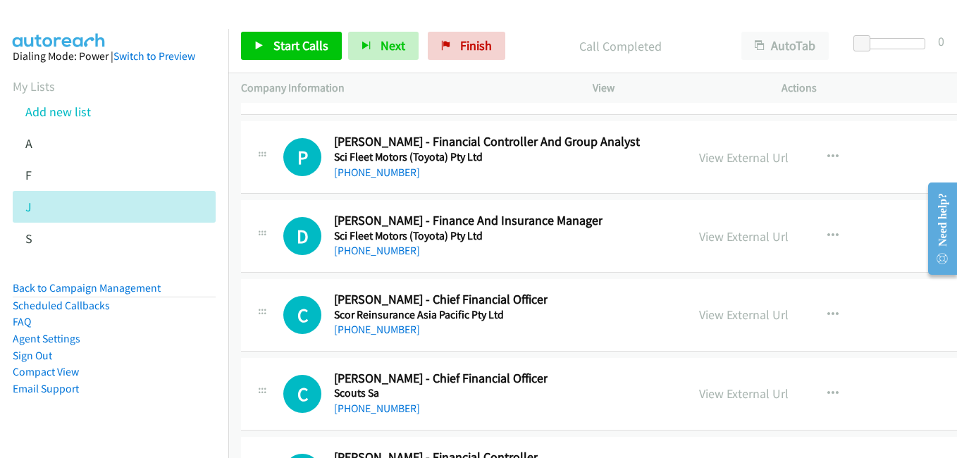
scroll to position [24802, 0]
click at [740, 315] on link "View External Url" at bounding box center [743, 314] width 89 height 16
click at [719, 394] on link "View External Url" at bounding box center [743, 393] width 89 height 16
